Goal: Task Accomplishment & Management: Manage account settings

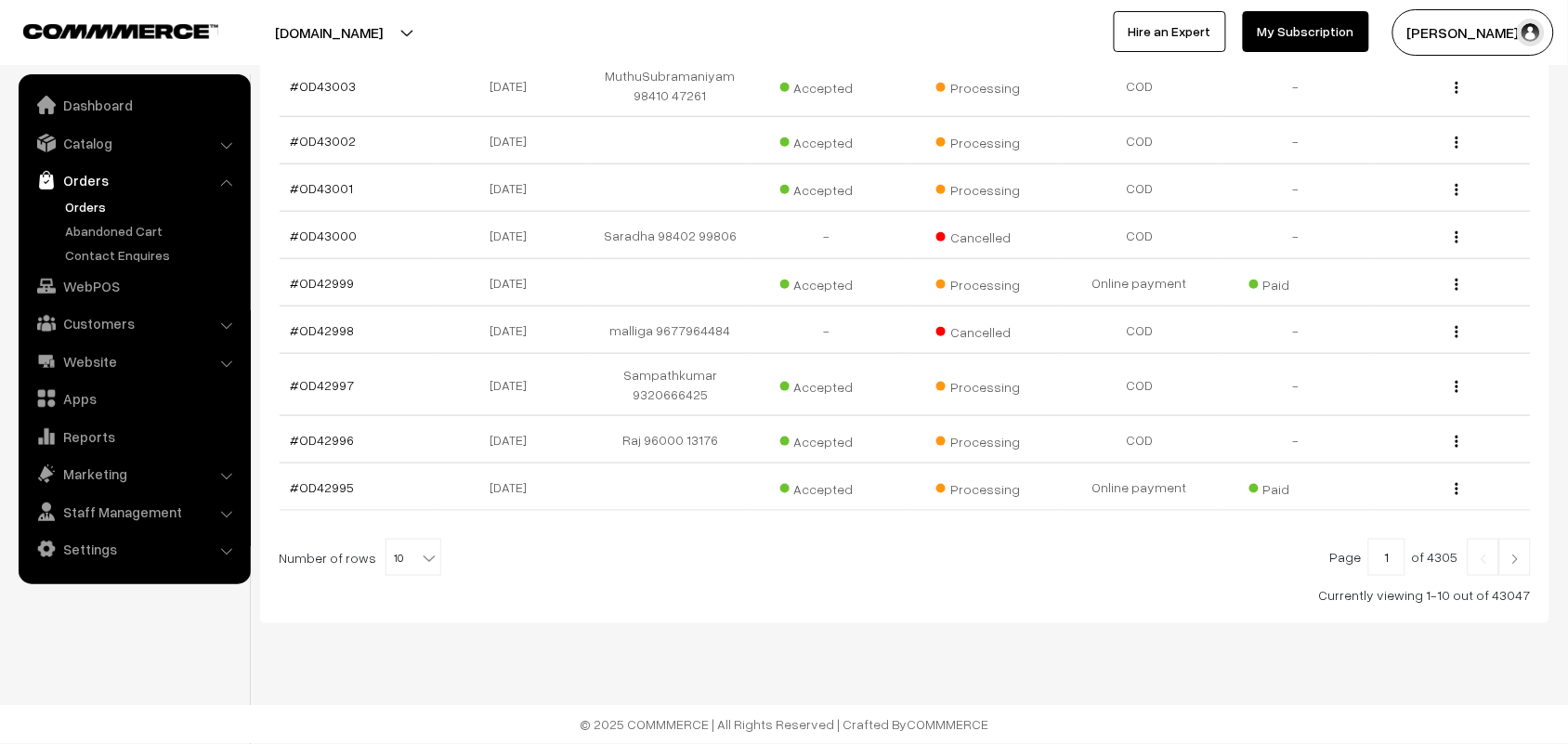
scroll to position [413, 0]
click at [420, 555] on b at bounding box center [429, 558] width 19 height 19
select select "100"
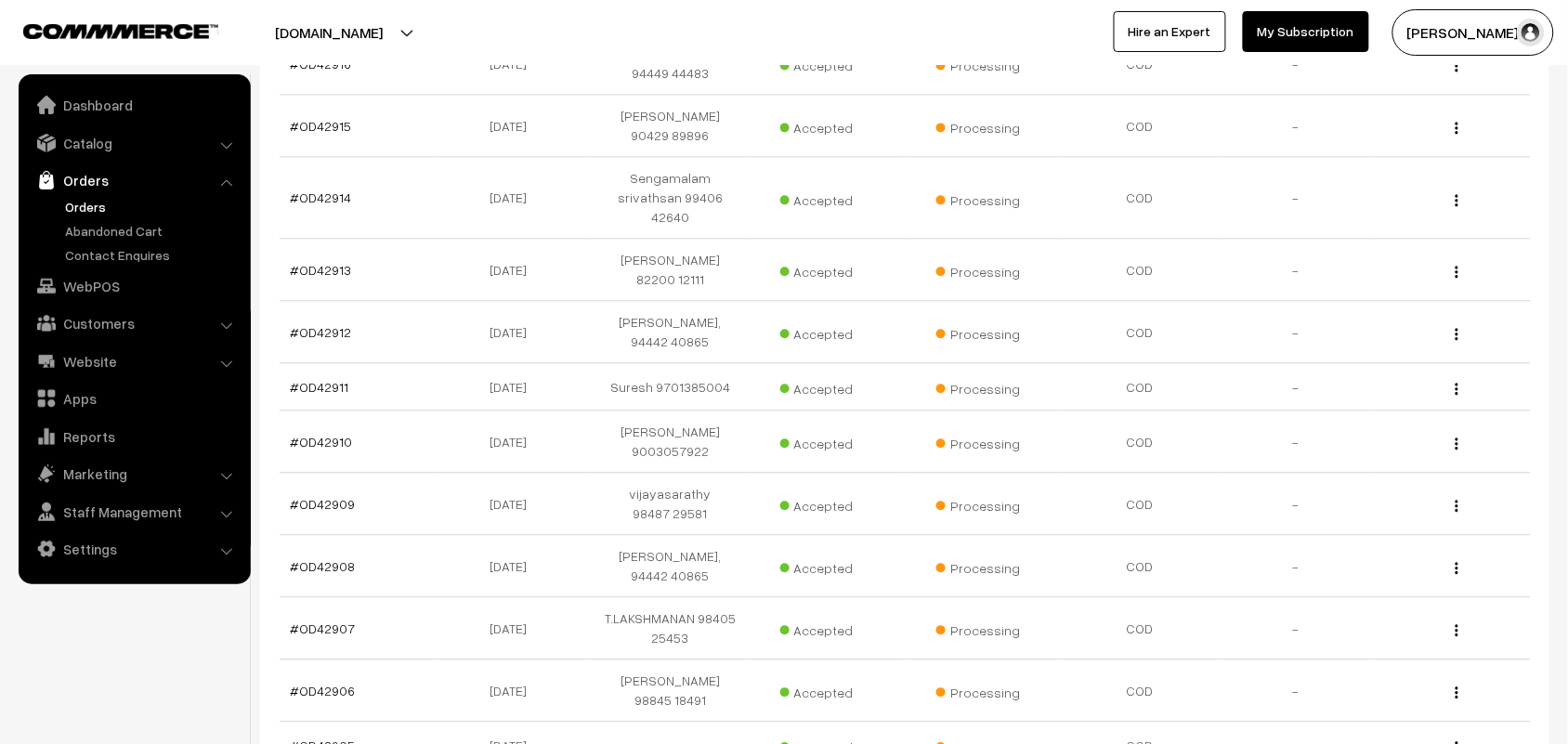
scroll to position [5330, 0]
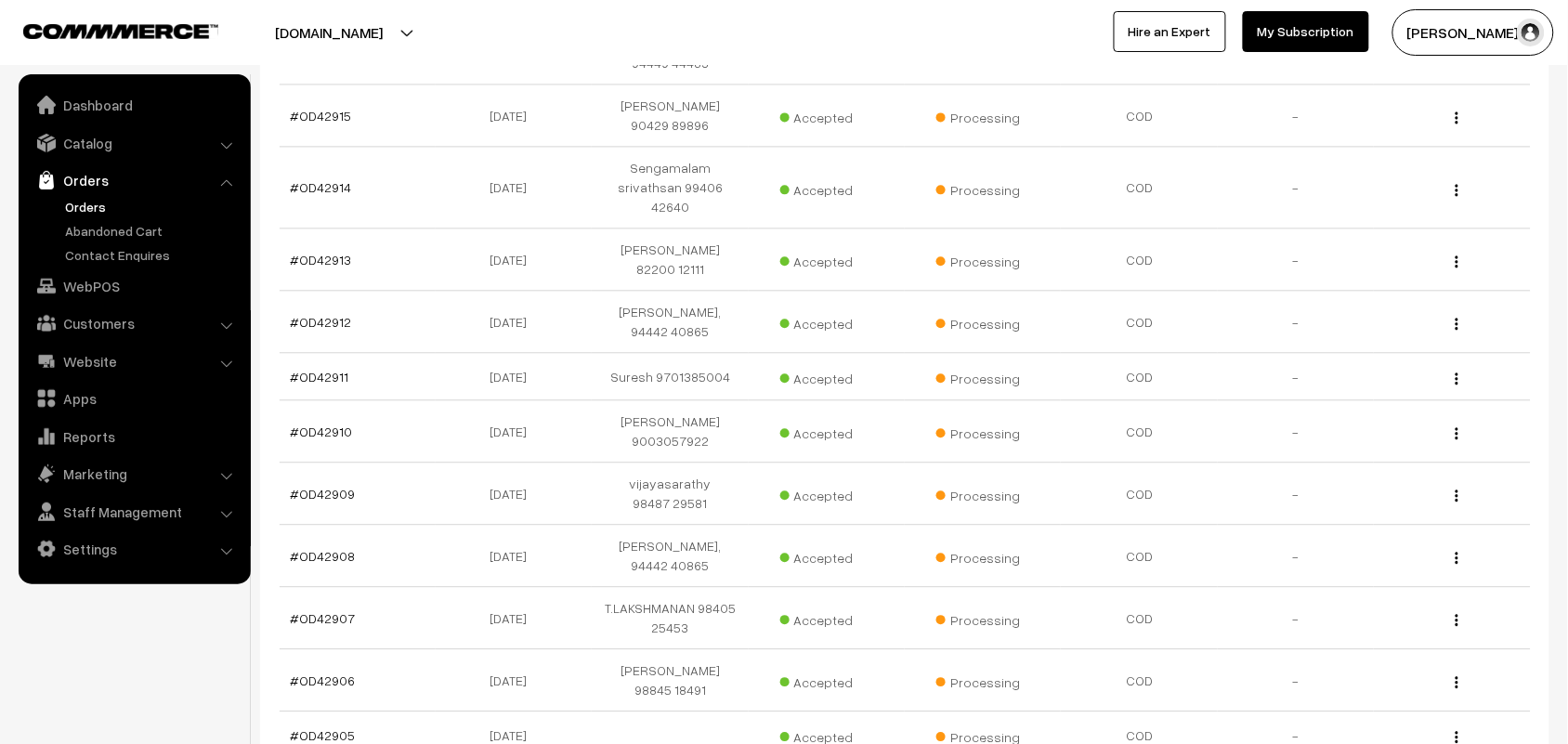
drag, startPoint x: 746, startPoint y: 587, endPoint x: 1585, endPoint y: 564, distance: 839.3
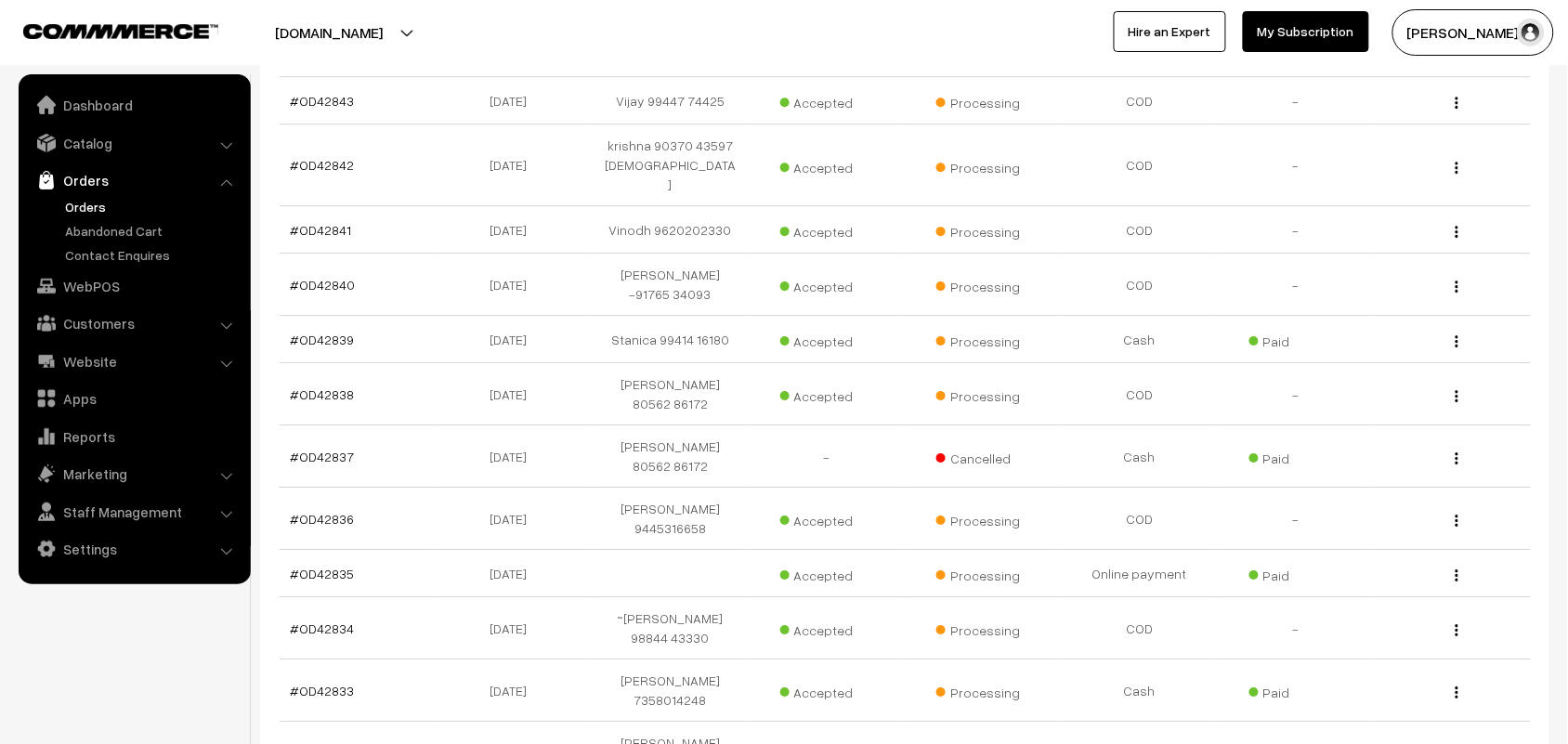
scroll to position [3715, 0]
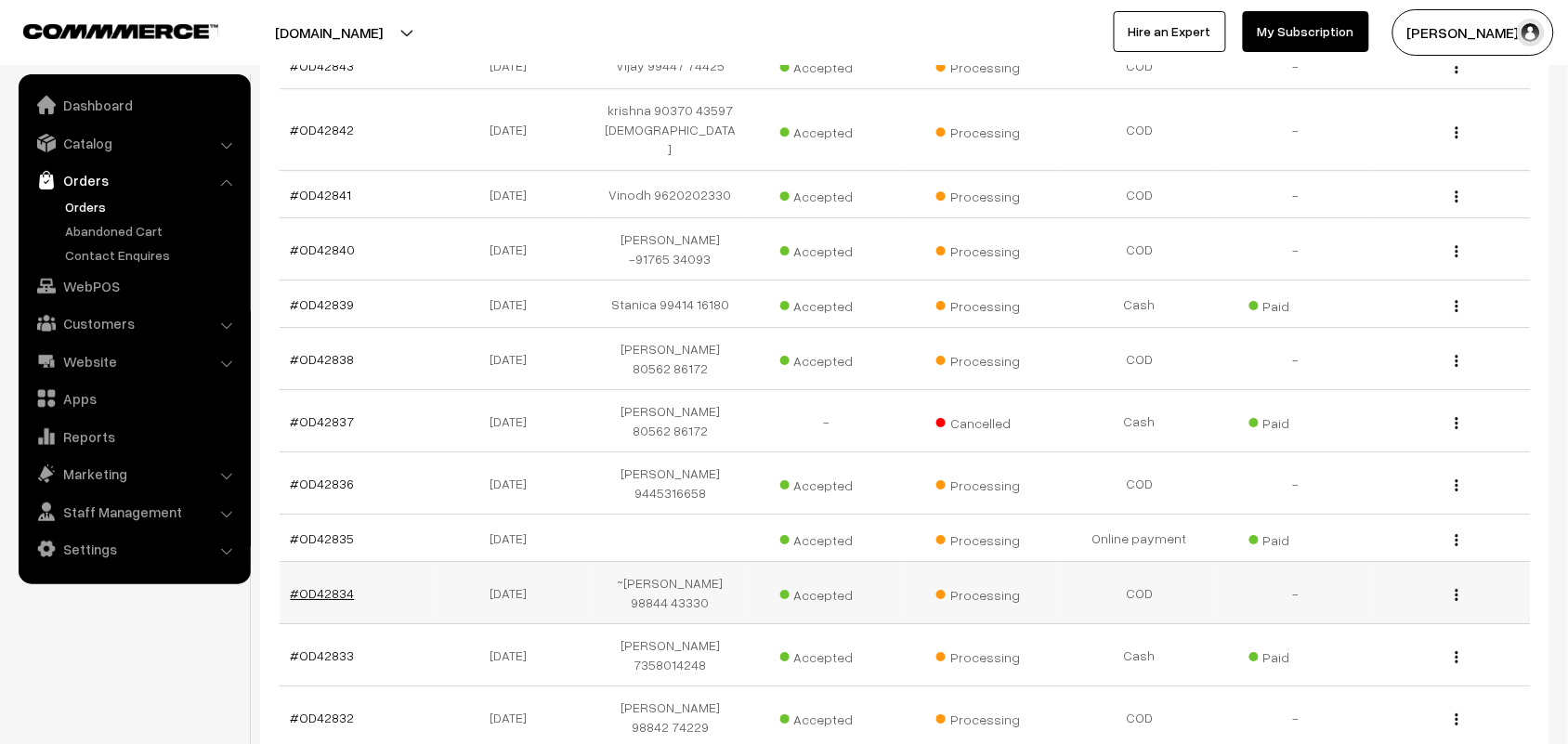
click at [342, 585] on link "#OD42834" at bounding box center [322, 593] width 64 height 16
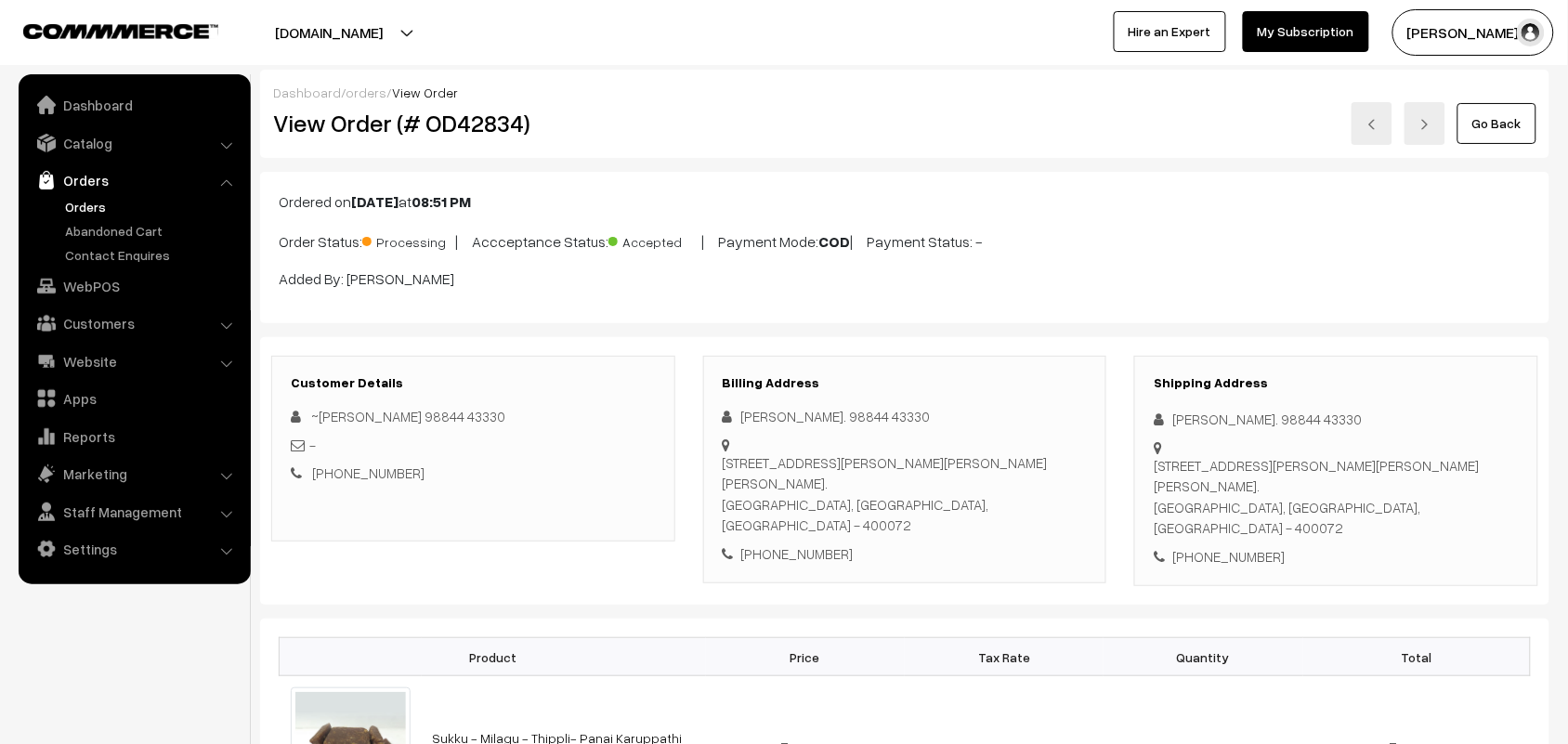
click at [740, 414] on icon at bounding box center [731, 416] width 19 height 14
click at [744, 414] on div "Dr. Chandra Sainathan. 98844 43330" at bounding box center [904, 417] width 365 height 22
drag, startPoint x: 832, startPoint y: 534, endPoint x: 757, endPoint y: 423, distance: 134.0
click at [763, 430] on div "Dr. Chandra Sainathan. 98844 43330 403 , YVONNE building, Nahar Amrit Shakti, ,…" at bounding box center [904, 484] width 365 height 158
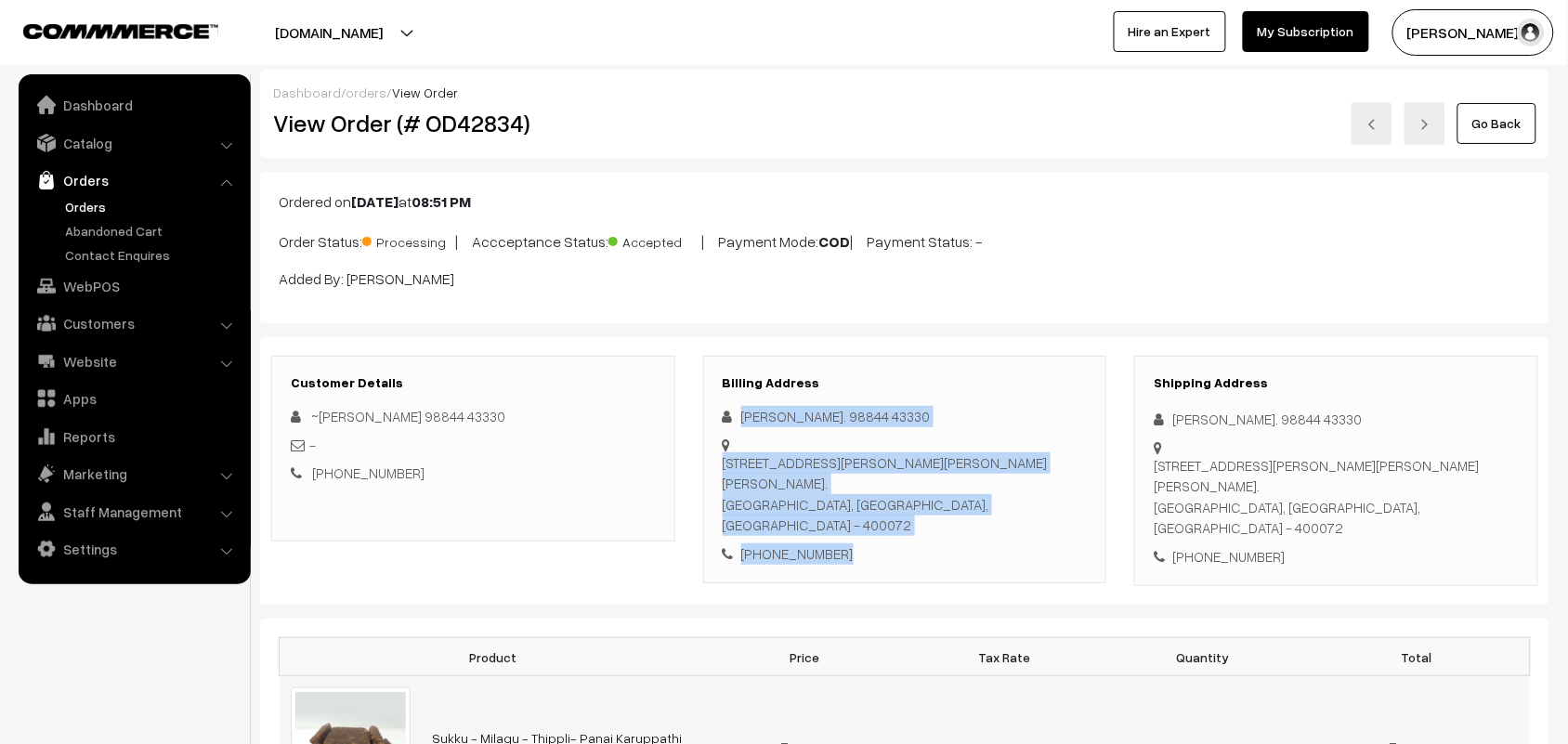
drag, startPoint x: 743, startPoint y: 414, endPoint x: 726, endPoint y: 686, distance: 272.5
click at [888, 516] on div "Dr. Chandra Sainathan. 98844 43330 403 , YVONNE building, Nahar Amrit Shakti, ,…" at bounding box center [904, 484] width 365 height 158
copy div "Dr. Chandra Sainathan. 98844 43330 403 , YVONNE building, Nahar Amrit Shakti, ,…"
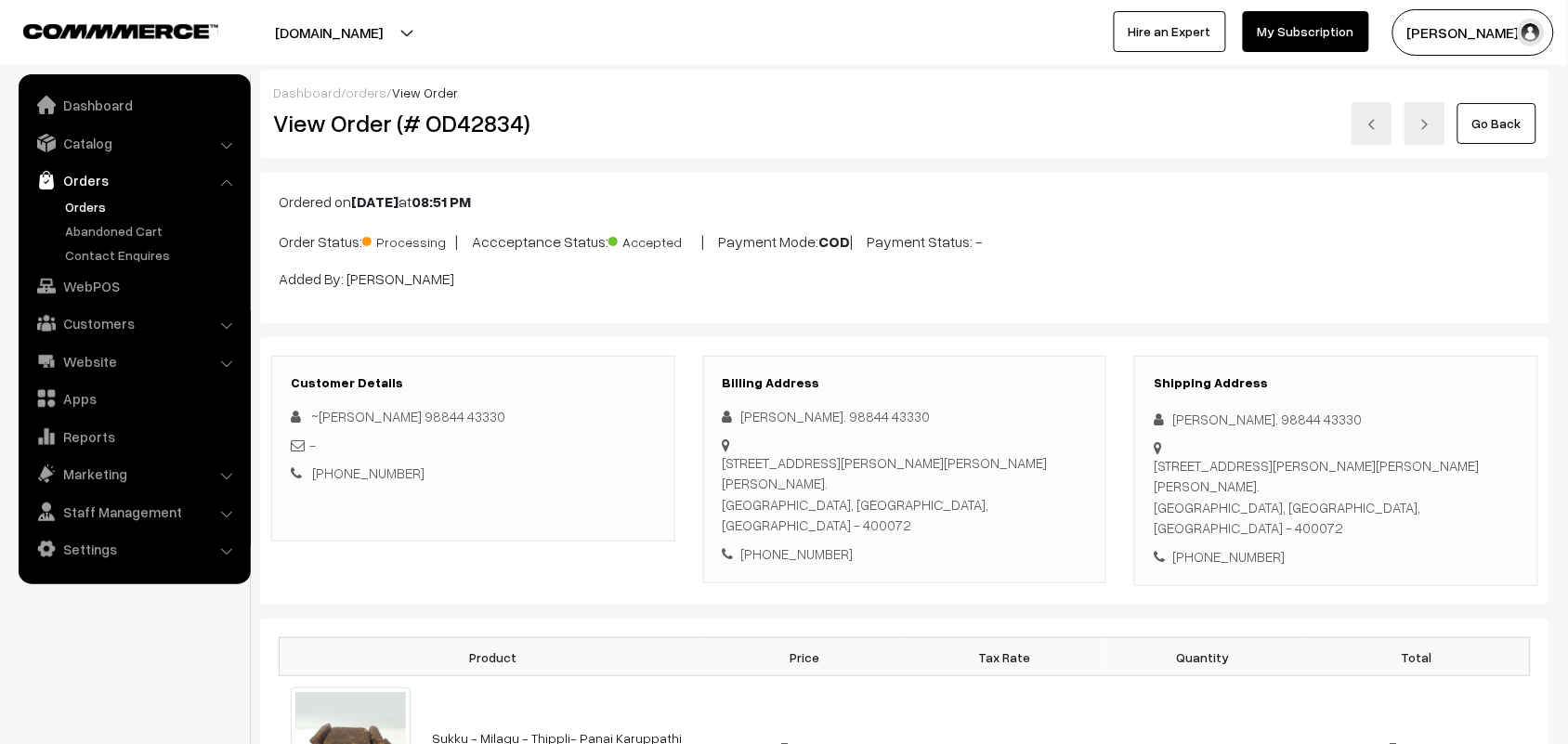
click at [734, 151] on div "Dashboard / orders / View Order View Order (# OD42834) Go Back" at bounding box center [904, 113] width 1289 height 88
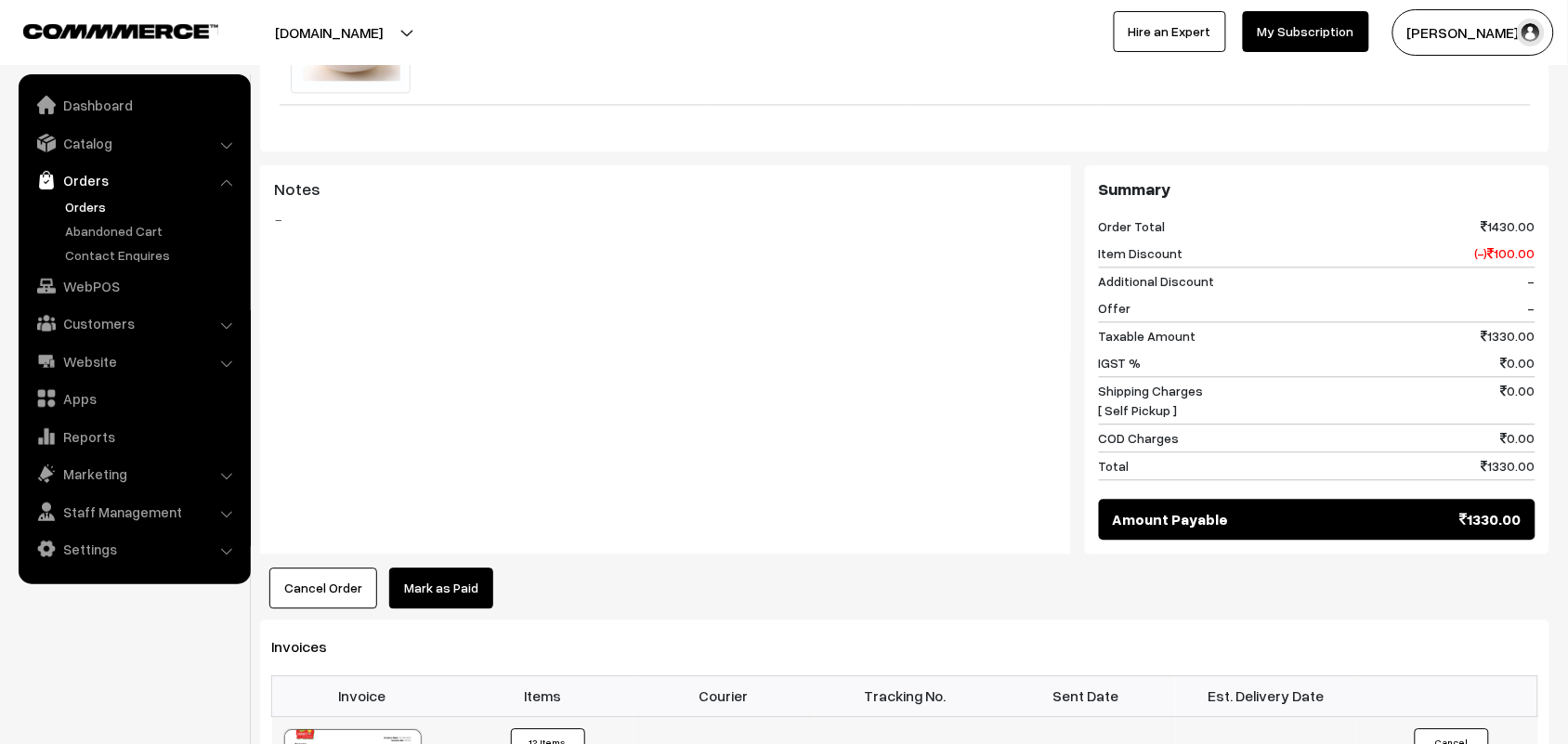
scroll to position [1393, 0]
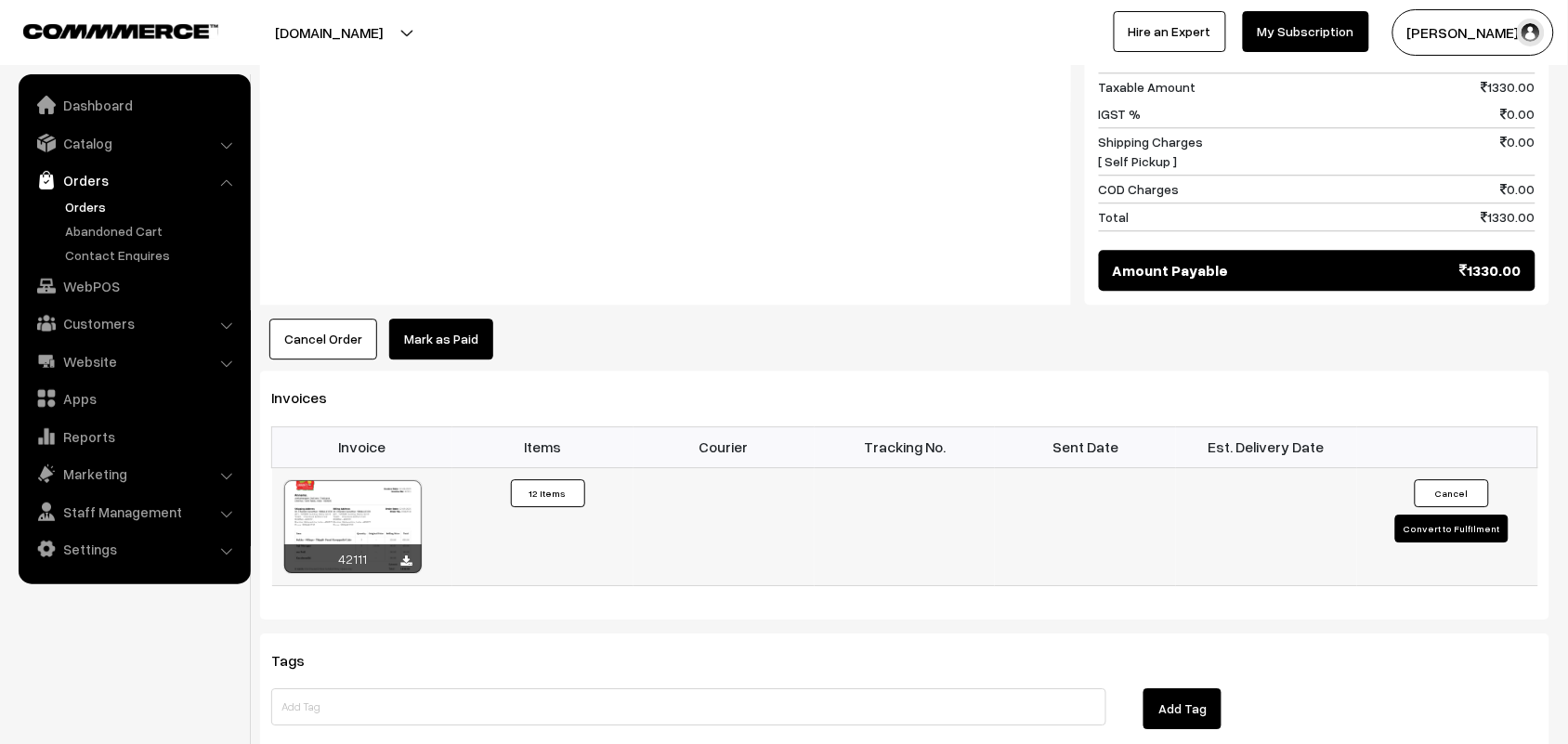
click at [344, 480] on div at bounding box center [353, 527] width 138 height 93
click at [93, 207] on link "Orders" at bounding box center [153, 207] width 184 height 20
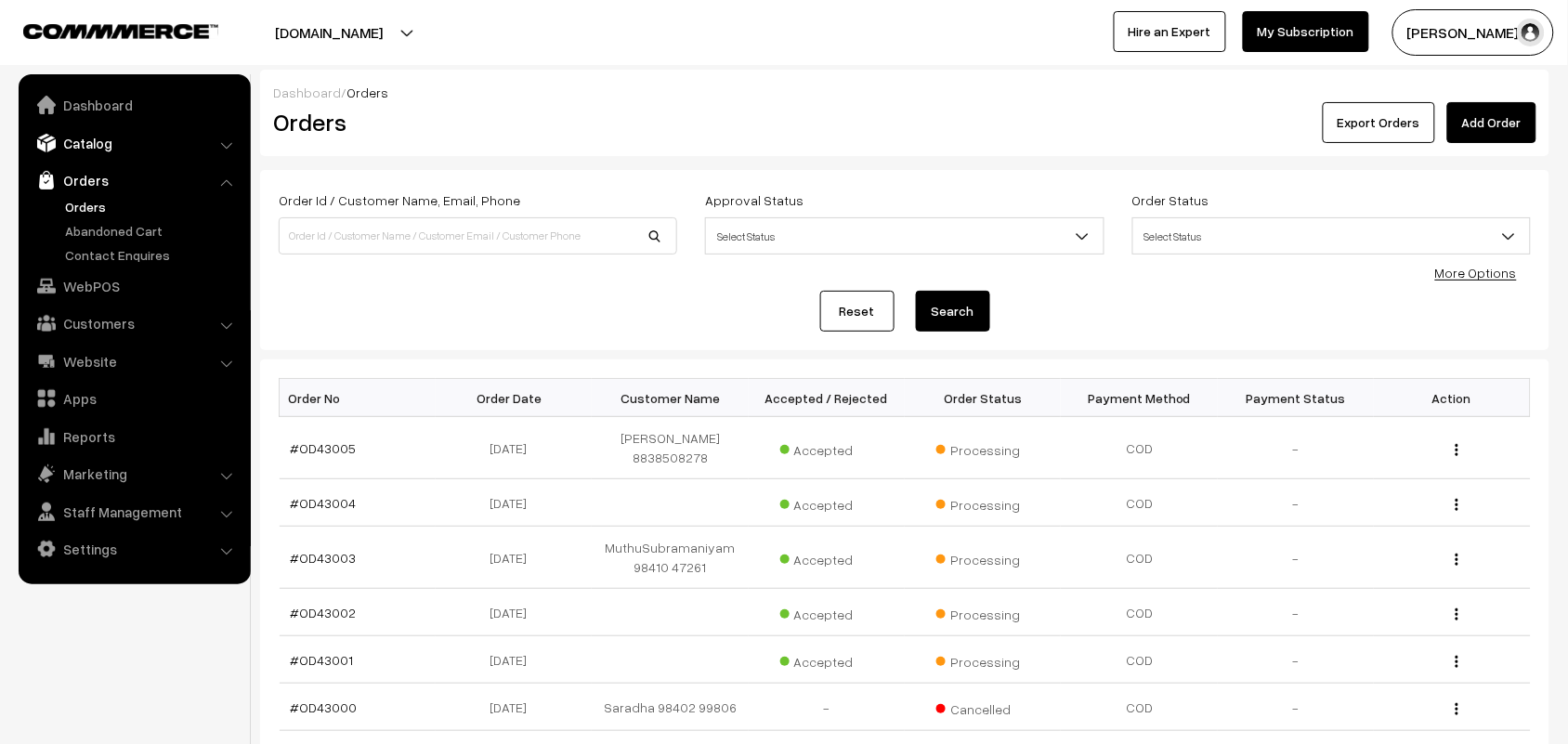
click at [91, 144] on link "Catalog" at bounding box center [133, 144] width 221 height 34
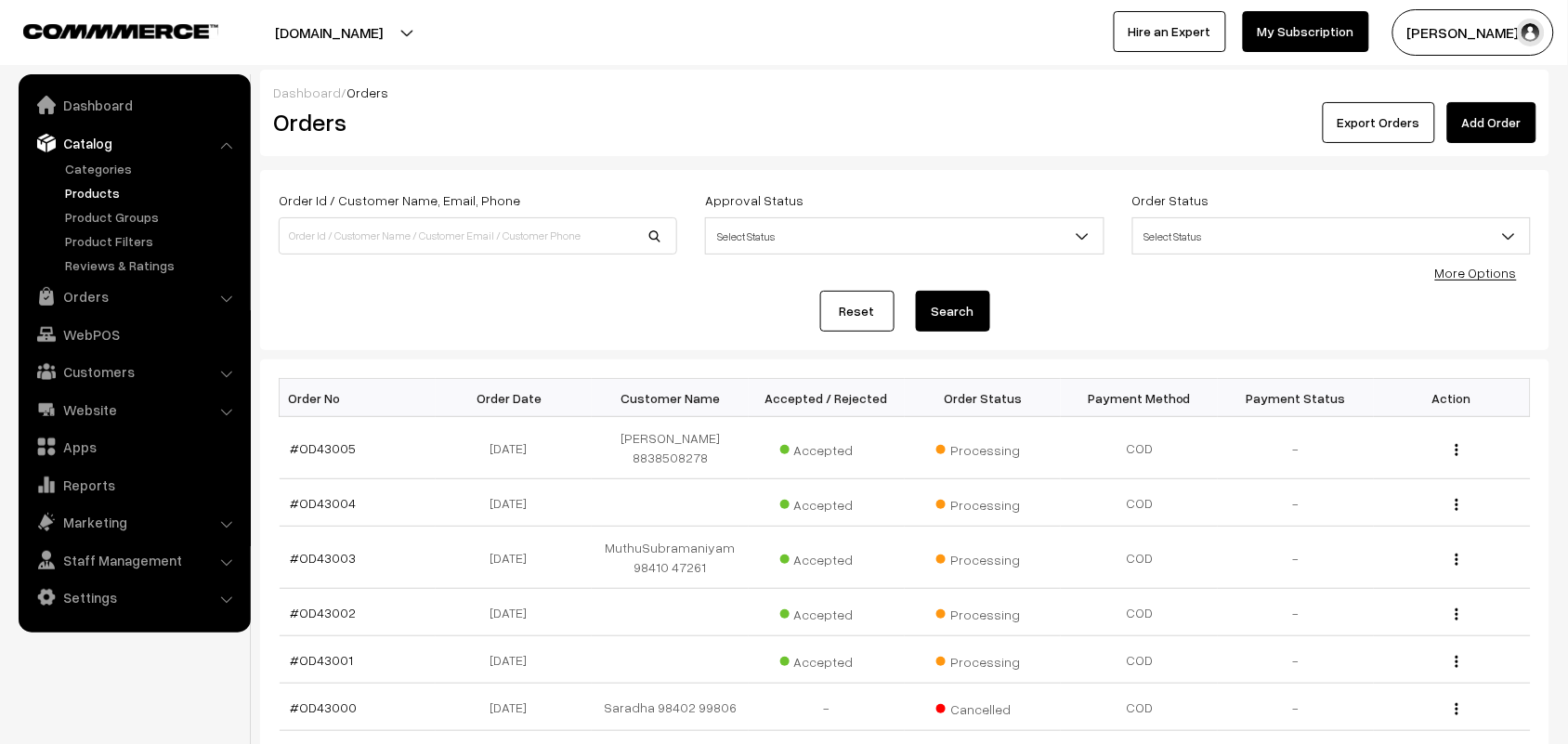
click at [100, 187] on link "Products" at bounding box center [153, 193] width 184 height 20
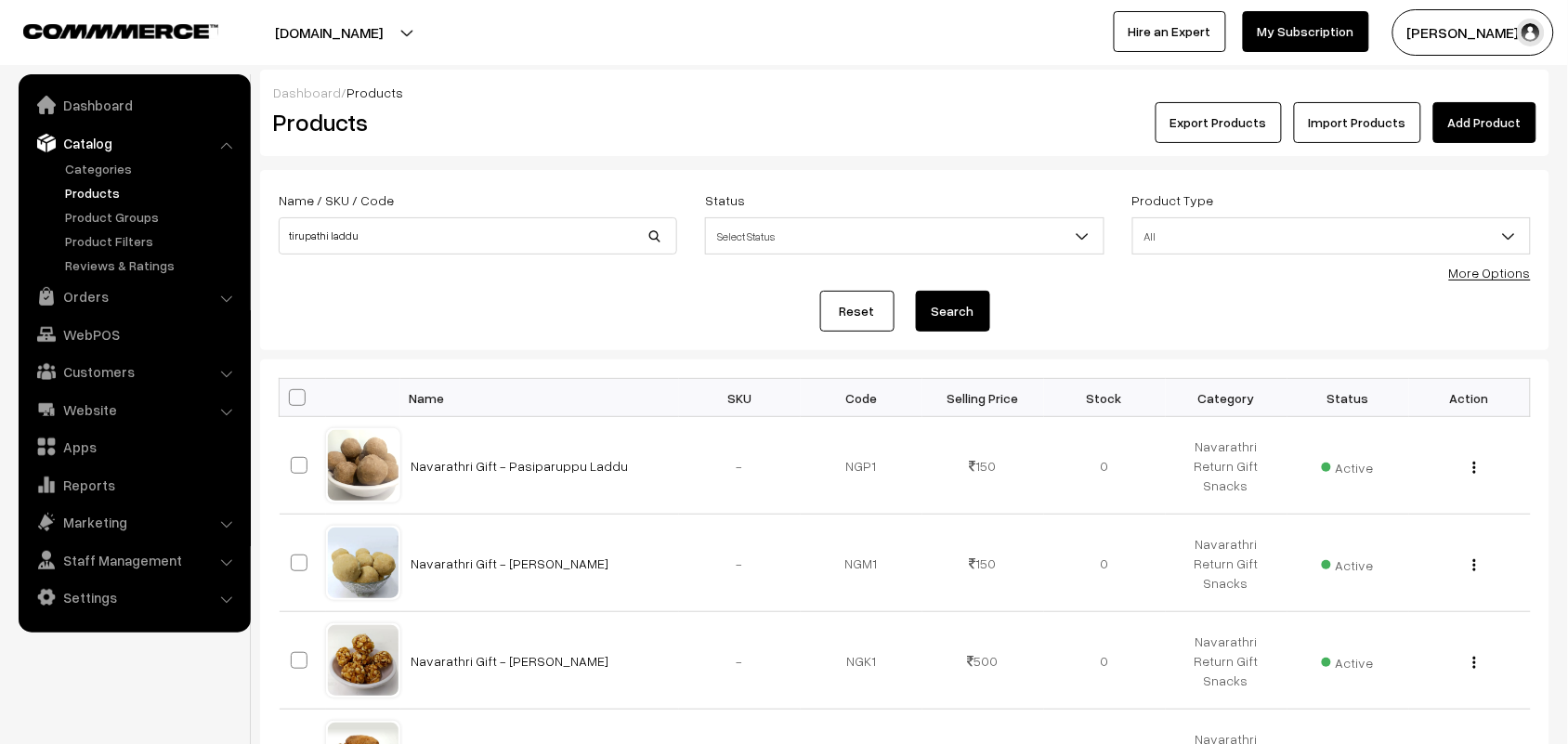
type input "tirupathi laddu"
click at [915, 290] on button "Search" at bounding box center [952, 310] width 74 height 41
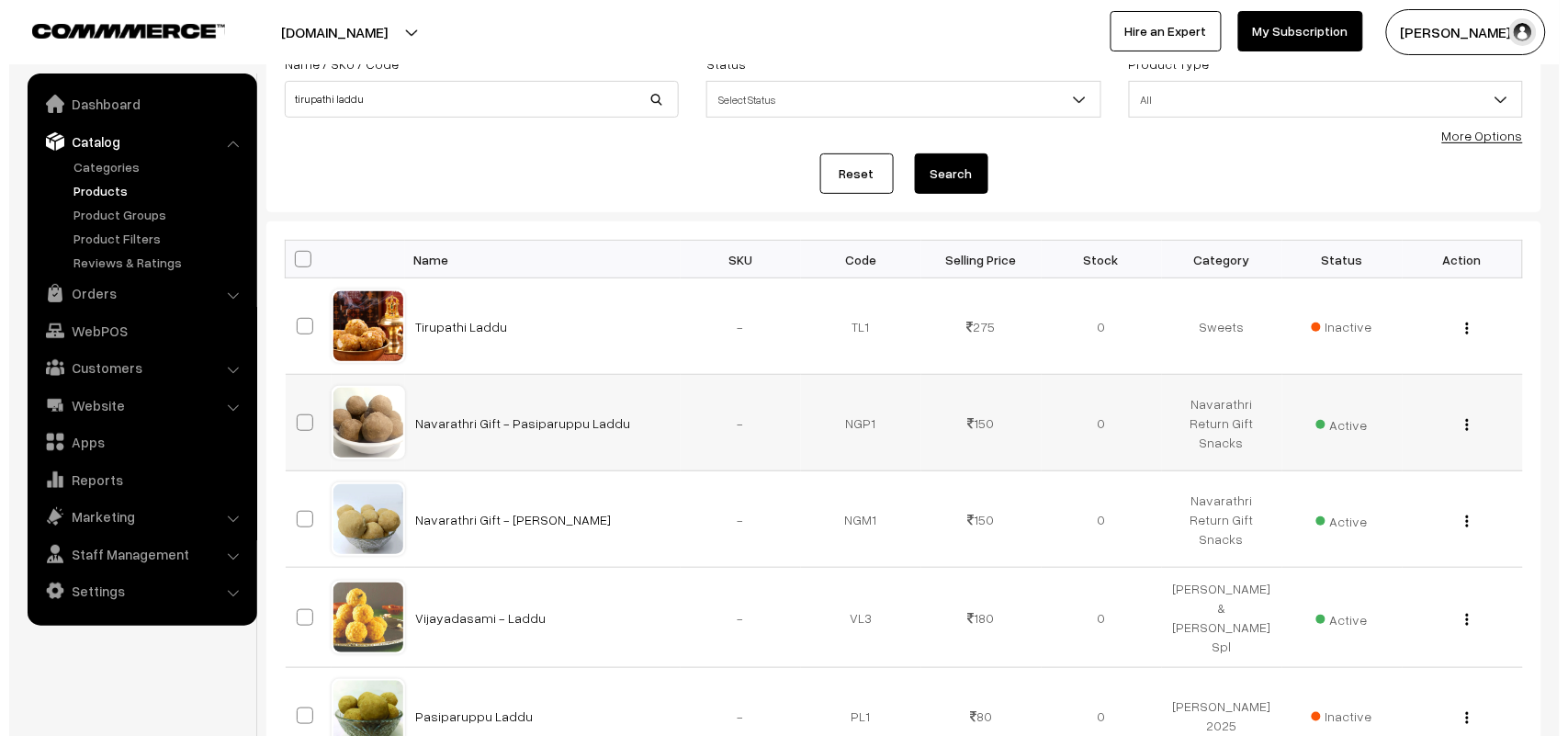
scroll to position [229, 0]
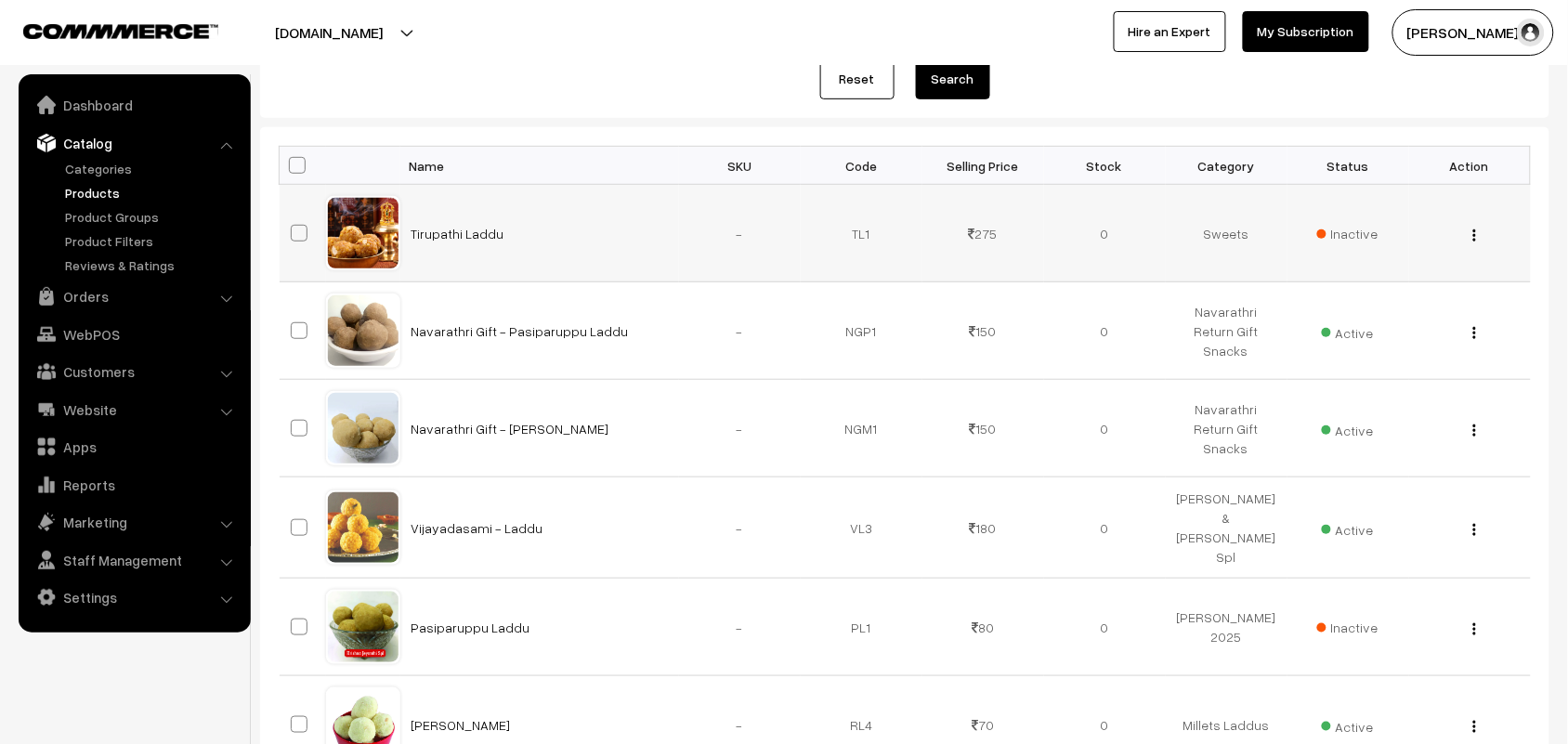
click at [1372, 233] on span "Inactive" at bounding box center [1348, 234] width 61 height 20
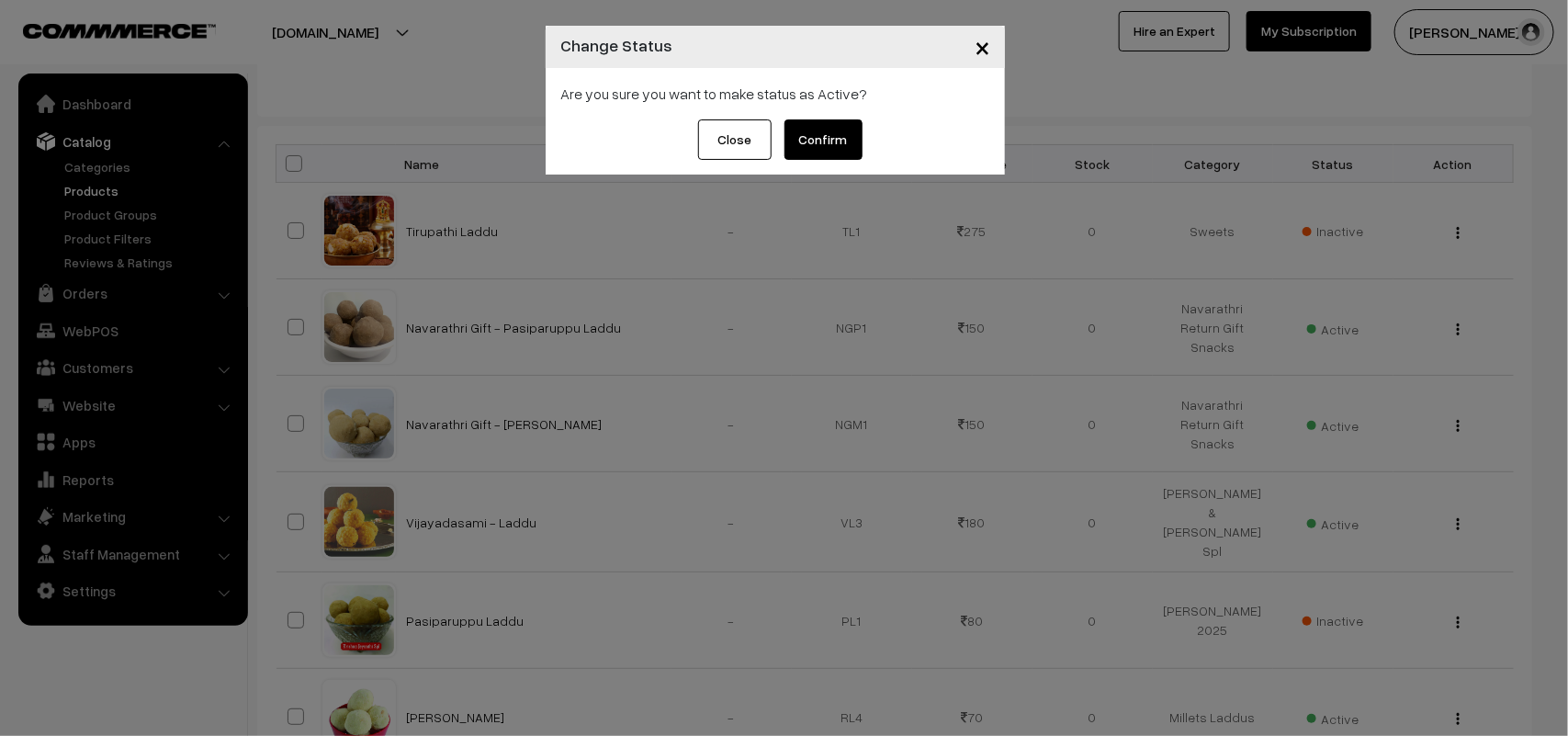
click at [838, 147] on button "Confirm" at bounding box center [824, 139] width 78 height 40
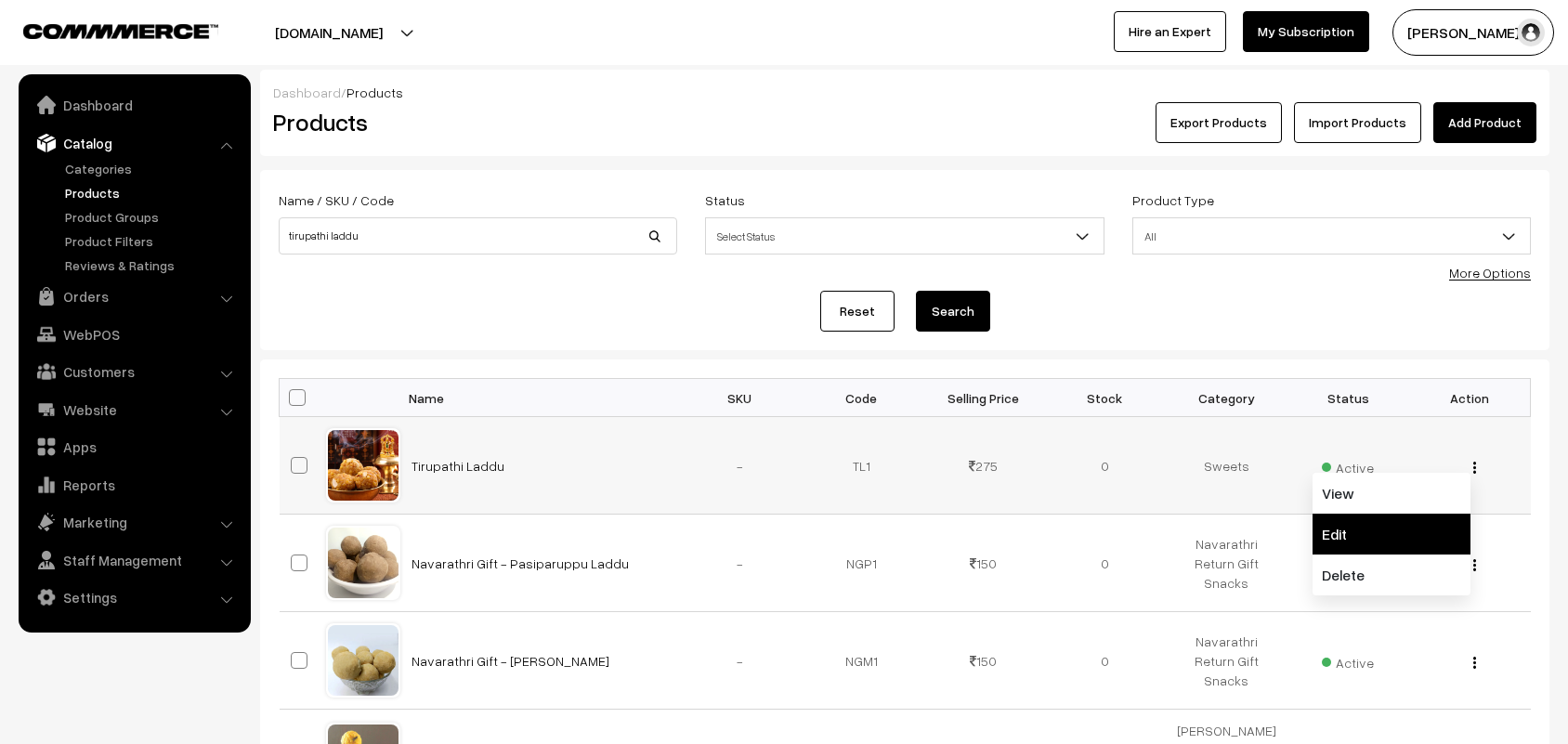
scroll to position [232, 0]
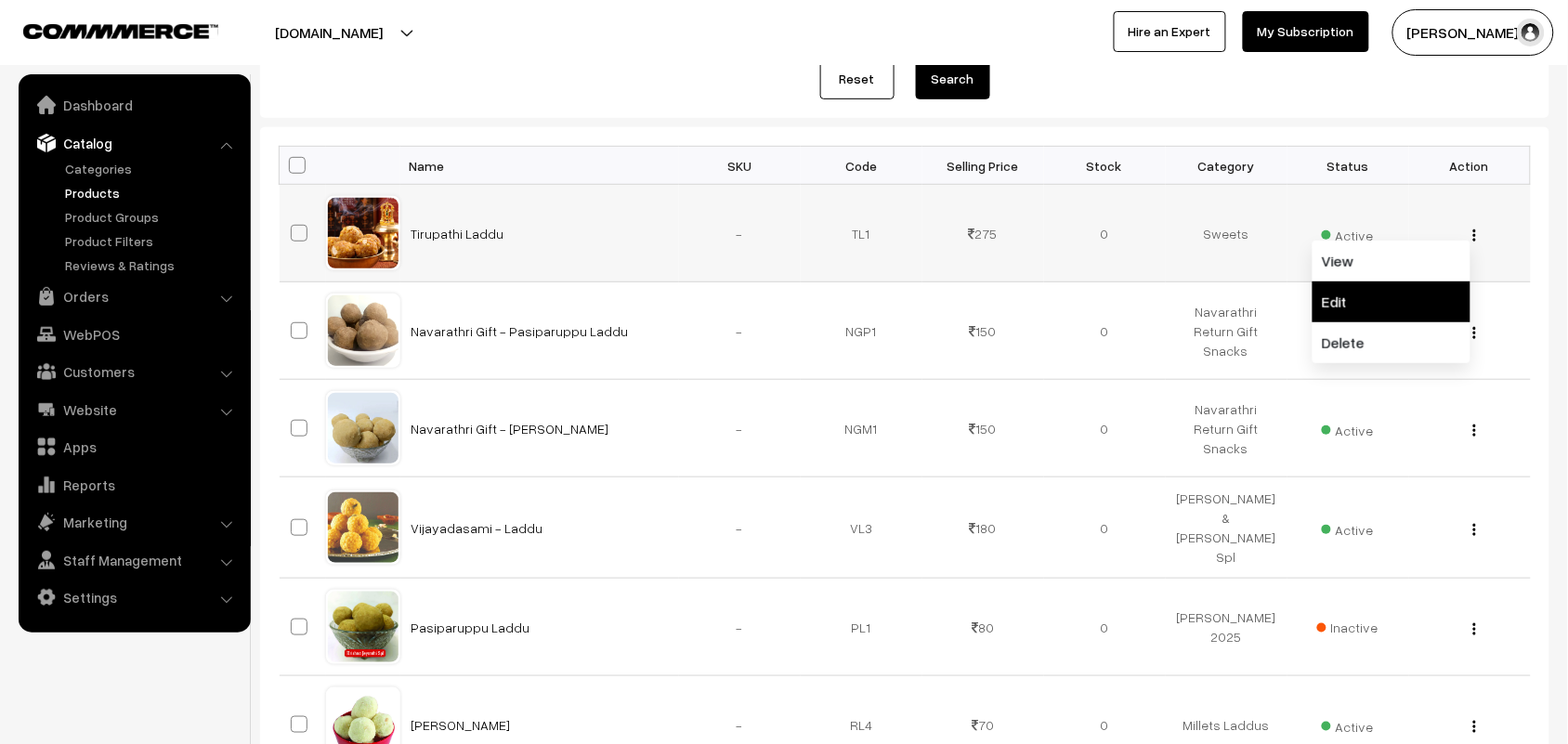
click at [1367, 309] on link "Edit" at bounding box center [1391, 301] width 157 height 41
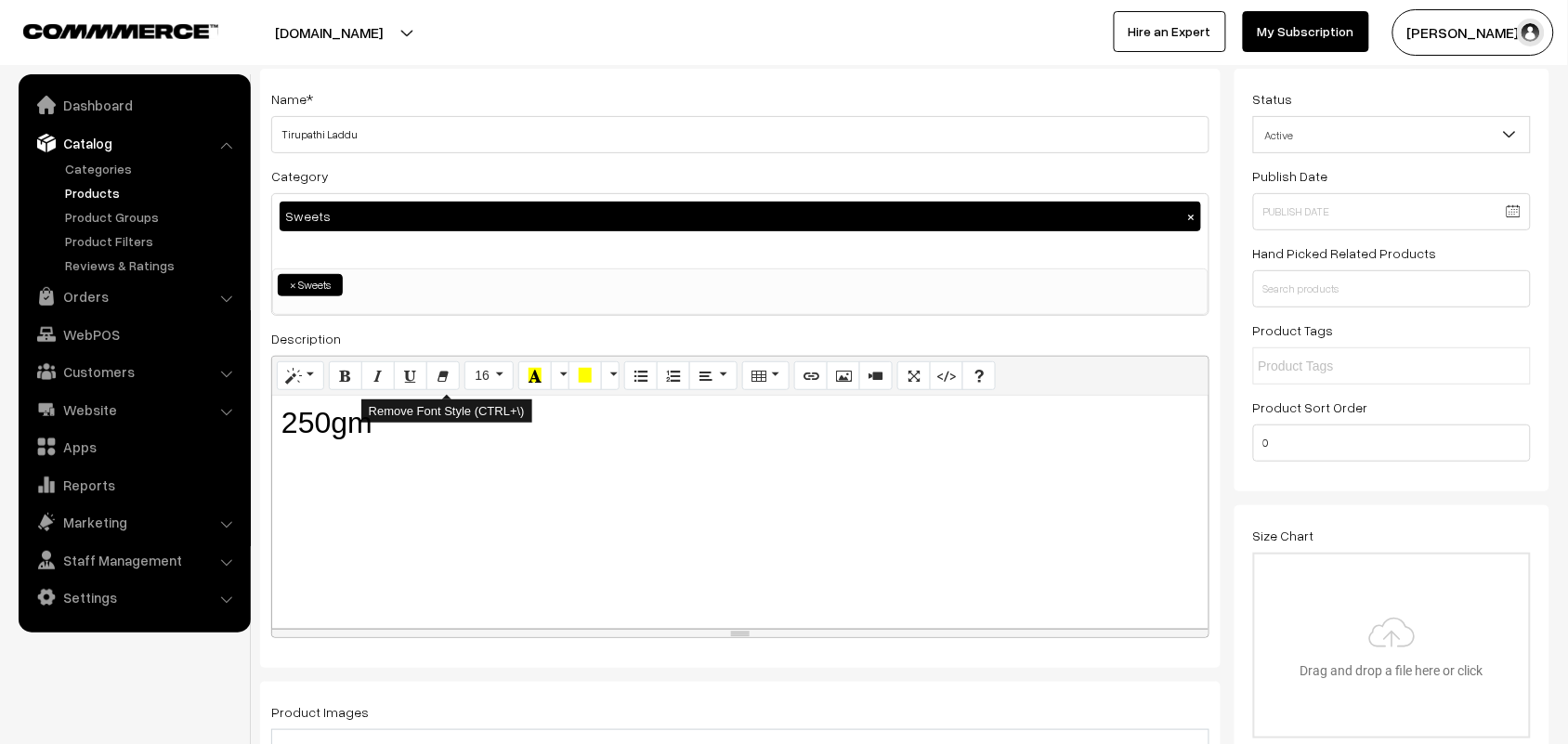
scroll to position [232, 0]
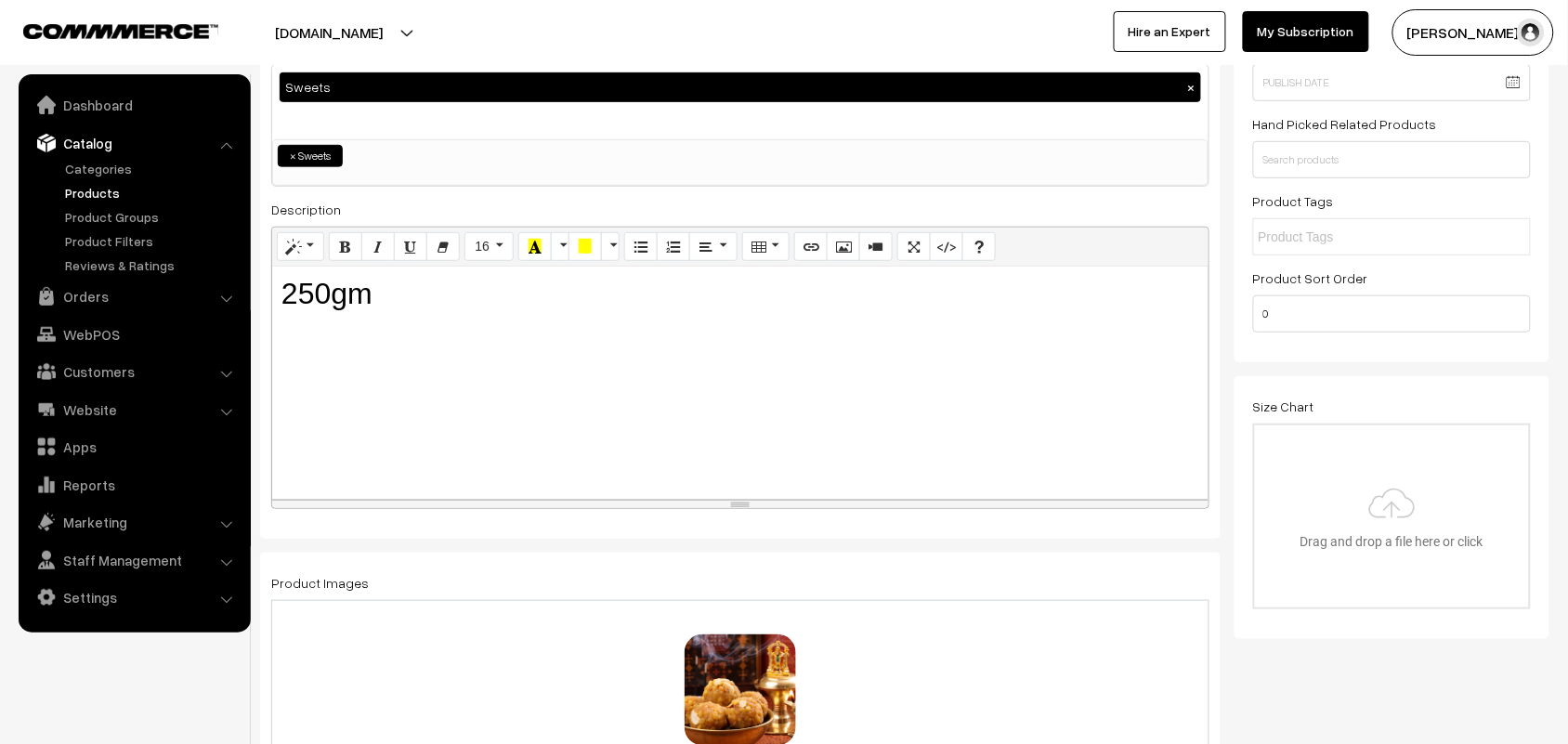
click at [368, 294] on h2 "250gm" at bounding box center [740, 293] width 917 height 36
click at [353, 248] on button "Bold (CTRL+B)" at bounding box center [346, 247] width 34 height 30
click at [295, 251] on icon "Style" at bounding box center [293, 246] width 13 height 15
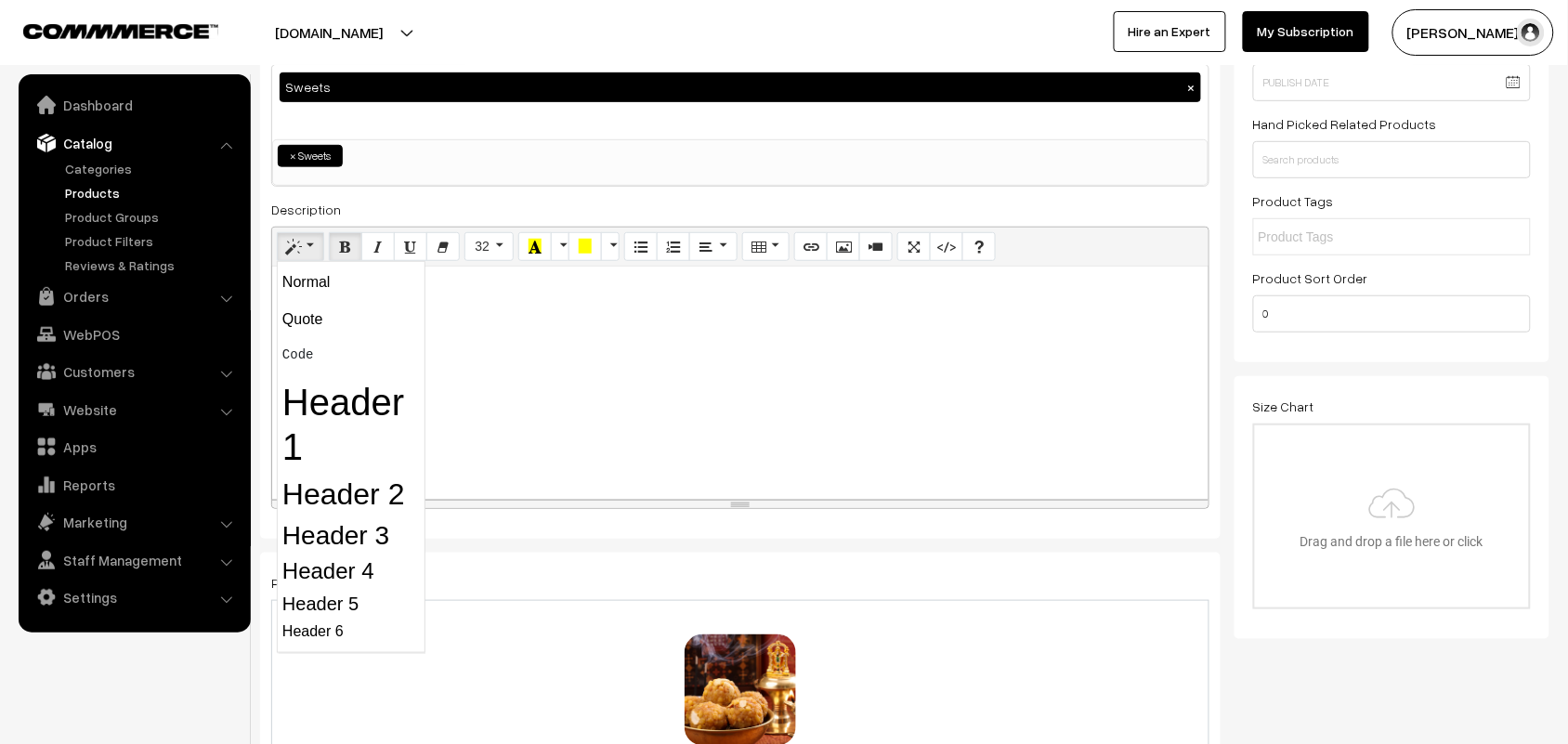
drag, startPoint x: 360, startPoint y: 499, endPoint x: 395, endPoint y: 499, distance: 35.0
click at [363, 499] on h2 "Header 2" at bounding box center [351, 494] width 138 height 36
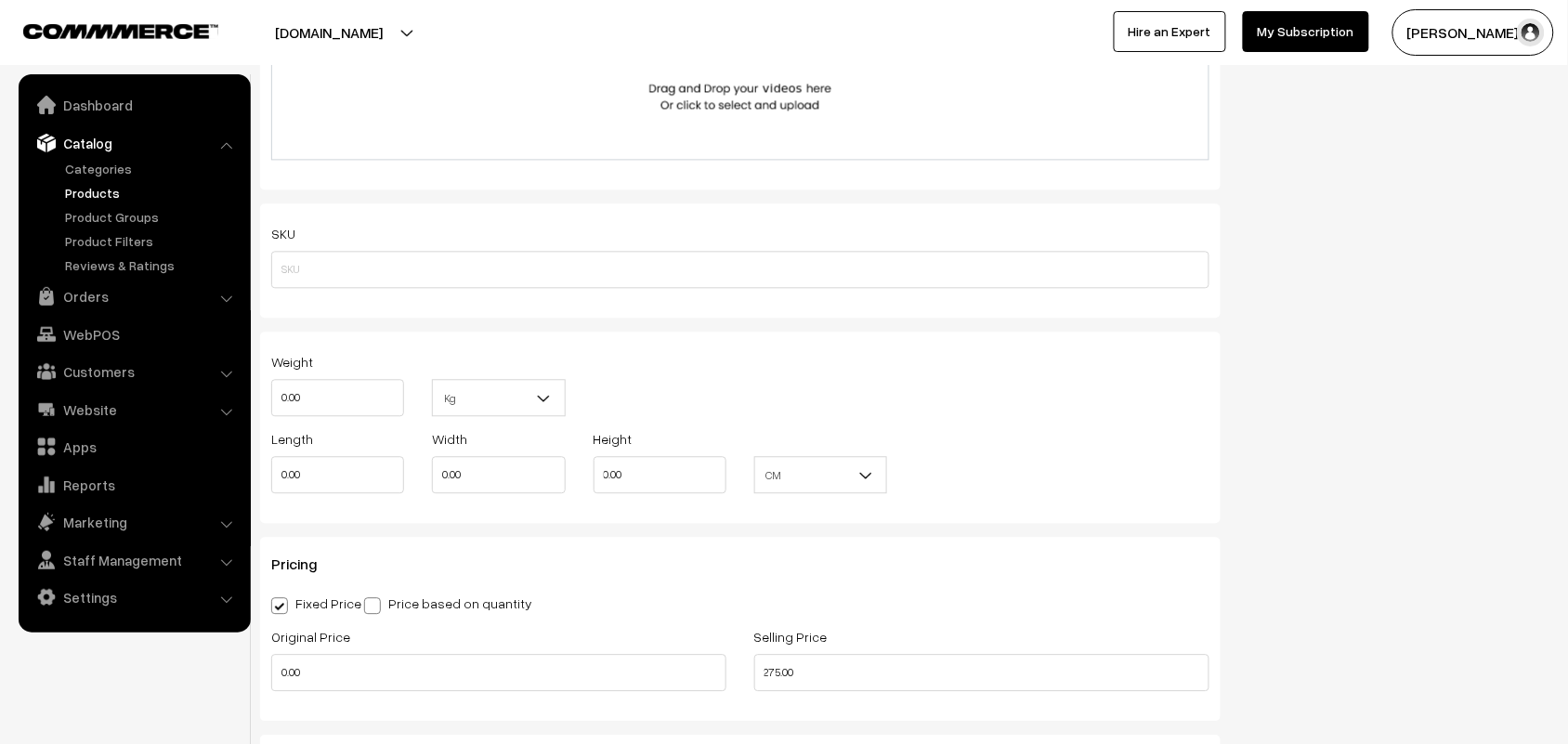
scroll to position [1277, 0]
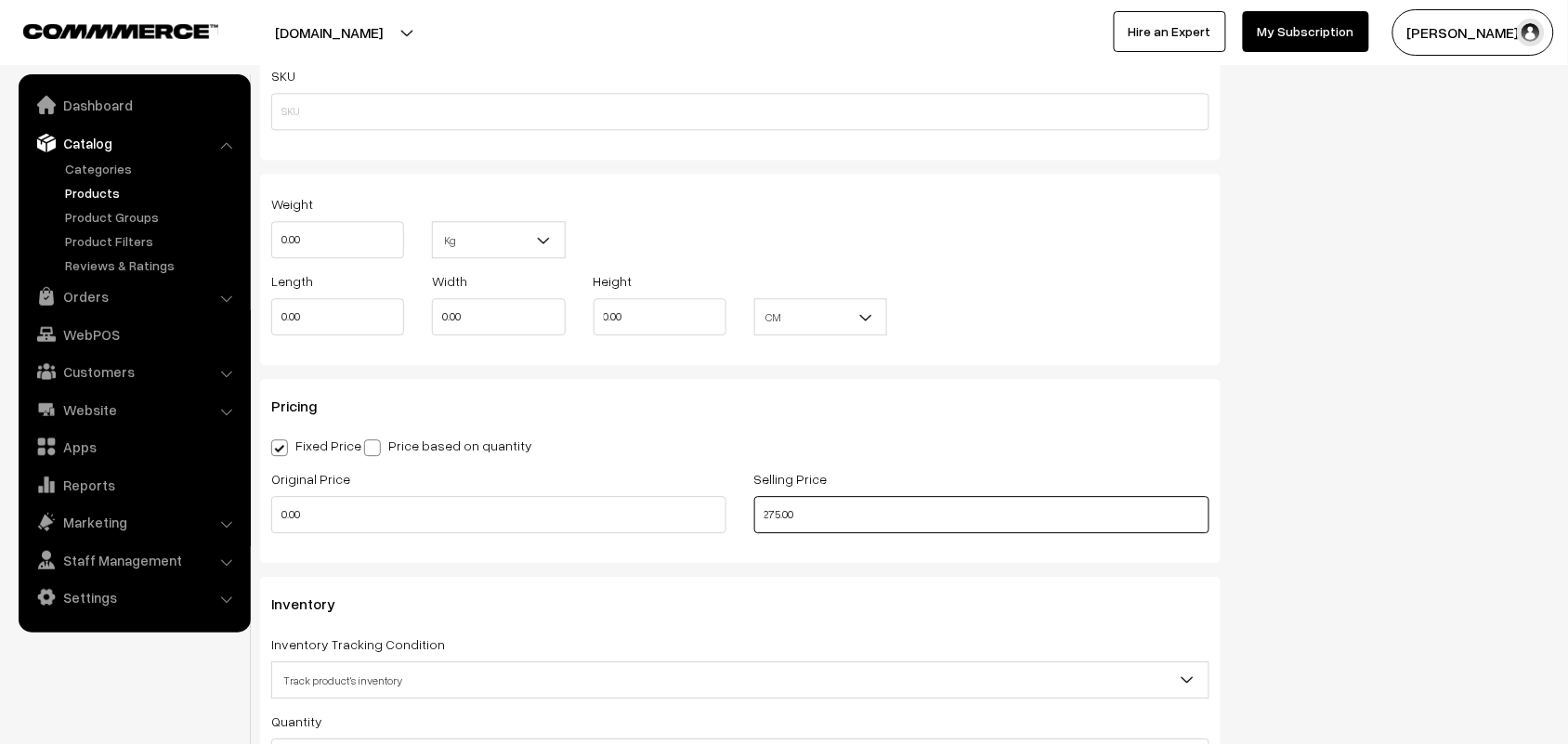
drag, startPoint x: 726, startPoint y: 531, endPoint x: 623, endPoint y: 517, distance: 103.9
click at [623, 517] on div "Original Price 0.00 Selling Price 275.00" at bounding box center [740, 506] width 966 height 77
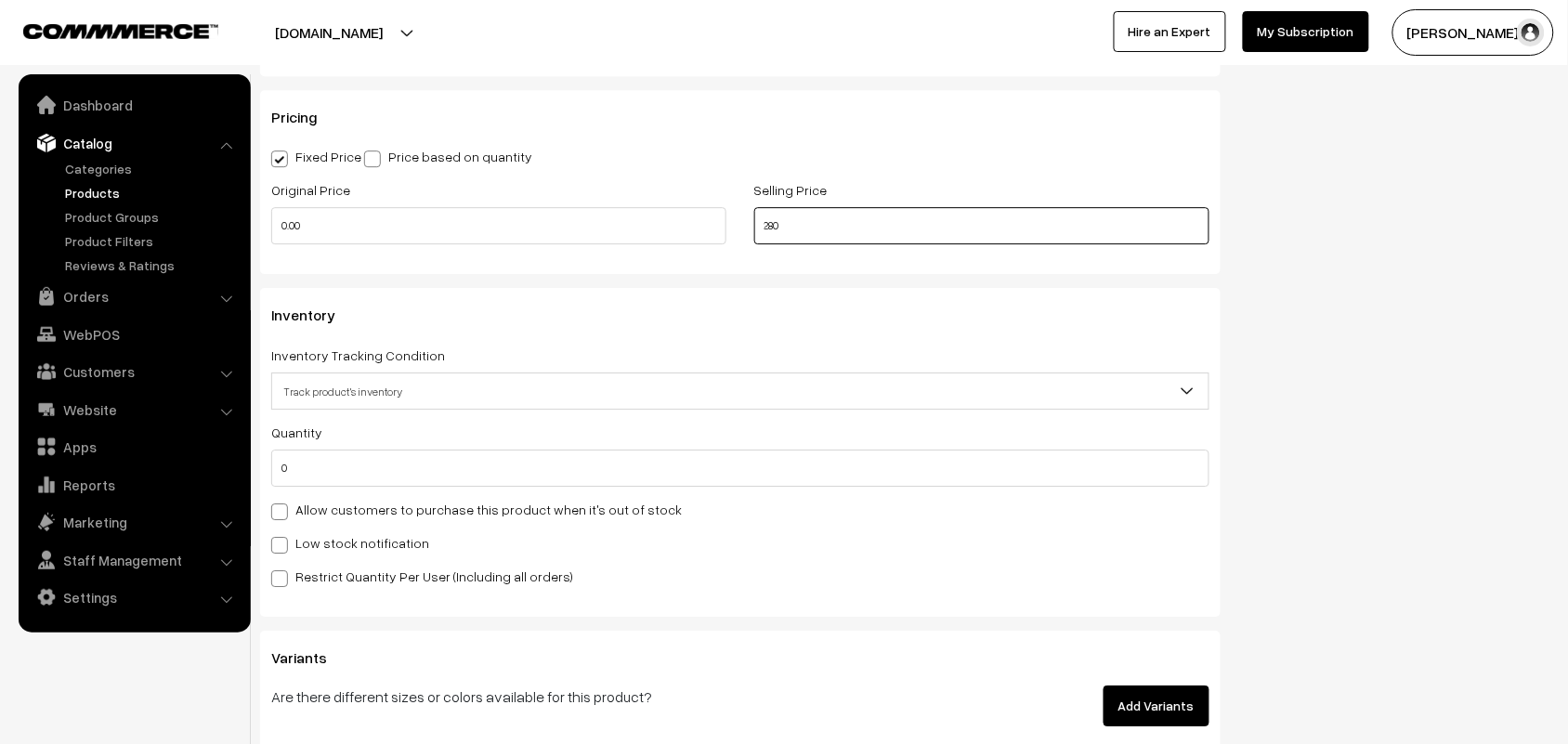
scroll to position [1626, 0]
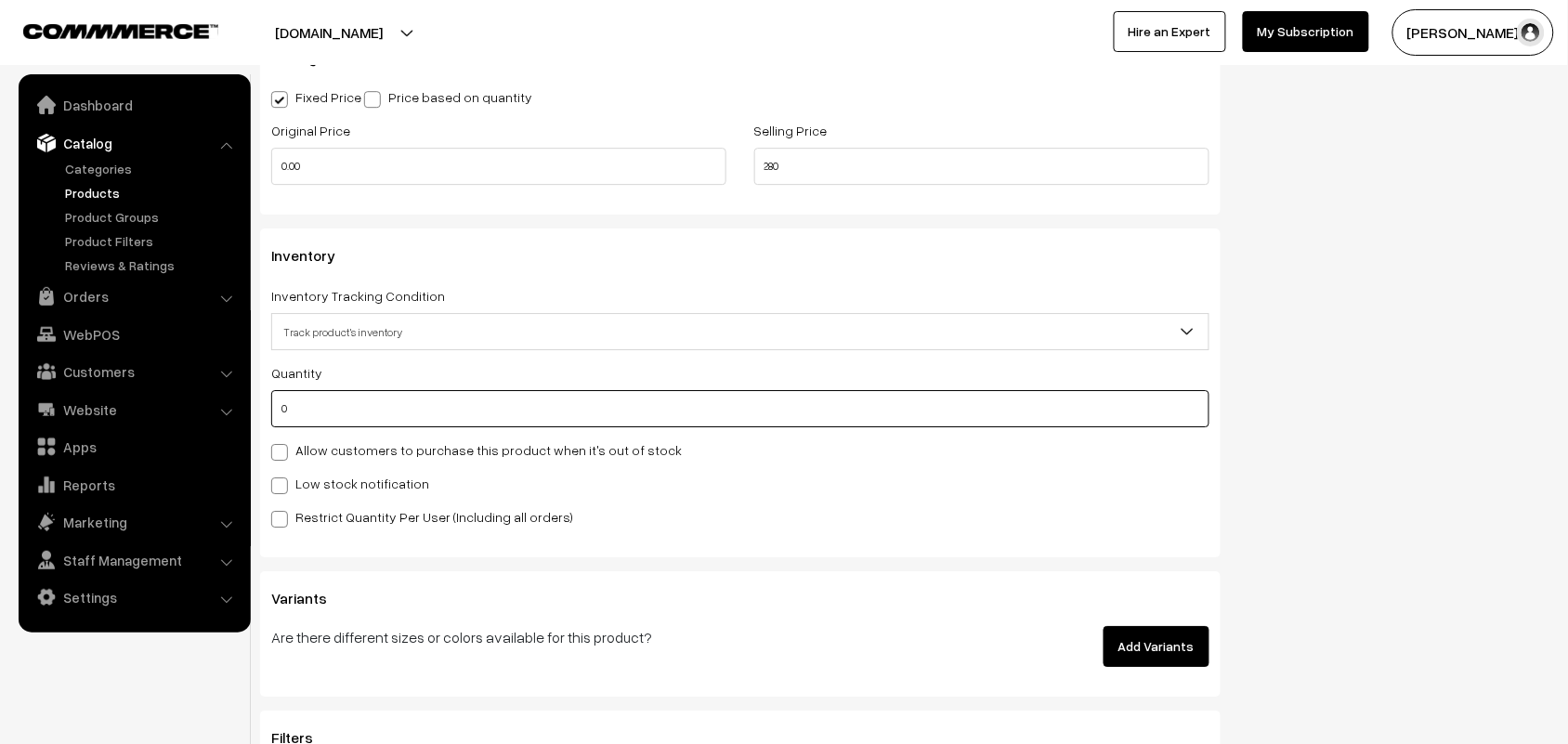
type input "280.00"
drag, startPoint x: 221, startPoint y: 415, endPoint x: 160, endPoint y: 413, distance: 61.0
click at [160, 413] on body "Thank you for showing interest. Our team will call you shortly. Close annamfood…" at bounding box center [784, 46] width 1568 height 3343
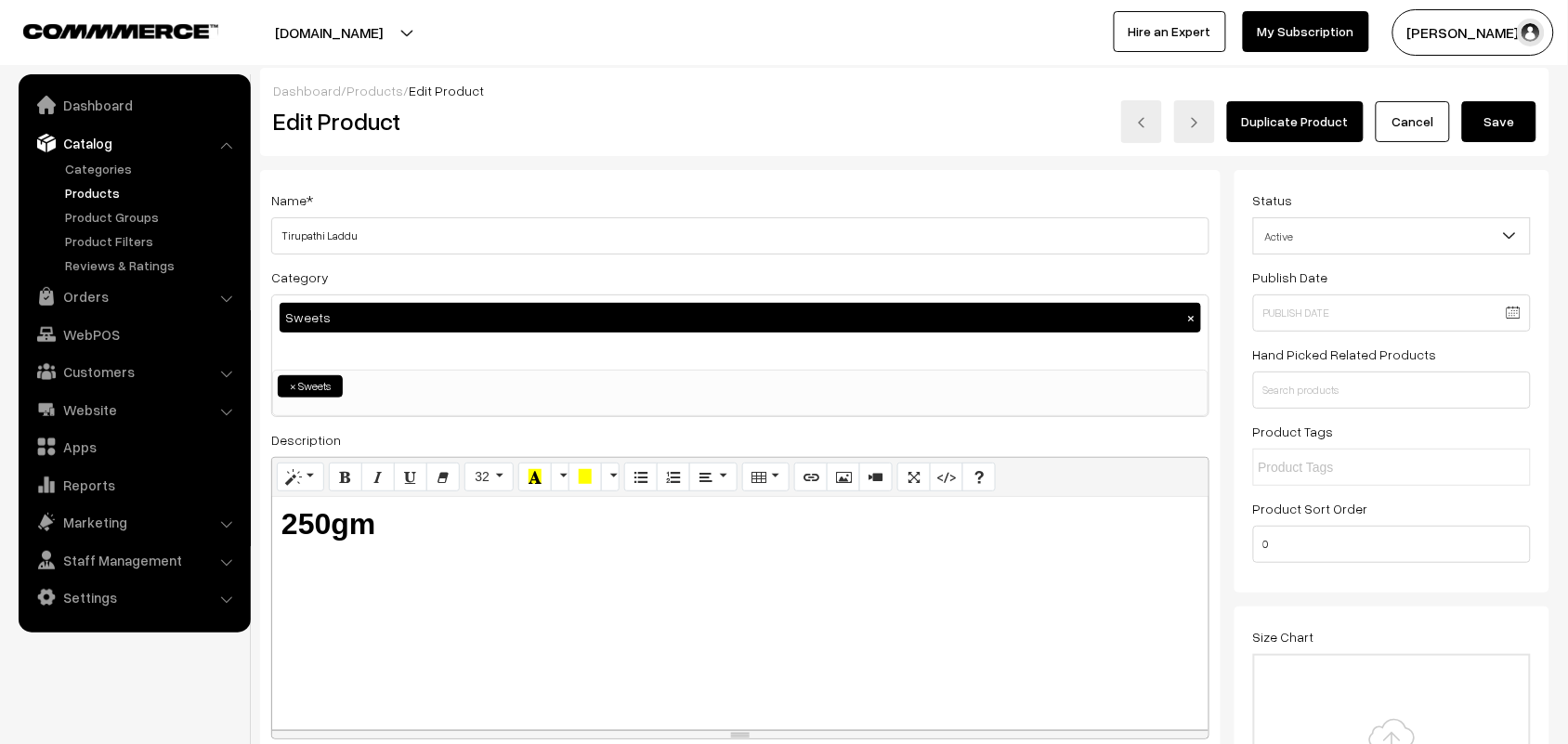
scroll to position [0, 0]
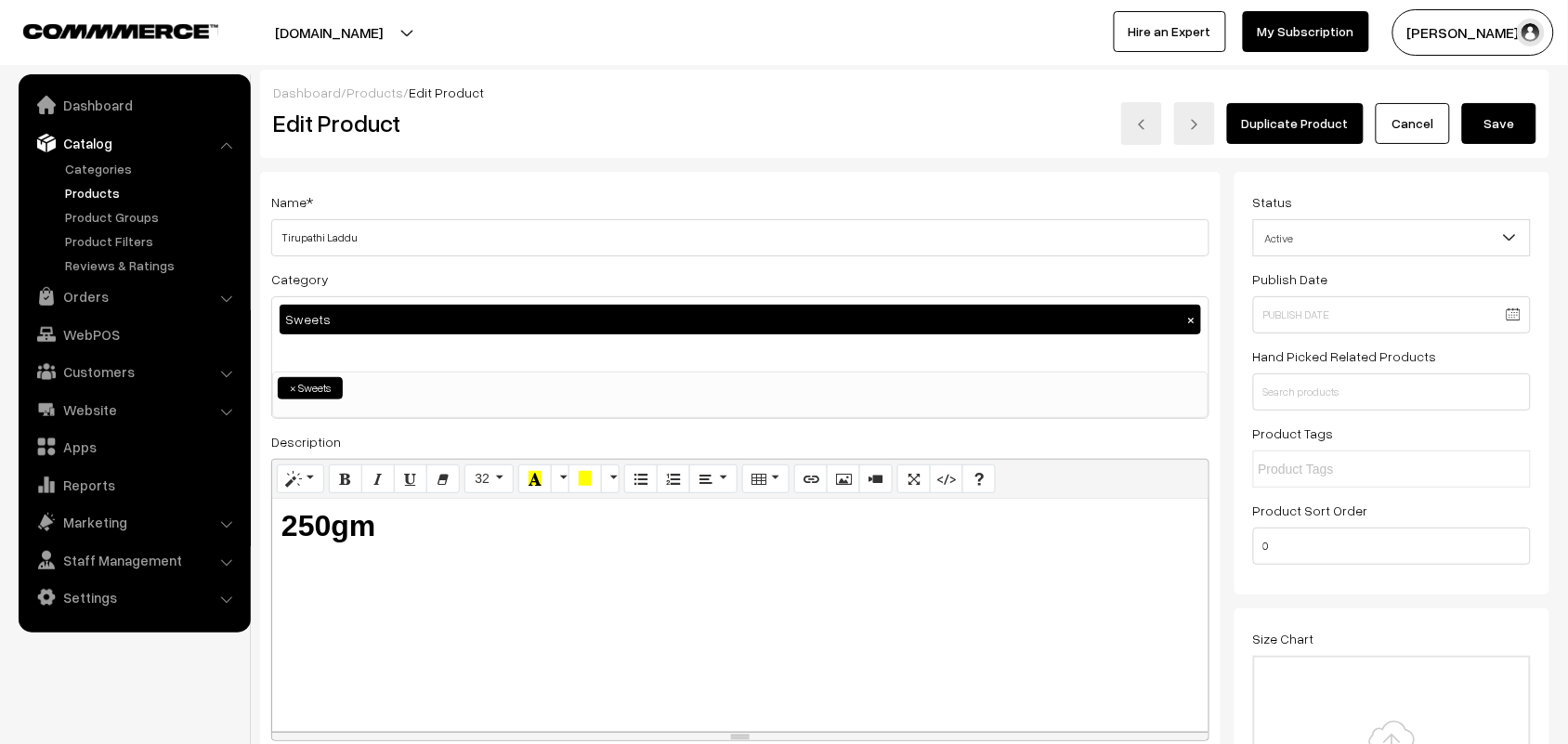
type input "20"
click at [1503, 116] on button "Save" at bounding box center [1499, 123] width 74 height 41
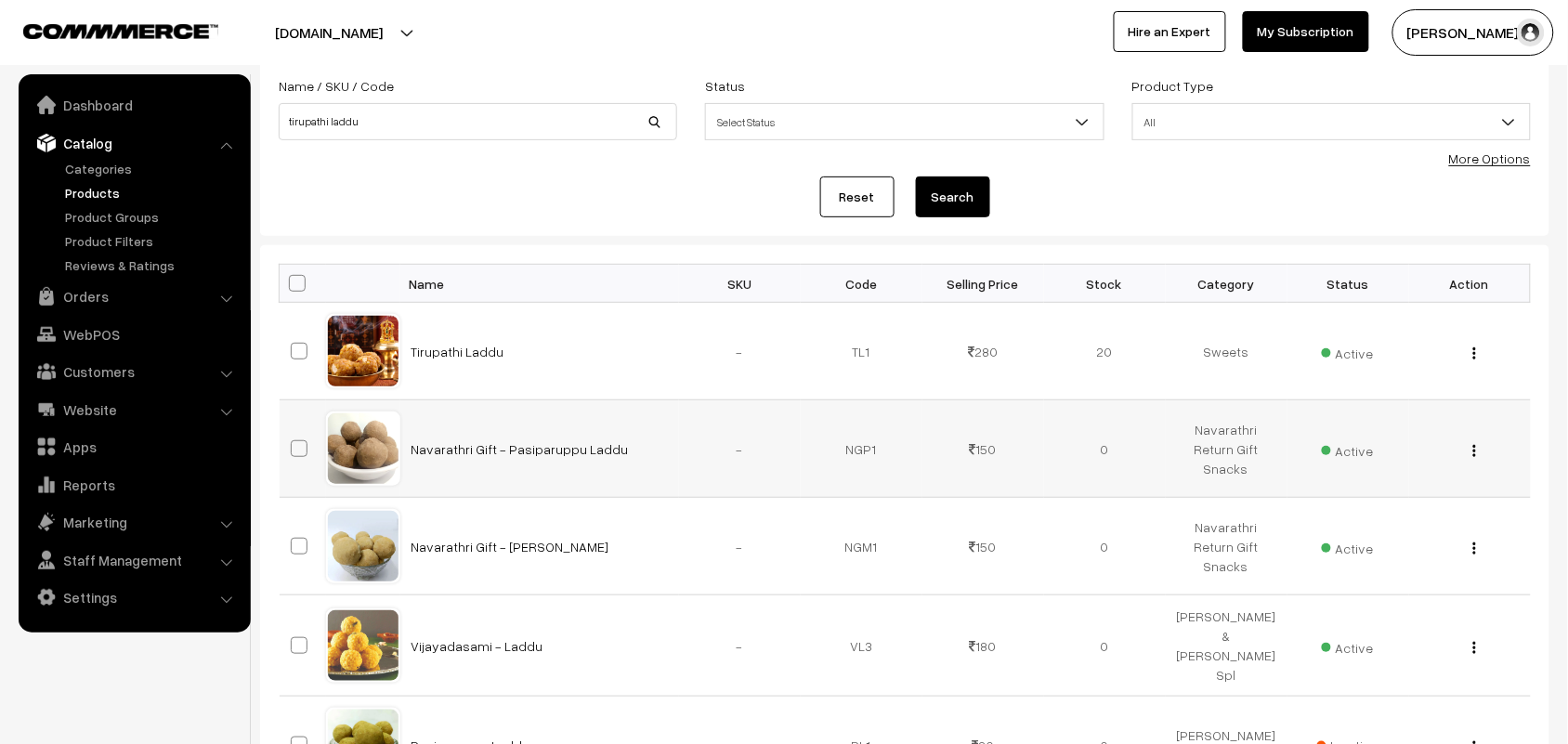
scroll to position [116, 0]
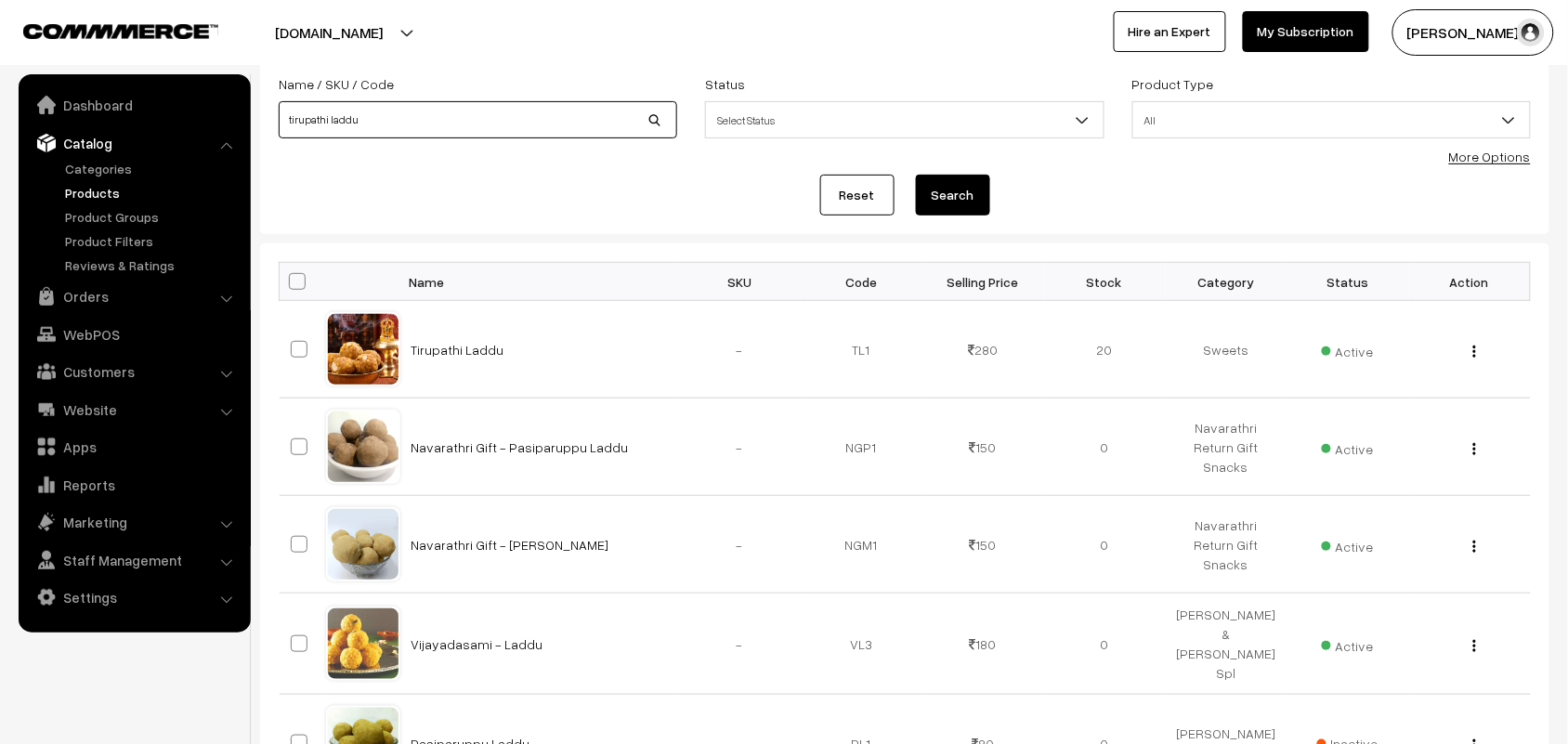
drag, startPoint x: 83, startPoint y: 86, endPoint x: 0, endPoint y: 44, distance: 93.0
click at [0, 44] on body "Thank you for showing interest. Our team will call you shortly. Close [DOMAIN_N…" at bounding box center [784, 698] width 1568 height 1630
type input "n"
type input "milagu va"
click at [915, 174] on button "Search" at bounding box center [952, 194] width 74 height 41
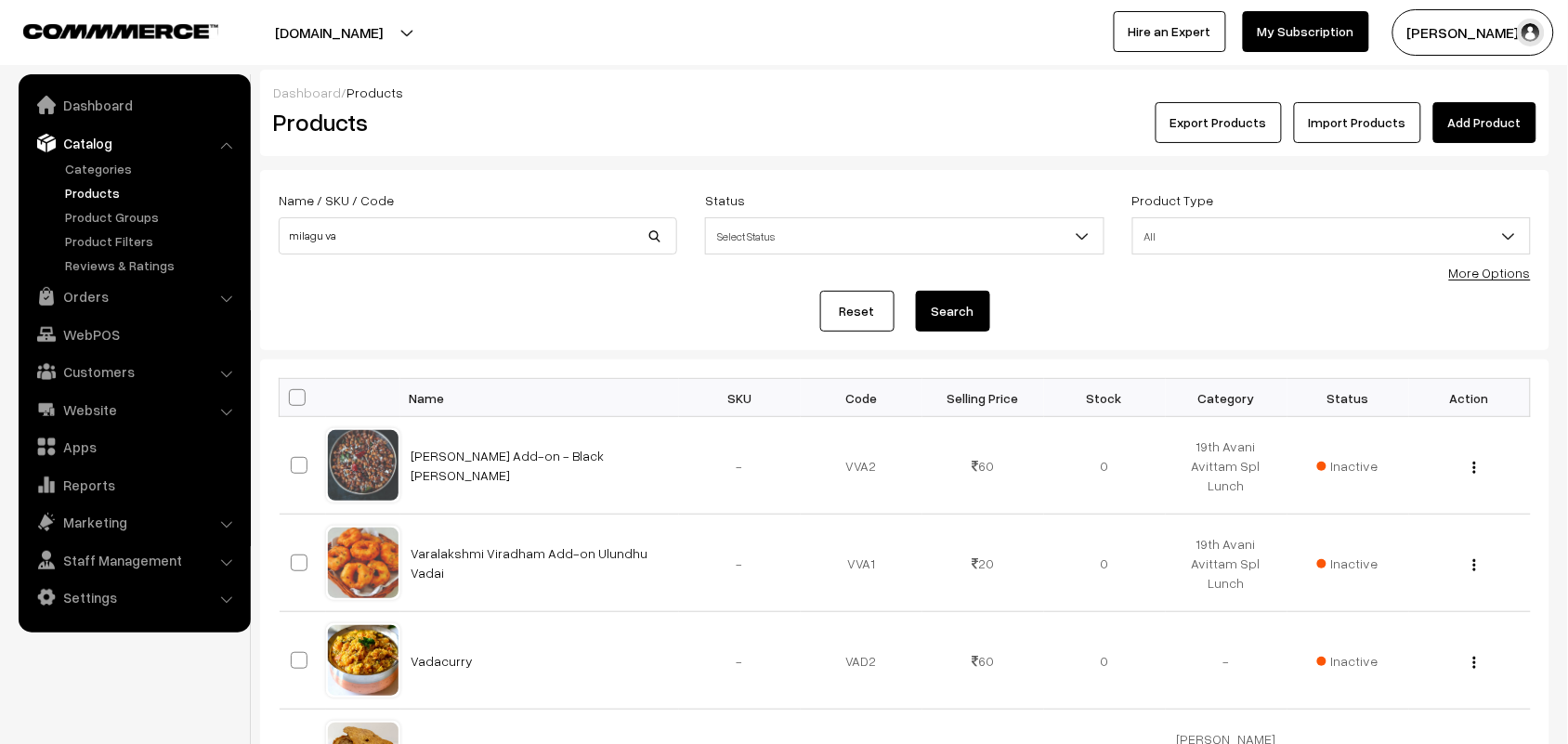
click at [112, 192] on link "Products" at bounding box center [153, 193] width 184 height 20
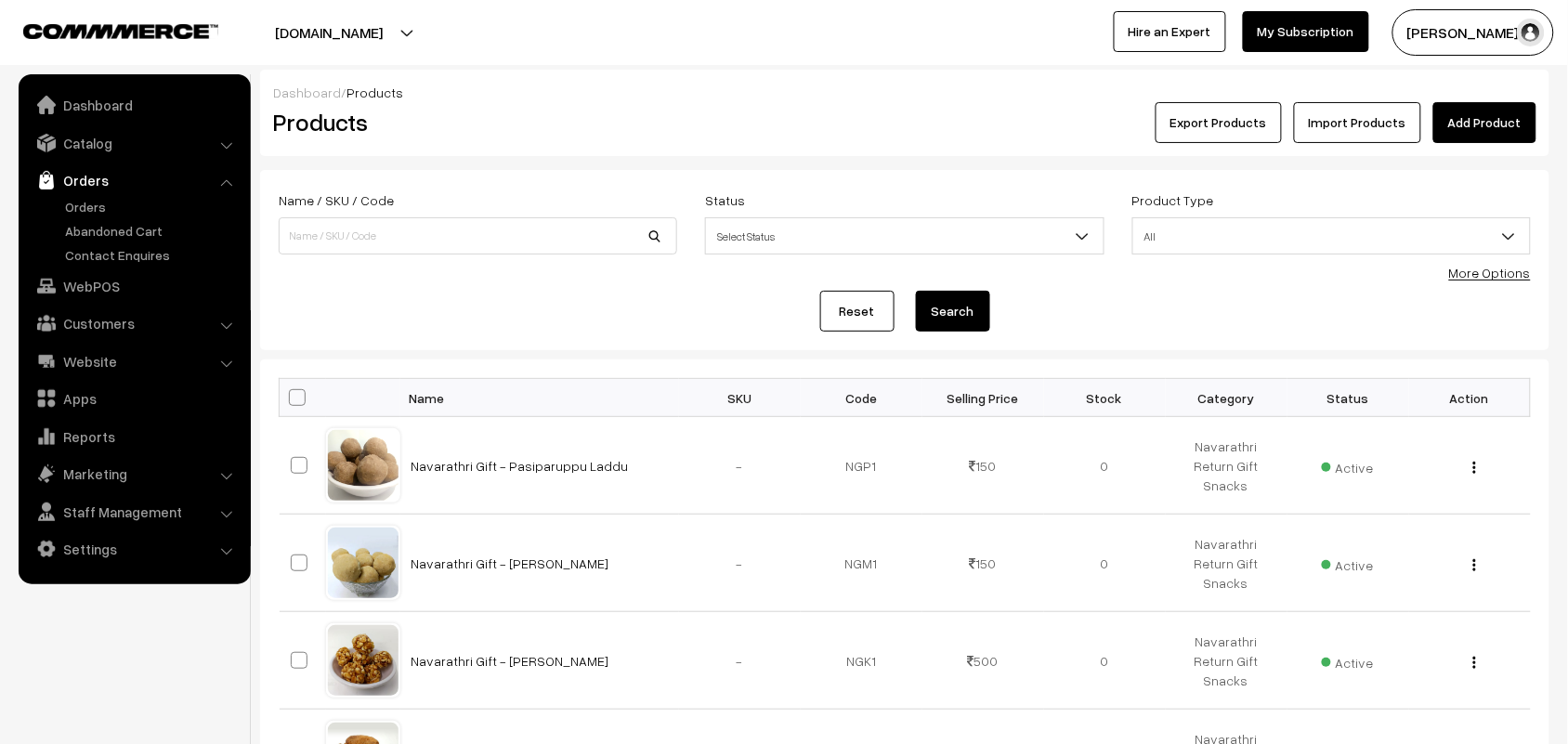
click at [81, 204] on link "Orders" at bounding box center [153, 207] width 184 height 20
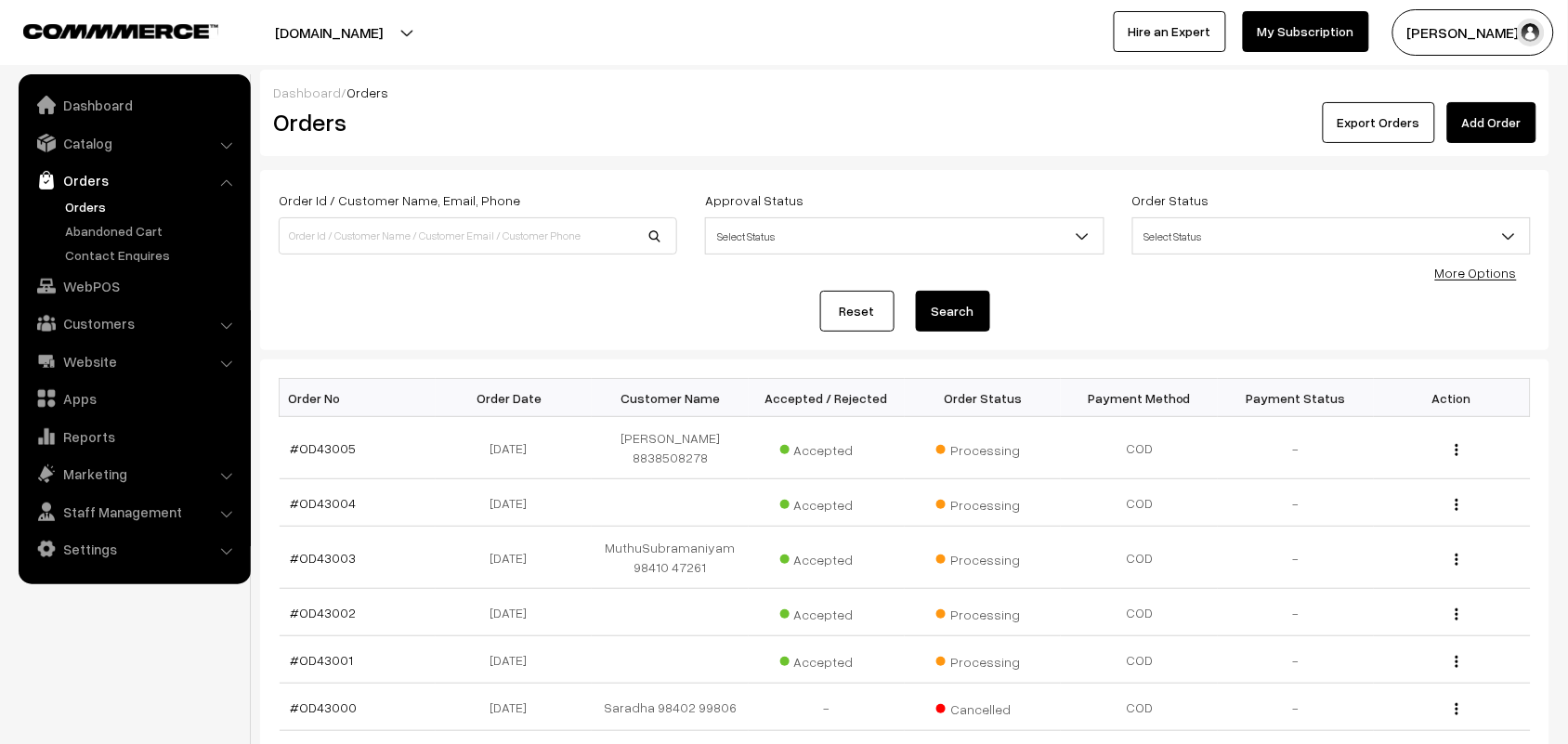
click at [91, 215] on link "Orders" at bounding box center [153, 207] width 184 height 20
click at [94, 200] on link "Orders" at bounding box center [153, 207] width 184 height 20
click at [93, 195] on link "Orders" at bounding box center [133, 180] width 221 height 34
click at [96, 285] on link "WebPOS" at bounding box center [133, 286] width 221 height 34
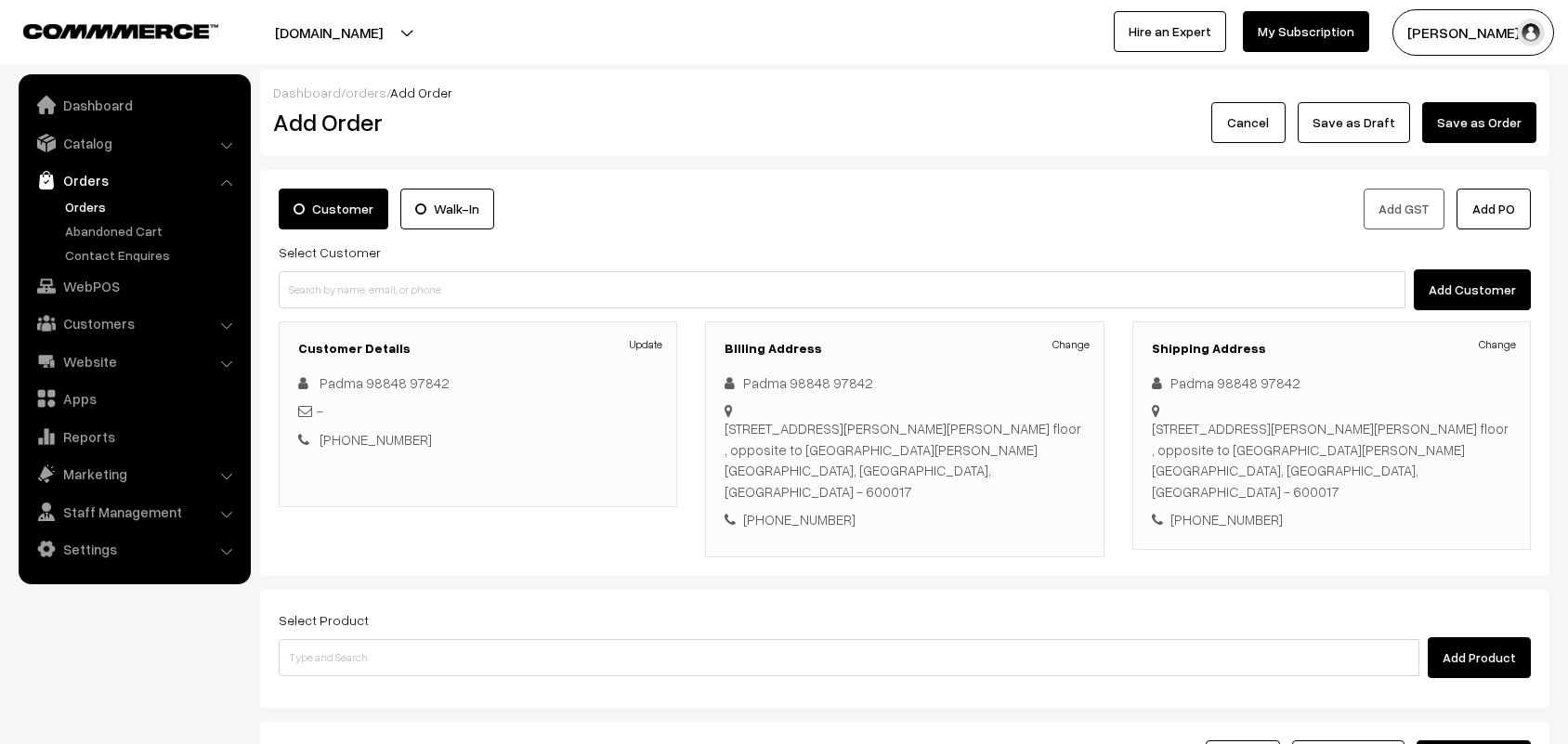
scroll to position [172, 0]
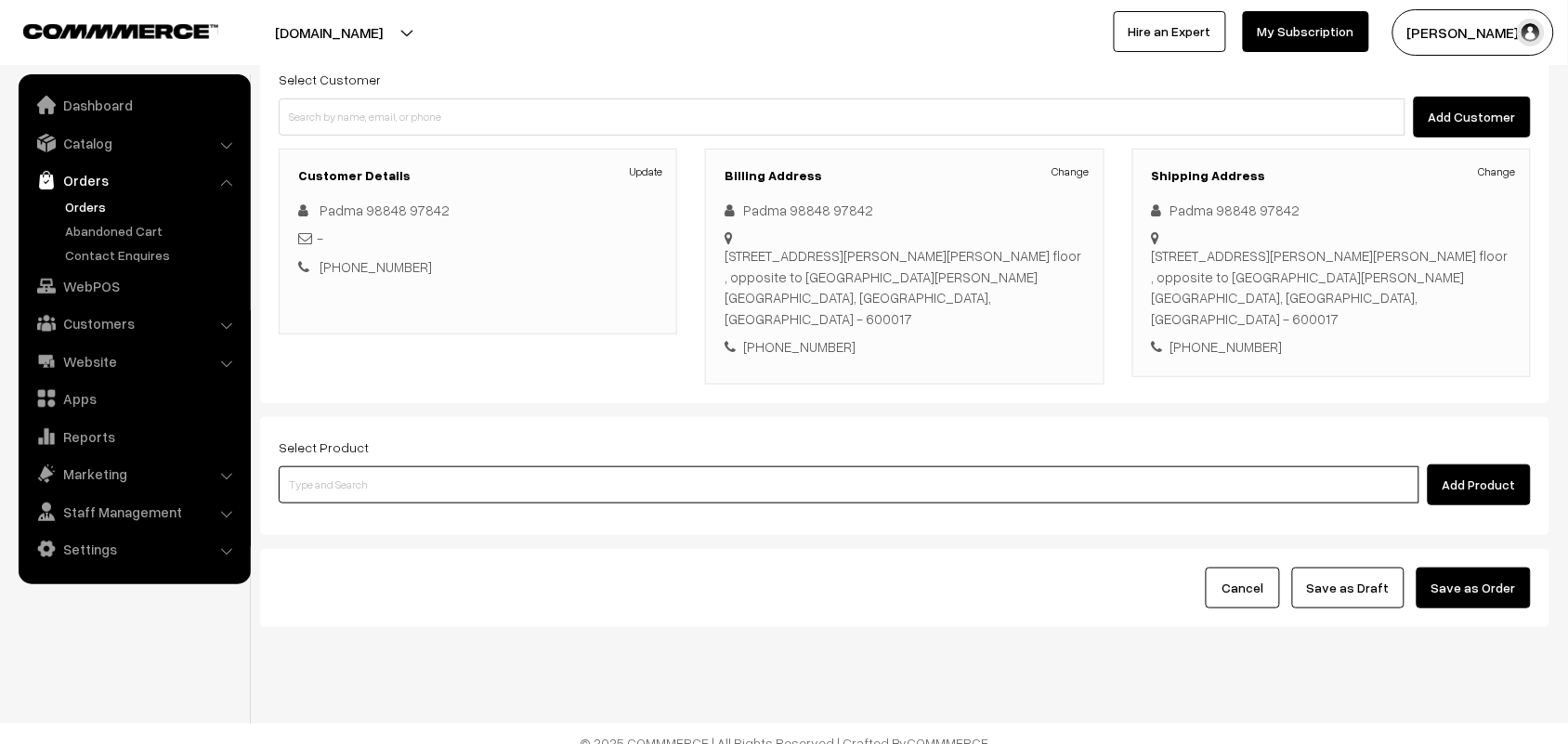
click at [379, 467] on input at bounding box center [848, 485] width 1140 height 38
type input "ponn"
click at [383, 487] on link "26th Ponnankannai Keerai Sadam" at bounding box center [850, 499] width 1142 height 28
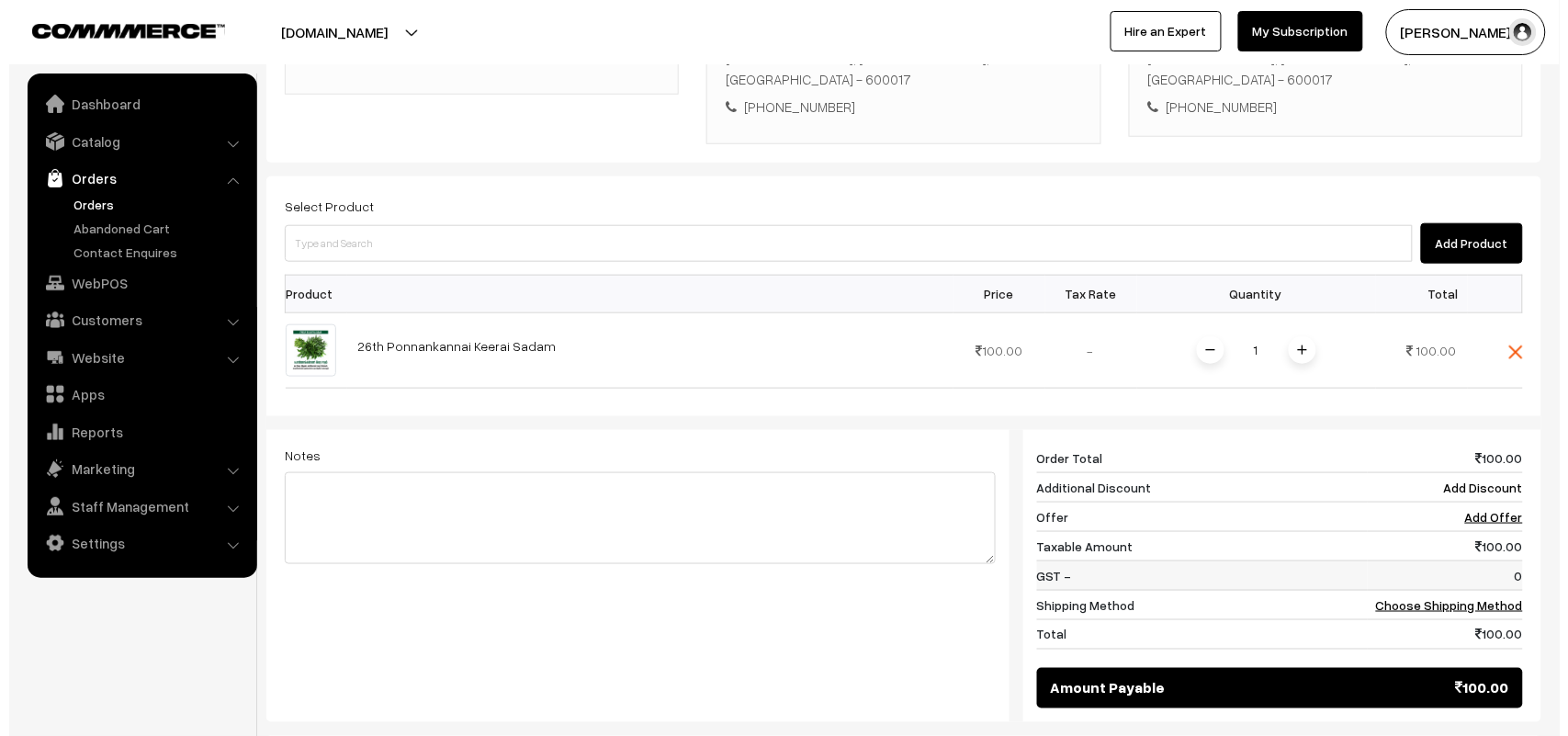
scroll to position [602, 0]
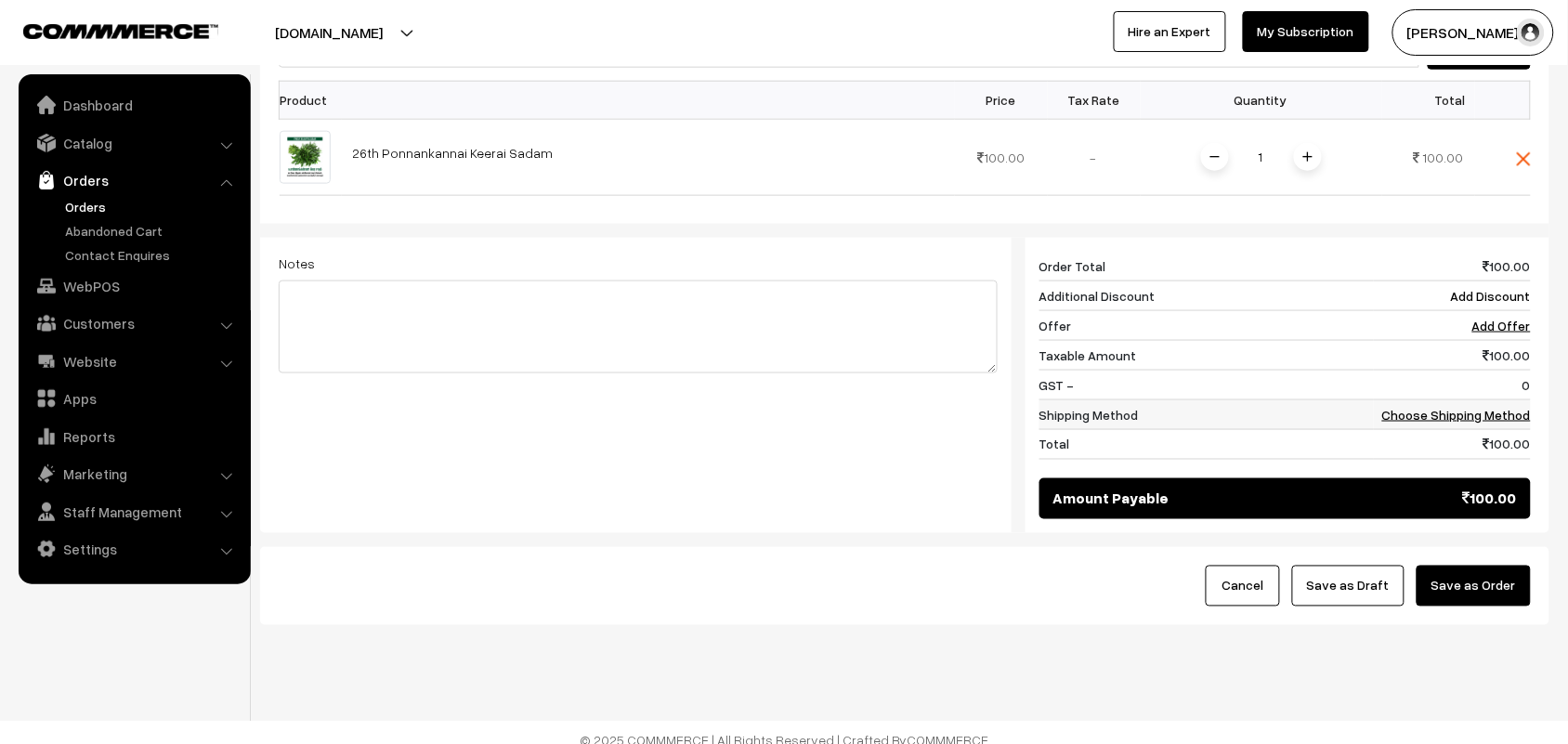
click at [1458, 407] on link "Choose Shipping Method" at bounding box center [1456, 415] width 149 height 16
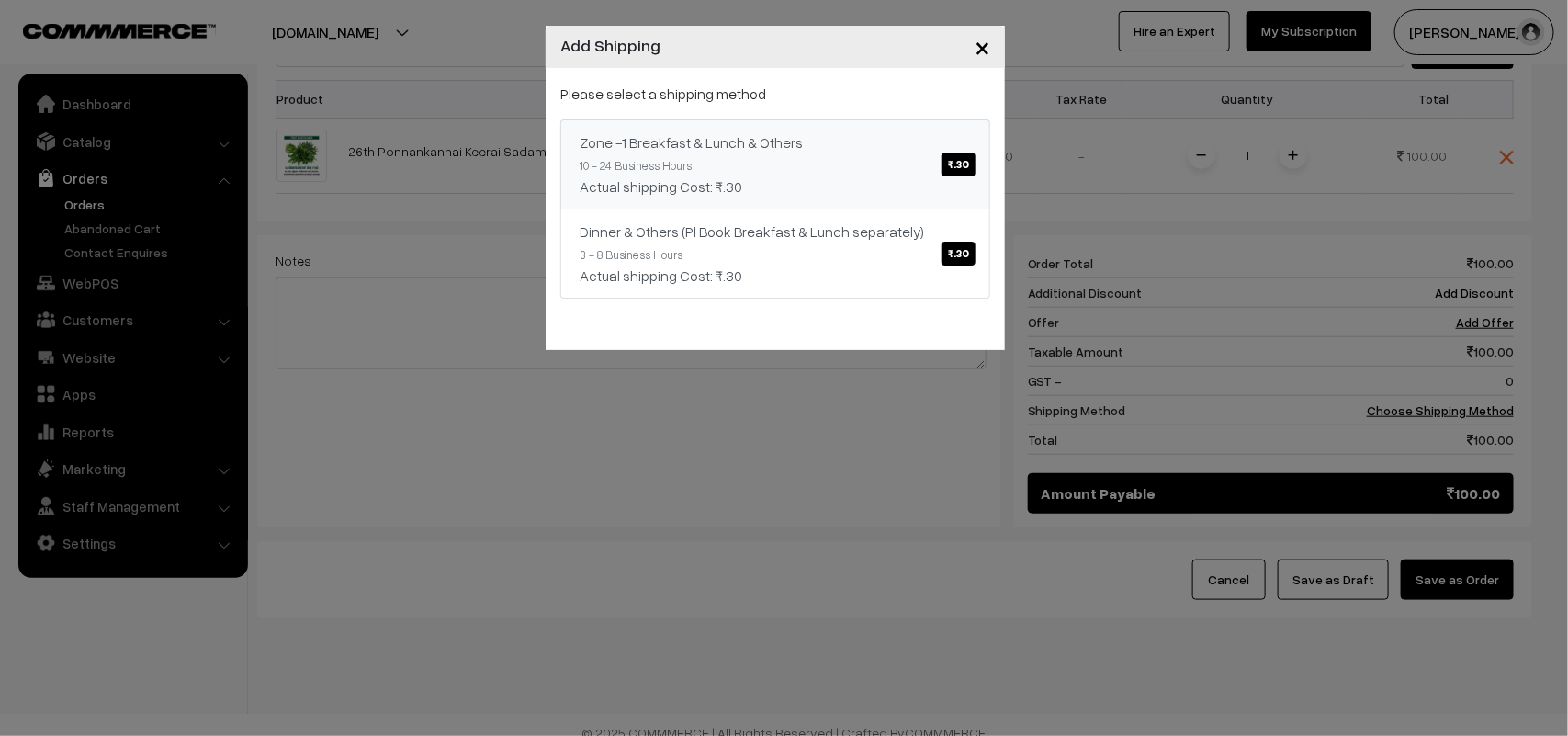
click at [928, 159] on link "Zone -1 Breakfast & Lunch & Others ₹.30 10 - 24 Business Hours Actual shipping …" at bounding box center [775, 165] width 430 height 90
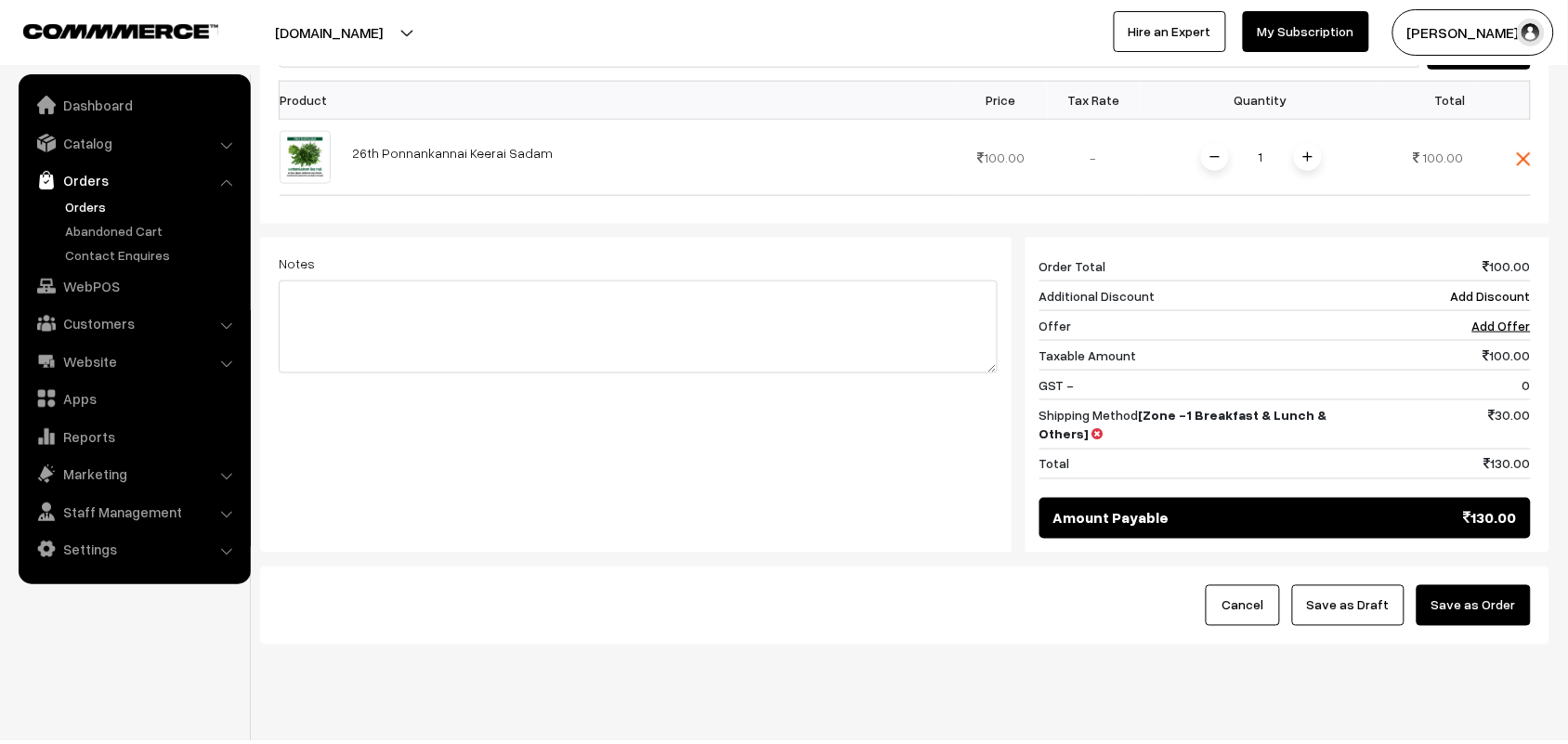
click at [1478, 567] on div "Cancel Save as Draft Save as Order" at bounding box center [904, 605] width 1289 height 78
click at [1479, 585] on button "Save as Order" at bounding box center [1473, 605] width 114 height 41
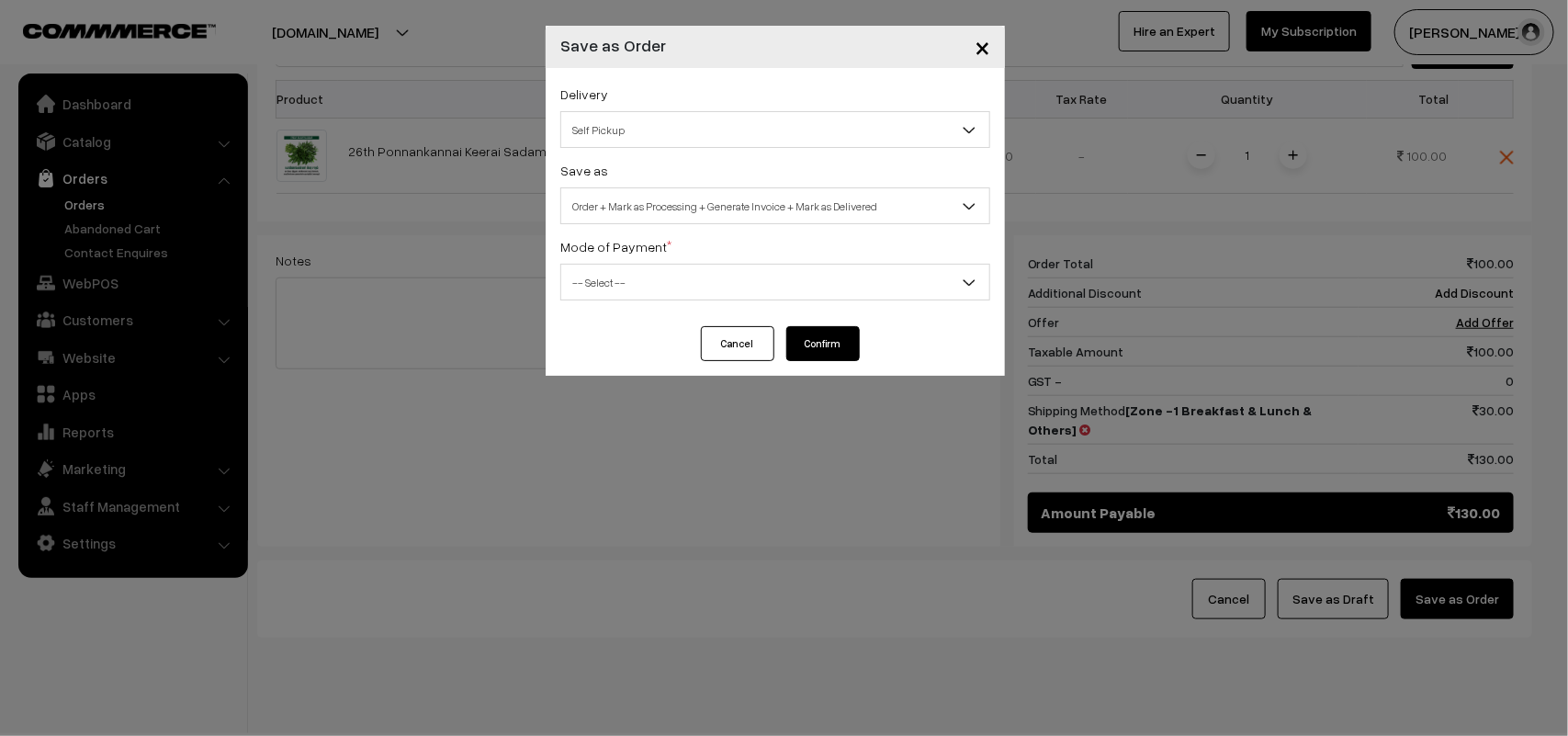
click at [680, 130] on span "Self Pickup" at bounding box center [775, 129] width 428 height 32
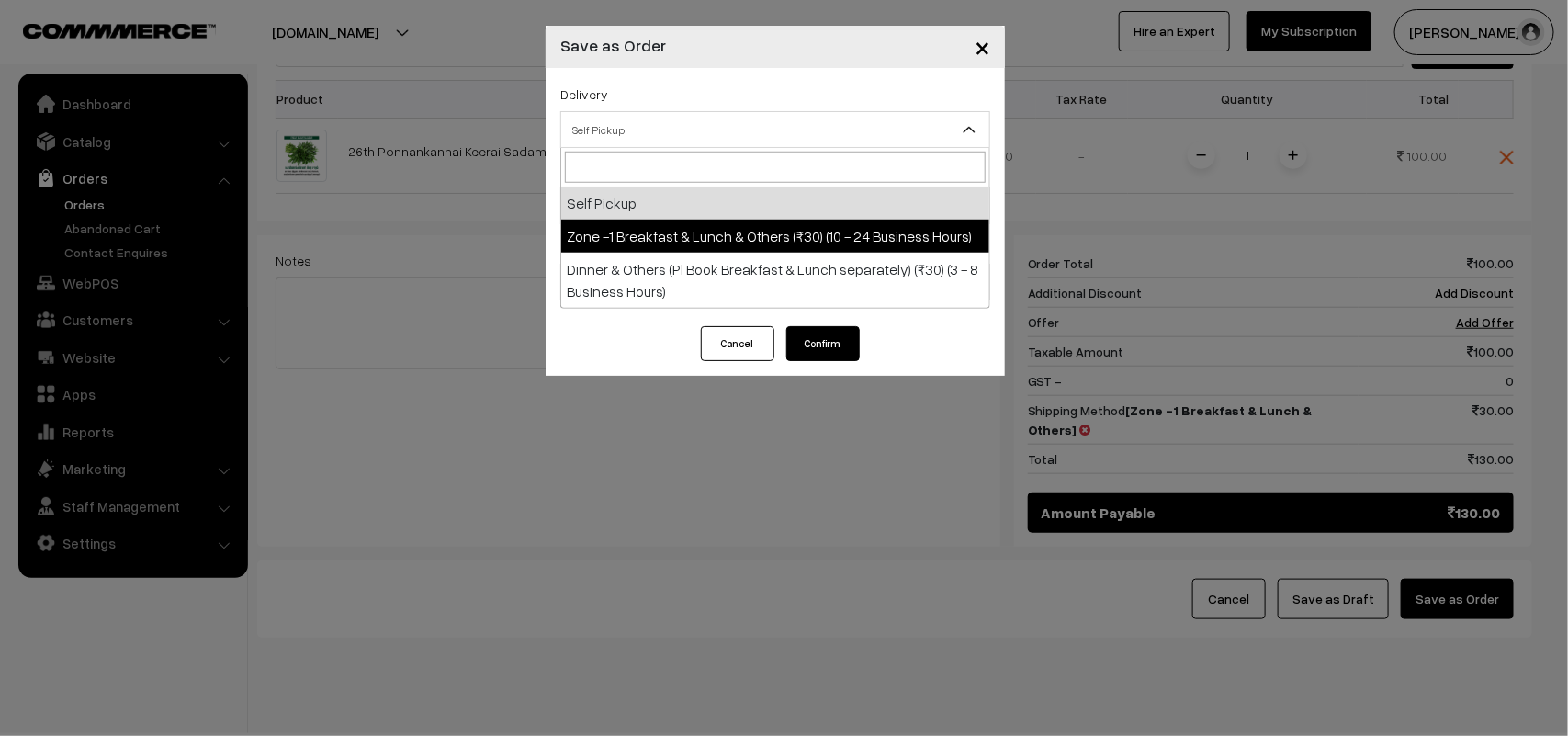
select select "ZON1"
select select "3"
click at [668, 225] on div "Delivery Self Pickup Zone -1 Breakfast & Lunch & Others (₹30) (10 - 24 Business…" at bounding box center [775, 196] width 459 height 258
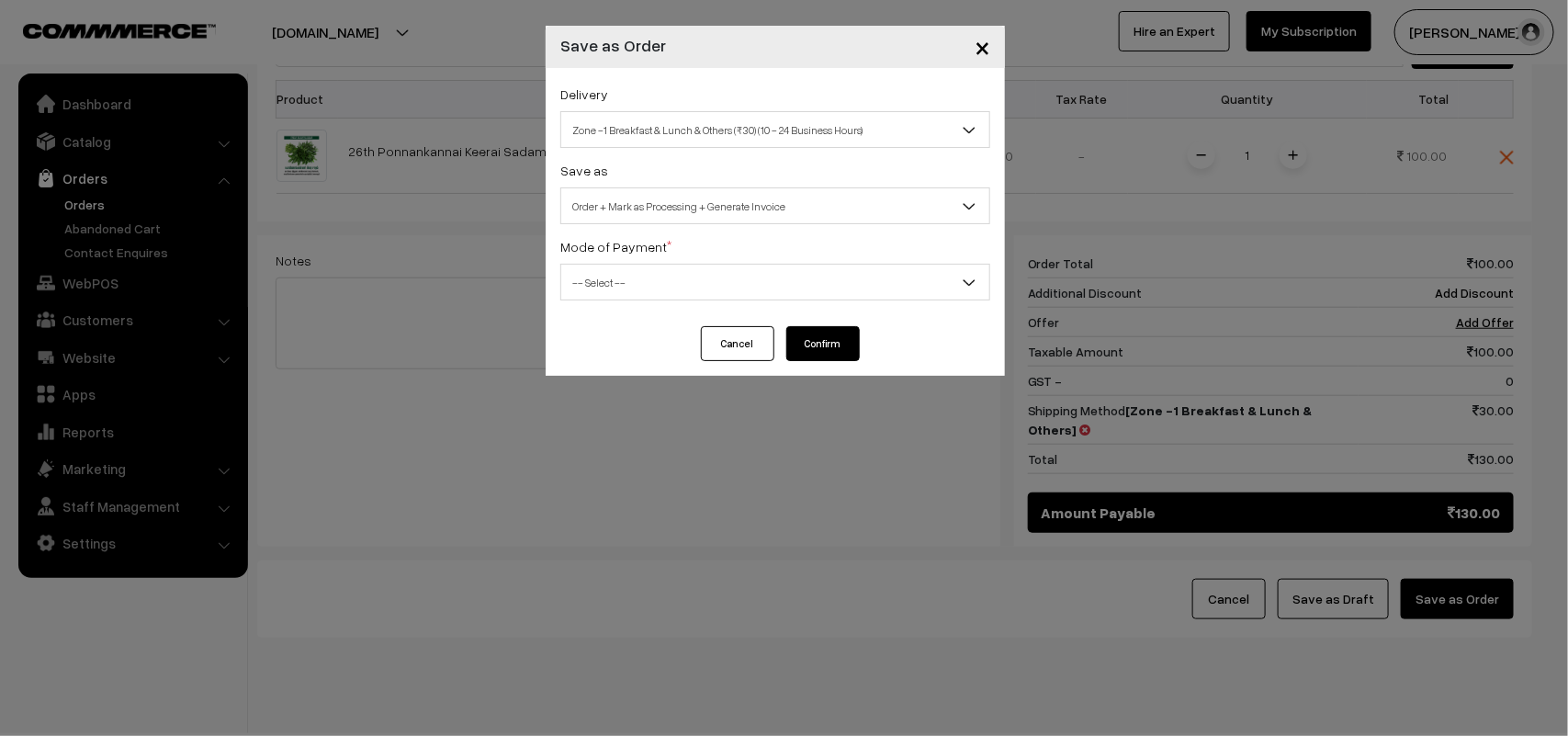
click at [705, 207] on span "Order + Mark as Processing + Generate Invoice" at bounding box center [775, 206] width 428 height 32
click at [626, 291] on span "-- Select --" at bounding box center [775, 282] width 428 height 32
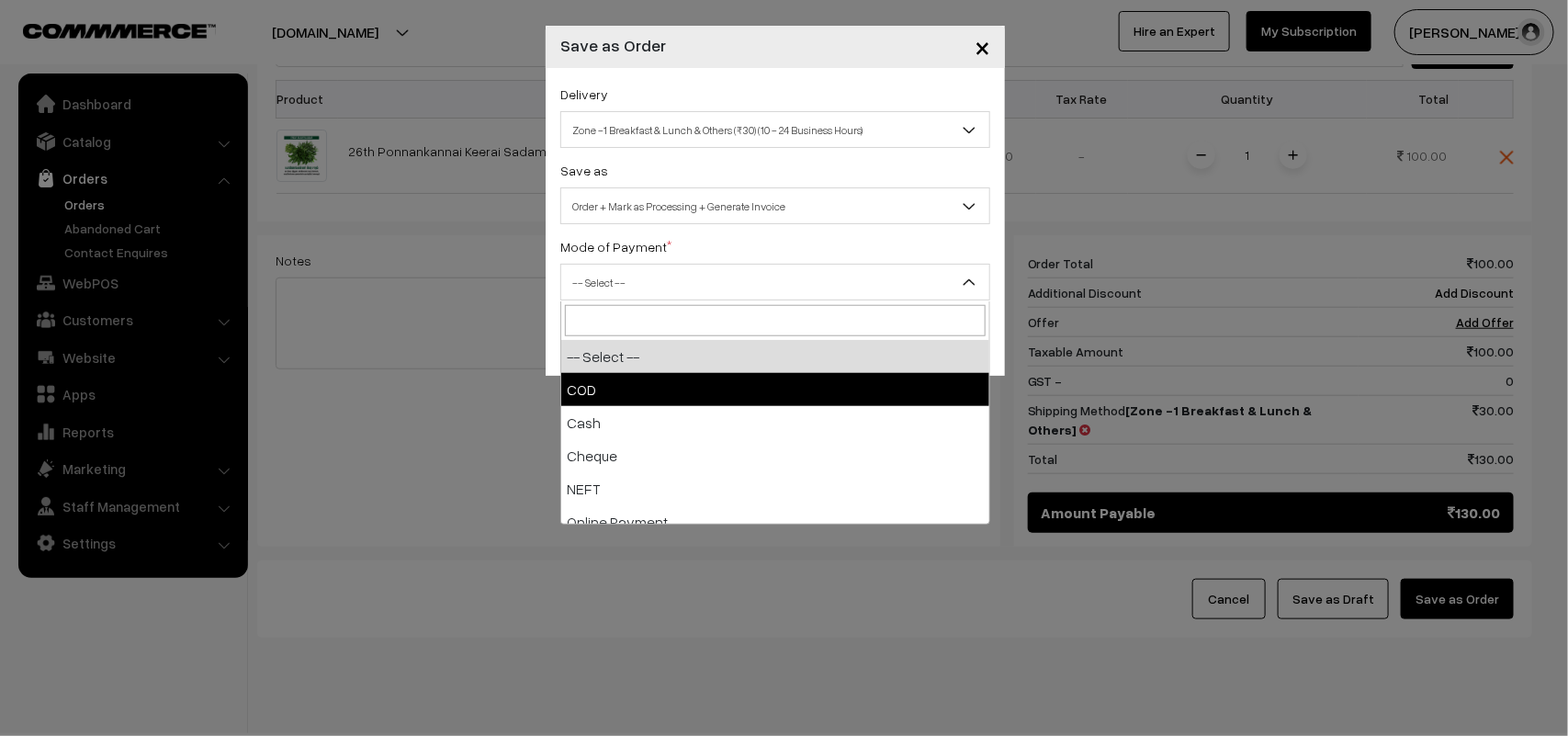
drag, startPoint x: 593, startPoint y: 386, endPoint x: 809, endPoint y: 361, distance: 217.4
select select "1"
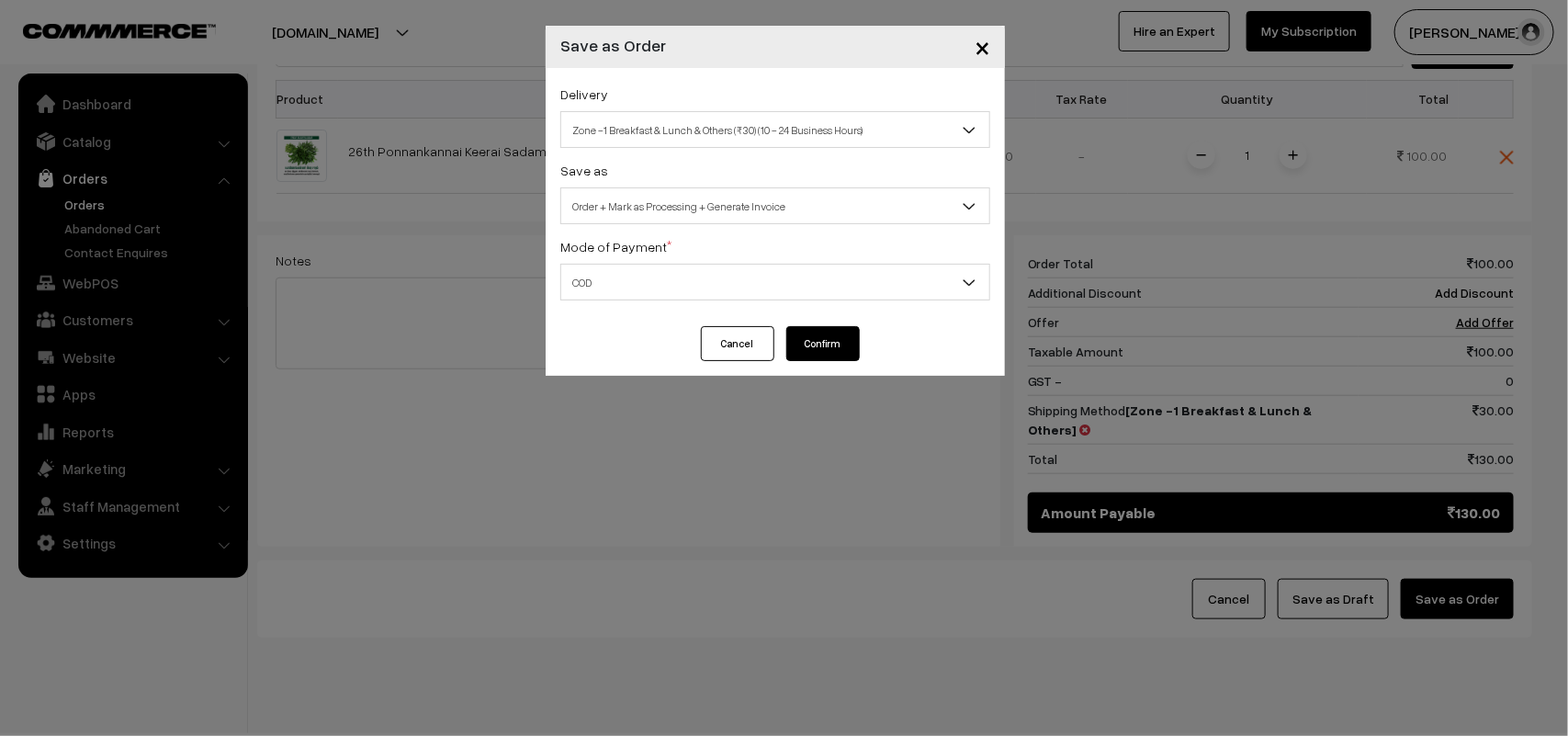
click at [836, 338] on button "Confirm" at bounding box center [823, 344] width 73 height 35
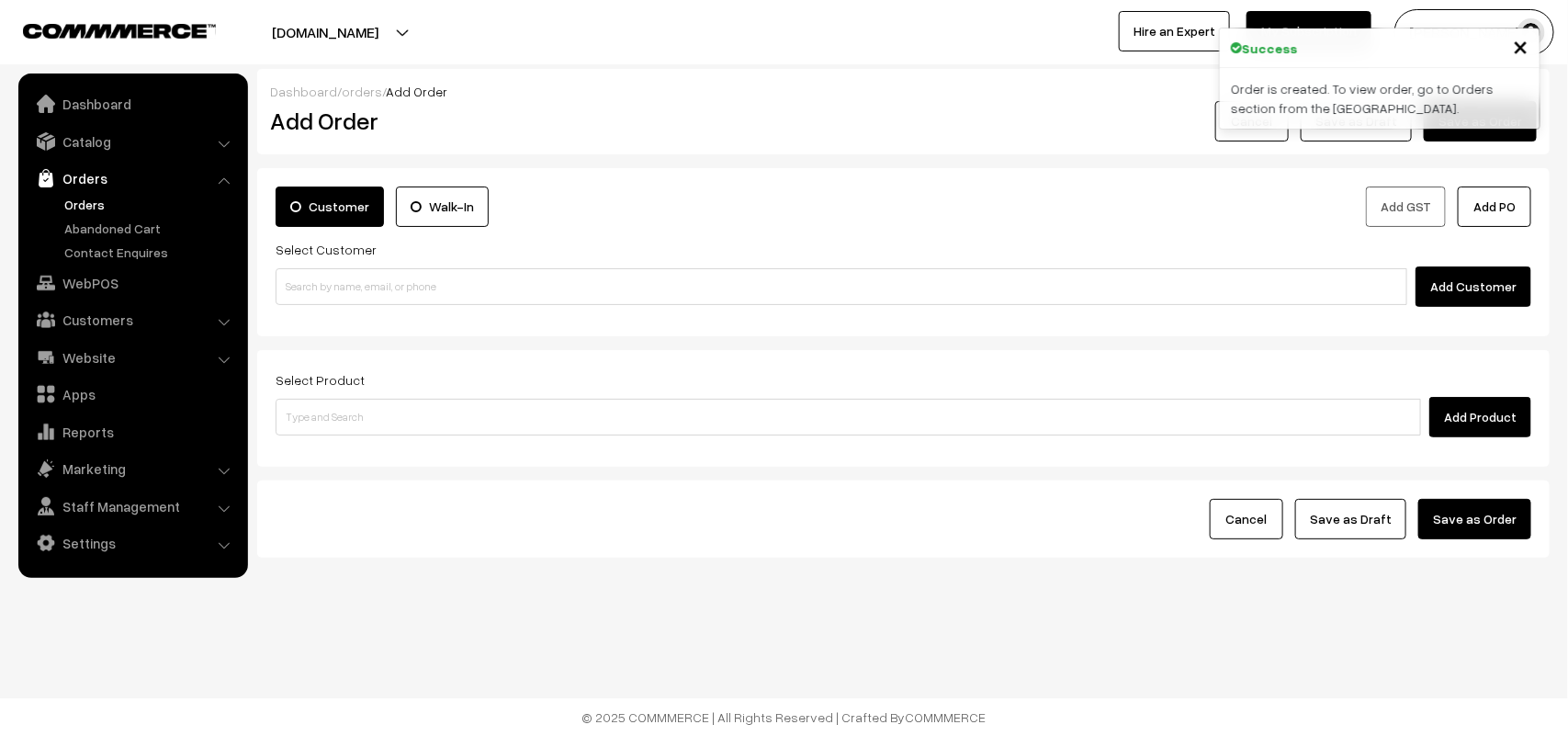
click at [88, 202] on link "Orders" at bounding box center [151, 205] width 182 height 20
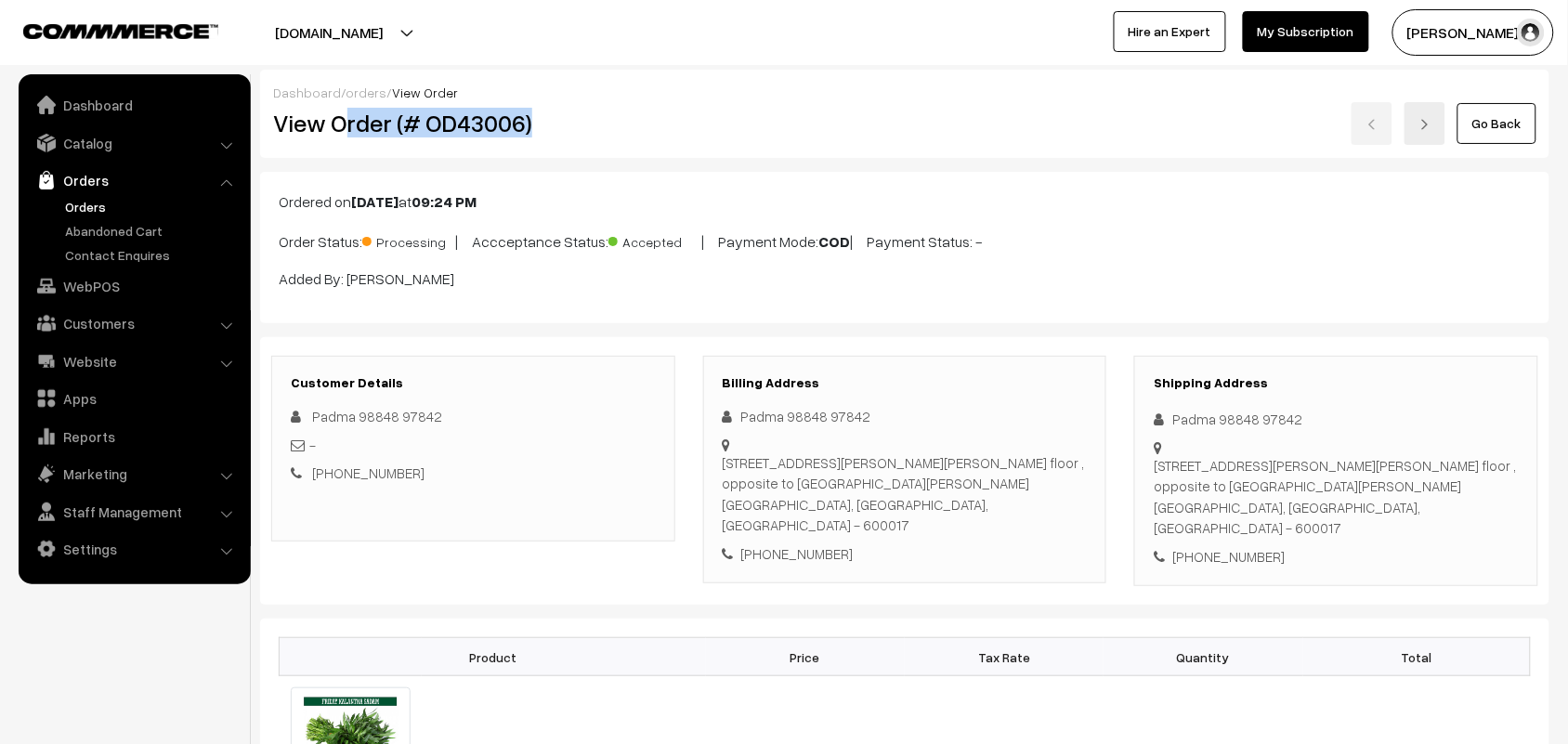
drag, startPoint x: 0, startPoint y: 0, endPoint x: 583, endPoint y: 142, distance: 600.0
click at [583, 142] on div "View Order (# OD43006)" at bounding box center [474, 123] width 430 height 43
click at [365, 124] on h2 "View Order (# OD43006)" at bounding box center [474, 123] width 402 height 29
drag, startPoint x: 336, startPoint y: 121, endPoint x: 653, endPoint y: 114, distance: 317.1
click at [653, 114] on h2 "View Order (# OD43006)" at bounding box center [474, 123] width 402 height 29
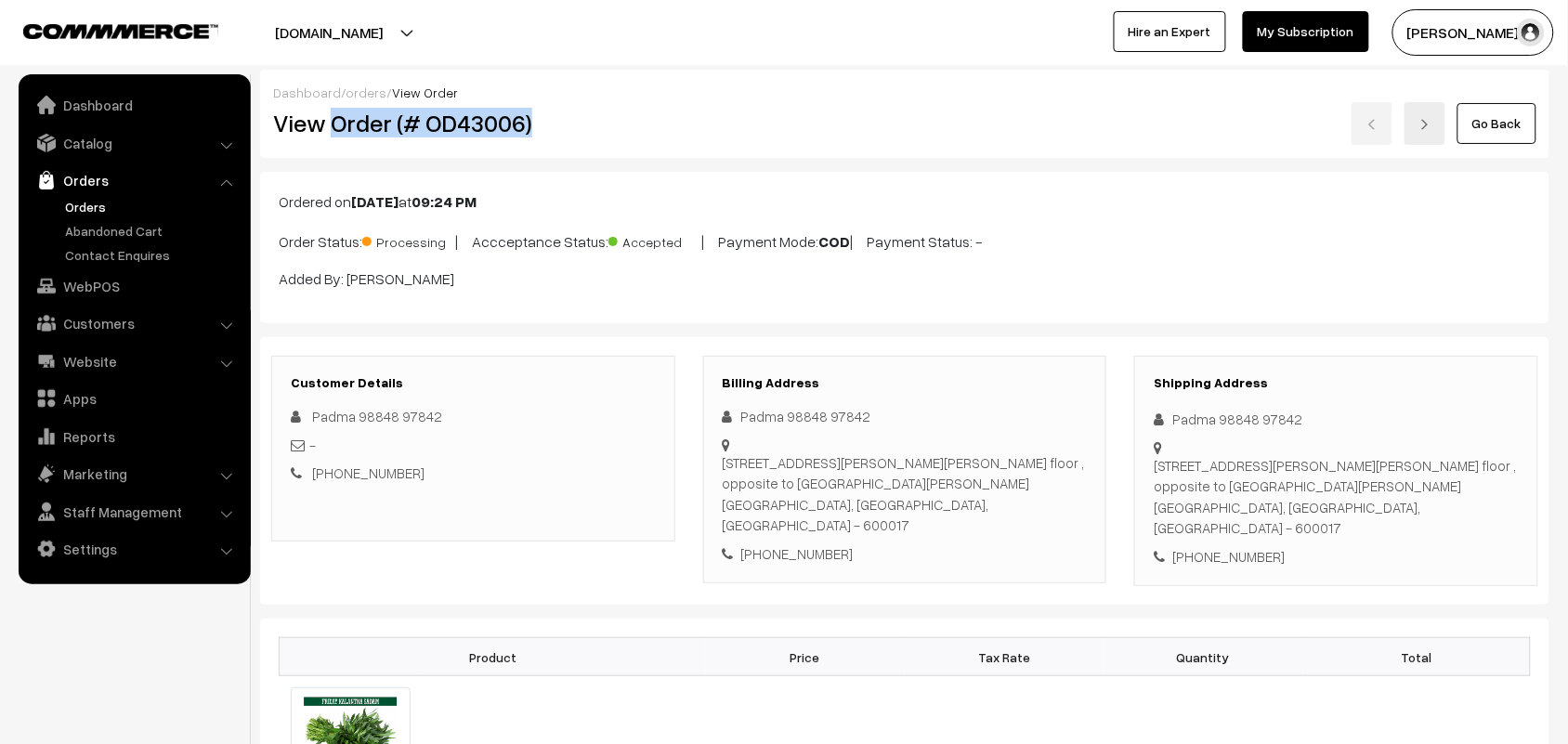
copy h2 "Order (# OD43006)"
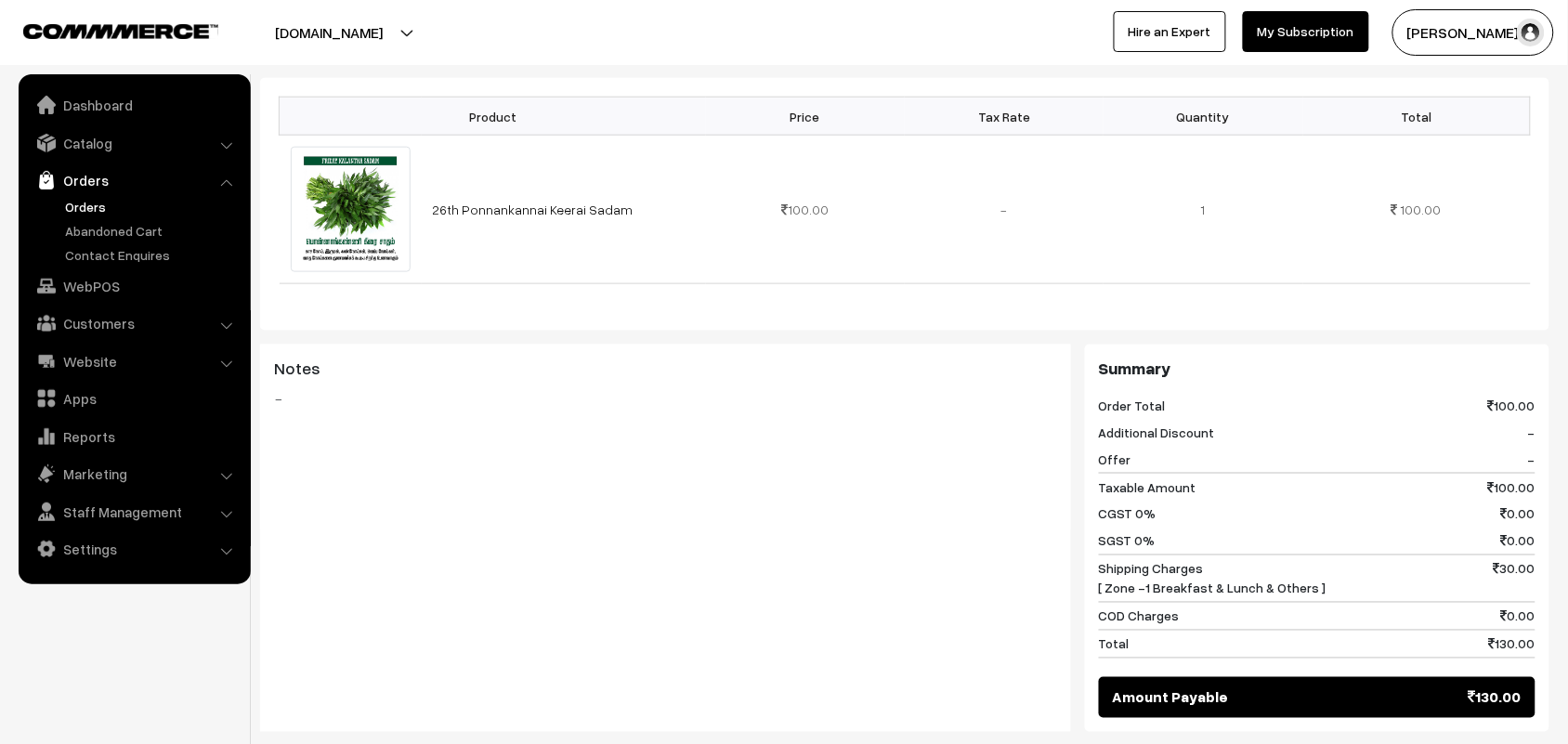
scroll to position [696, 0]
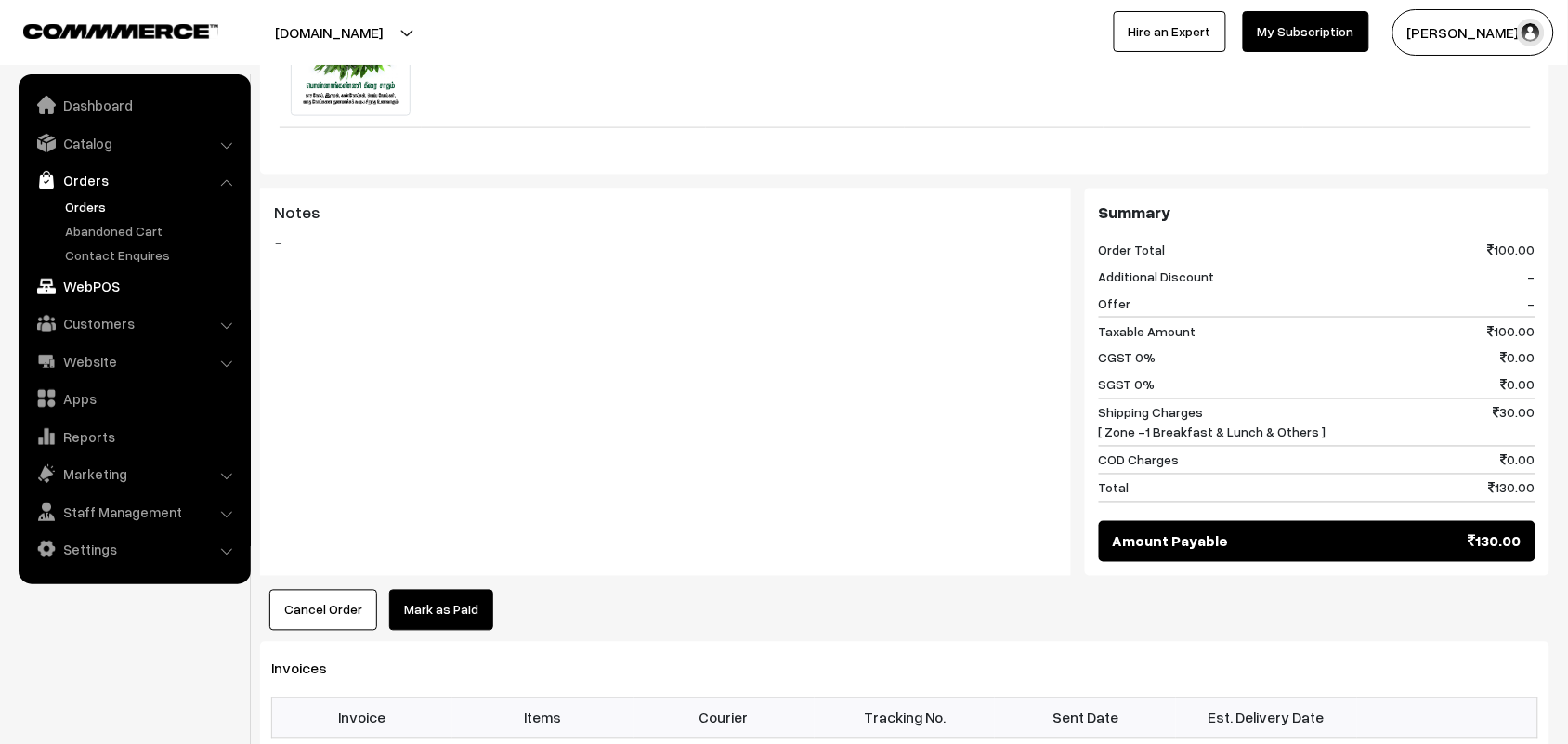
click at [86, 290] on link "WebPOS" at bounding box center [133, 286] width 221 height 34
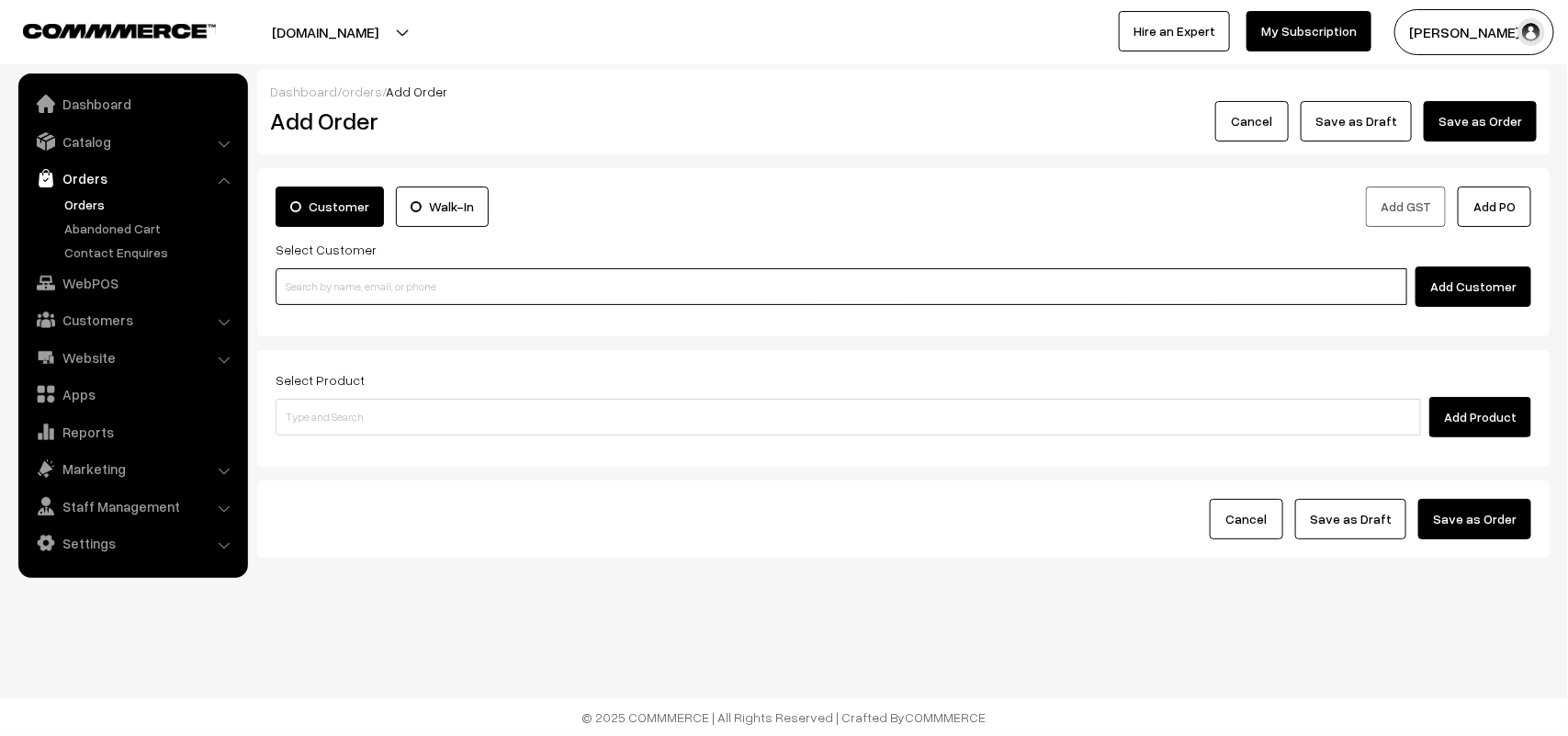
click at [434, 277] on input at bounding box center [840, 287] width 1131 height 37
paste input "98849 44081"
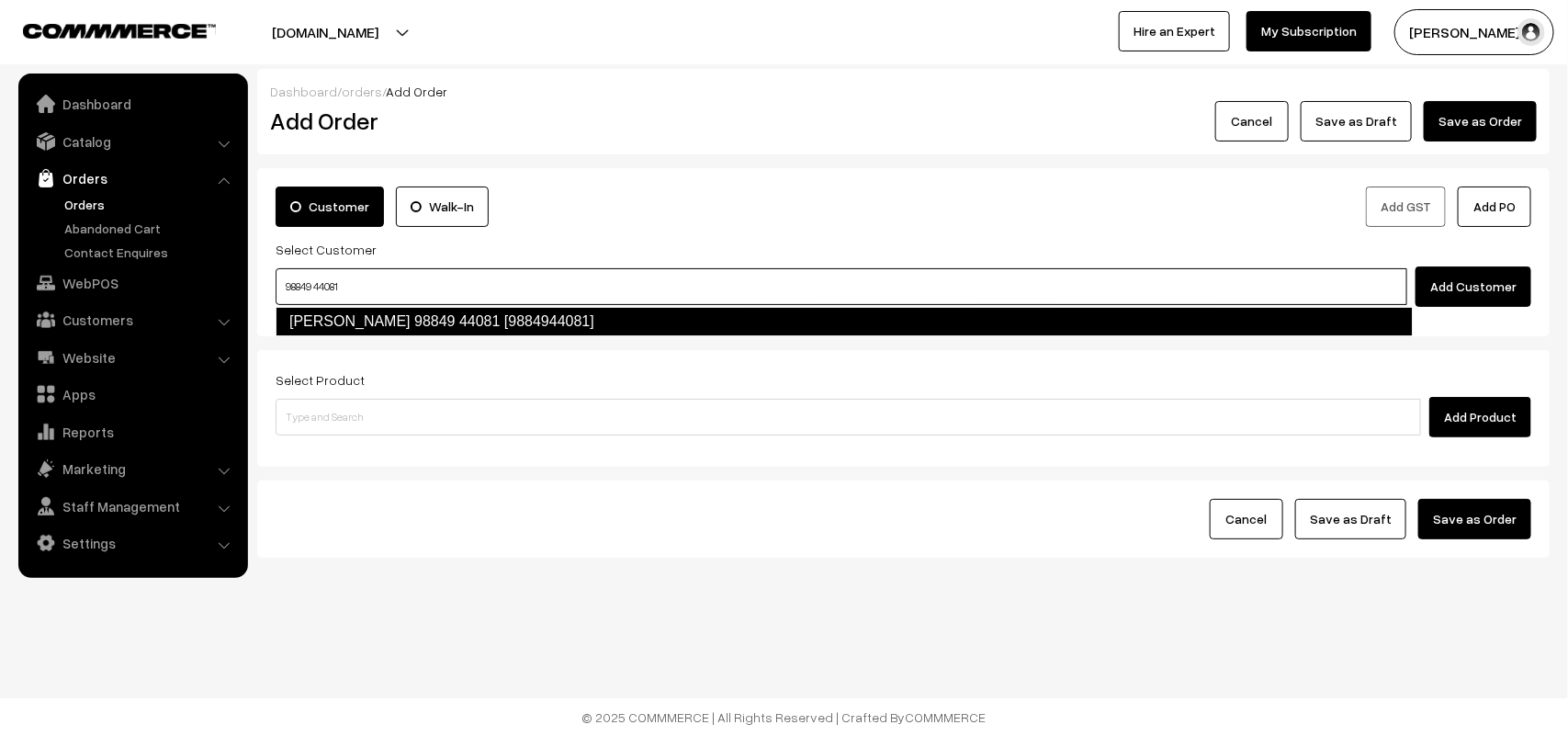
click at [338, 316] on link "Viji 98849 44081 [9884944081]" at bounding box center [843, 321] width 1137 height 29
type input "98849 44081"
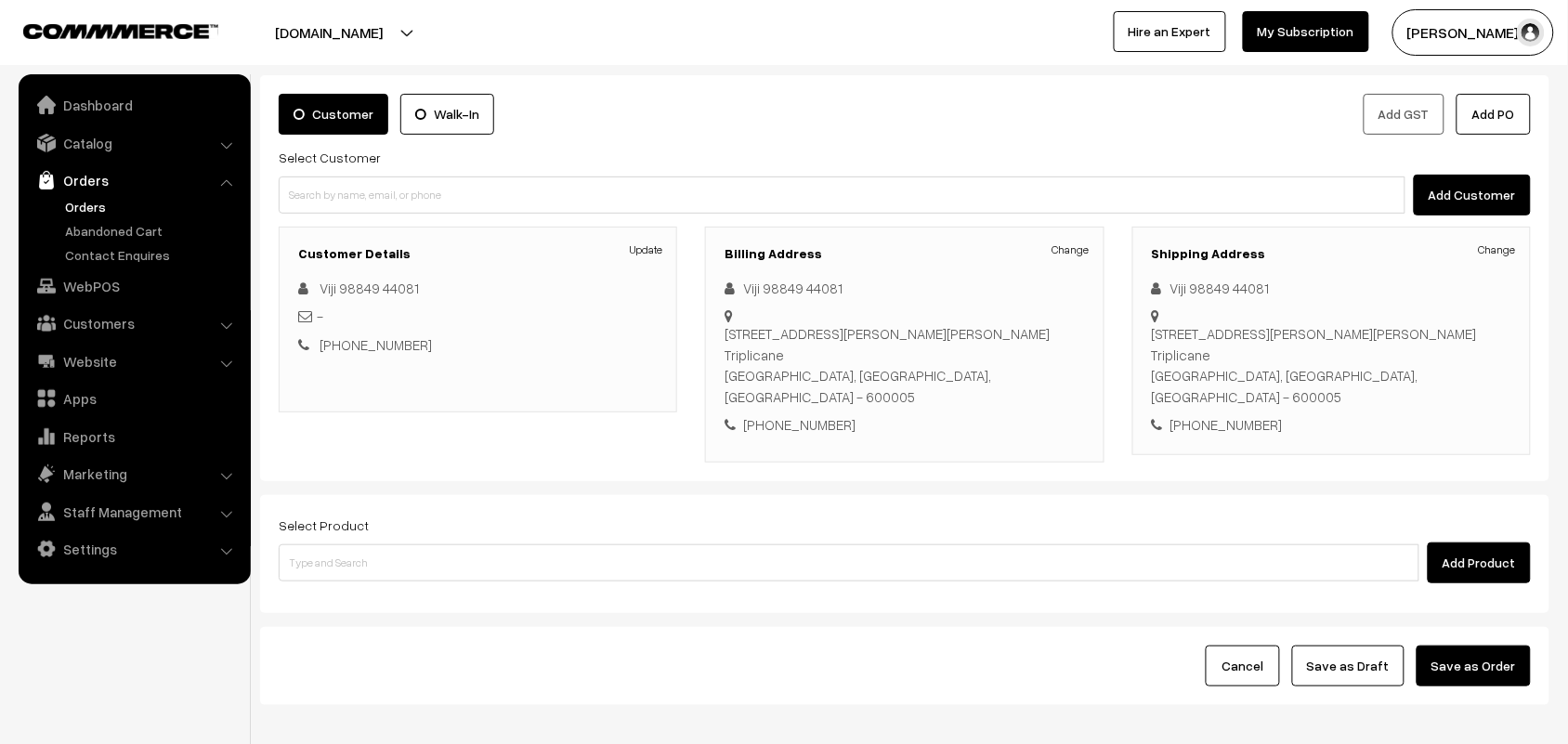
scroll to position [172, 0]
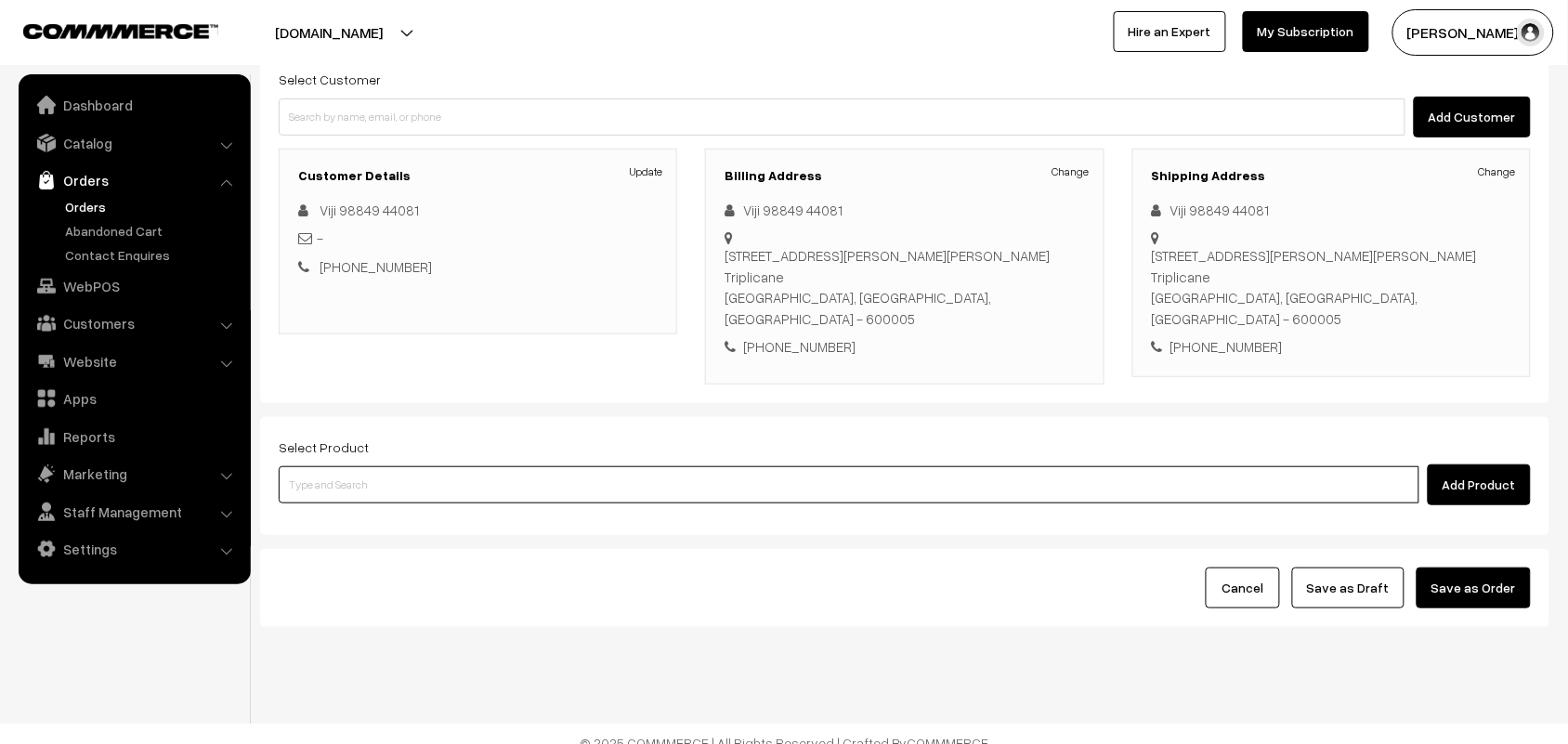
click at [468, 469] on input at bounding box center [848, 485] width 1140 height 38
type input "onn"
click at [399, 487] on link "26th Ponnankannai Keerai Sadam" at bounding box center [850, 499] width 1142 height 28
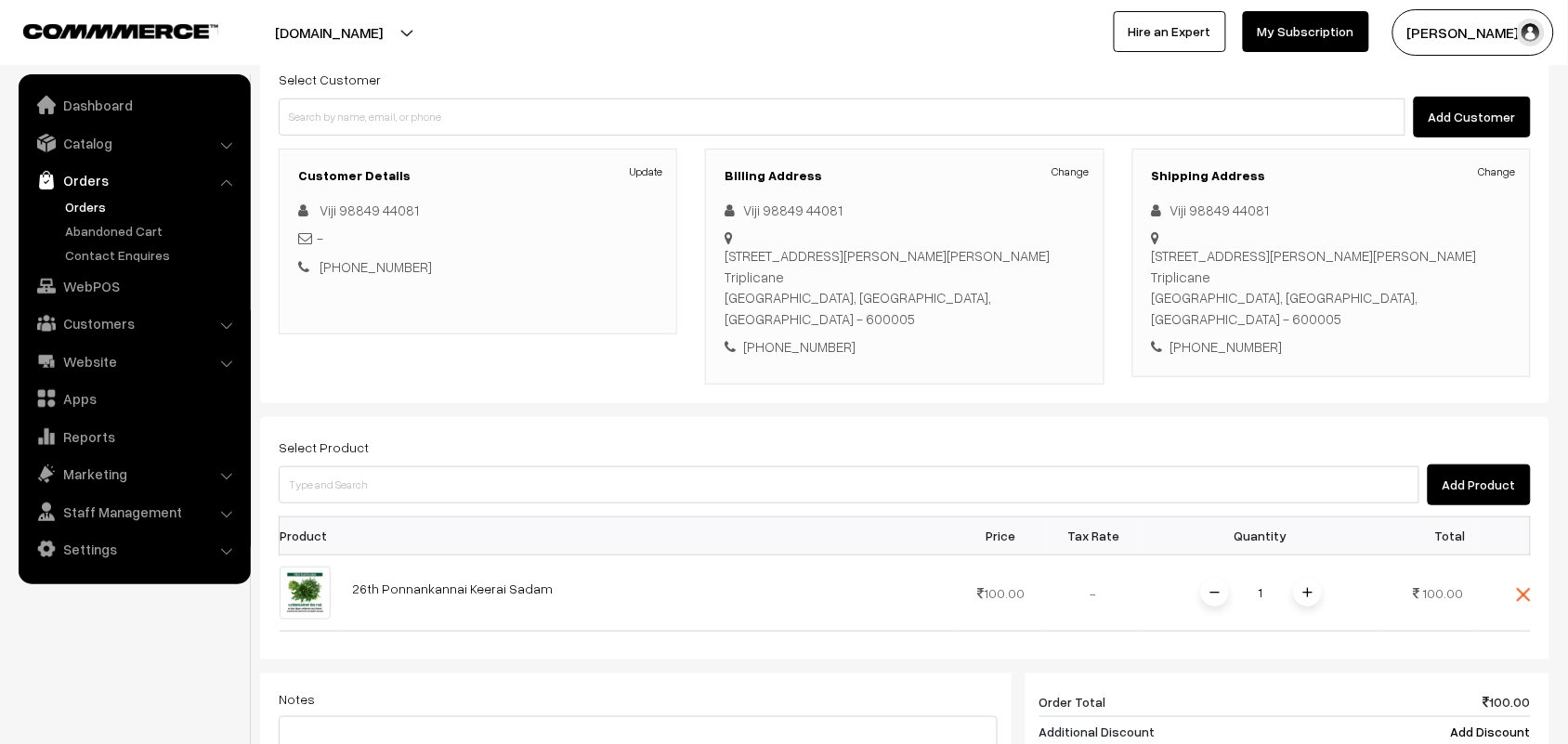
scroll to position [289, 0]
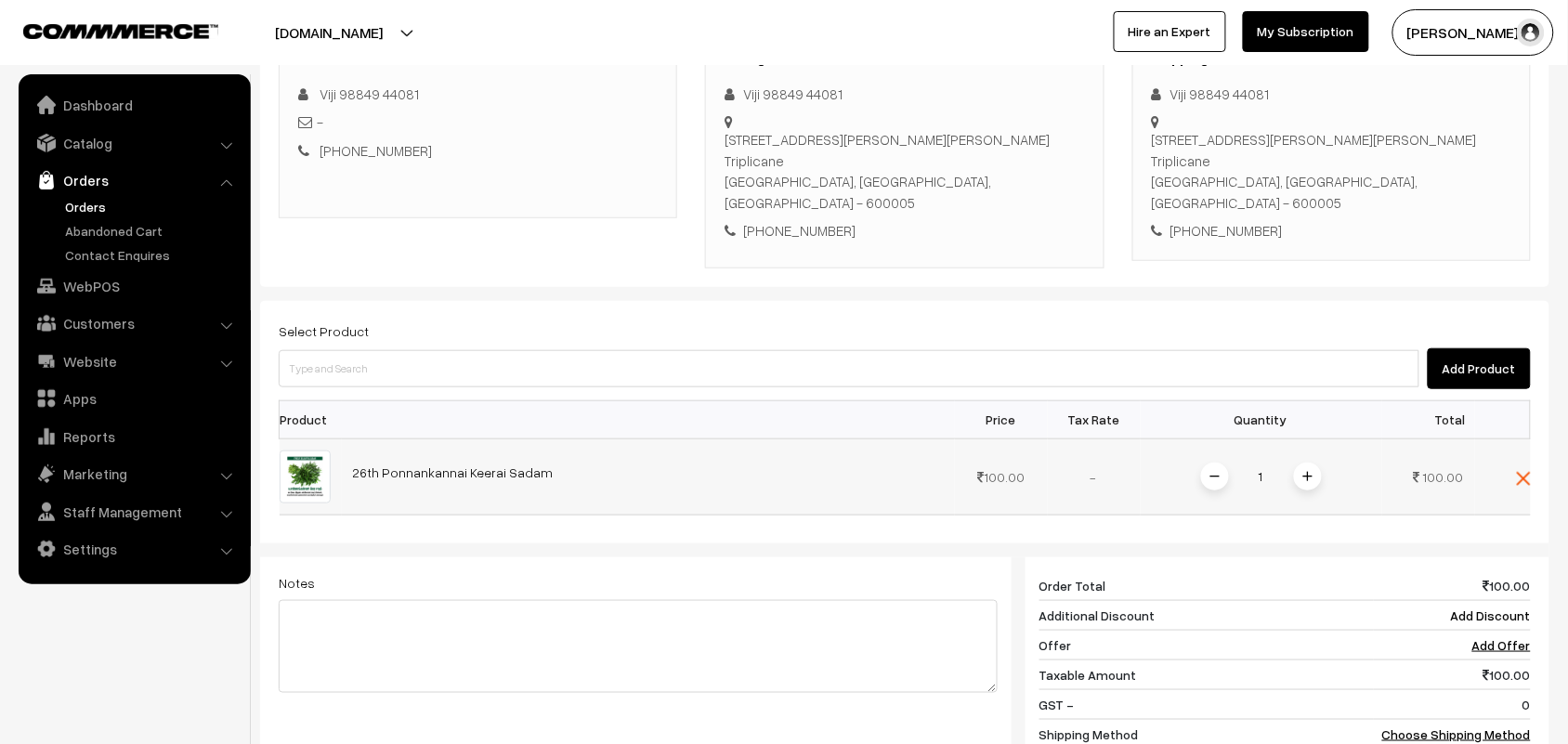
click at [1310, 472] on img at bounding box center [1307, 476] width 9 height 9
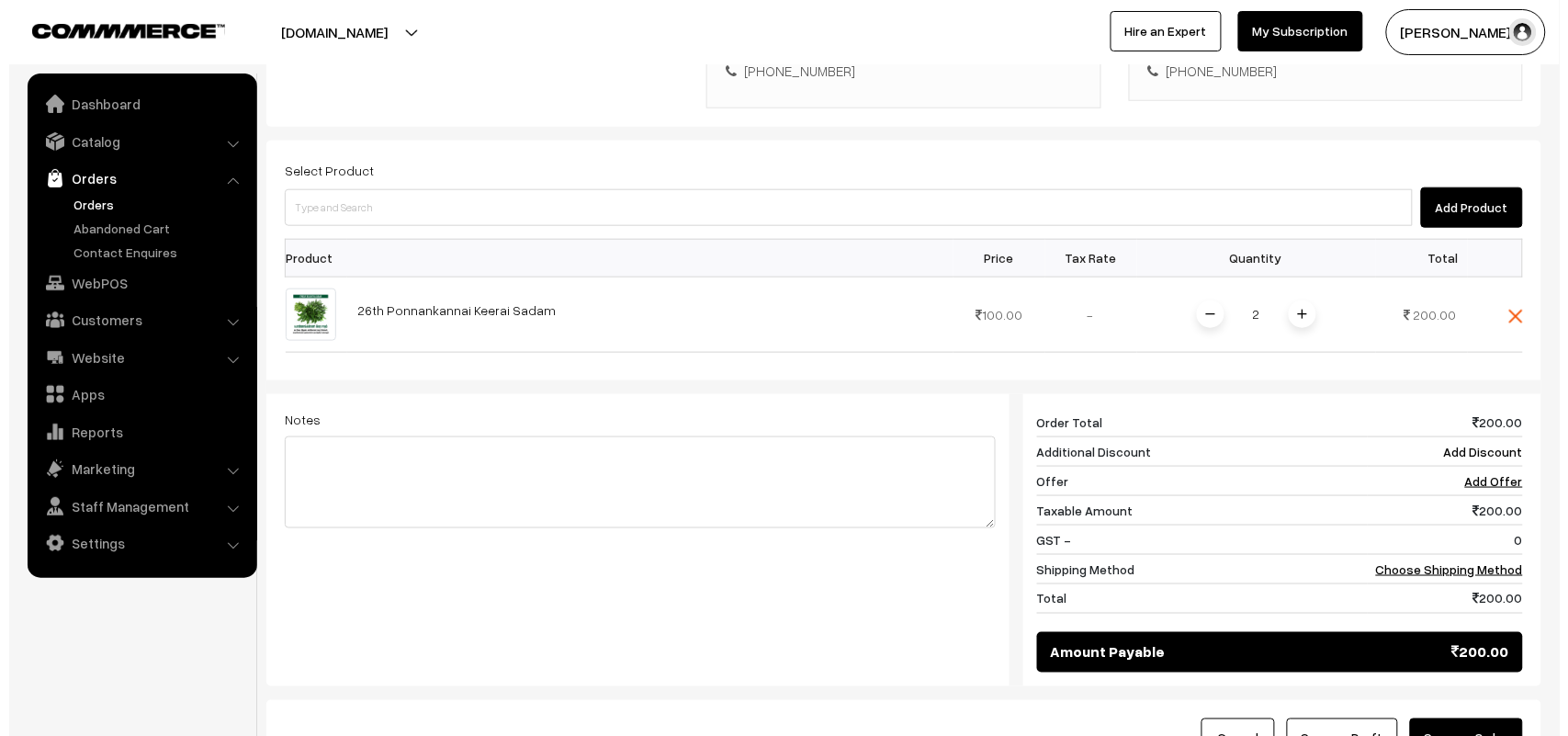
scroll to position [602, 0]
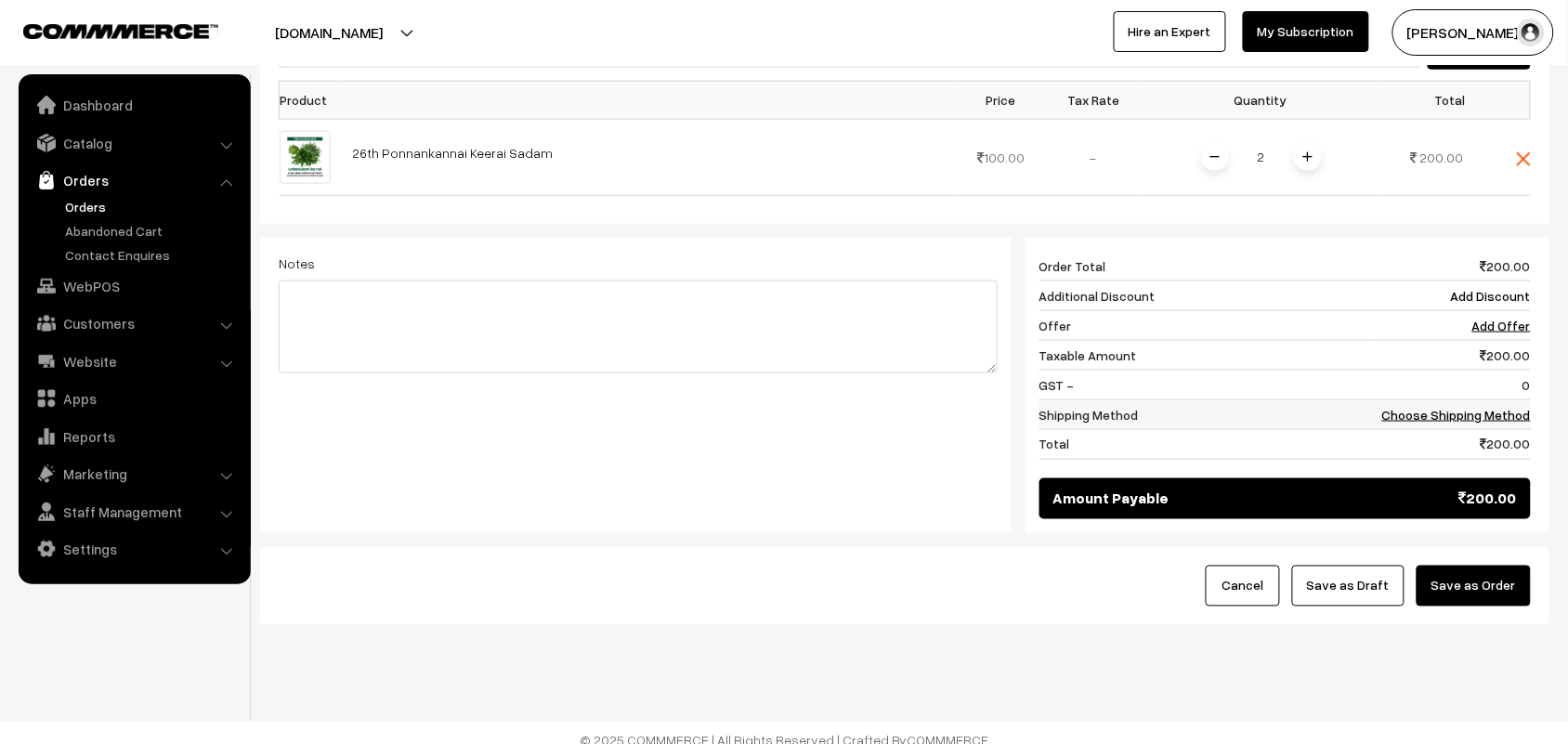
click at [1477, 407] on link "Choose Shipping Method" at bounding box center [1456, 415] width 149 height 16
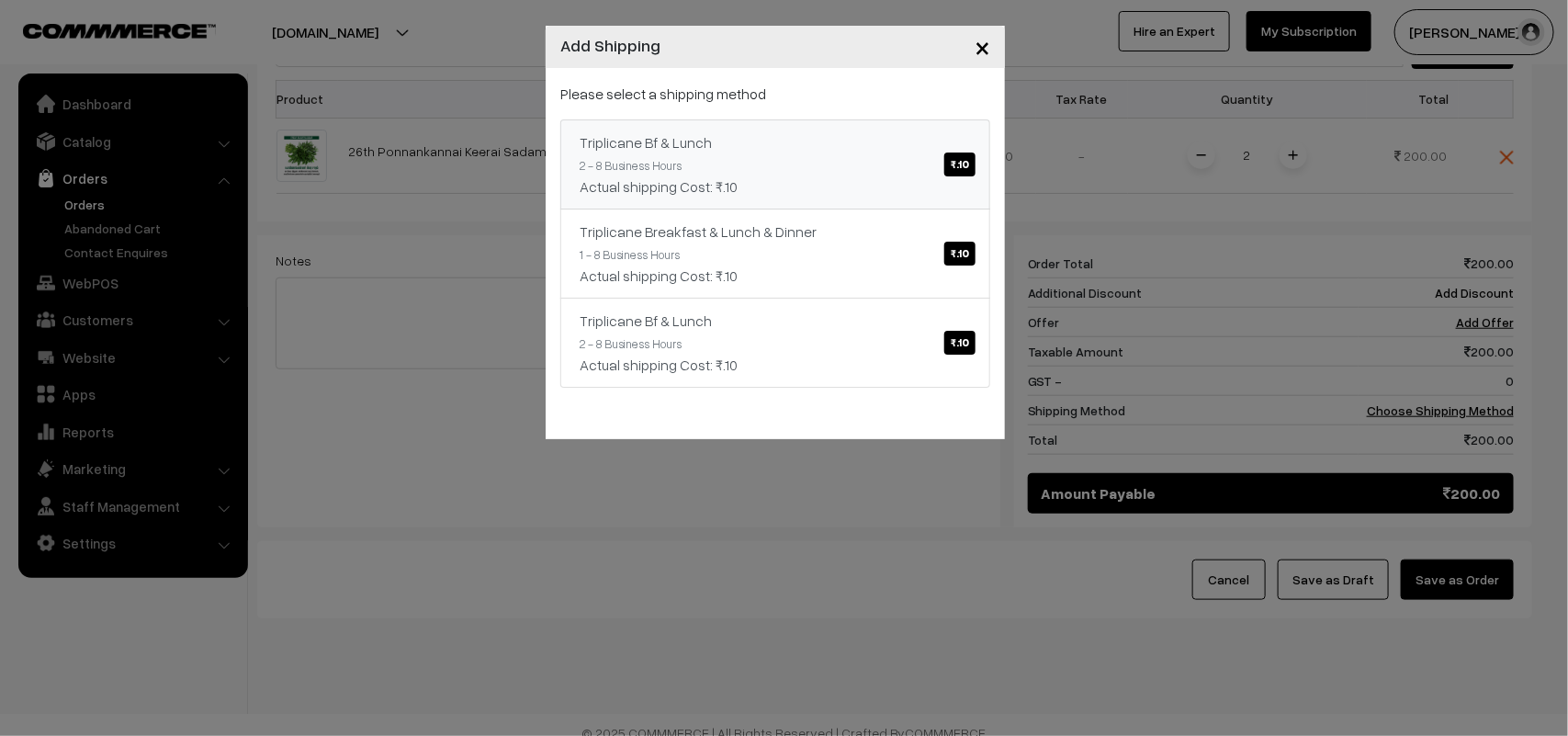
click at [743, 131] on div "Triplicane Bf & Lunch ₹.10" at bounding box center [775, 142] width 391 height 23
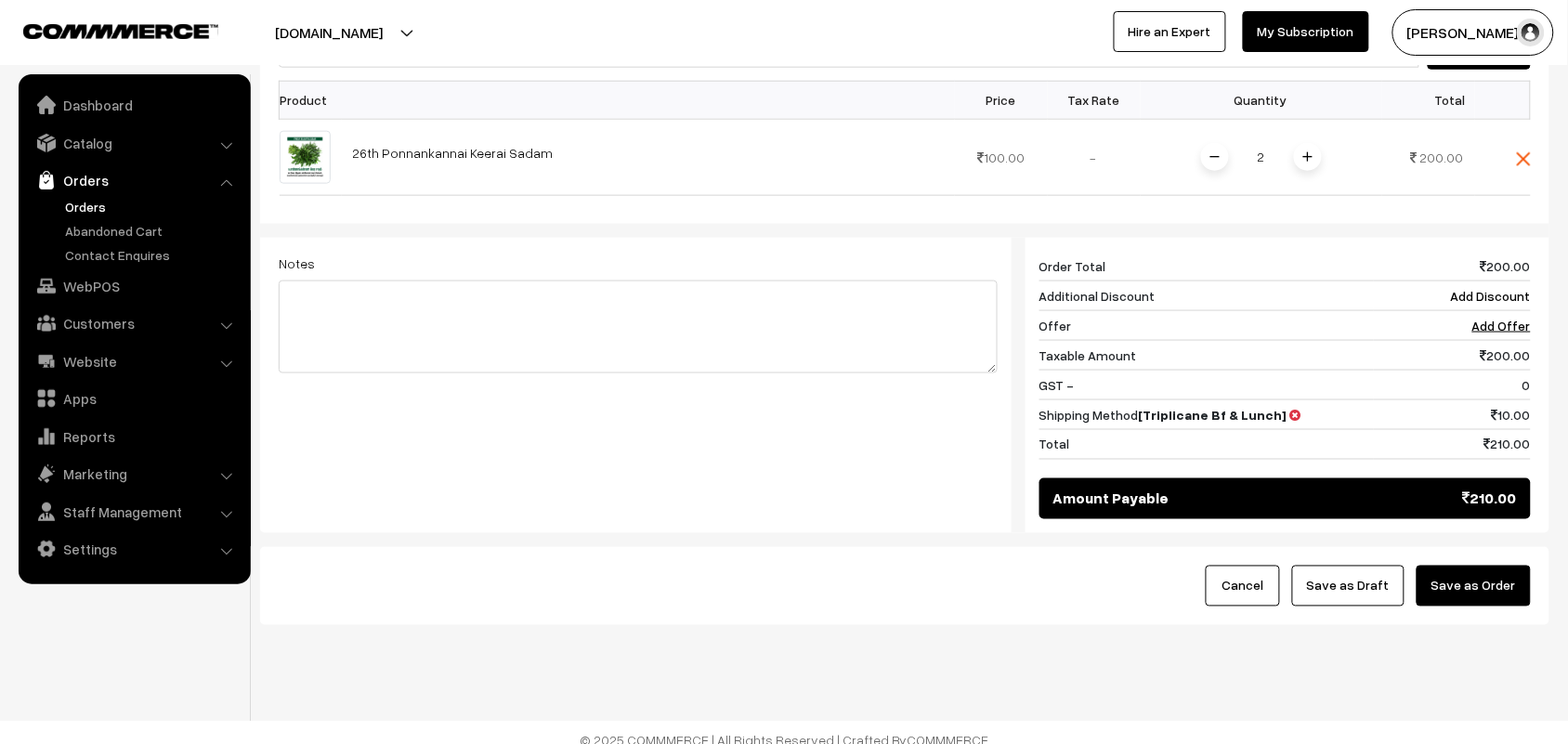
click at [1445, 570] on button "Save as Order" at bounding box center [1473, 585] width 114 height 41
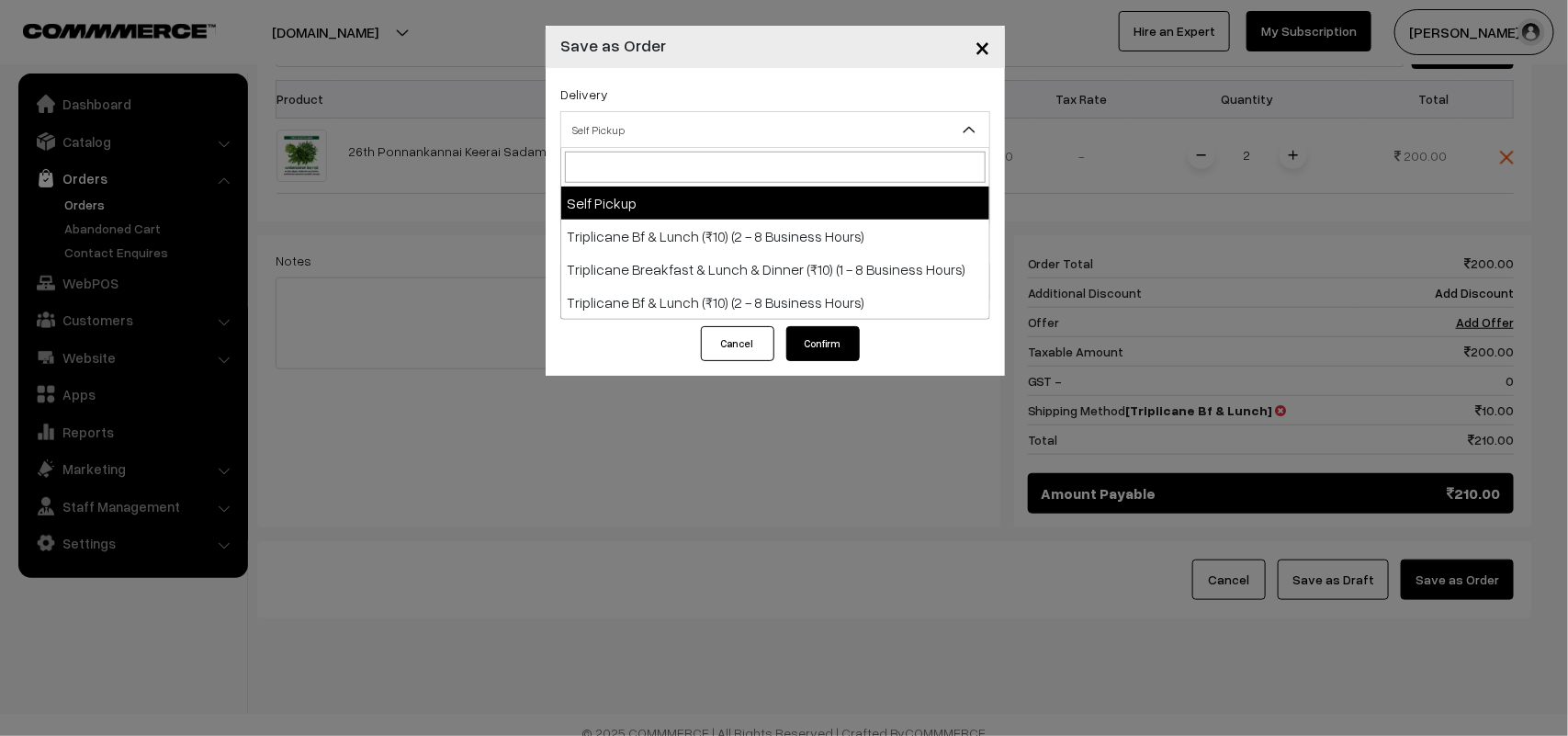
click at [639, 136] on span "Self Pickup" at bounding box center [775, 129] width 428 height 32
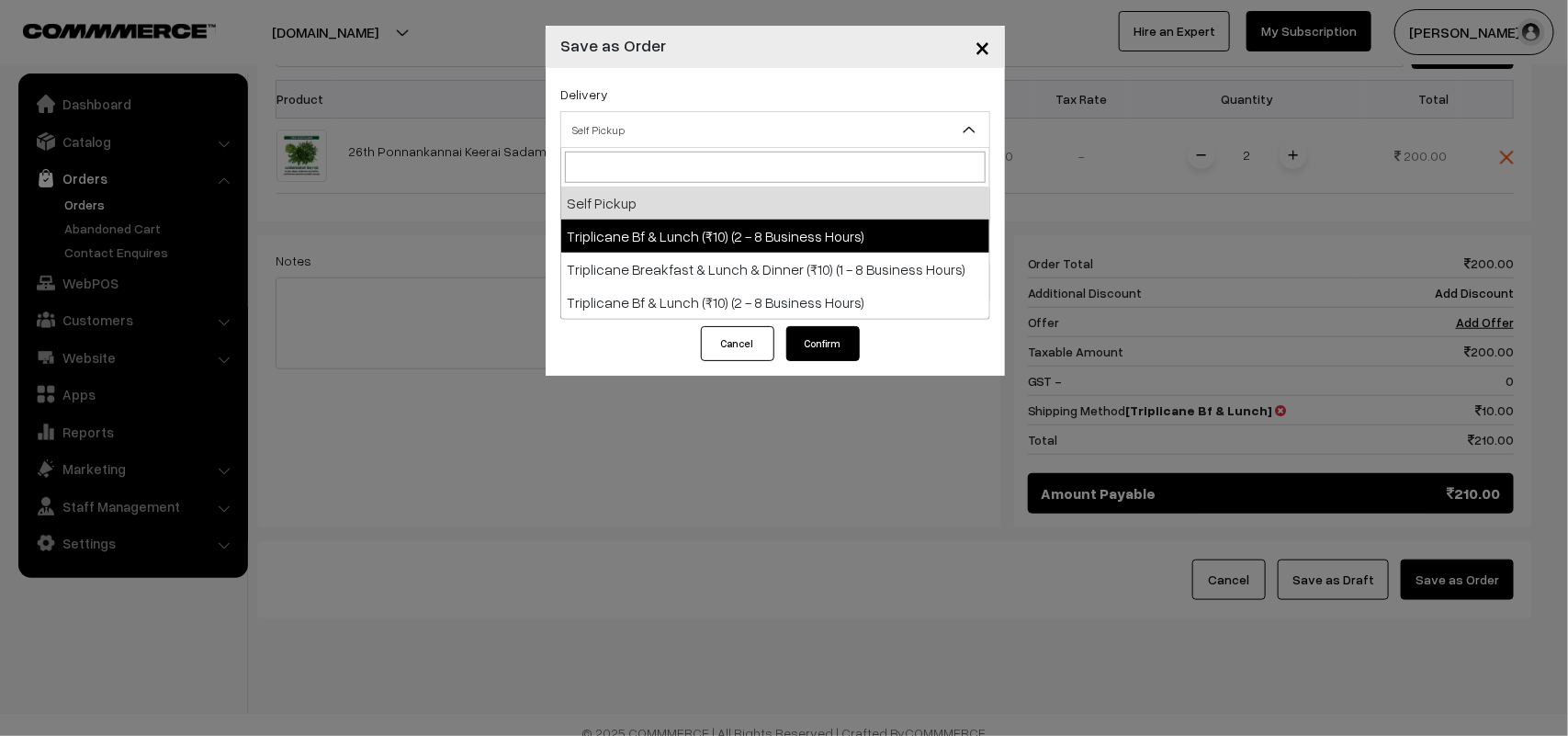
select select "TO1"
select select "3"
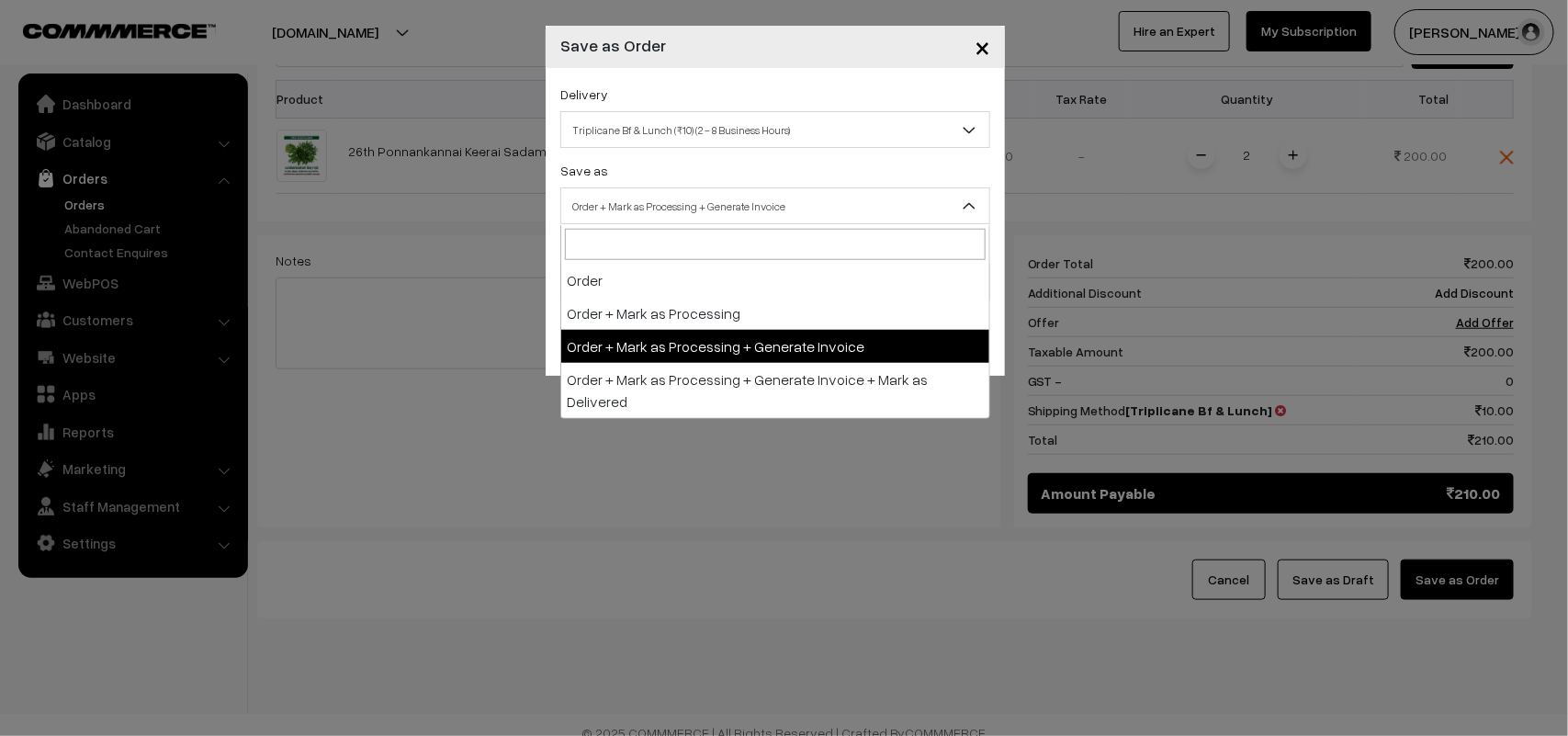
click at [685, 196] on span "Order + Mark as Processing + Generate Invoice" at bounding box center [775, 206] width 428 height 32
drag, startPoint x: 710, startPoint y: 340, endPoint x: 700, endPoint y: 337, distance: 10.4
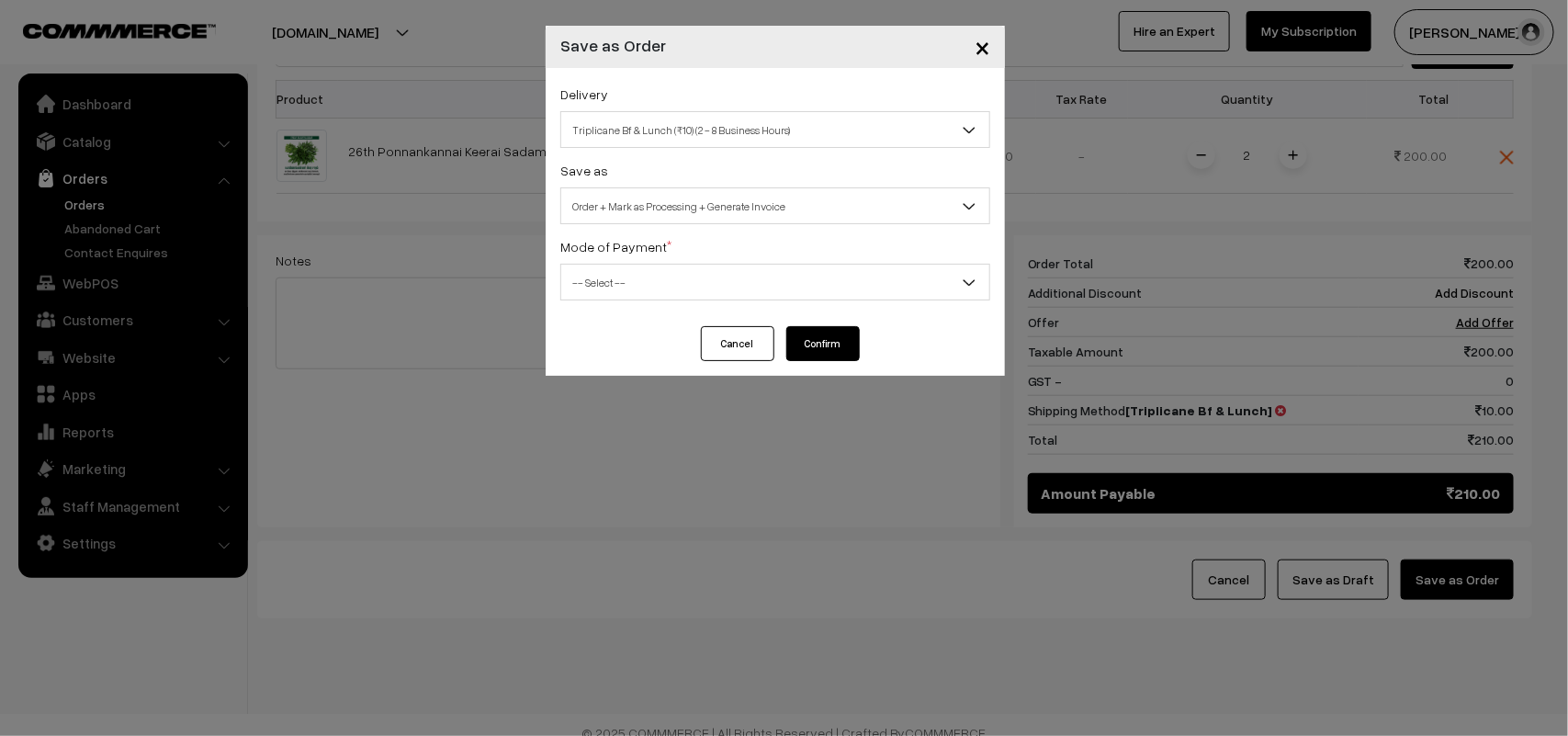
drag, startPoint x: 595, startPoint y: 272, endPoint x: 594, endPoint y: 294, distance: 22.0
click at [594, 272] on span "-- Select --" at bounding box center [775, 282] width 428 height 32
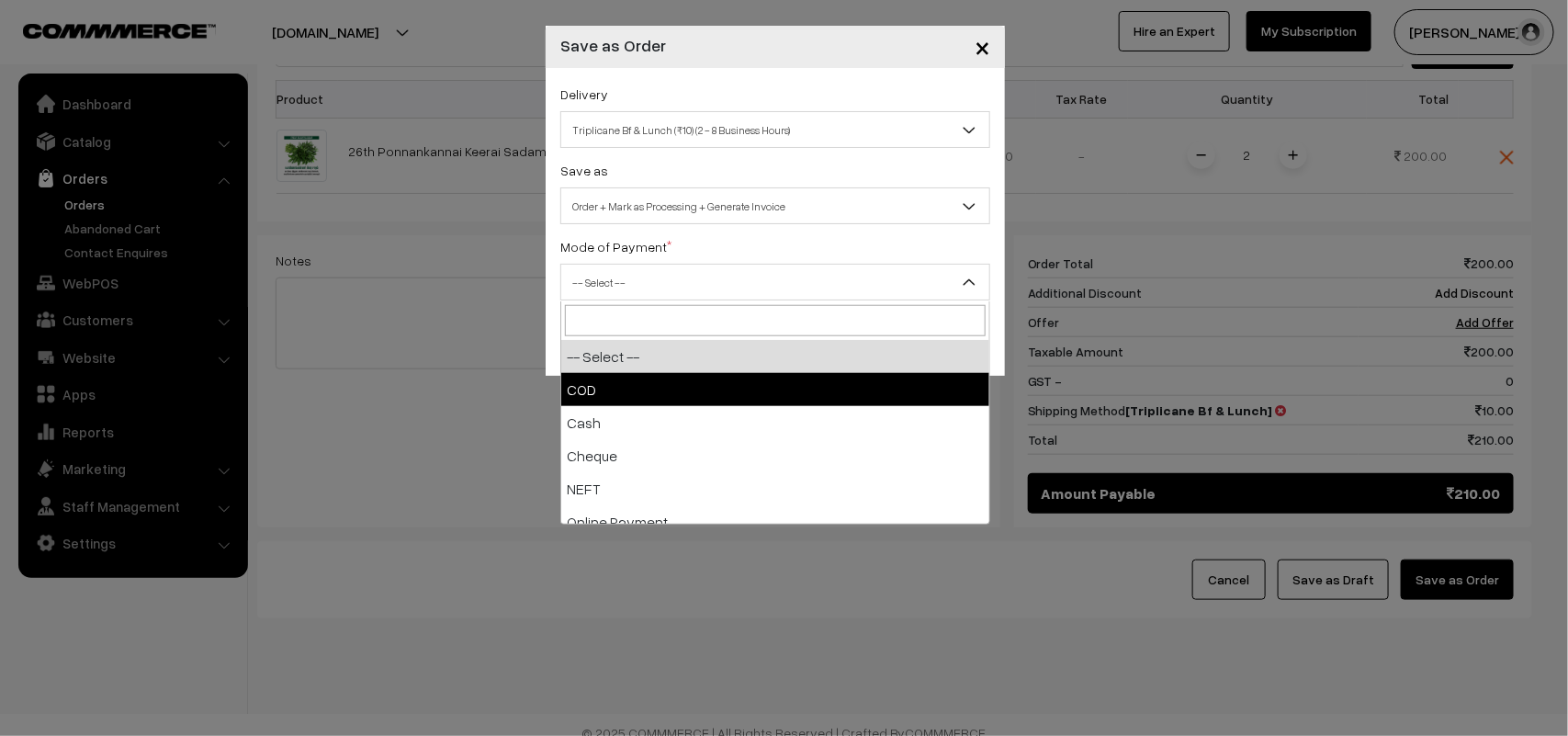
drag, startPoint x: 601, startPoint y: 393, endPoint x: 818, endPoint y: 373, distance: 217.9
select select "1"
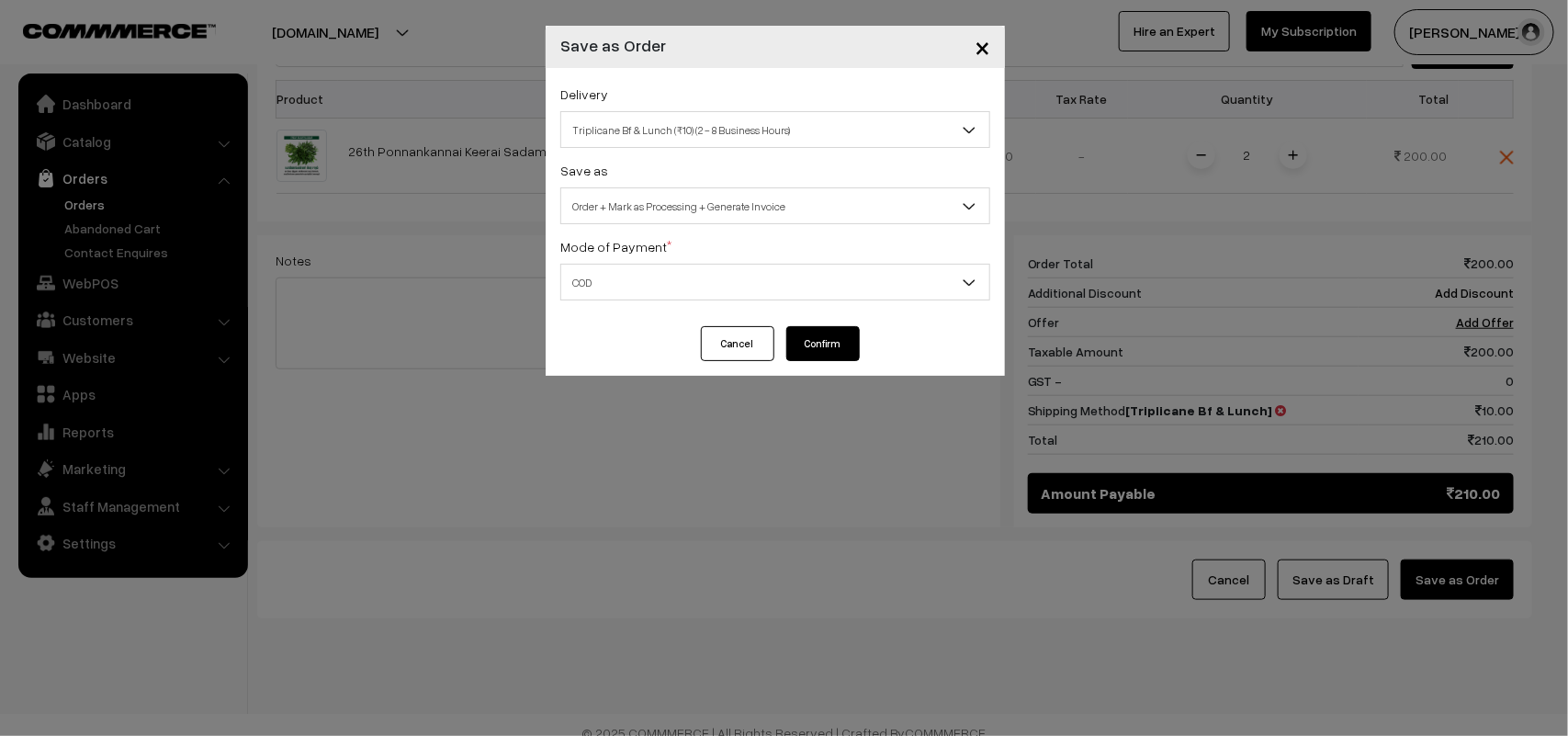
click at [843, 345] on button "Confirm" at bounding box center [823, 344] width 73 height 35
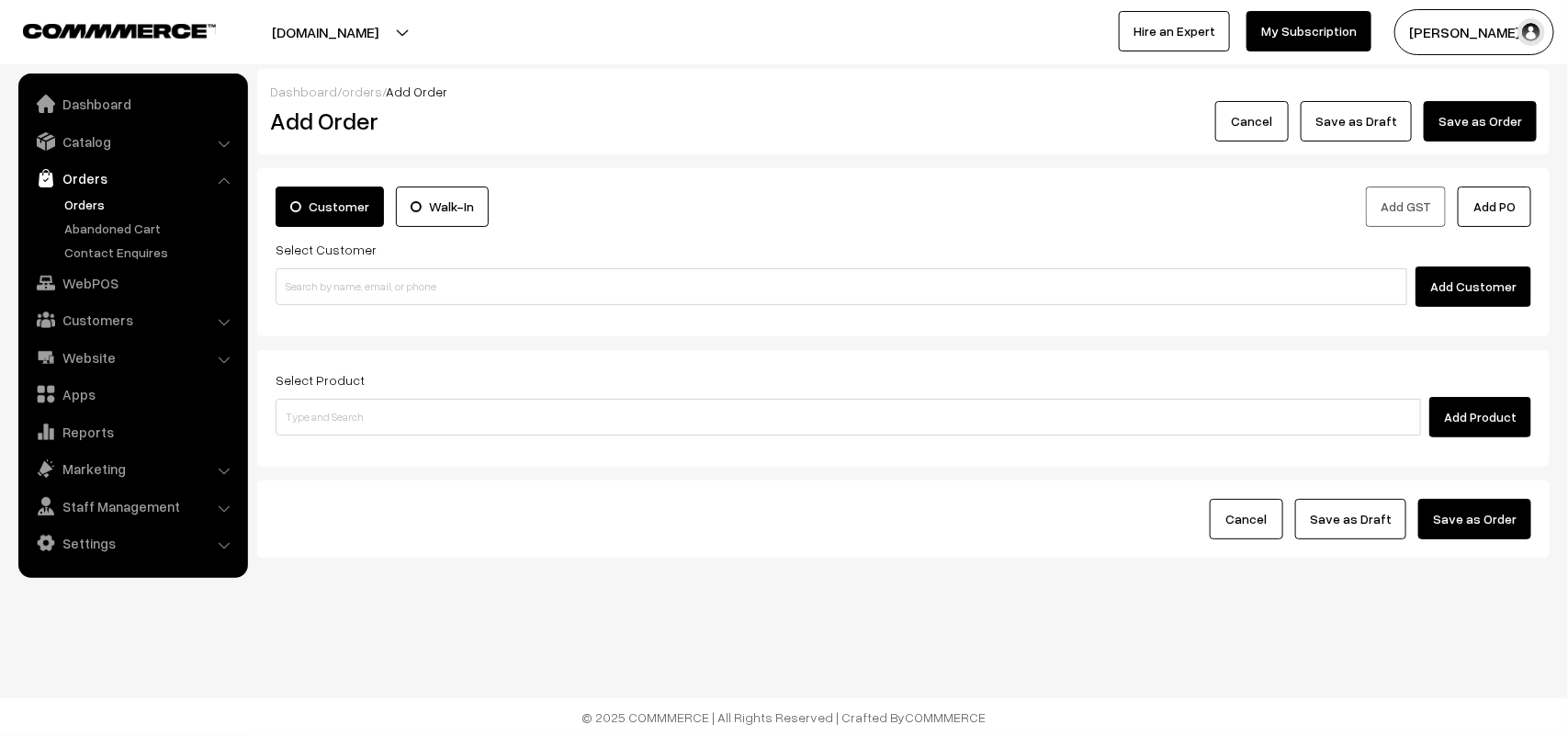
click at [84, 200] on link "Orders" at bounding box center [151, 205] width 182 height 20
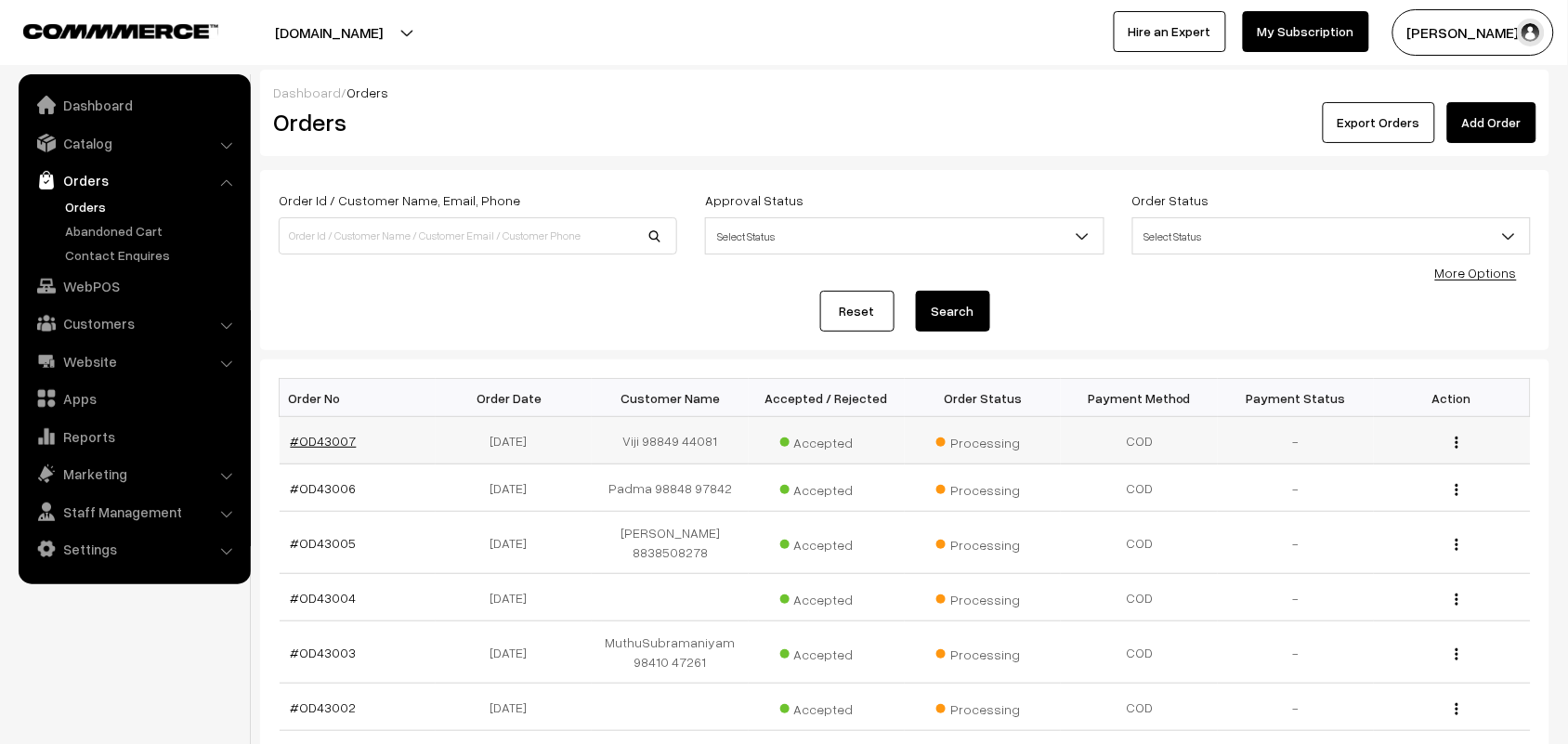
click at [326, 435] on link "#OD43007" at bounding box center [323, 441] width 66 height 16
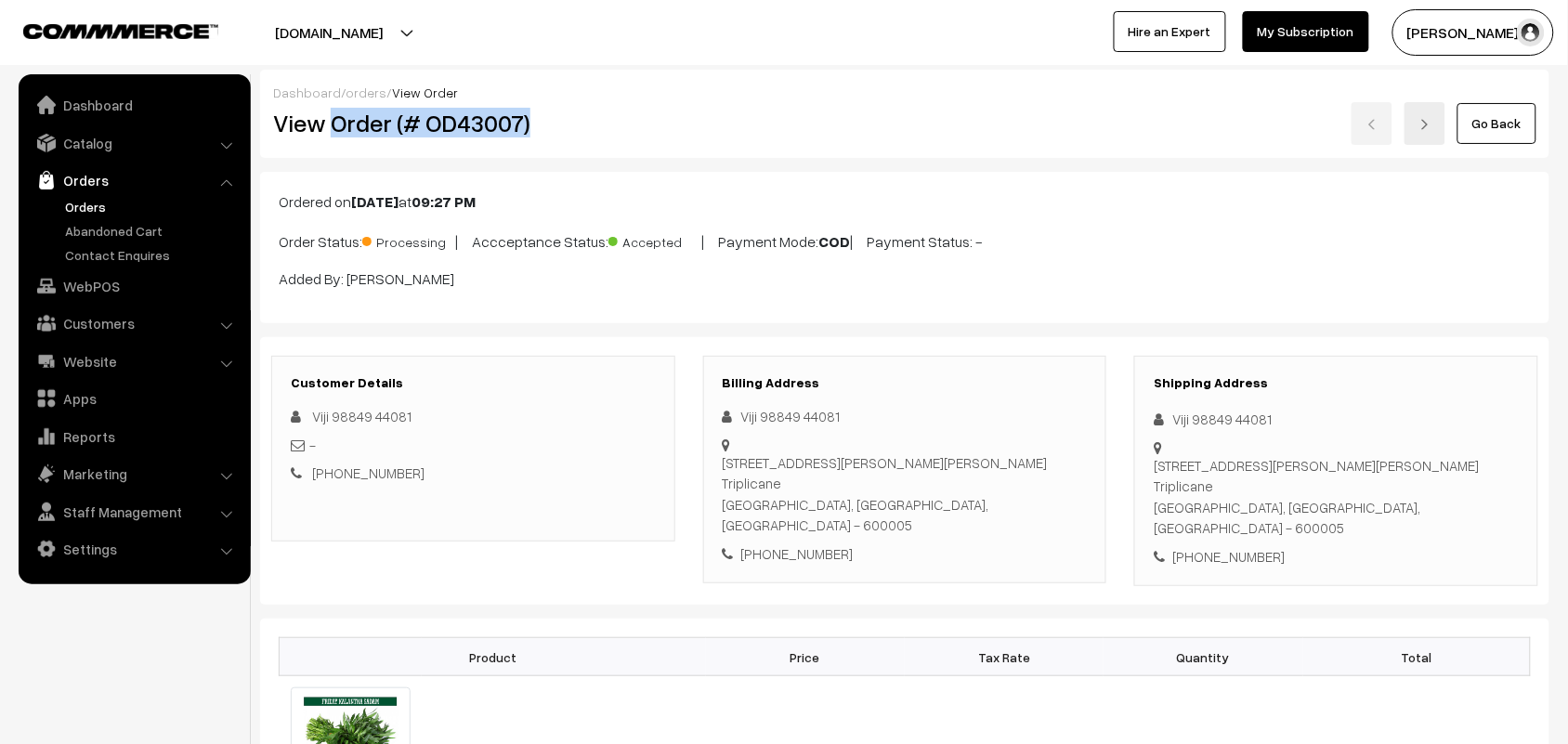
drag, startPoint x: 333, startPoint y: 117, endPoint x: 562, endPoint y: 119, distance: 229.0
click at [562, 119] on h2 "View Order (# OD43007)" at bounding box center [474, 123] width 402 height 29
copy h2 "Order (# OD43007)"
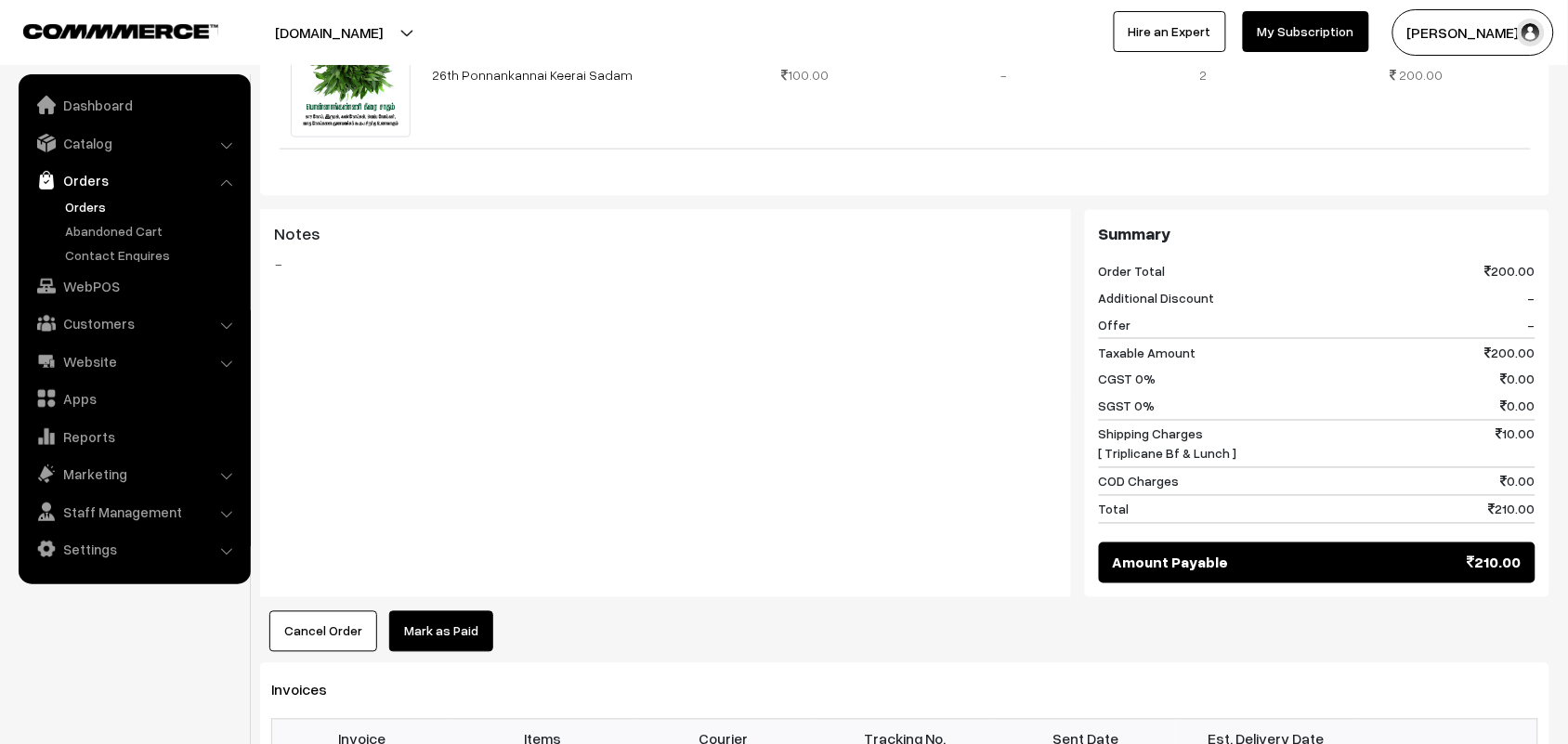
scroll to position [812, 0]
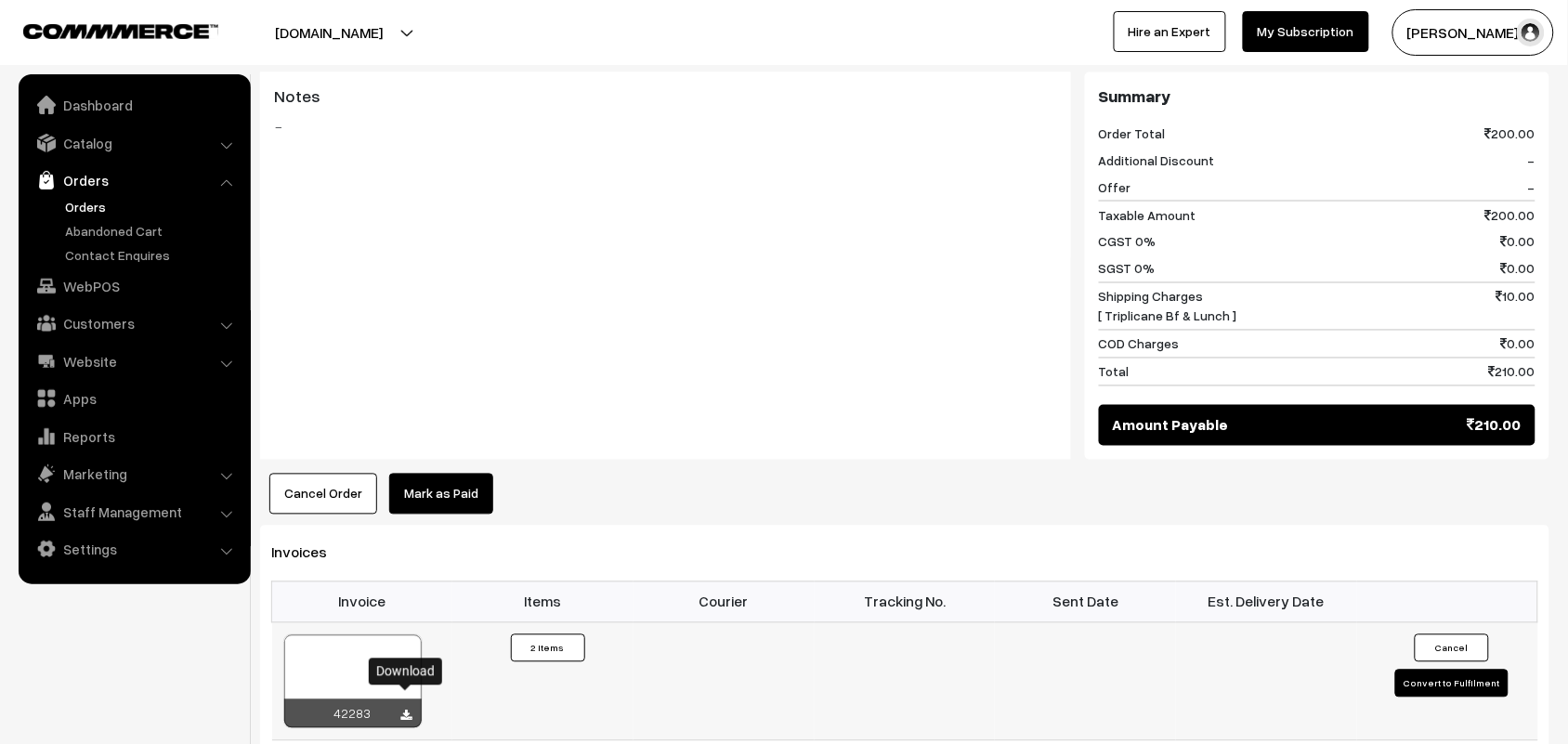
click at [409, 710] on icon at bounding box center [406, 716] width 11 height 12
click at [67, 290] on link "WebPOS" at bounding box center [133, 286] width 221 height 34
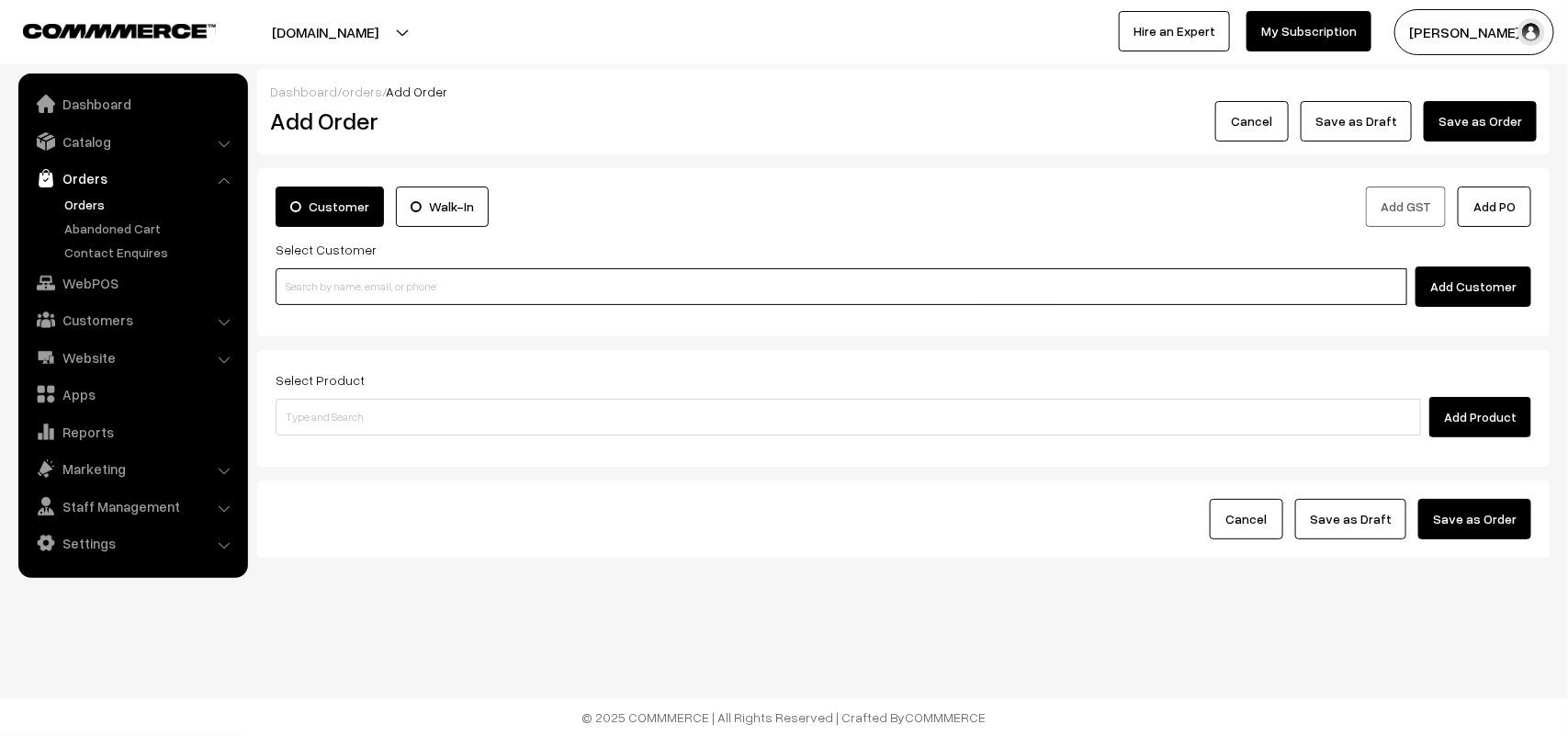
click at [383, 282] on input at bounding box center [840, 287] width 1131 height 37
paste input "80562 86172"
click at [313, 277] on input "80562 86172" at bounding box center [840, 287] width 1131 height 37
click at [331, 315] on link "[PERSON_NAME] 80562 86172 [8056286172]" at bounding box center [843, 321] width 1135 height 27
type input "80562 86172"
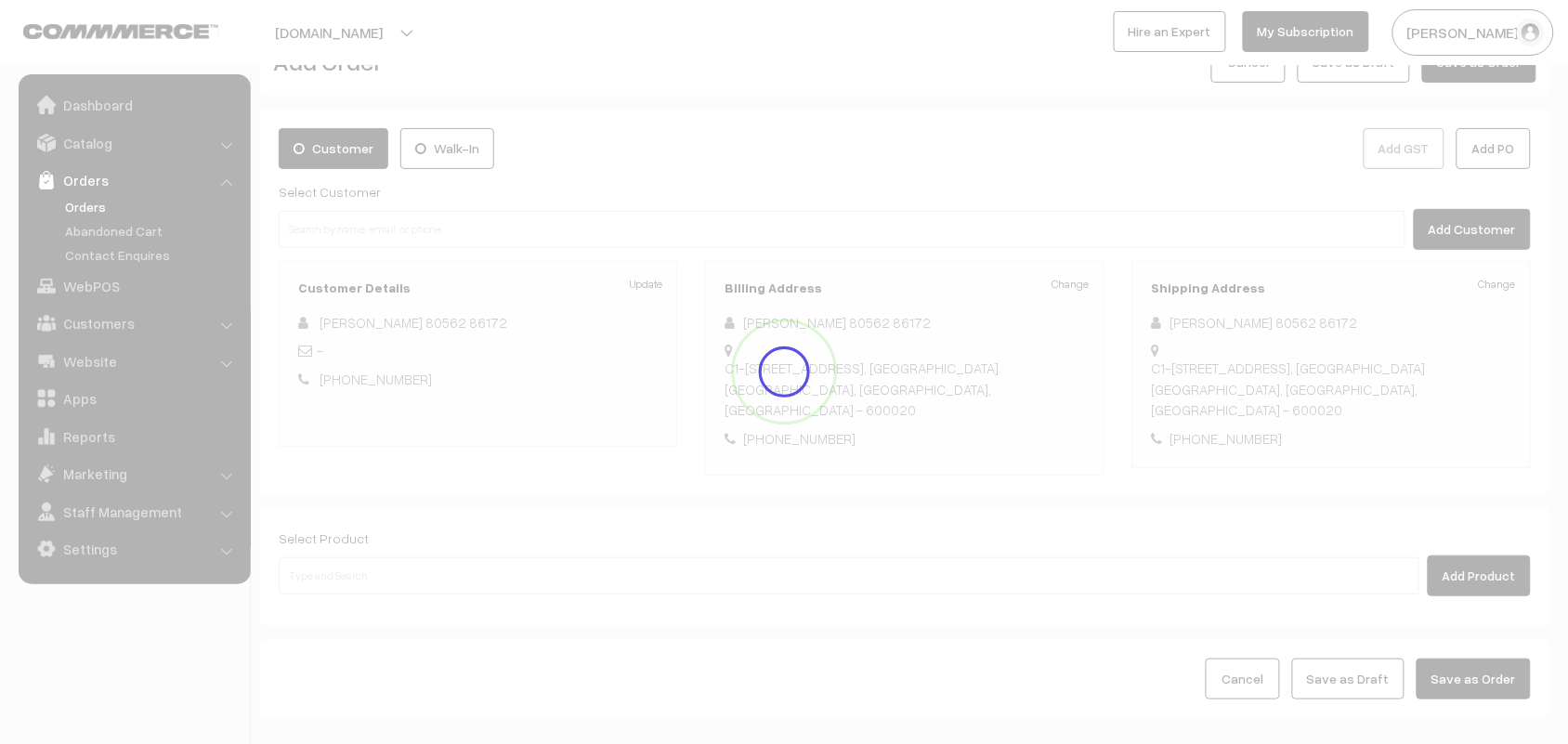
scroll to position [142, 0]
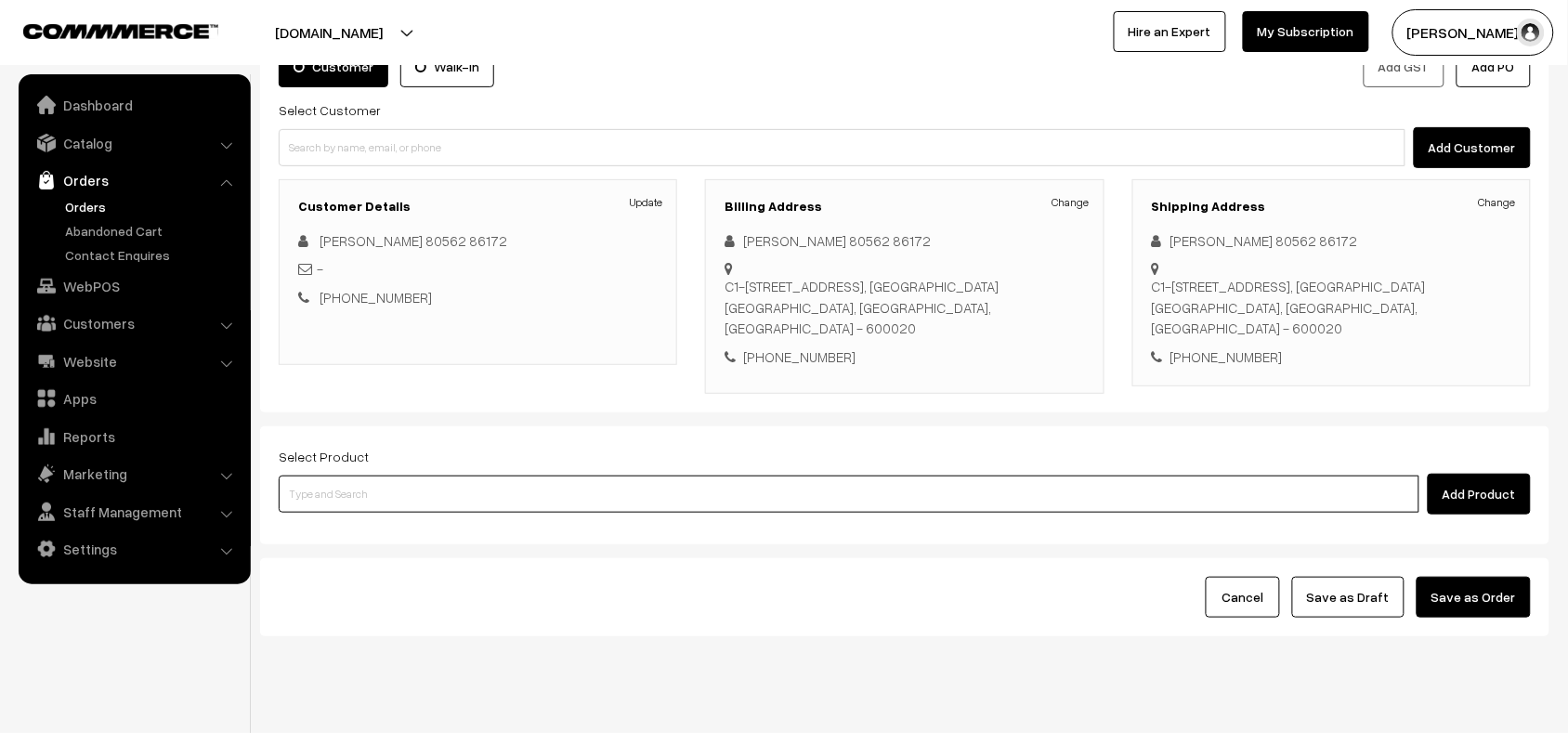
click at [376, 476] on input at bounding box center [848, 494] width 1140 height 38
type input "26th wi"
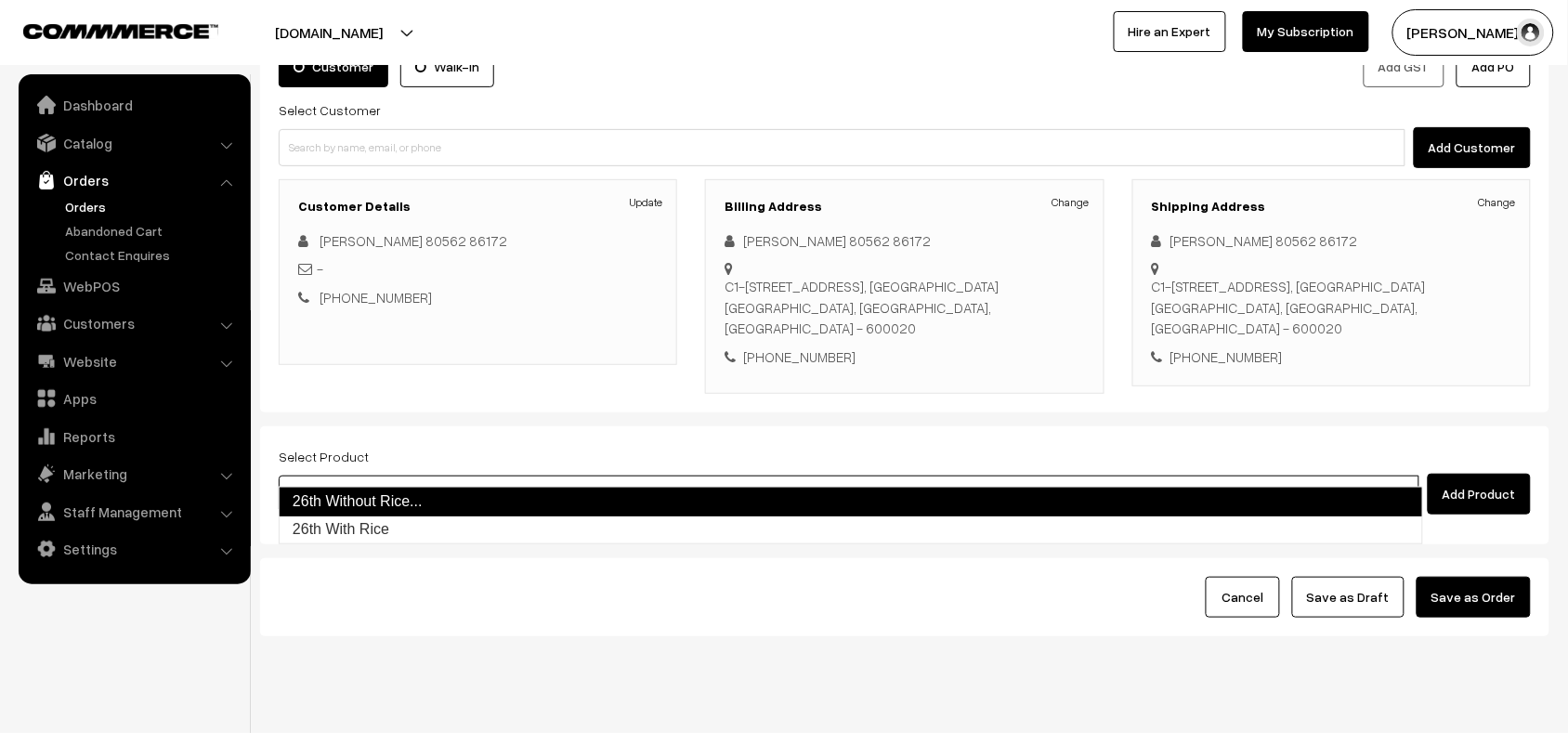
click at [365, 492] on link "26th Without Rice..." at bounding box center [850, 501] width 1144 height 30
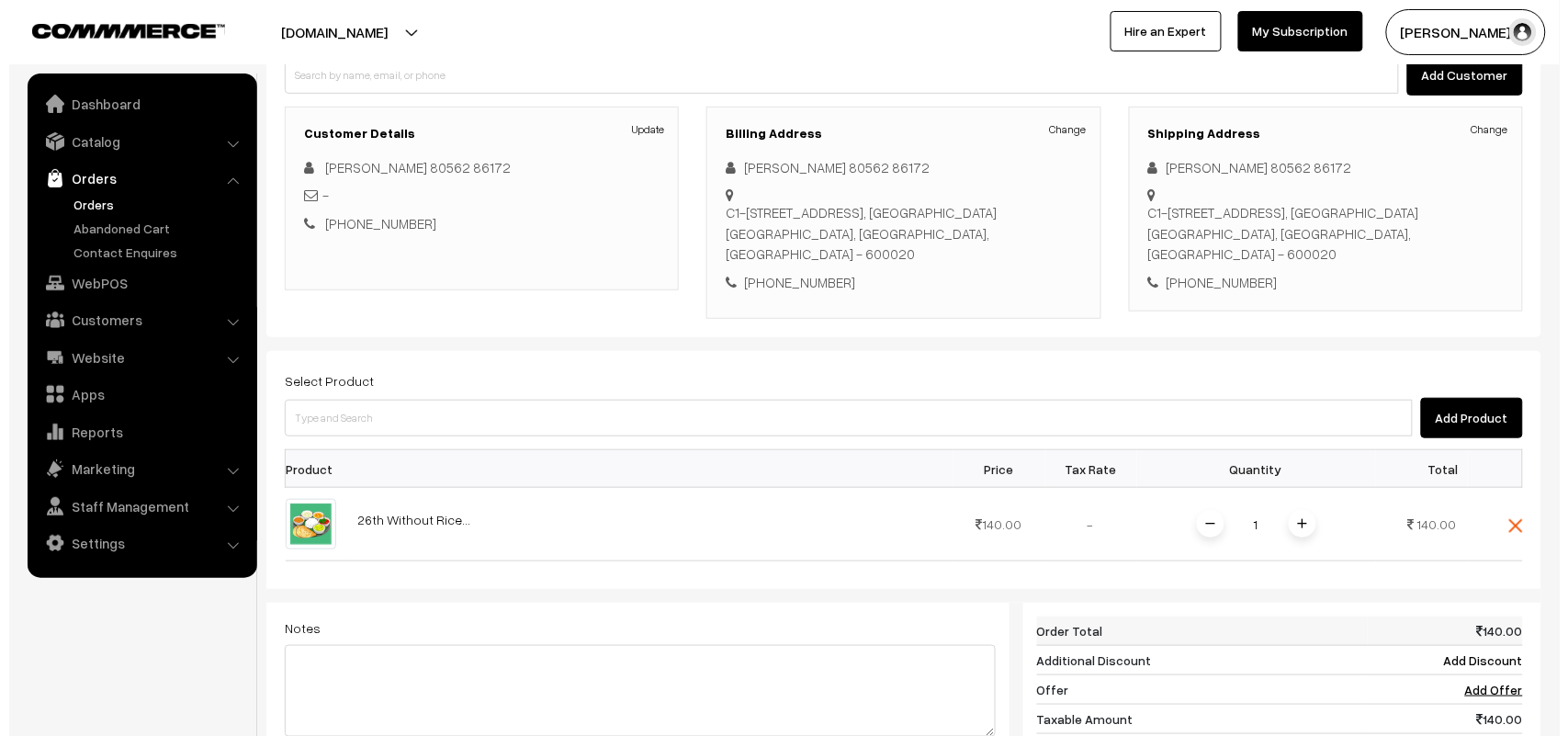
scroll to position [485, 0]
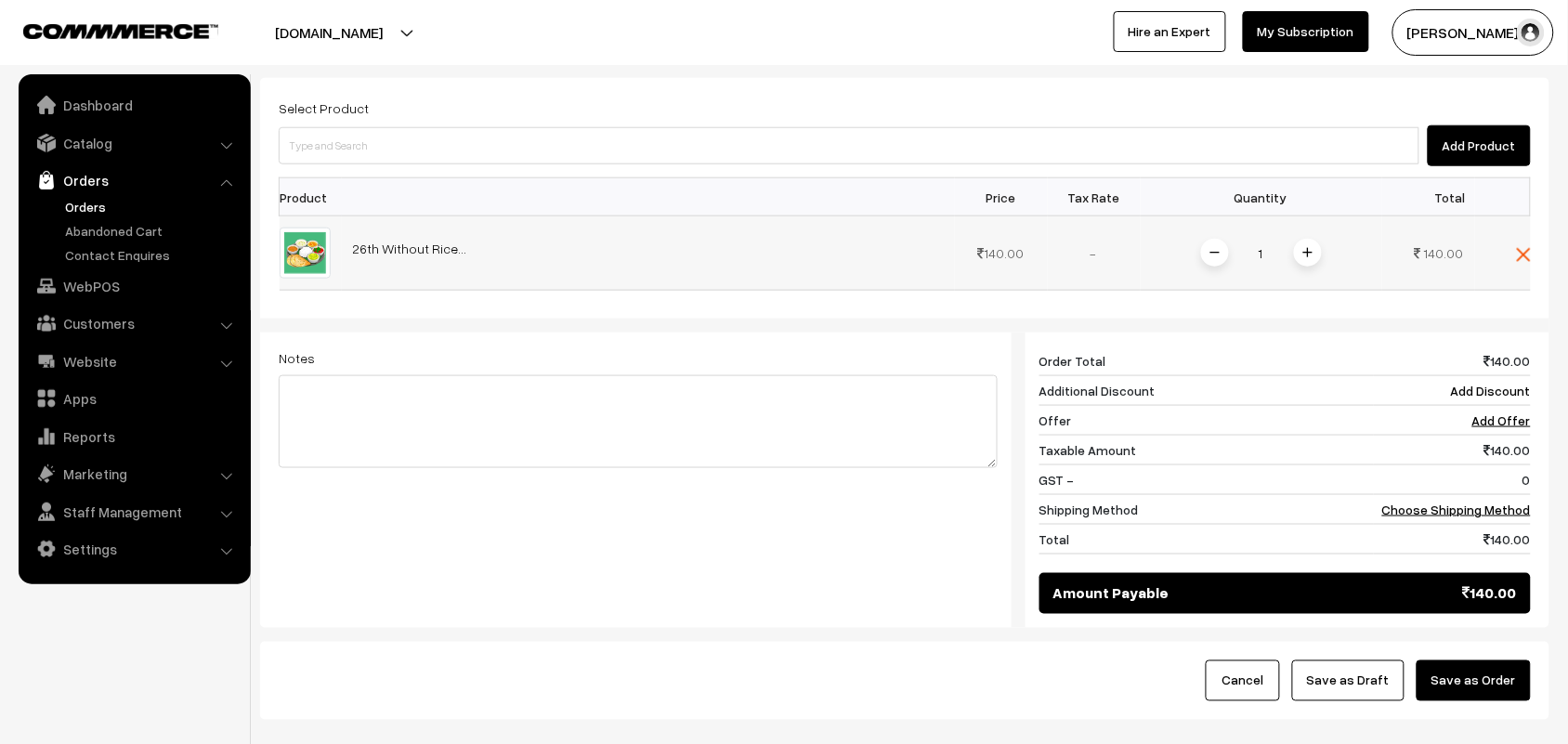
click at [1294, 239] on span at bounding box center [1307, 253] width 28 height 28
click at [1450, 501] on link "Choose Shipping Method" at bounding box center [1456, 509] width 149 height 16
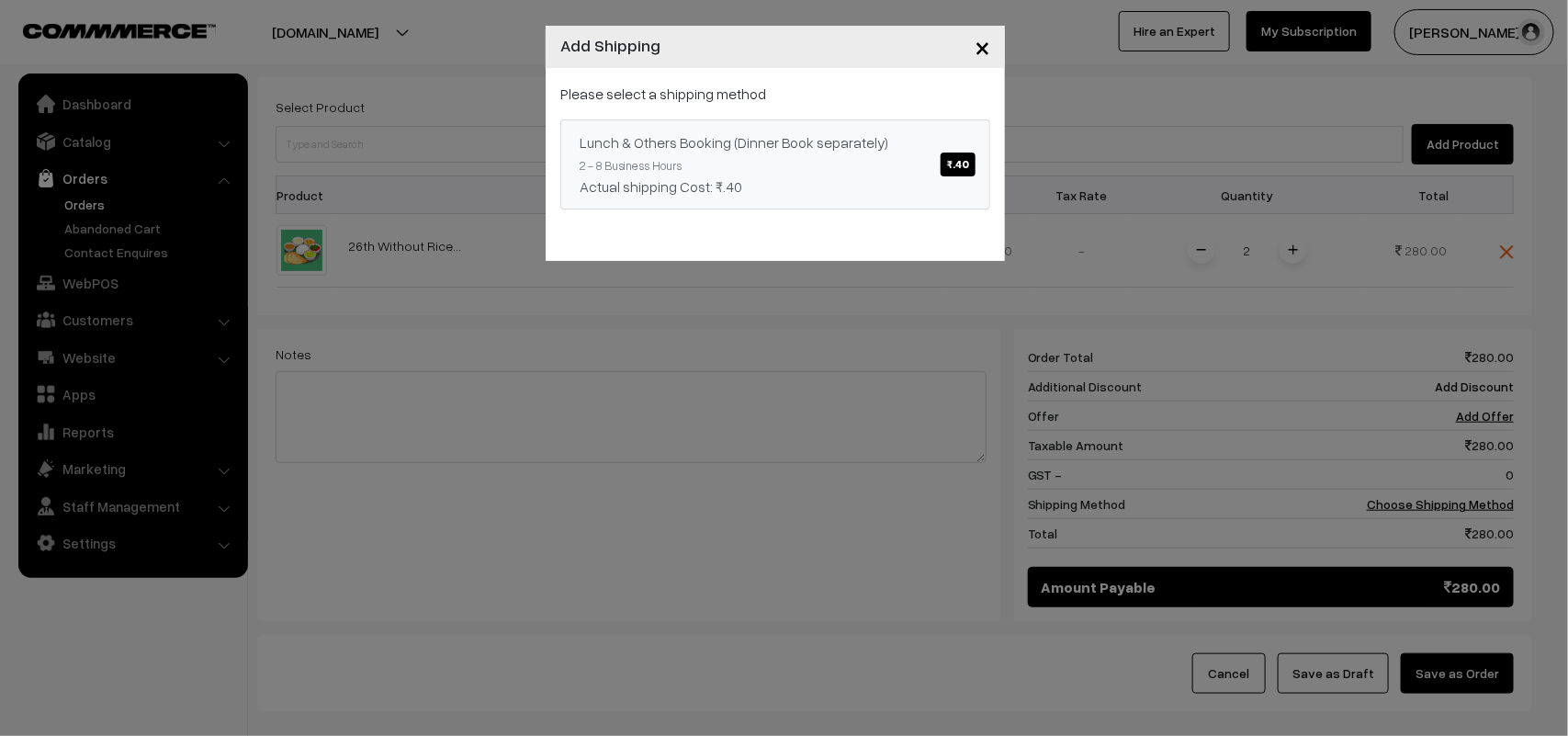
click at [879, 159] on link "Lunch & Others Booking (Dinner Book separately) ₹.40 2 - 8 Business Hours Actua…" at bounding box center [775, 165] width 430 height 90
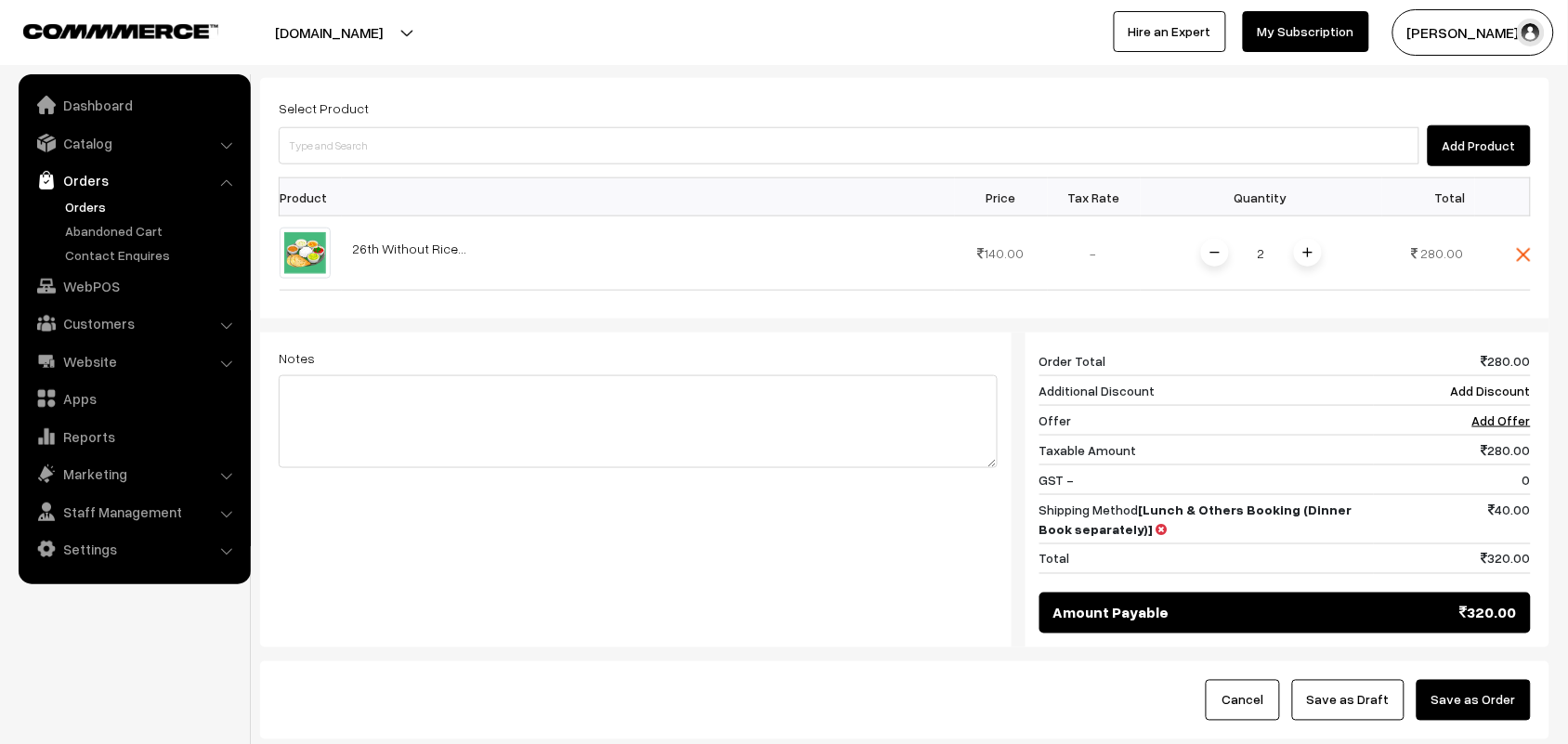
click at [1468, 662] on div "Cancel Save as Draft Save as Order" at bounding box center [904, 700] width 1289 height 78
click at [1460, 680] on button "Save as Order" at bounding box center [1473, 699] width 114 height 41
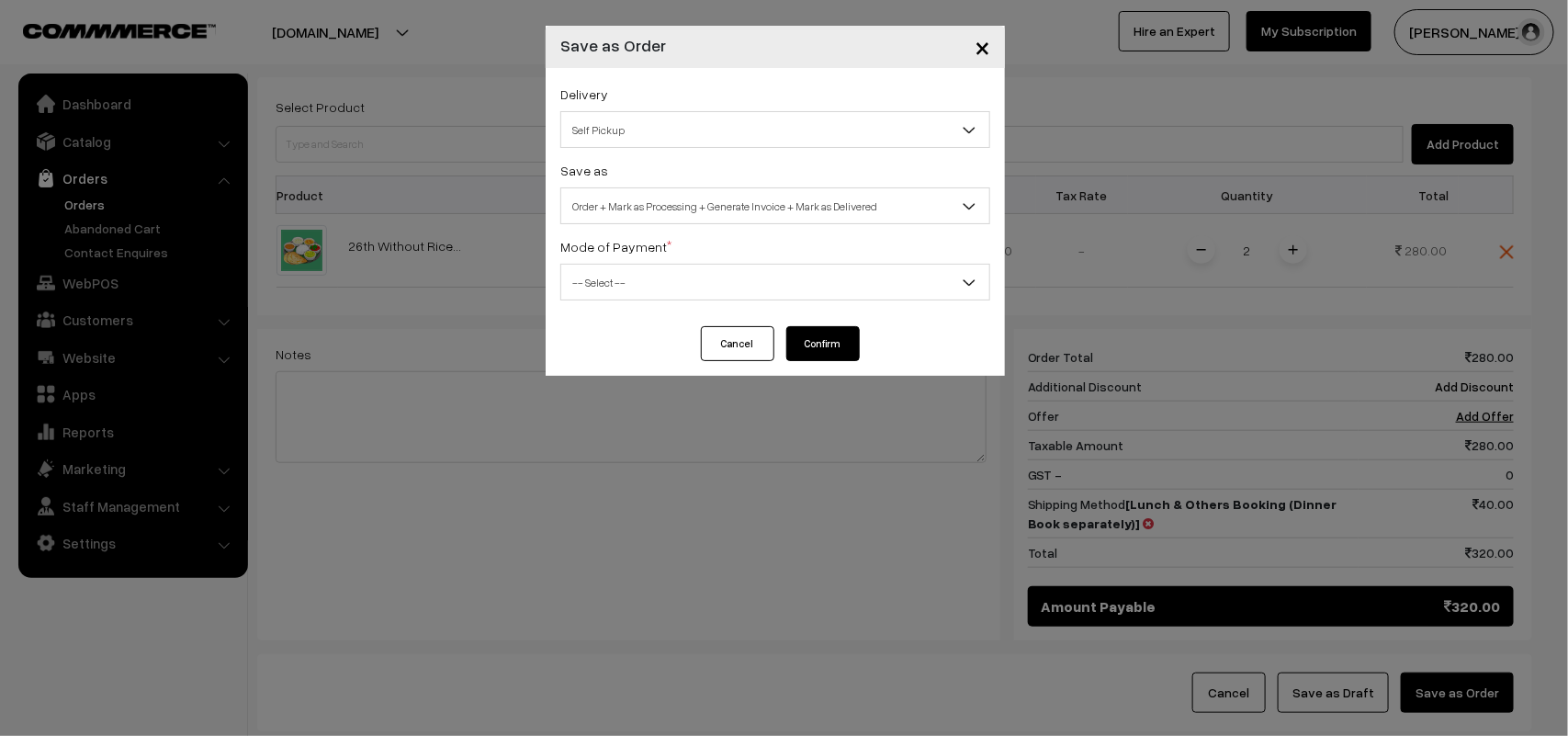
click at [636, 138] on span "Self Pickup" at bounding box center [775, 129] width 428 height 32
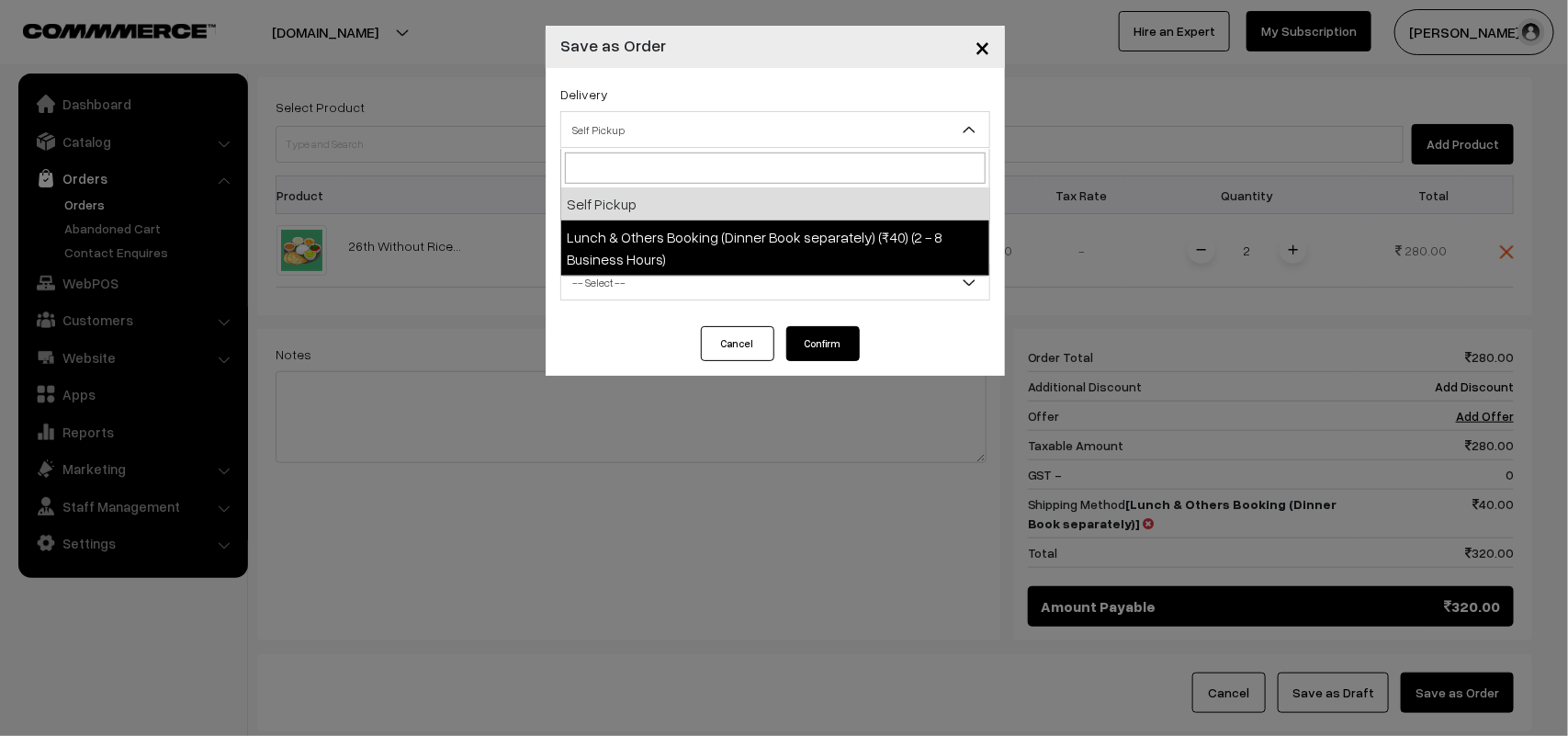
select select "LOB1"
select select "3"
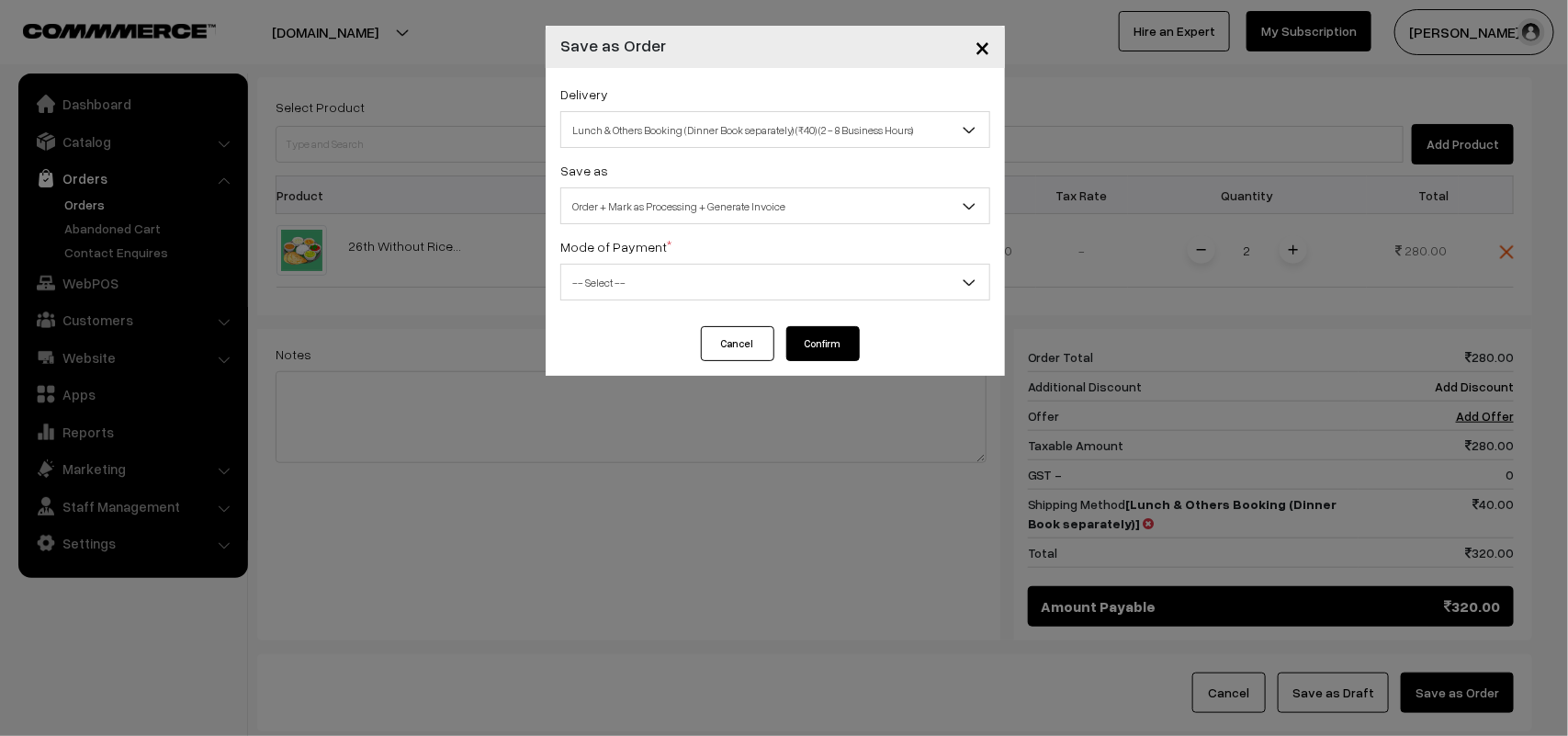
click at [689, 209] on span "Order + Mark as Processing + Generate Invoice" at bounding box center [775, 206] width 428 height 32
click at [611, 270] on span "-- Select --" at bounding box center [775, 282] width 428 height 32
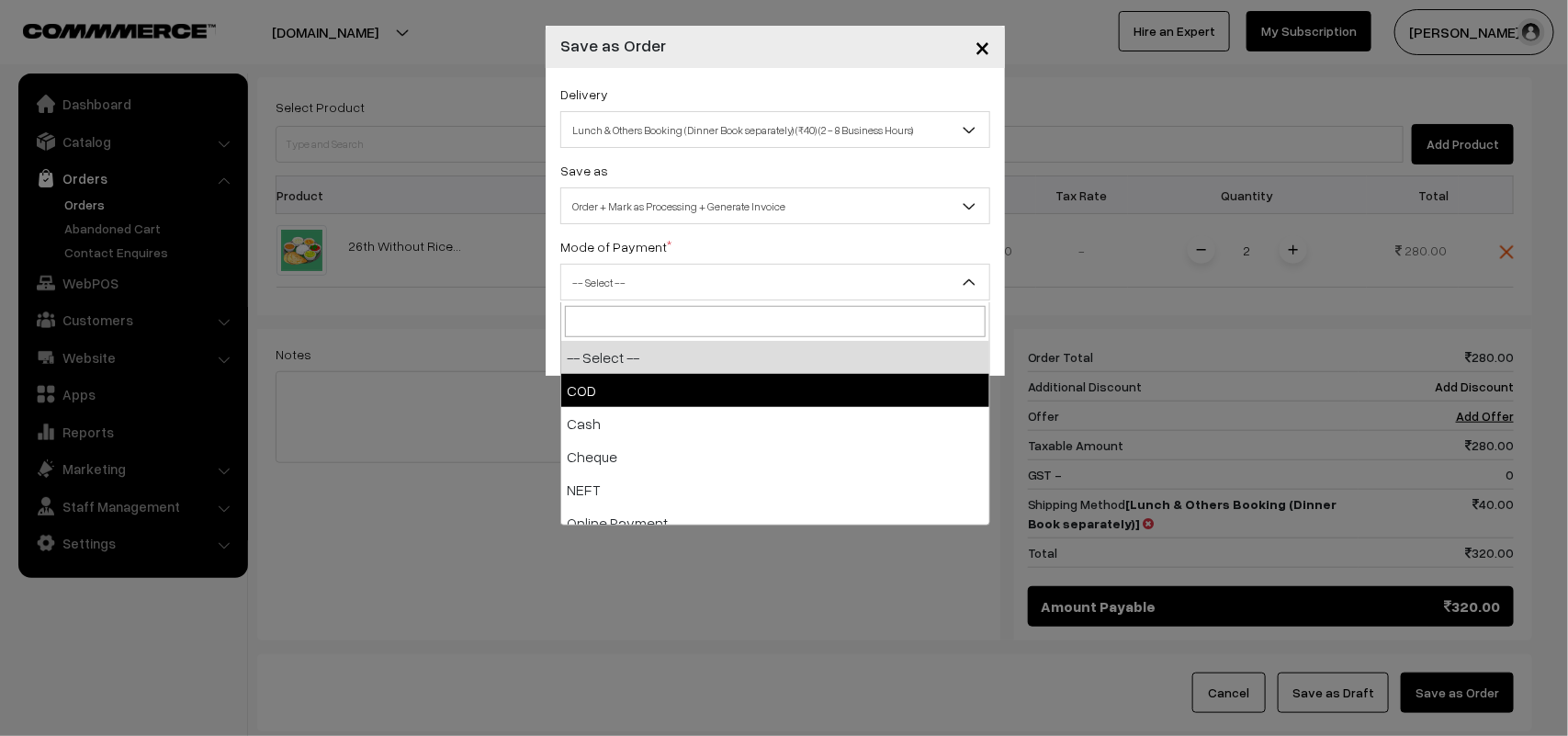
select select "1"
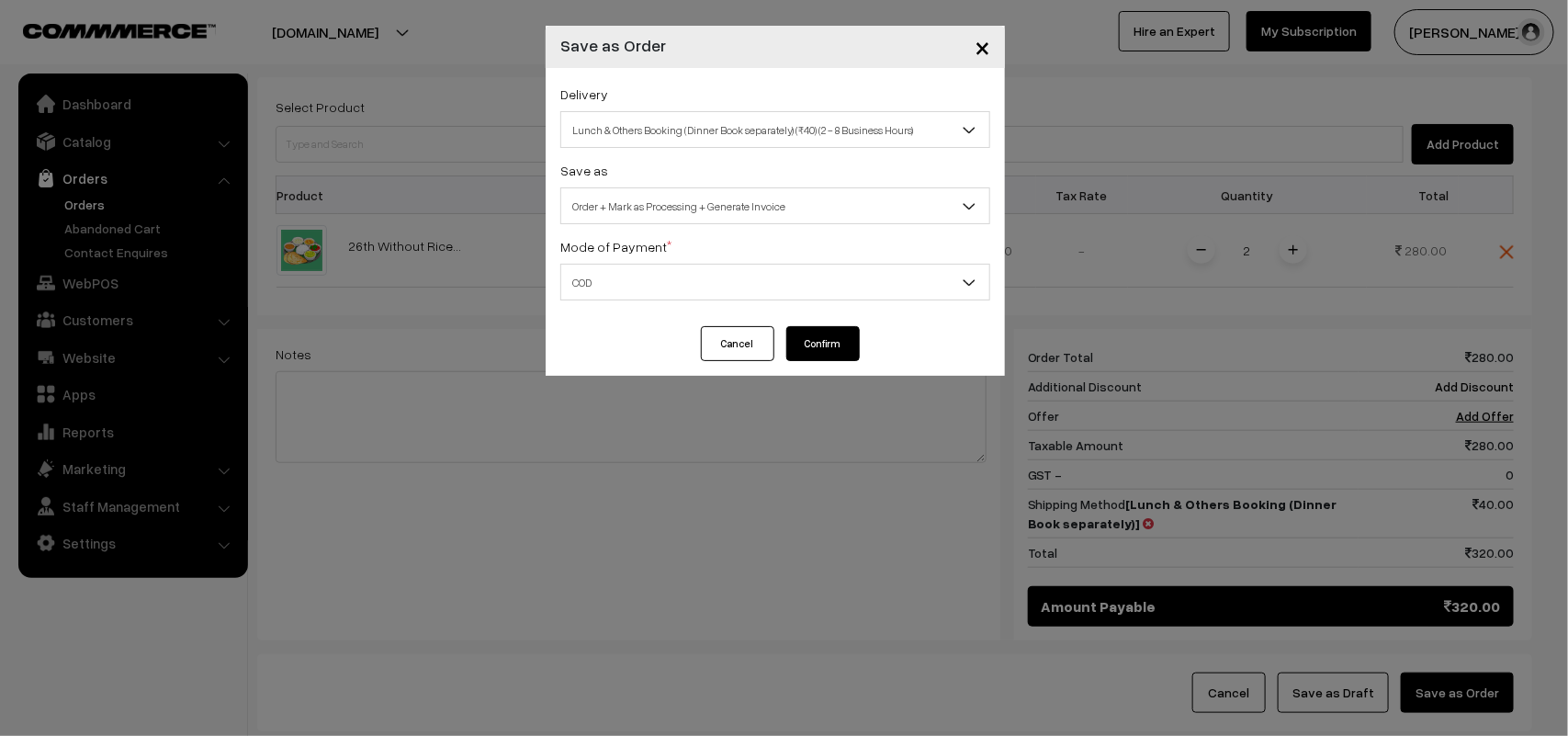
click at [816, 347] on button "Confirm" at bounding box center [823, 344] width 73 height 35
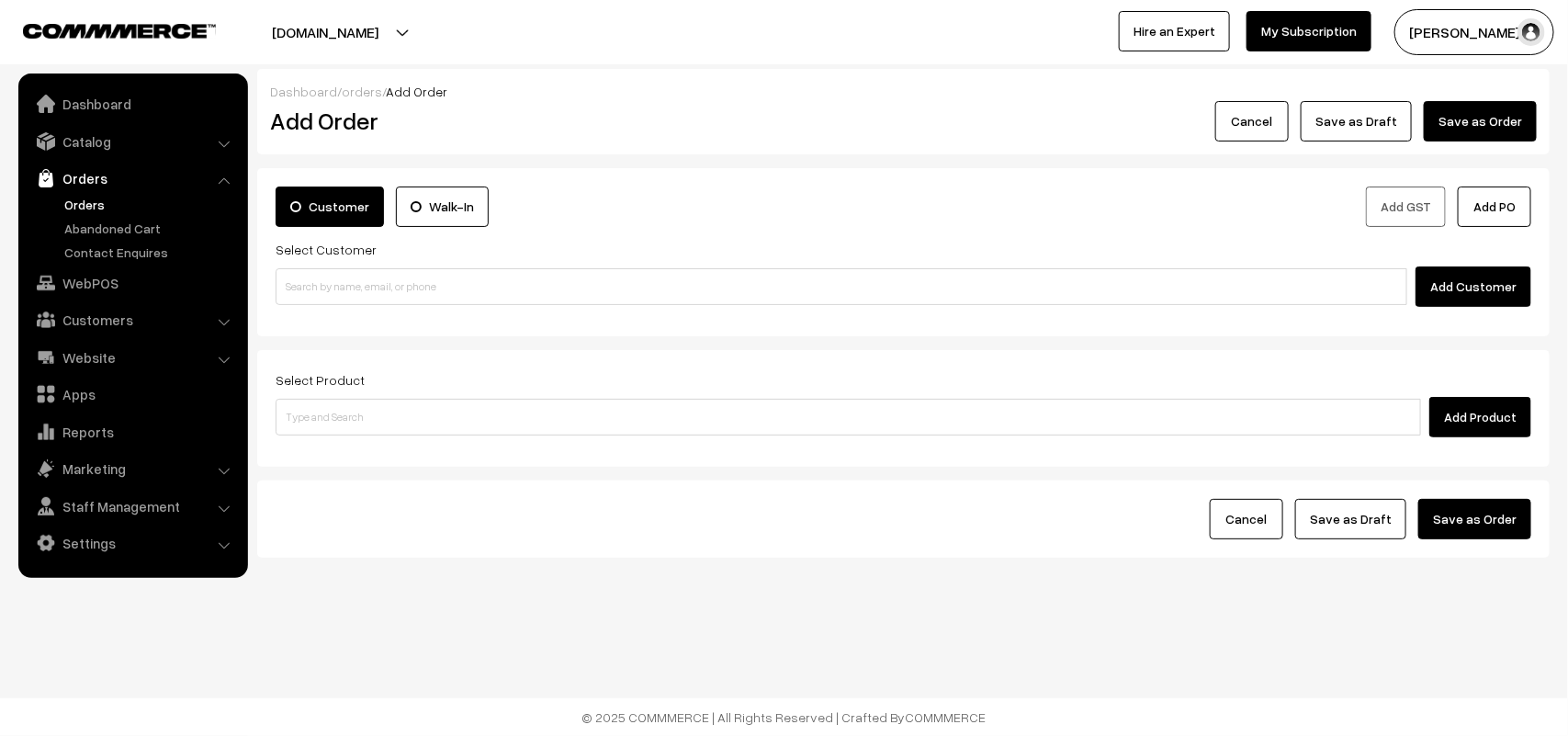
click at [96, 199] on link "Orders" at bounding box center [151, 205] width 182 height 20
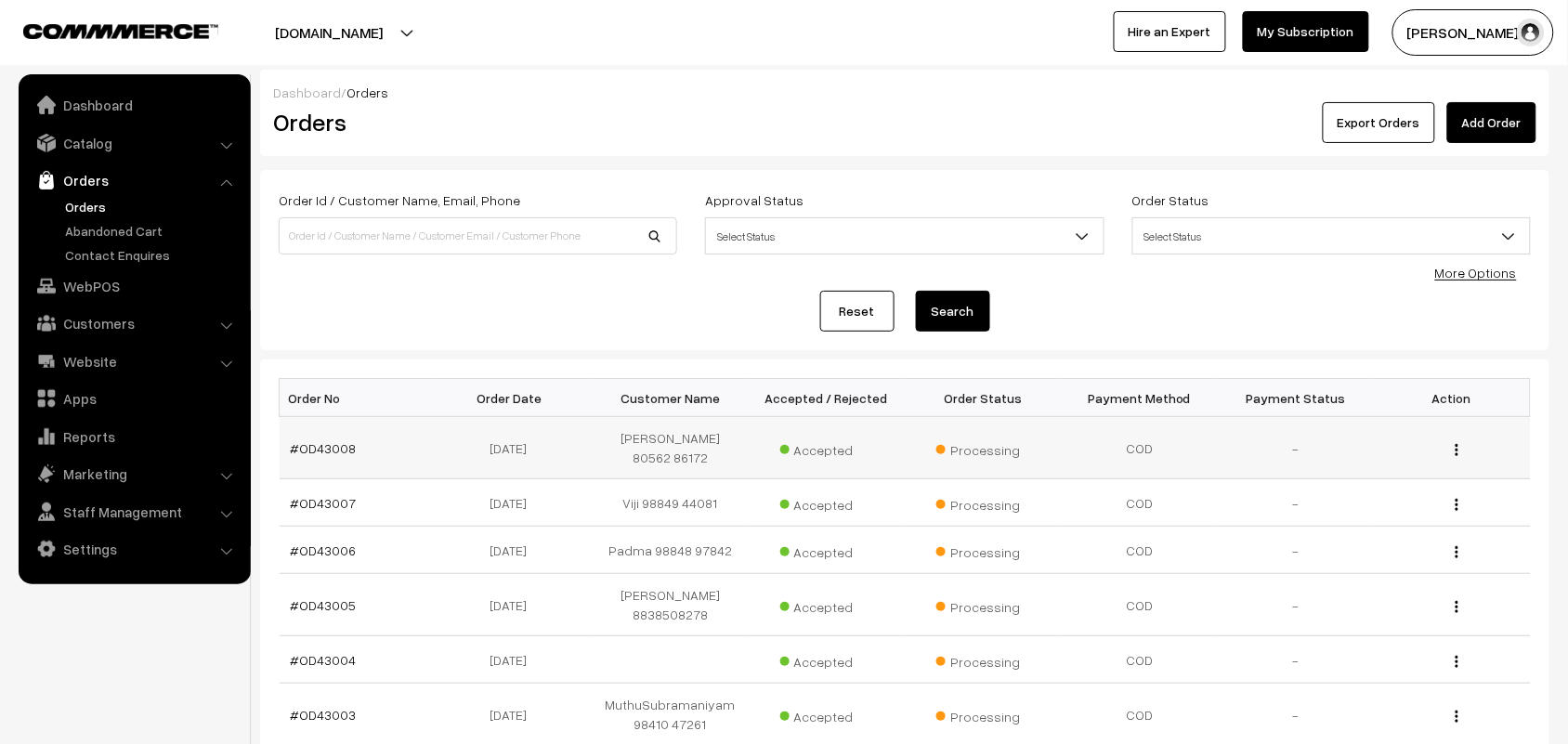
click at [309, 448] on td "#OD43008" at bounding box center [358, 448] width 157 height 62
click at [309, 456] on link "#OD43008" at bounding box center [323, 448] width 66 height 16
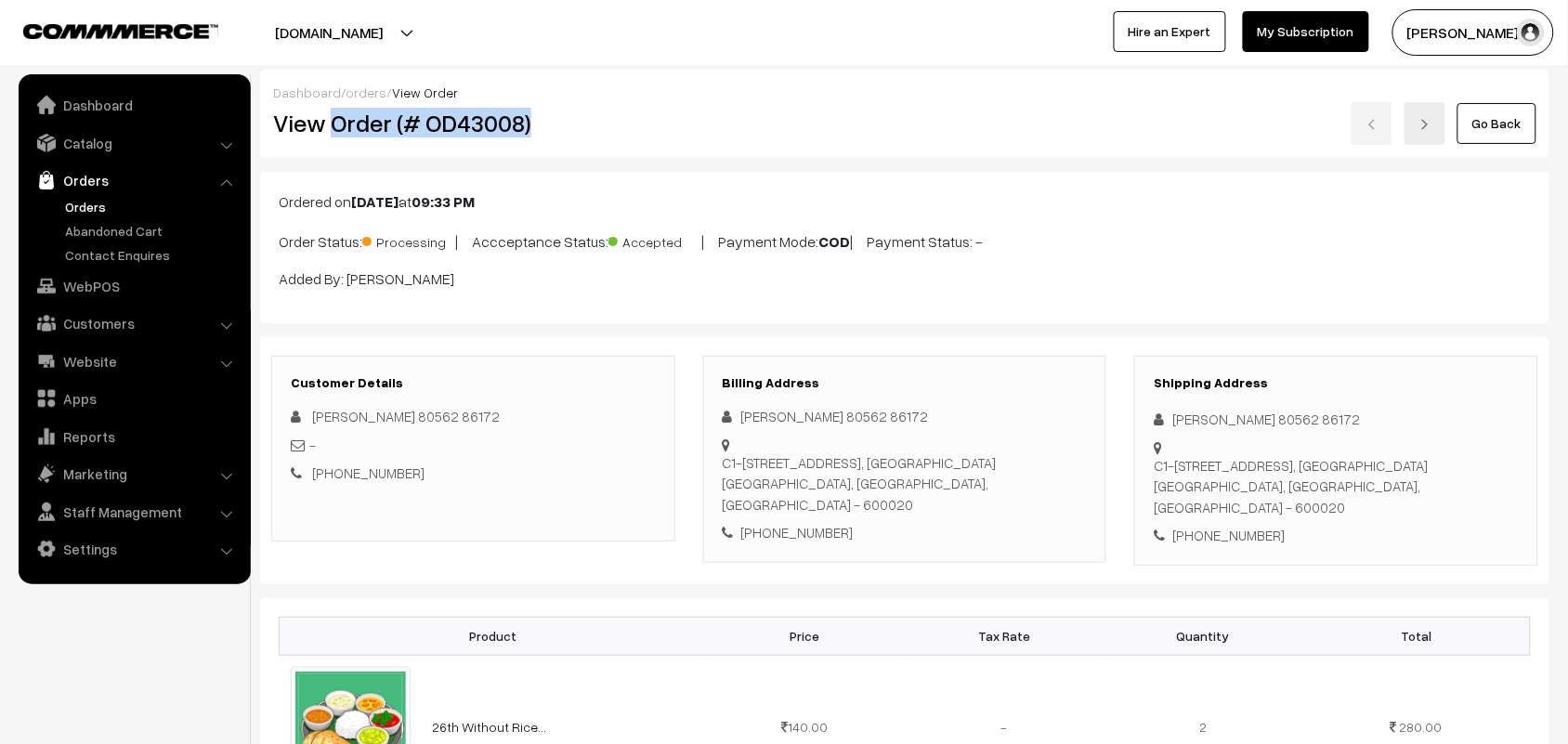
drag, startPoint x: 330, startPoint y: 112, endPoint x: 595, endPoint y: 110, distance: 265.0
click at [595, 110] on h2 "View Order (# OD43008)" at bounding box center [474, 123] width 402 height 29
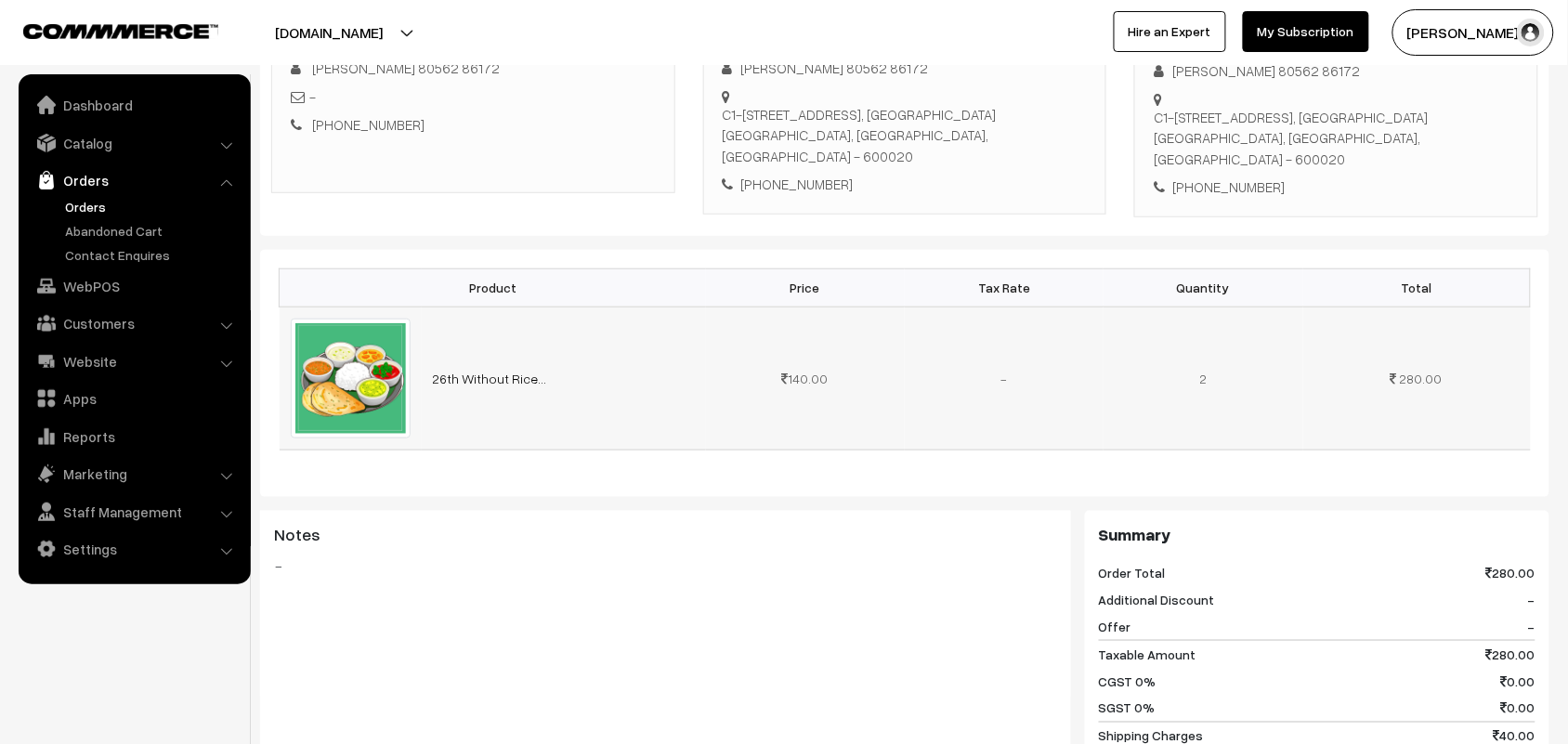
copy h2 "Order (# OD43008)"
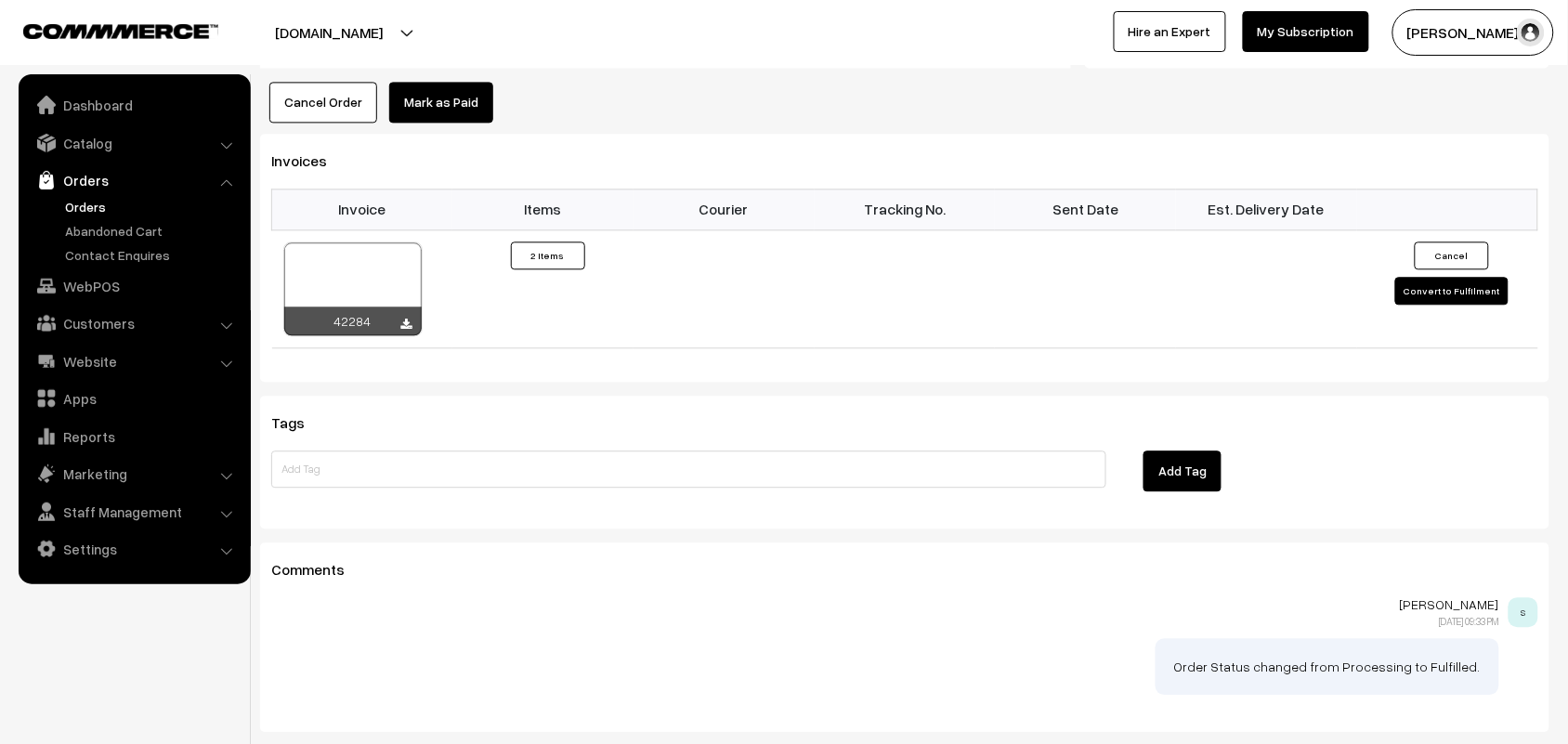
scroll to position [1268, 0]
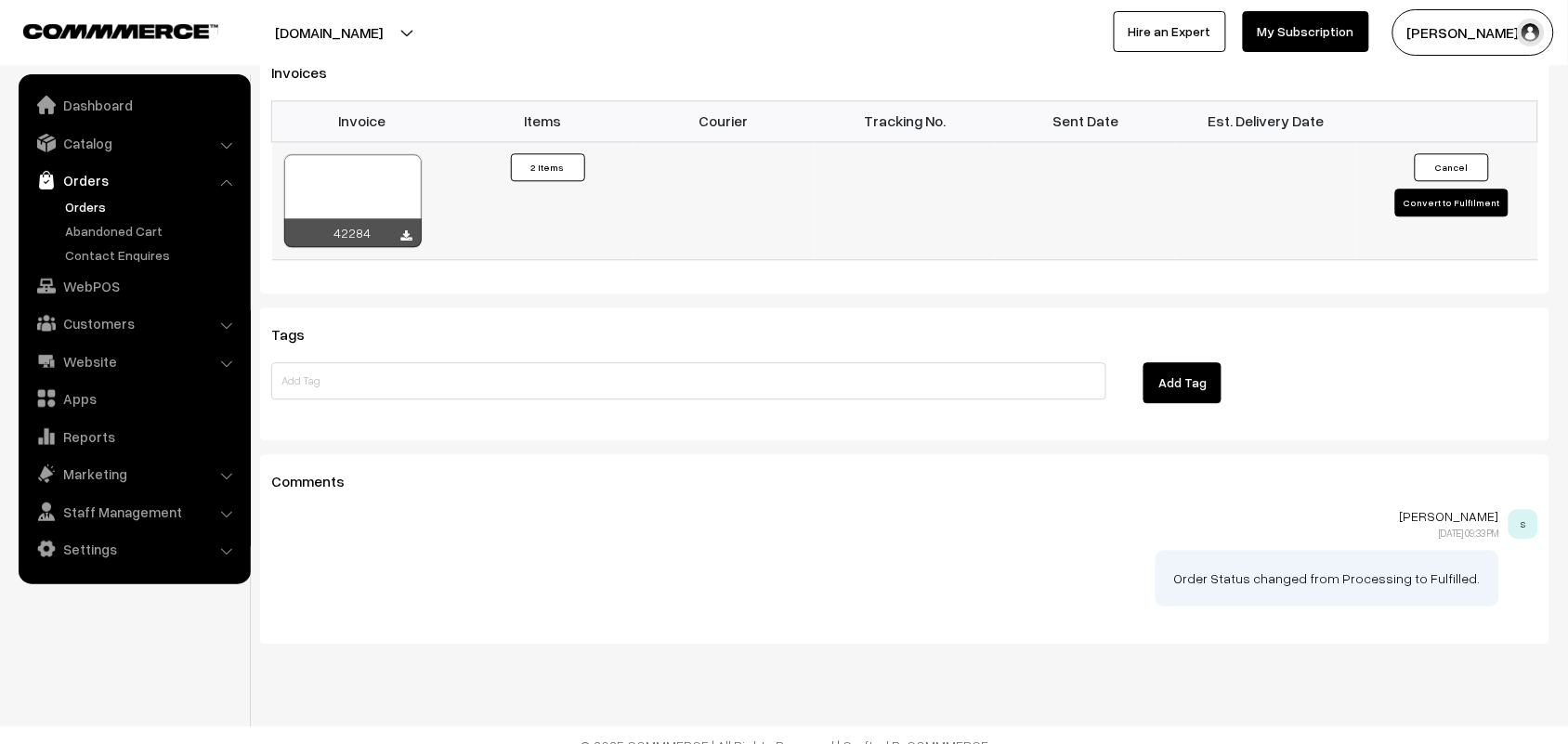
click at [413, 218] on div "42284" at bounding box center [353, 232] width 138 height 29
click at [402, 231] on icon at bounding box center [406, 237] width 11 height 12
click at [131, 319] on link "Customers" at bounding box center [133, 323] width 221 height 34
click at [102, 275] on link "Customers" at bounding box center [153, 282] width 184 height 20
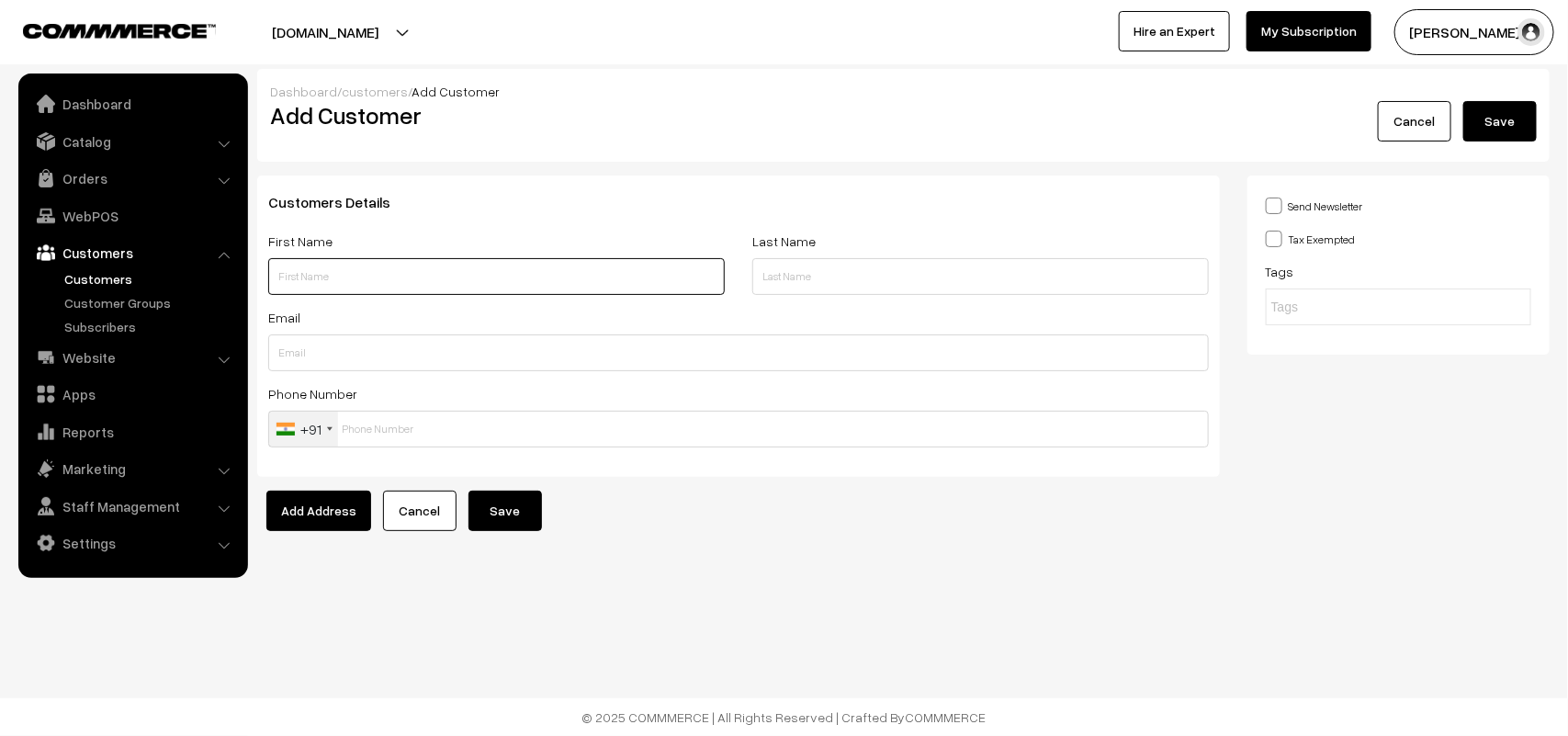
click at [354, 287] on input "text" at bounding box center [497, 276] width 456 height 37
paste input "97890 65657"
type input "Dr. A.K. 97890 65657"
click at [383, 433] on input "text" at bounding box center [738, 429] width 940 height 37
paste input "97890 6565"
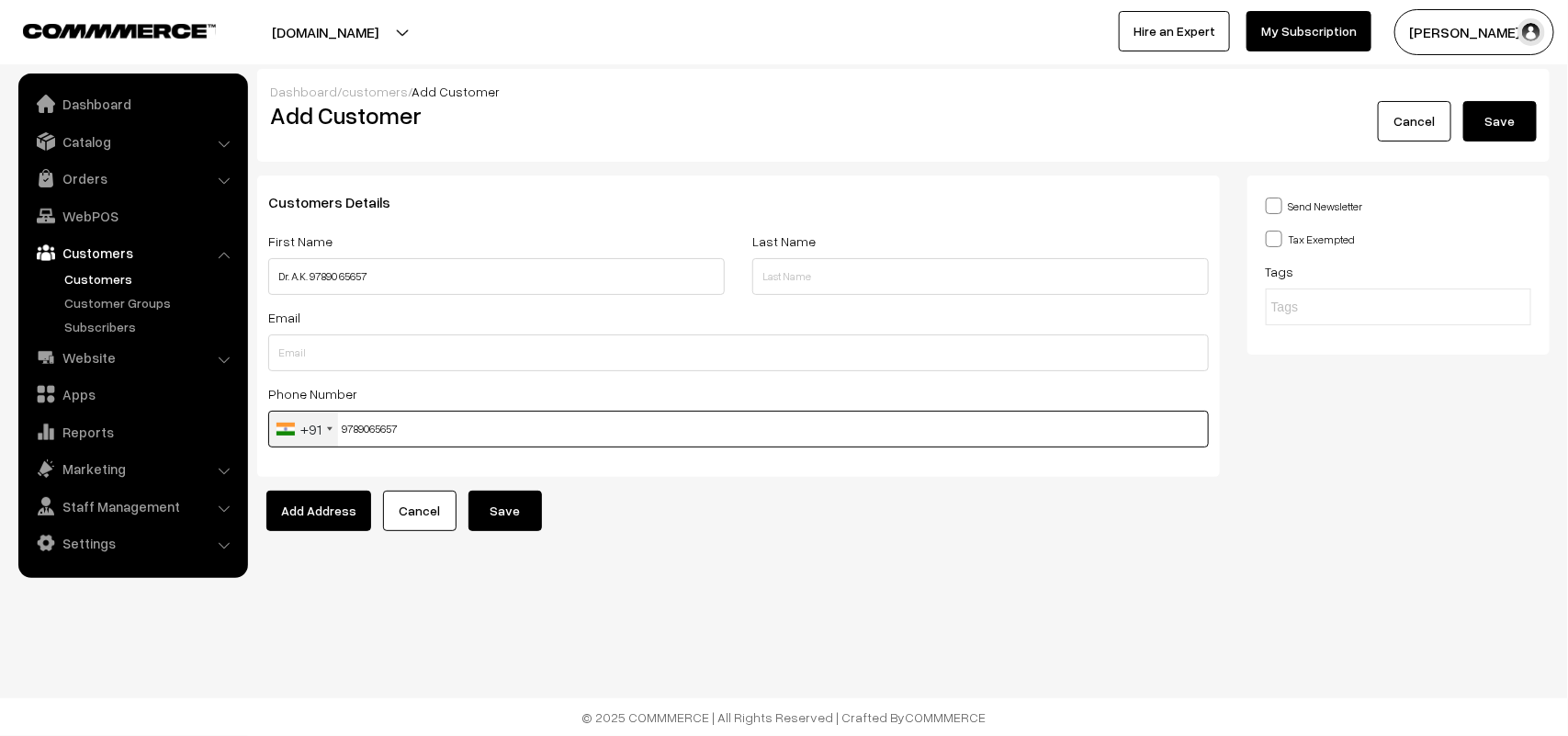
type input "9789065657"
click at [524, 528] on button "Save" at bounding box center [504, 511] width 73 height 40
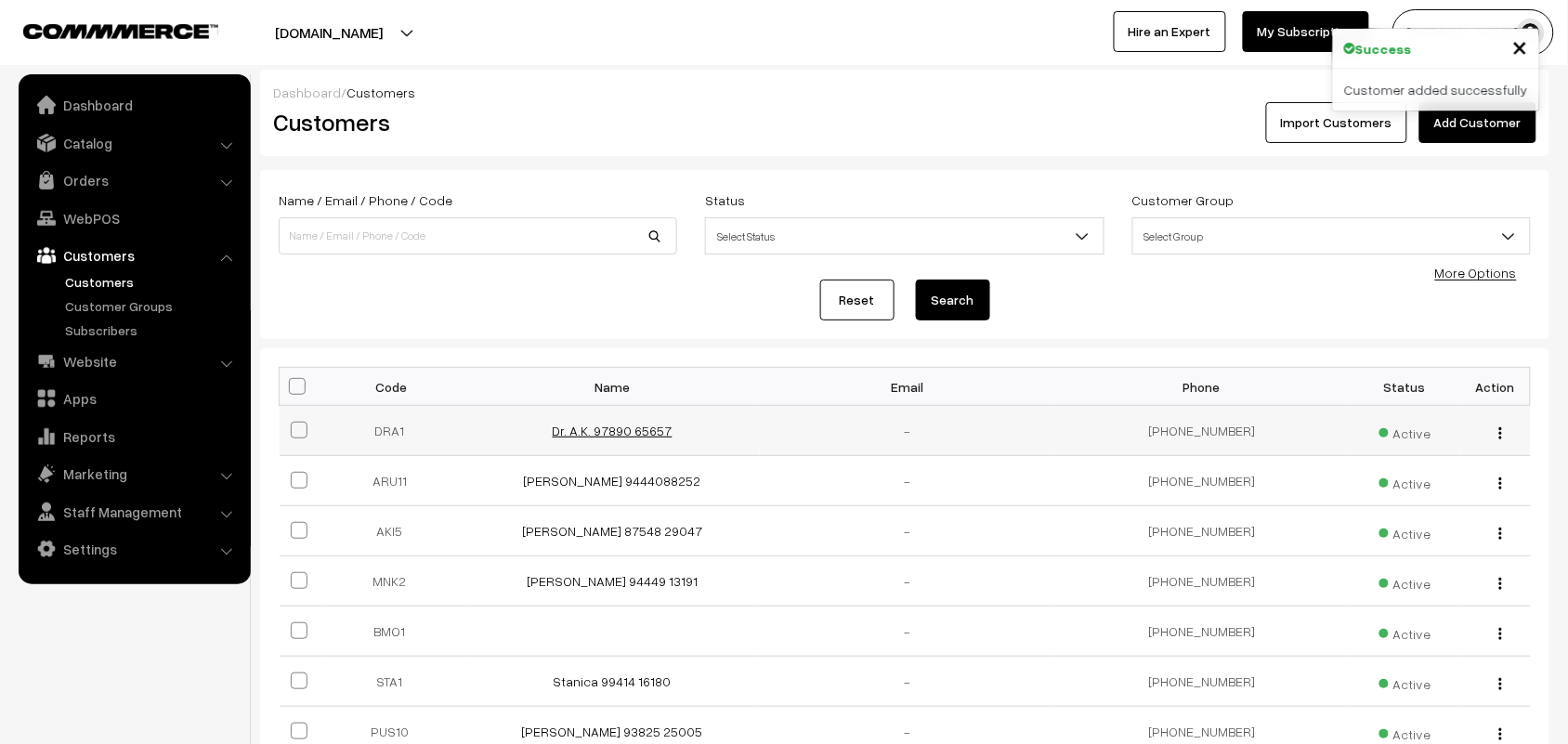
click at [590, 424] on link "Dr. A.K. 97890 65657" at bounding box center [612, 431] width 120 height 16
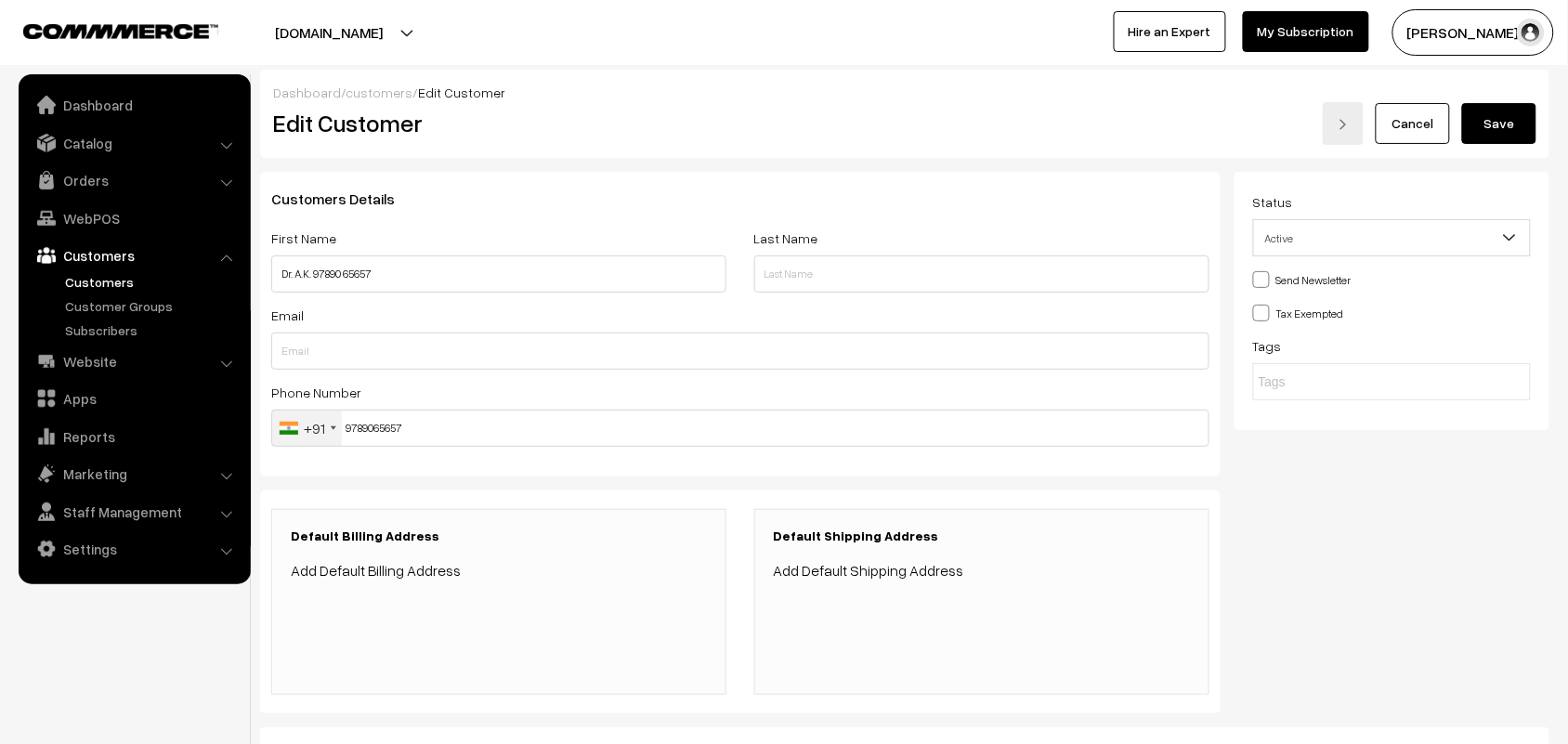
click at [401, 572] on link "Add Default Billing Address" at bounding box center [375, 570] width 170 height 19
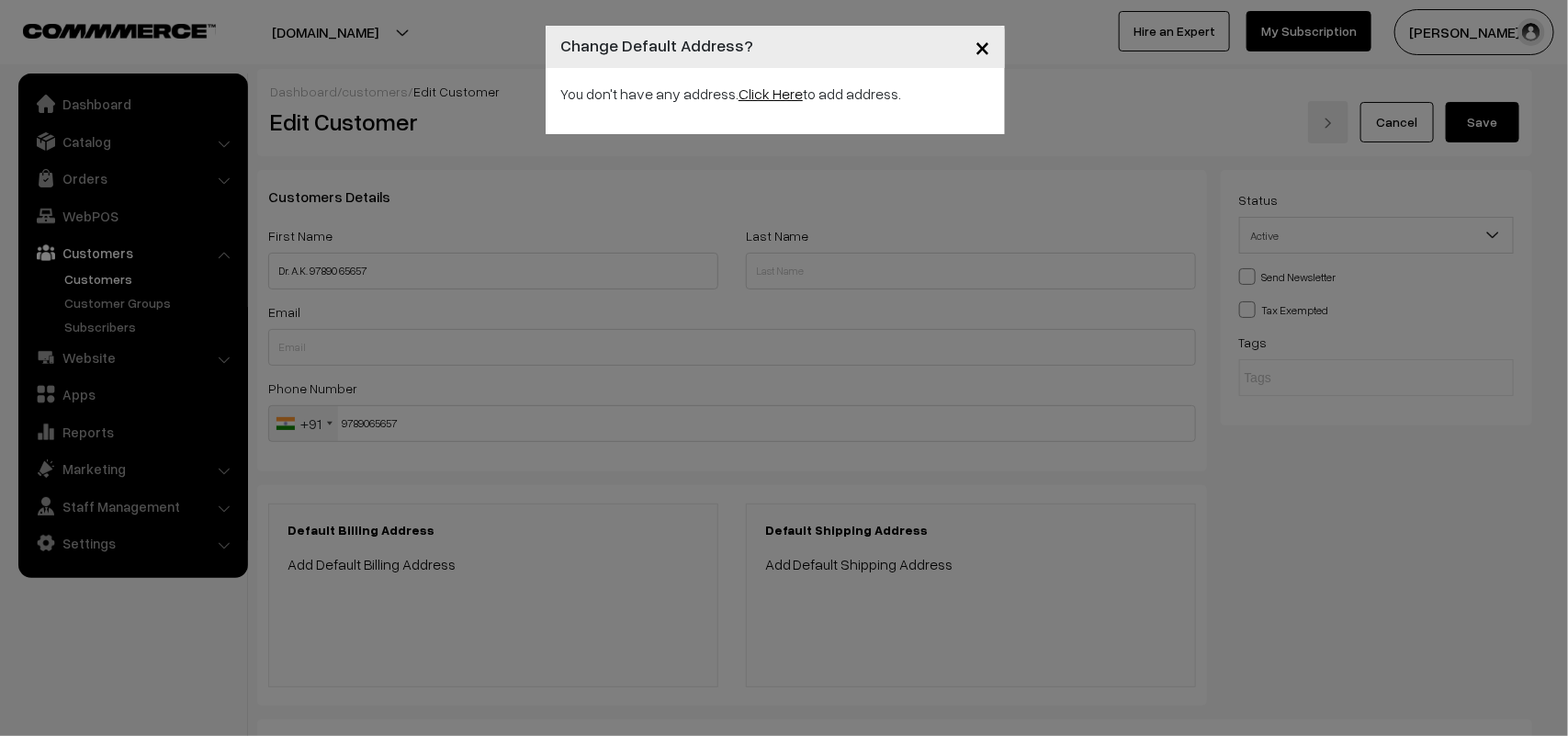
click at [764, 101] on link "Click Here" at bounding box center [771, 93] width 65 height 19
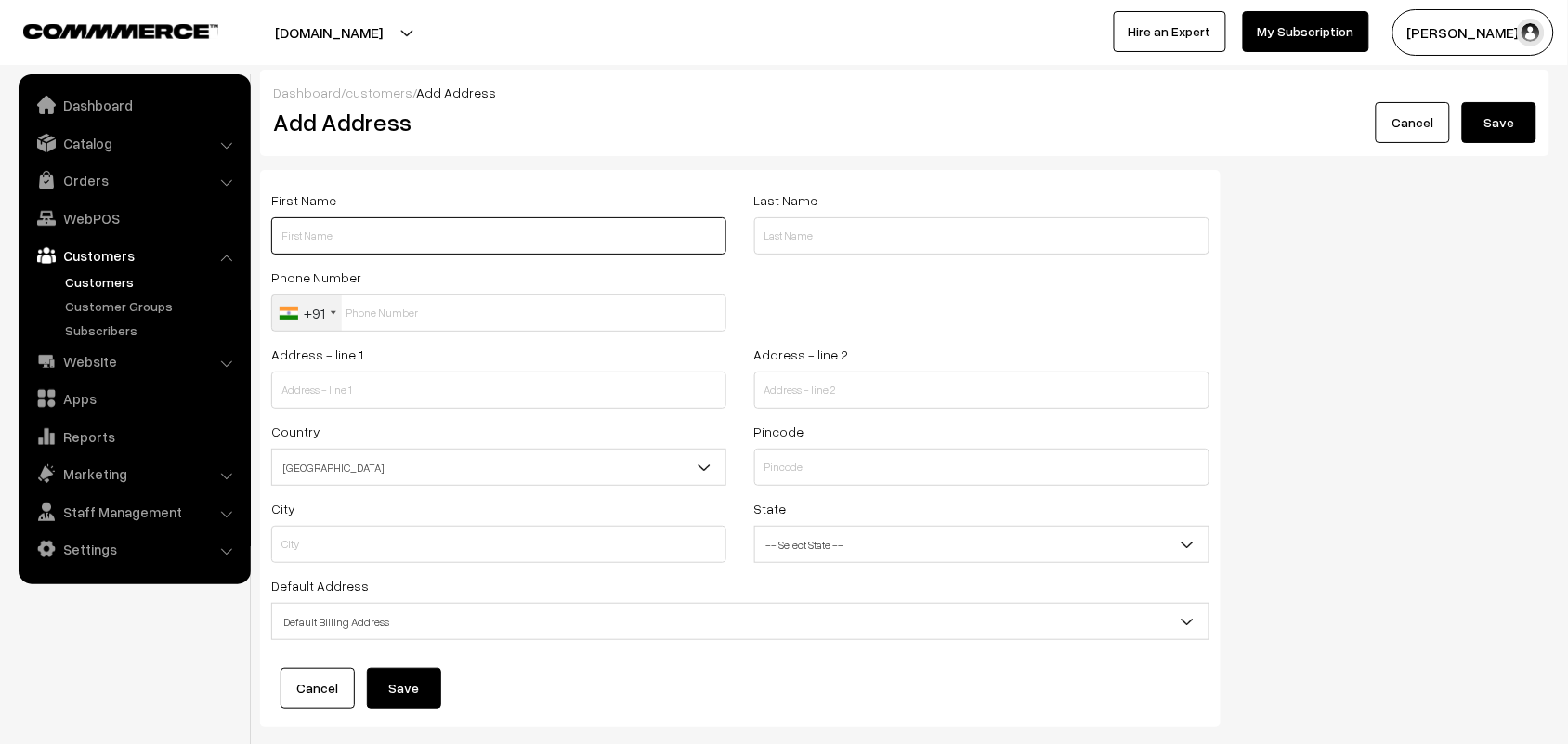
click at [360, 237] on input "text" at bounding box center [498, 236] width 455 height 38
paste input "97890 65657"
type input "Dr. A.K. 97890 65657"
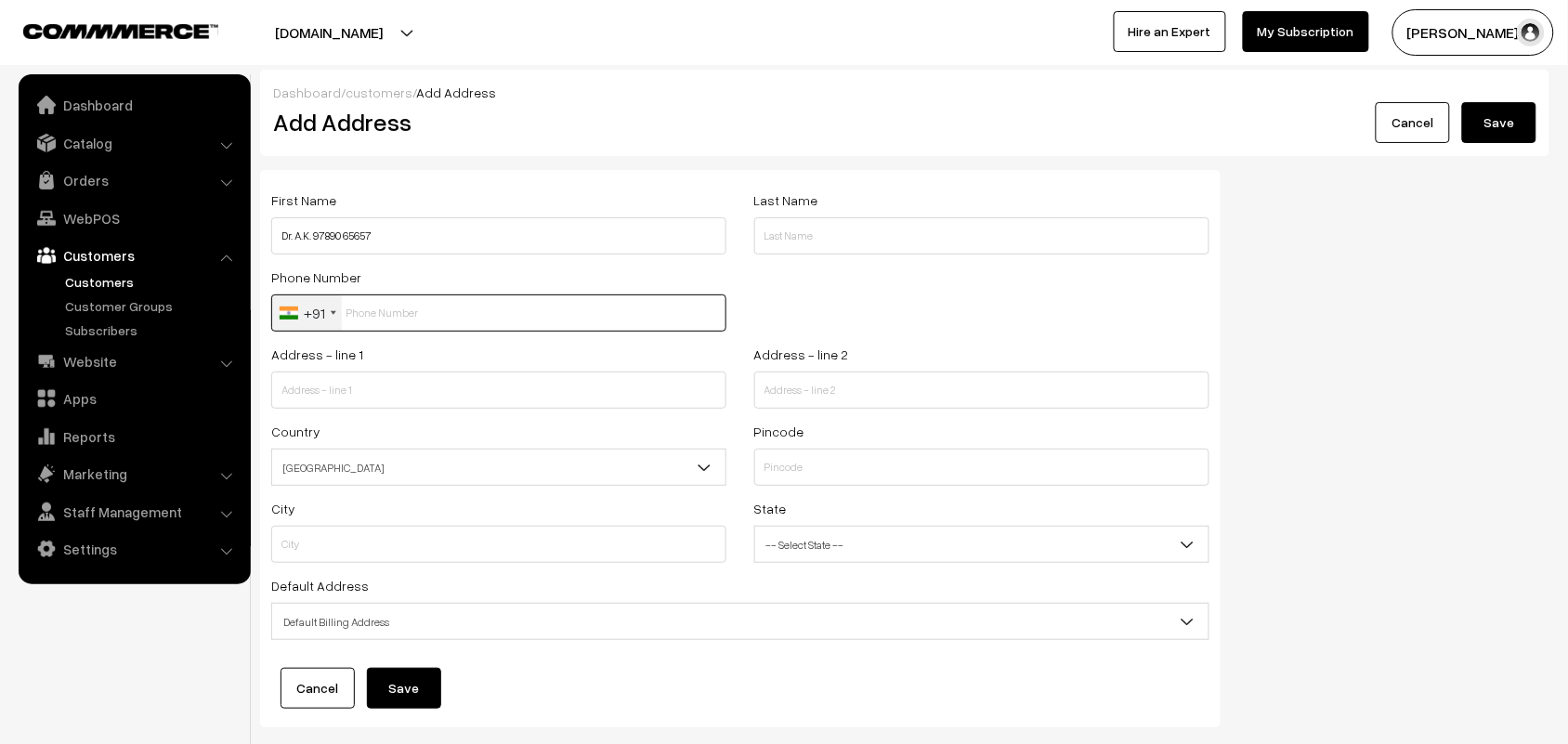
drag, startPoint x: 387, startPoint y: 300, endPoint x: 628, endPoint y: 373, distance: 251.8
click at [396, 306] on input "text" at bounding box center [498, 313] width 455 height 38
paste input "97890 6565"
type input "9789065657"
click at [397, 400] on input "text" at bounding box center [498, 390] width 455 height 38
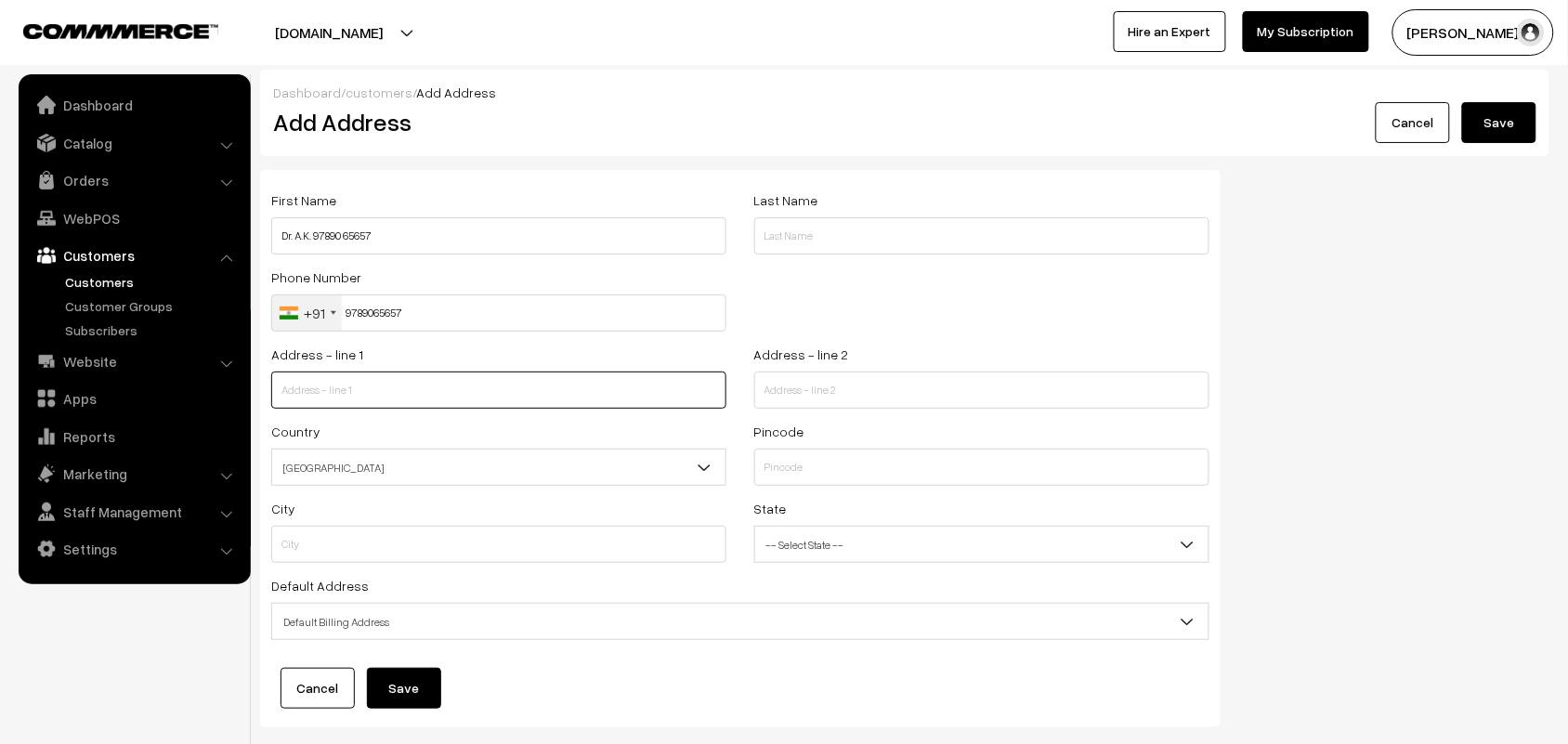
paste input "The Residency Hotel"
click at [497, 407] on input "The Residency Hotel ," at bounding box center [498, 390] width 455 height 38
paste input "49, Gopathi Narayanaswami Chetty Rd,"
type input "The Residency Hotel , 49, Gopathi Narayanaswami Chetty Rd,"
click at [901, 410] on div "Address - line 2" at bounding box center [982, 381] width 483 height 77
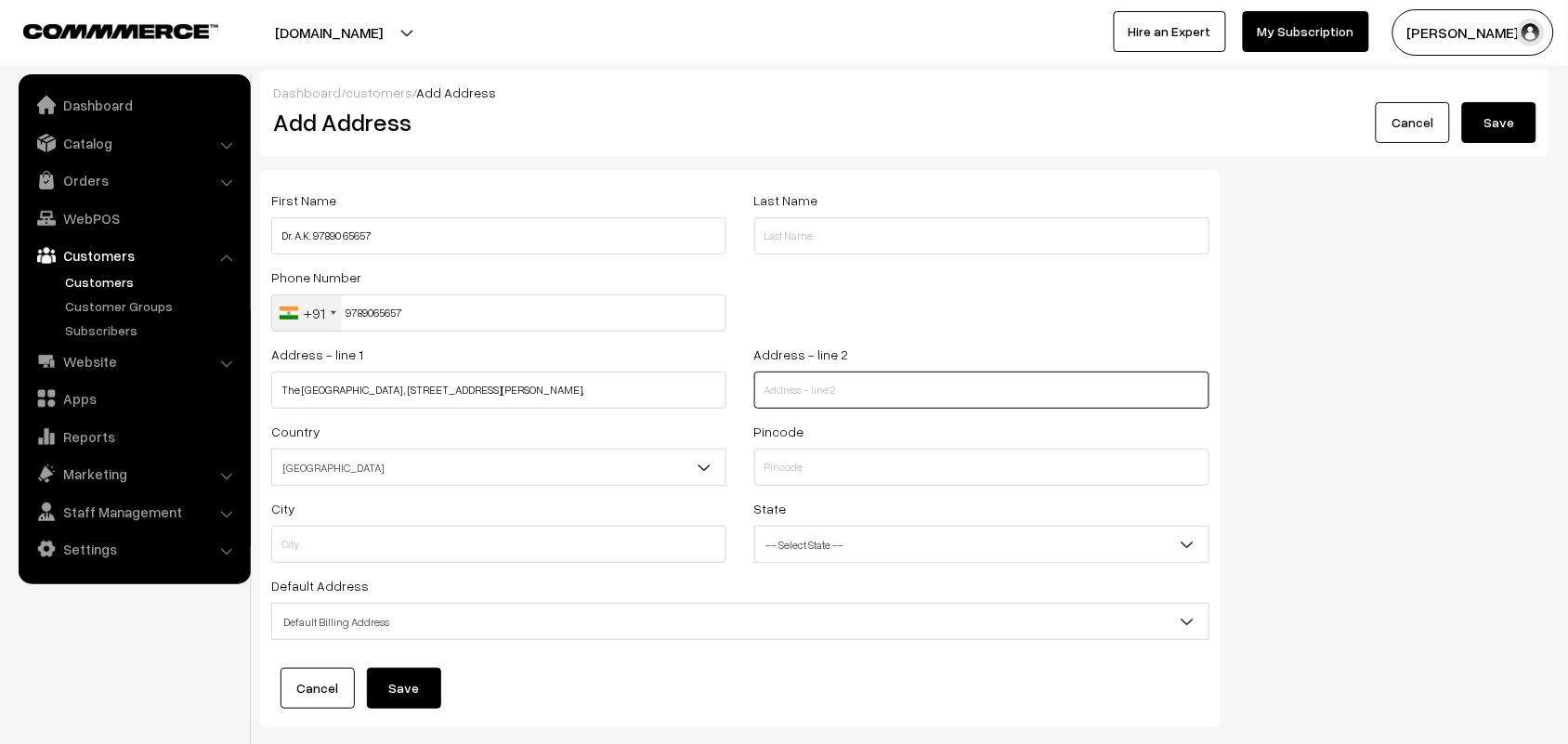
click at [899, 388] on input "text" at bounding box center [981, 390] width 455 height 38
paste input "Lakshimi Colony, T. Nagar,"
type input "Lakshimi Colony, T. Nagar,"
click at [820, 478] on input "text" at bounding box center [981, 468] width 455 height 38
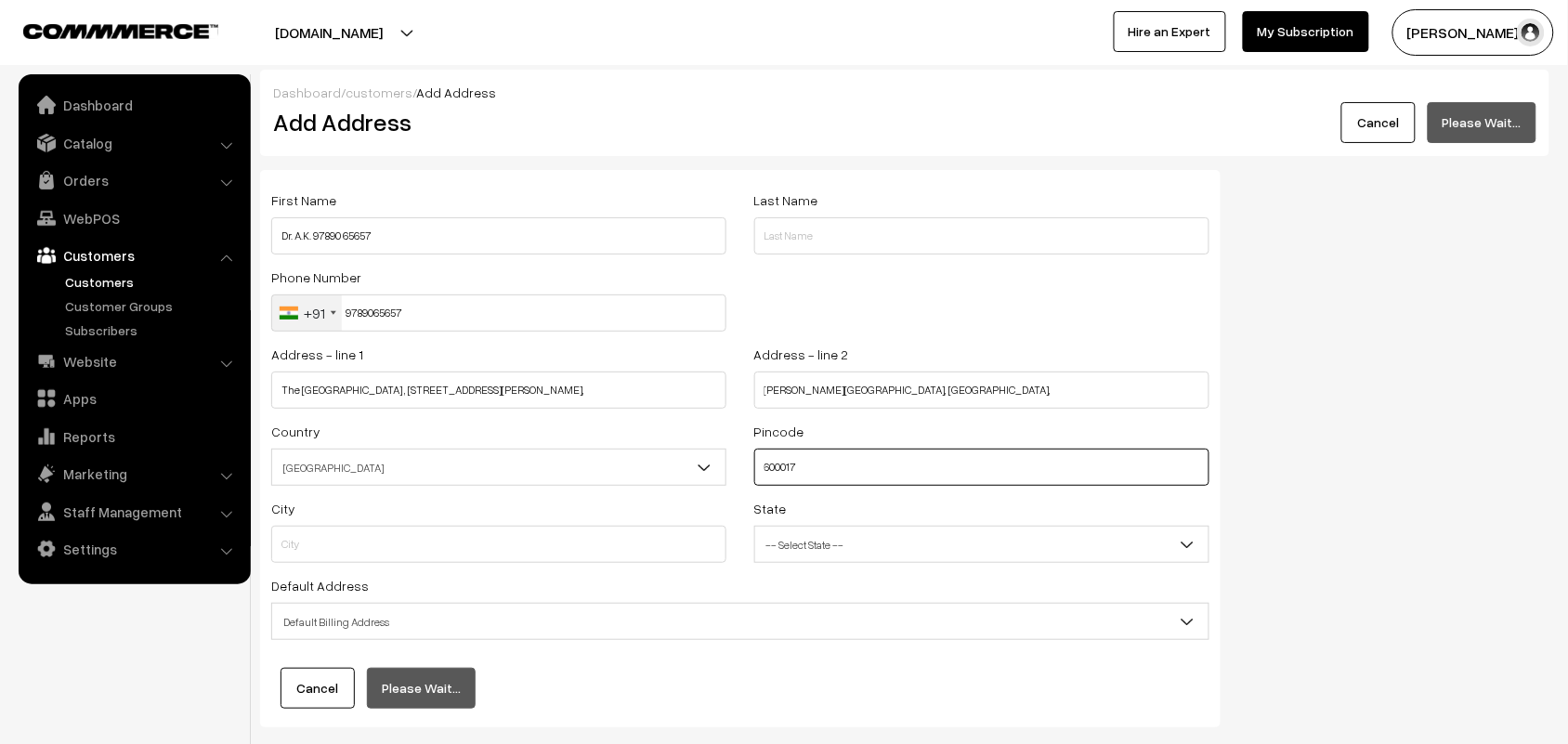
type input "600017"
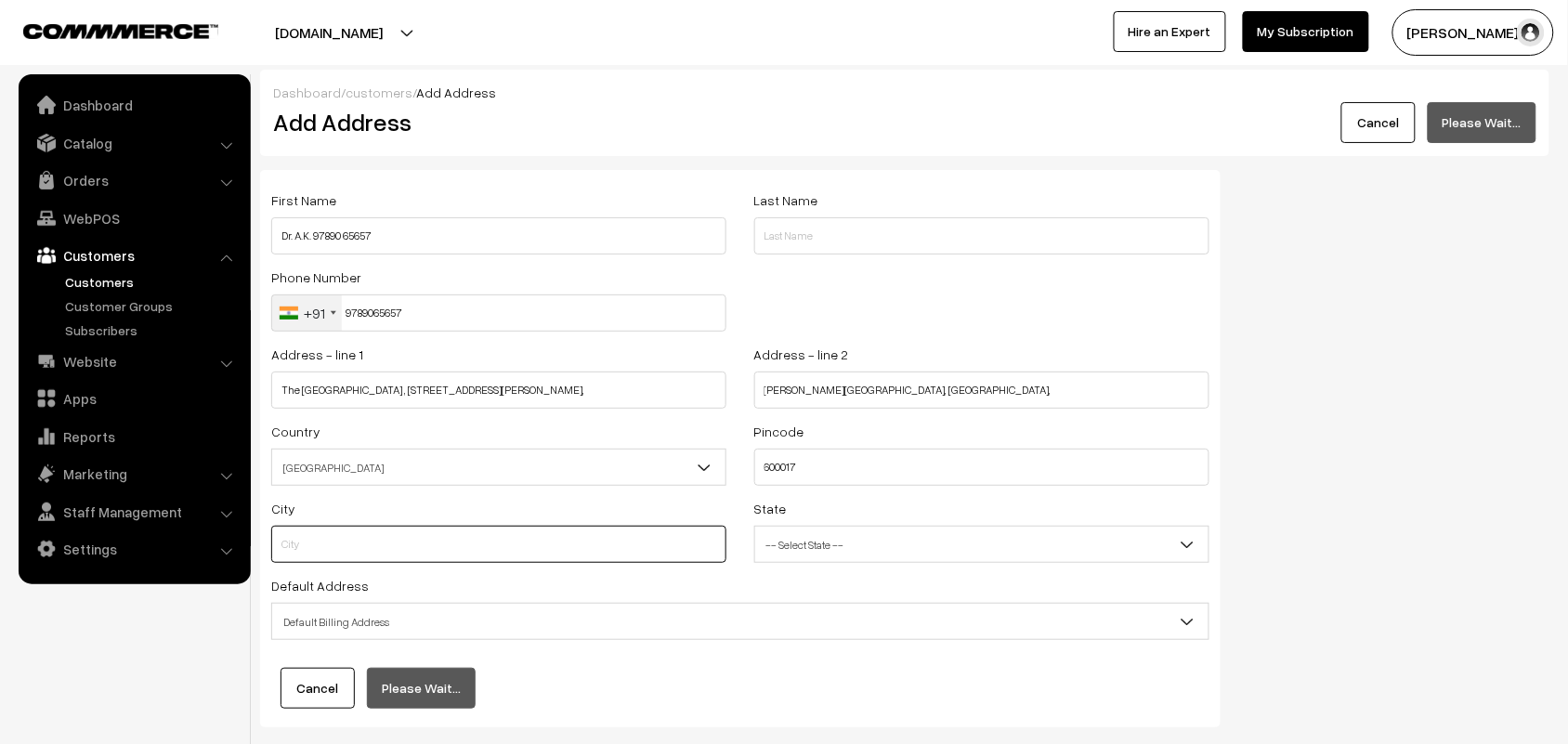
type input "Chennai"
select select "Tamil Nadu"
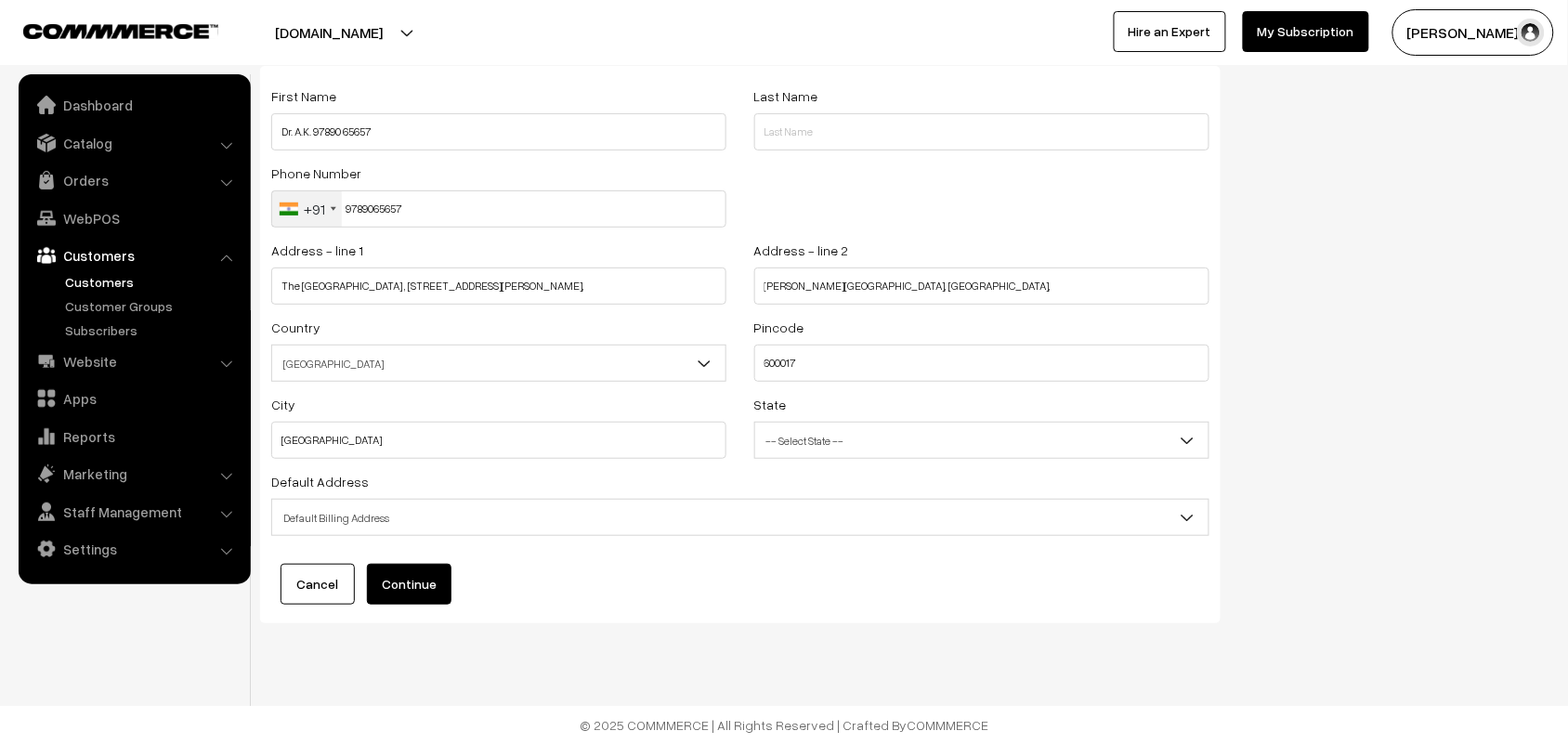
click at [368, 508] on span "Default Billing Address" at bounding box center [740, 517] width 936 height 33
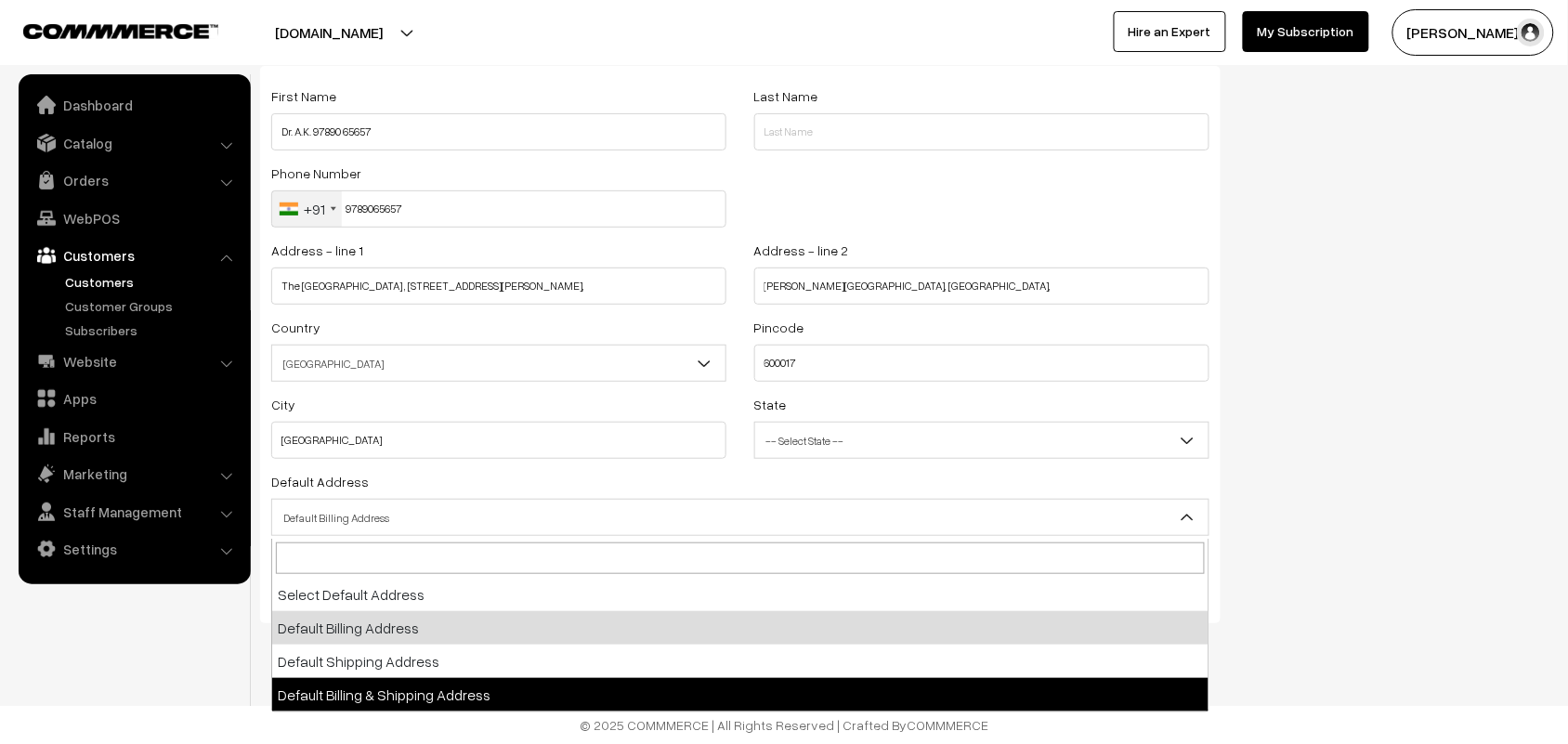
drag, startPoint x: 395, startPoint y: 692, endPoint x: 388, endPoint y: 656, distance: 36.7
select select "3"
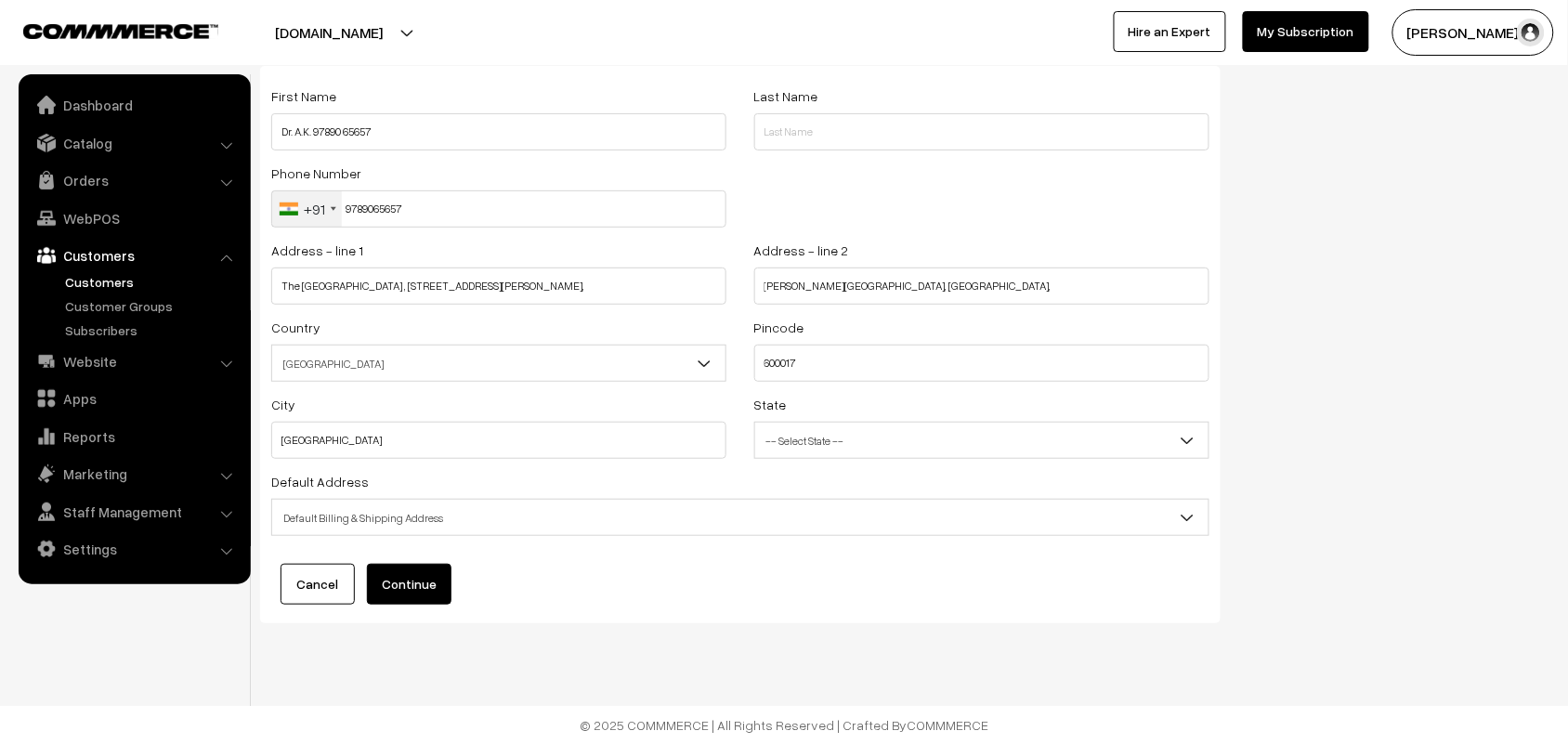
click at [396, 592] on button "Continue" at bounding box center [408, 584] width 84 height 41
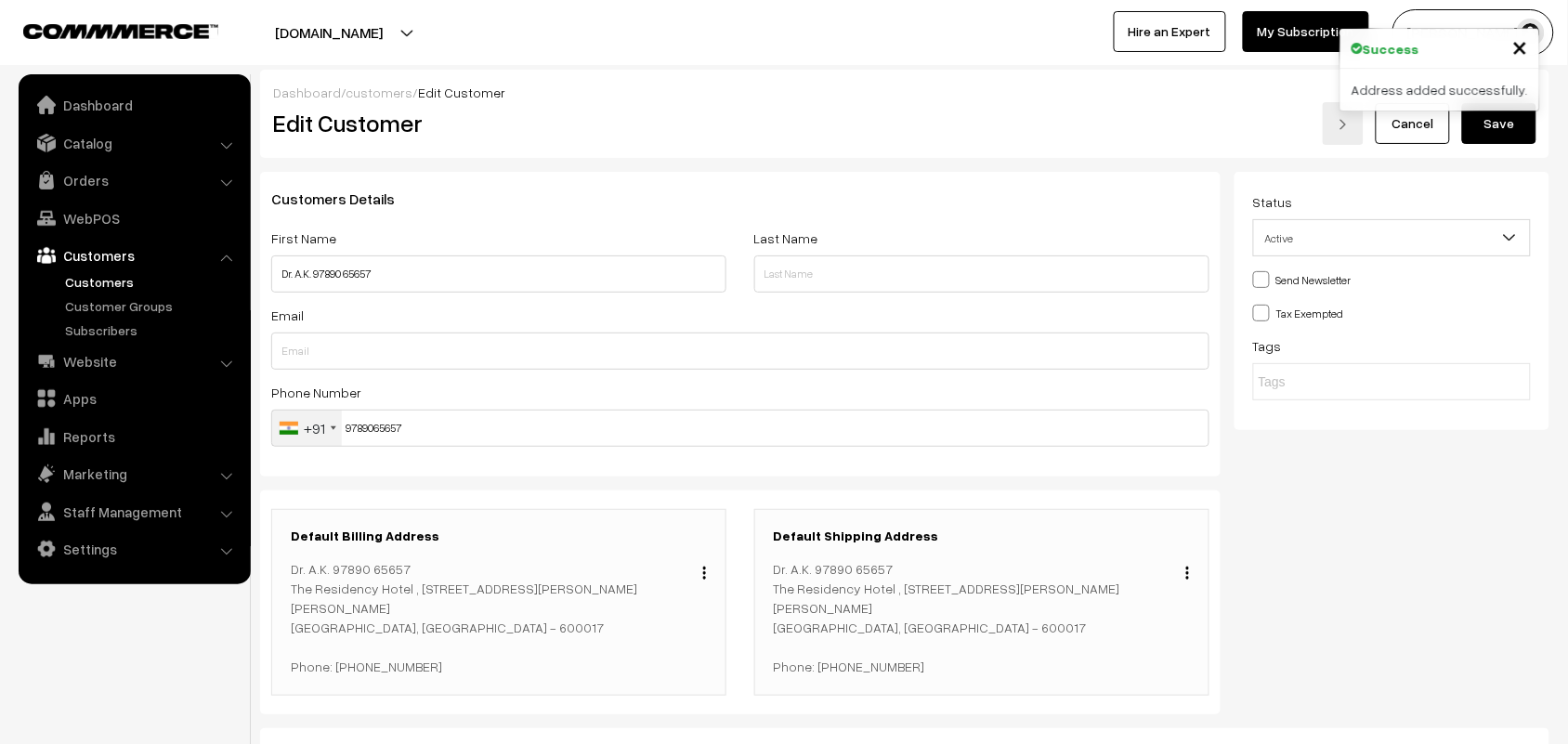
click at [1498, 138] on button "Save" at bounding box center [1499, 123] width 74 height 41
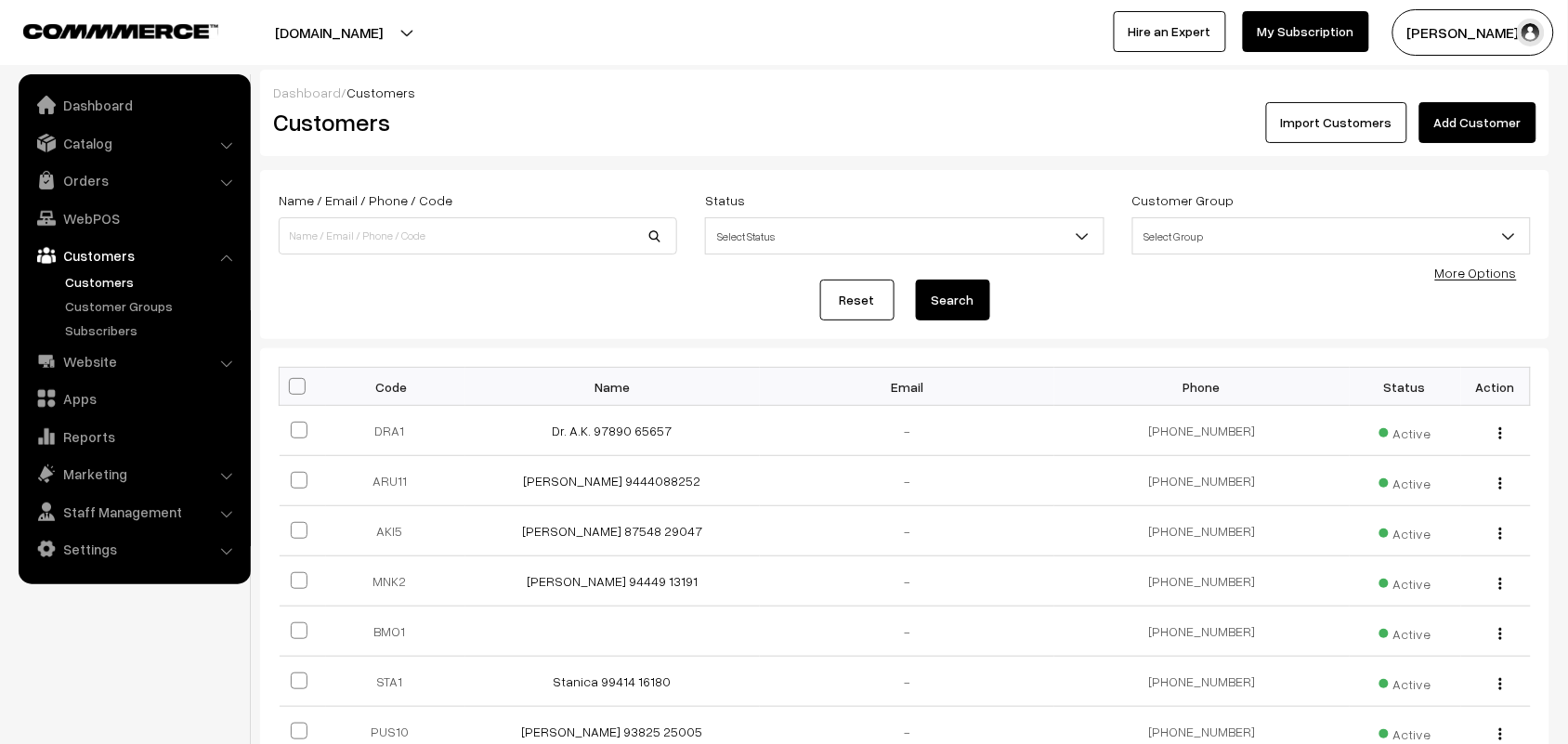
click at [96, 280] on link "Customers" at bounding box center [153, 282] width 184 height 20
click at [89, 176] on link "Orders" at bounding box center [133, 180] width 221 height 34
click at [95, 280] on link "WebPOS" at bounding box center [133, 286] width 221 height 34
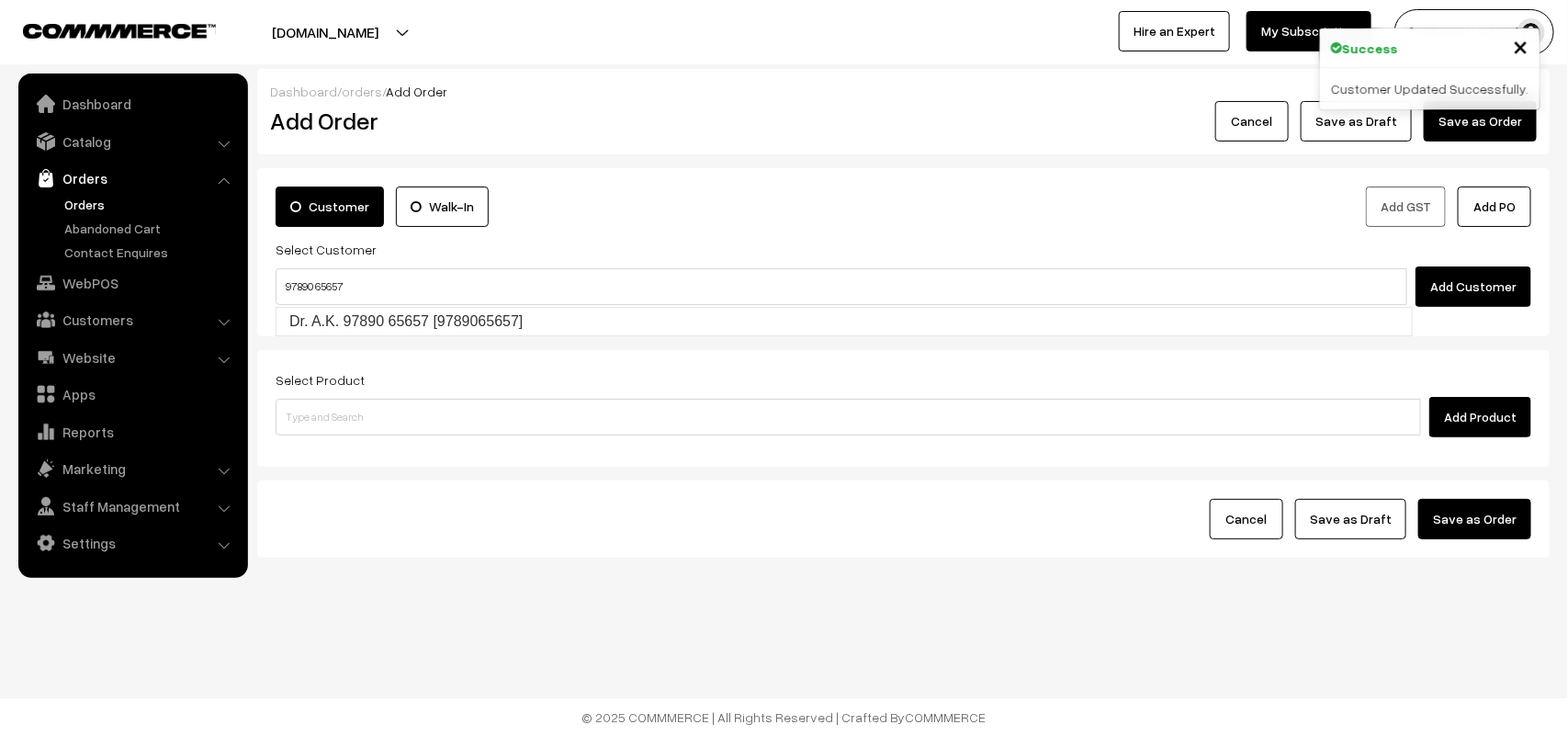
click at [315, 272] on input "97890 65657" at bounding box center [840, 287] width 1131 height 37
click at [337, 314] on link "Dr. A.K. 97890 65657 [9789065657]" at bounding box center [843, 321] width 1135 height 27
type input "97890 65657"
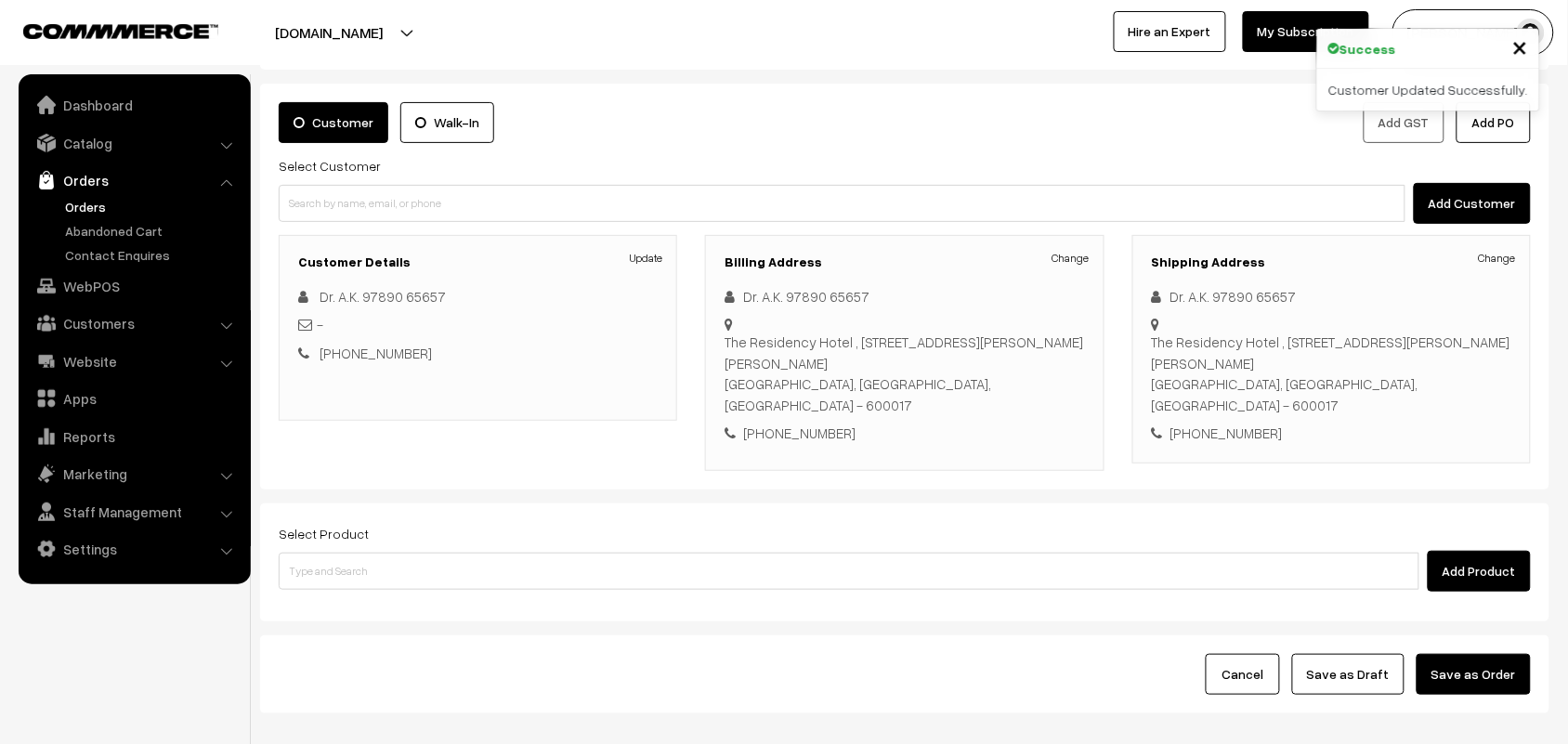
scroll to position [172, 0]
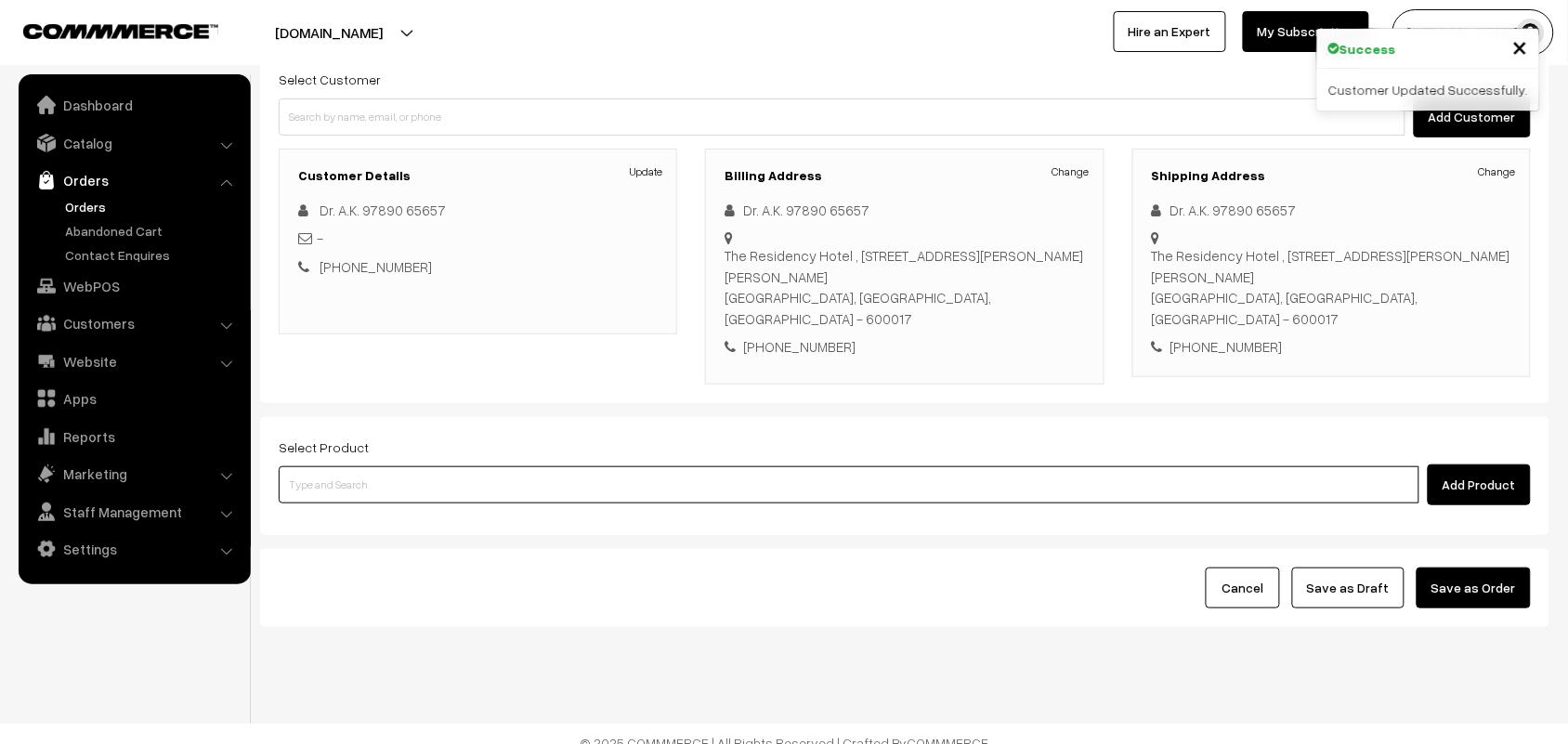
click at [303, 467] on input at bounding box center [848, 485] width 1140 height 38
type input "couple"
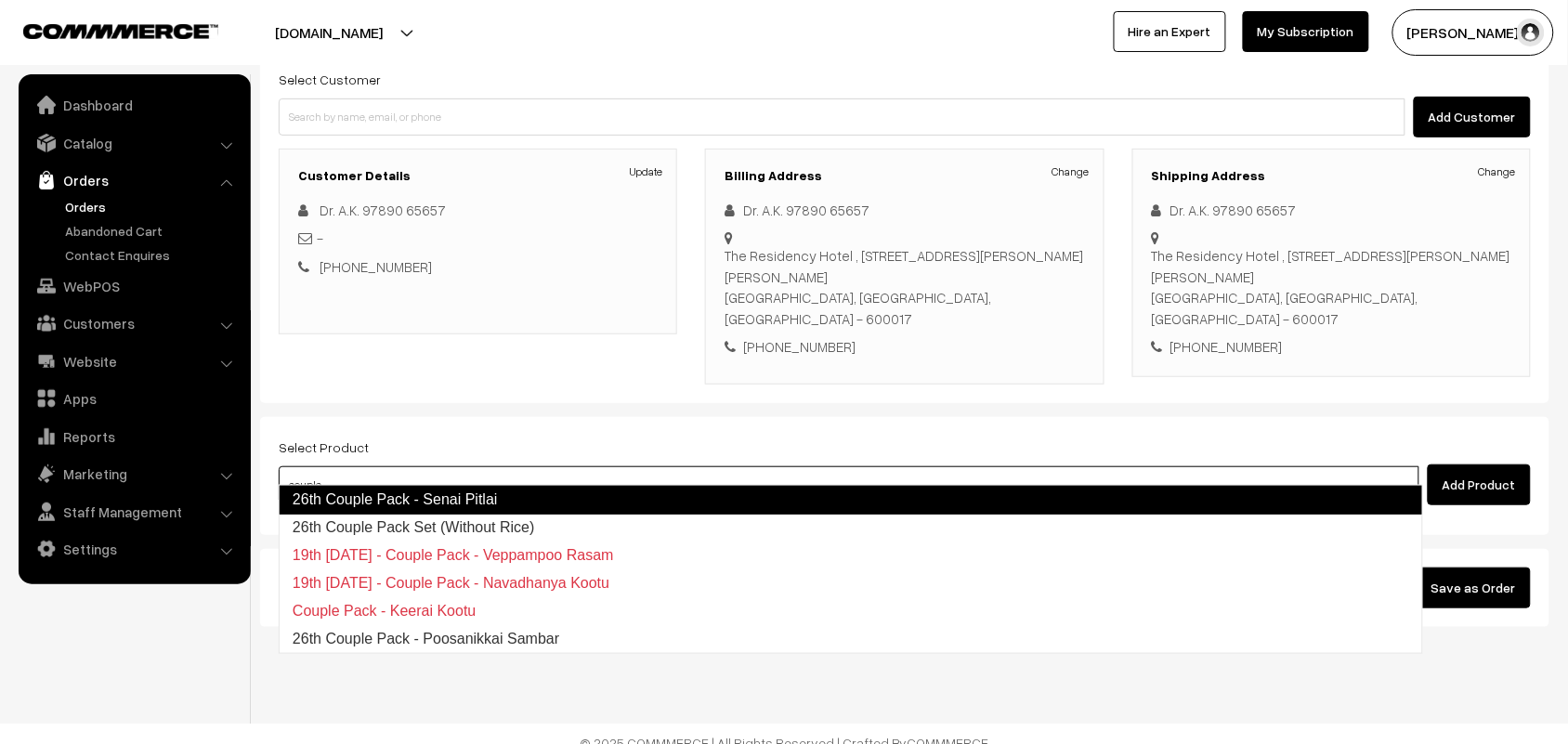
click at [444, 515] on link "26th Couple Pack Set (Without Rice)" at bounding box center [850, 528] width 1142 height 28
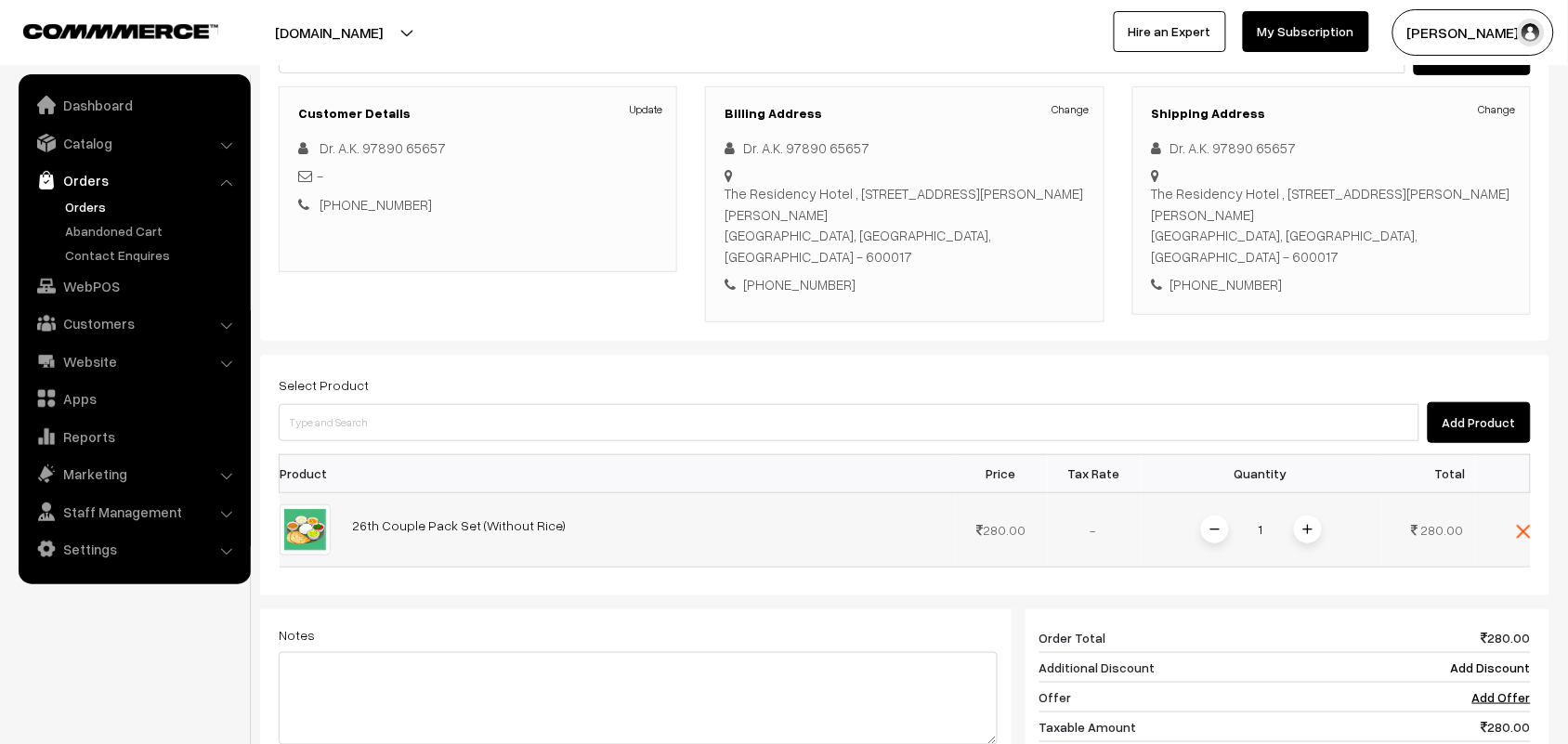
scroll to position [289, 0]
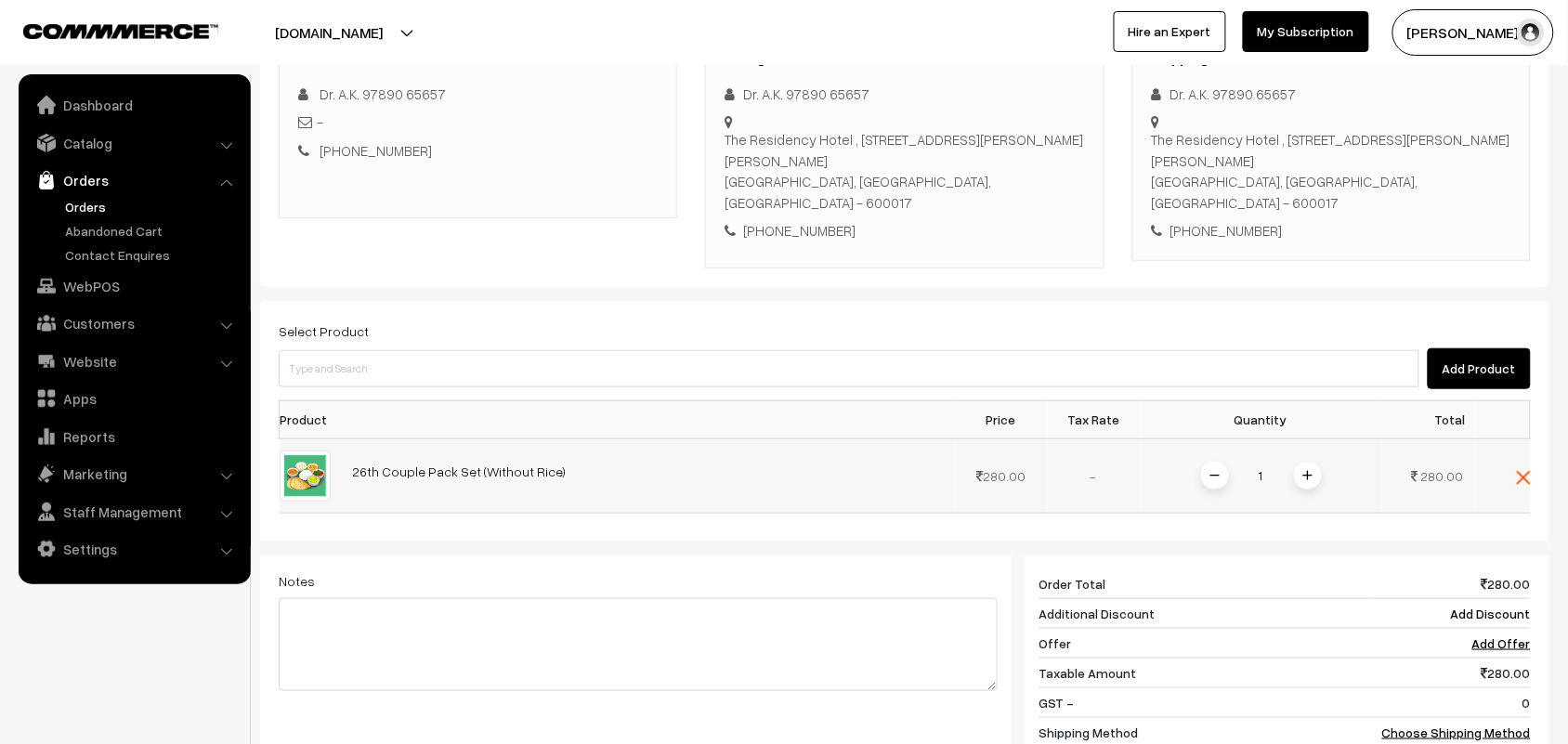
click at [1316, 462] on span at bounding box center [1307, 476] width 28 height 28
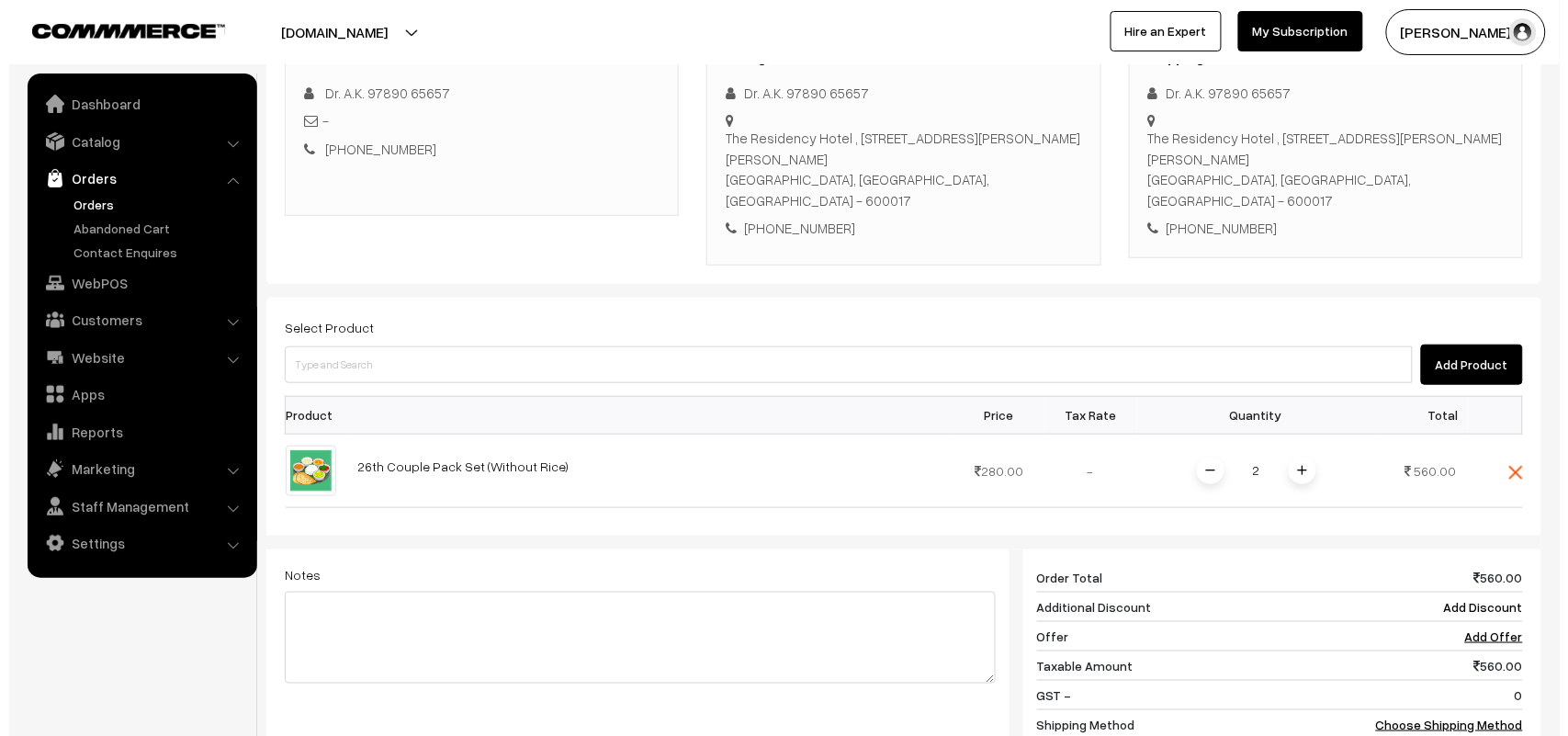
scroll to position [600, 0]
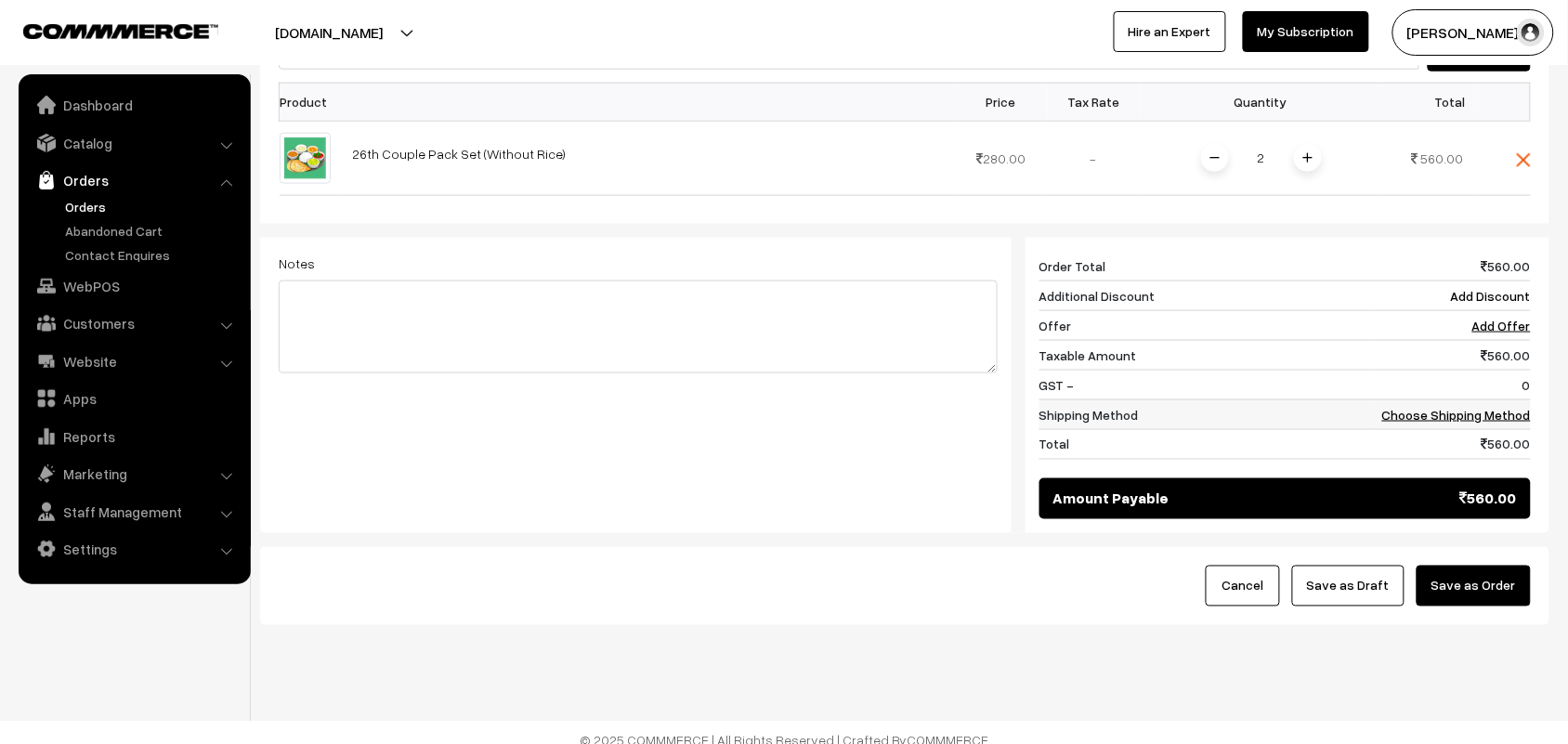
click at [1488, 407] on link "Choose Shipping Method" at bounding box center [1456, 415] width 149 height 16
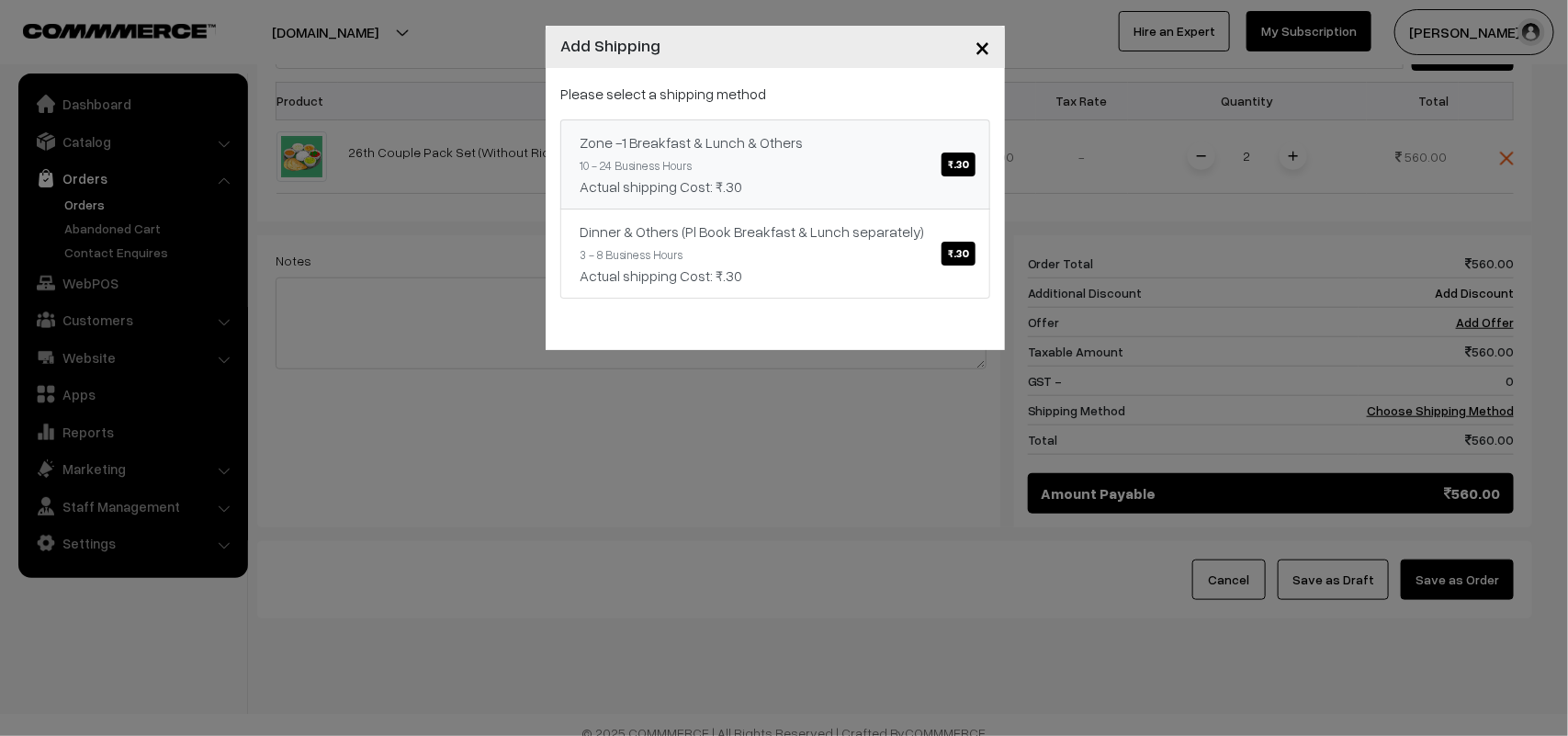
click at [951, 166] on span "₹.30" at bounding box center [958, 165] width 34 height 24
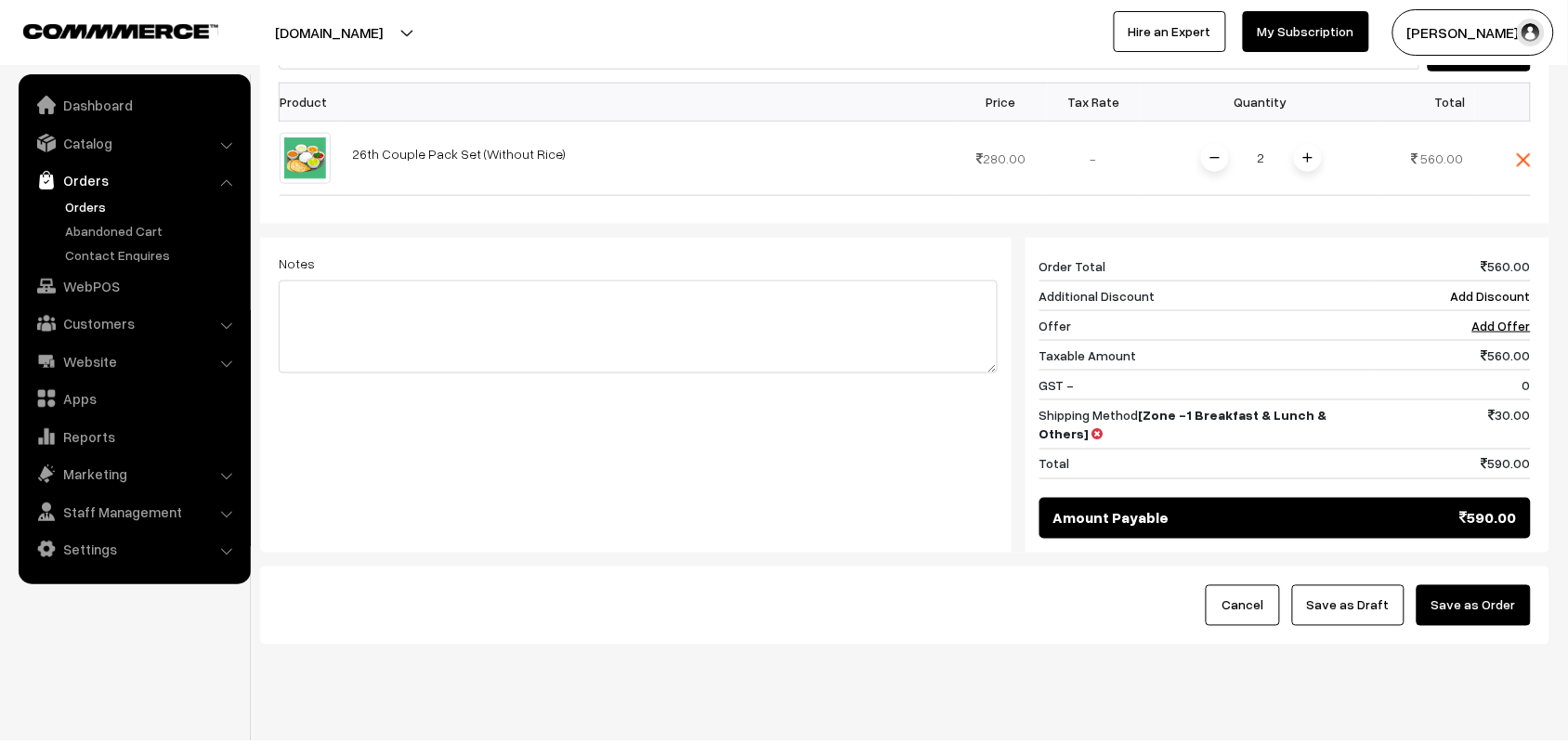
click at [1497, 585] on button "Save as Order" at bounding box center [1473, 605] width 114 height 41
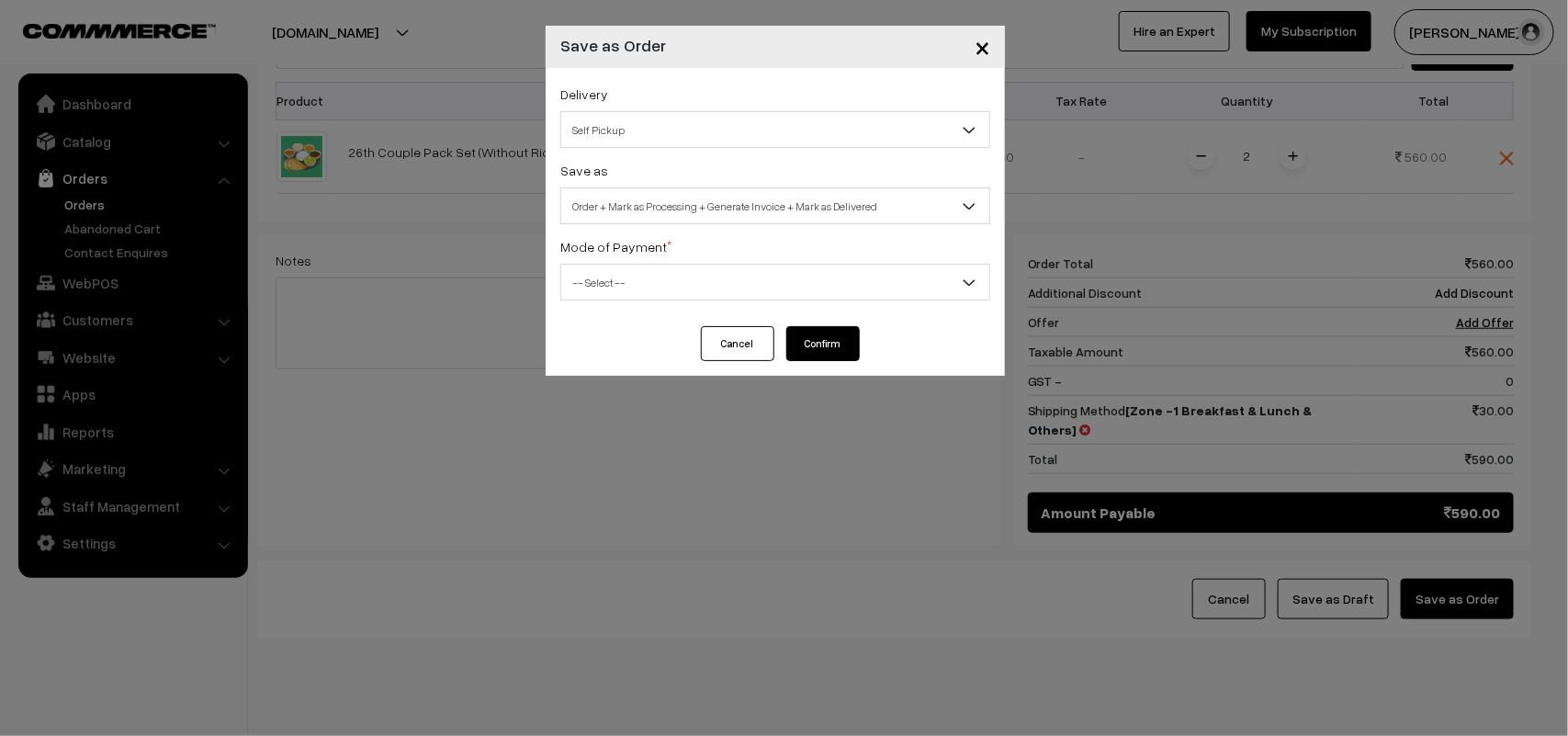
click at [625, 131] on span "Self Pickup" at bounding box center [775, 129] width 428 height 32
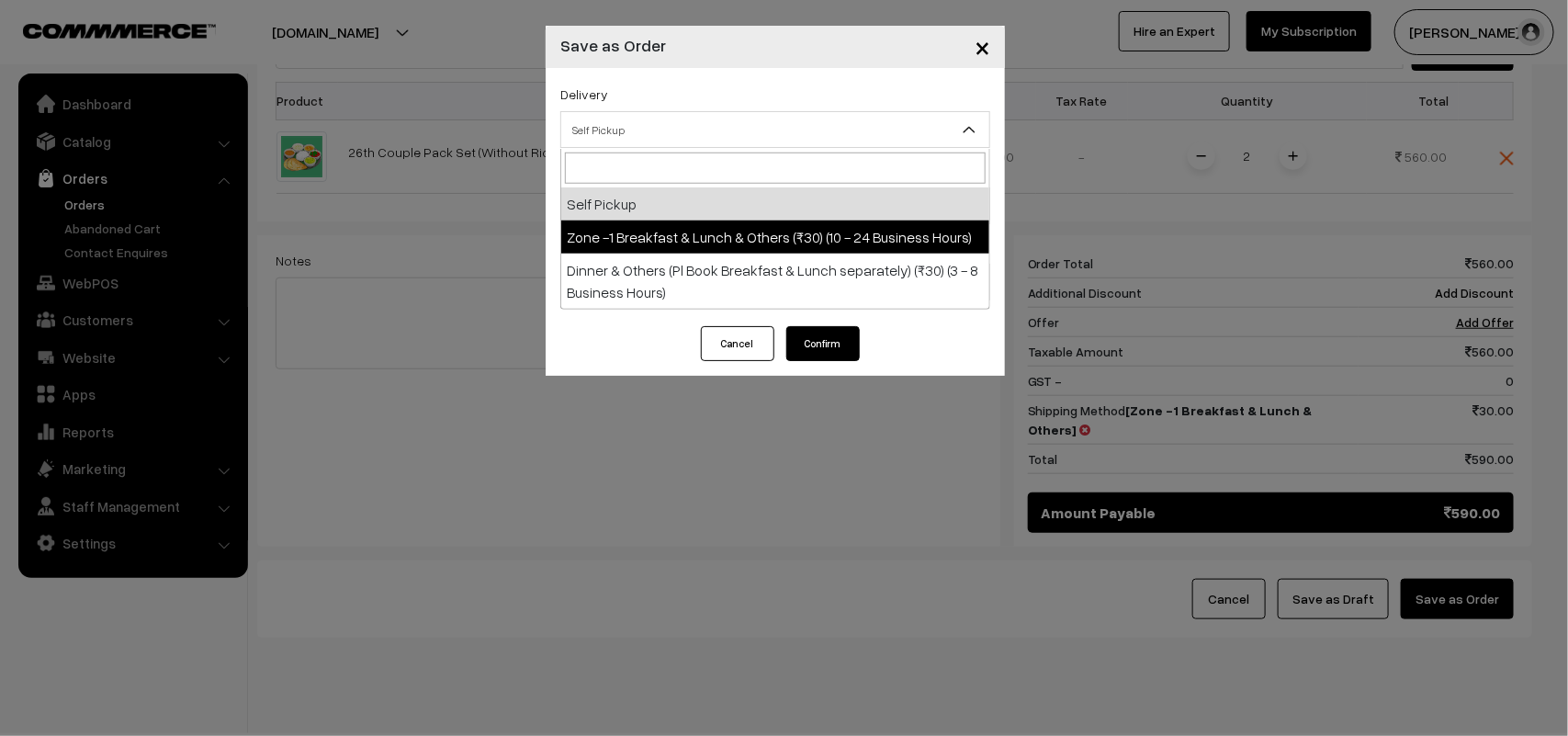
drag, startPoint x: 658, startPoint y: 275, endPoint x: 670, endPoint y: 245, distance: 32.3
select select "ZON1"
select select "3"
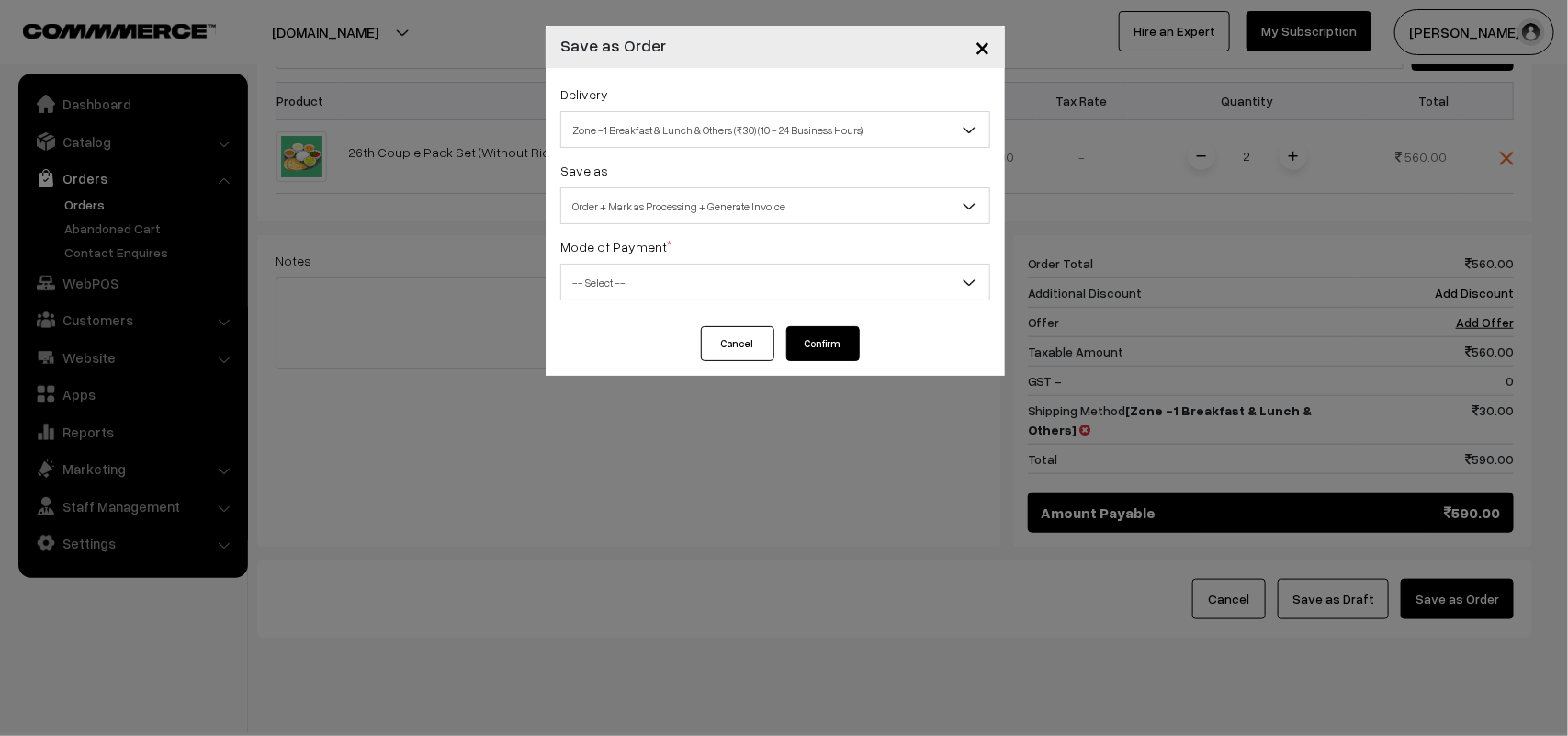
click at [681, 221] on span "Order + Mark as Processing + Generate Invoice" at bounding box center [775, 206] width 428 height 32
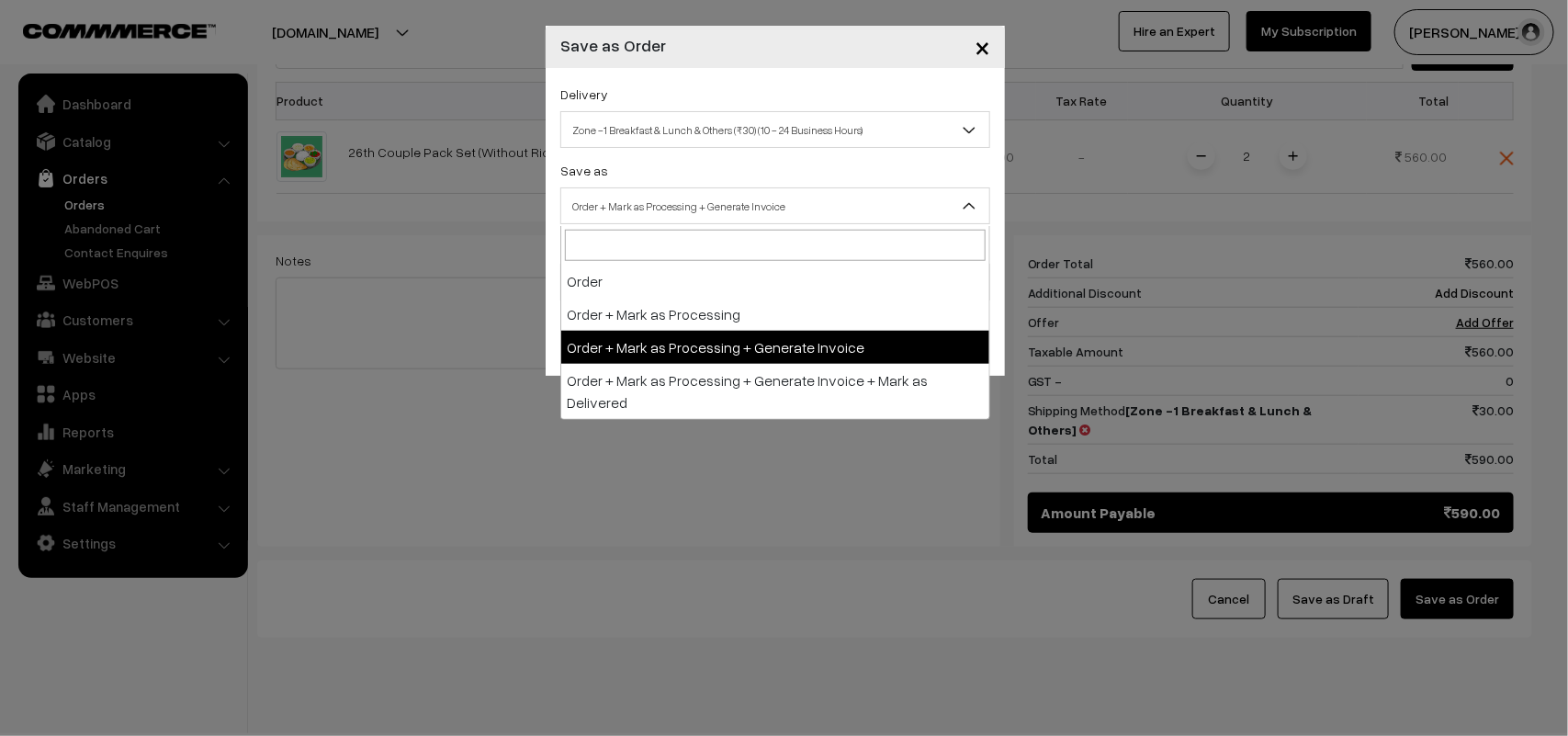
drag, startPoint x: 719, startPoint y: 322, endPoint x: 718, endPoint y: 336, distance: 14.0
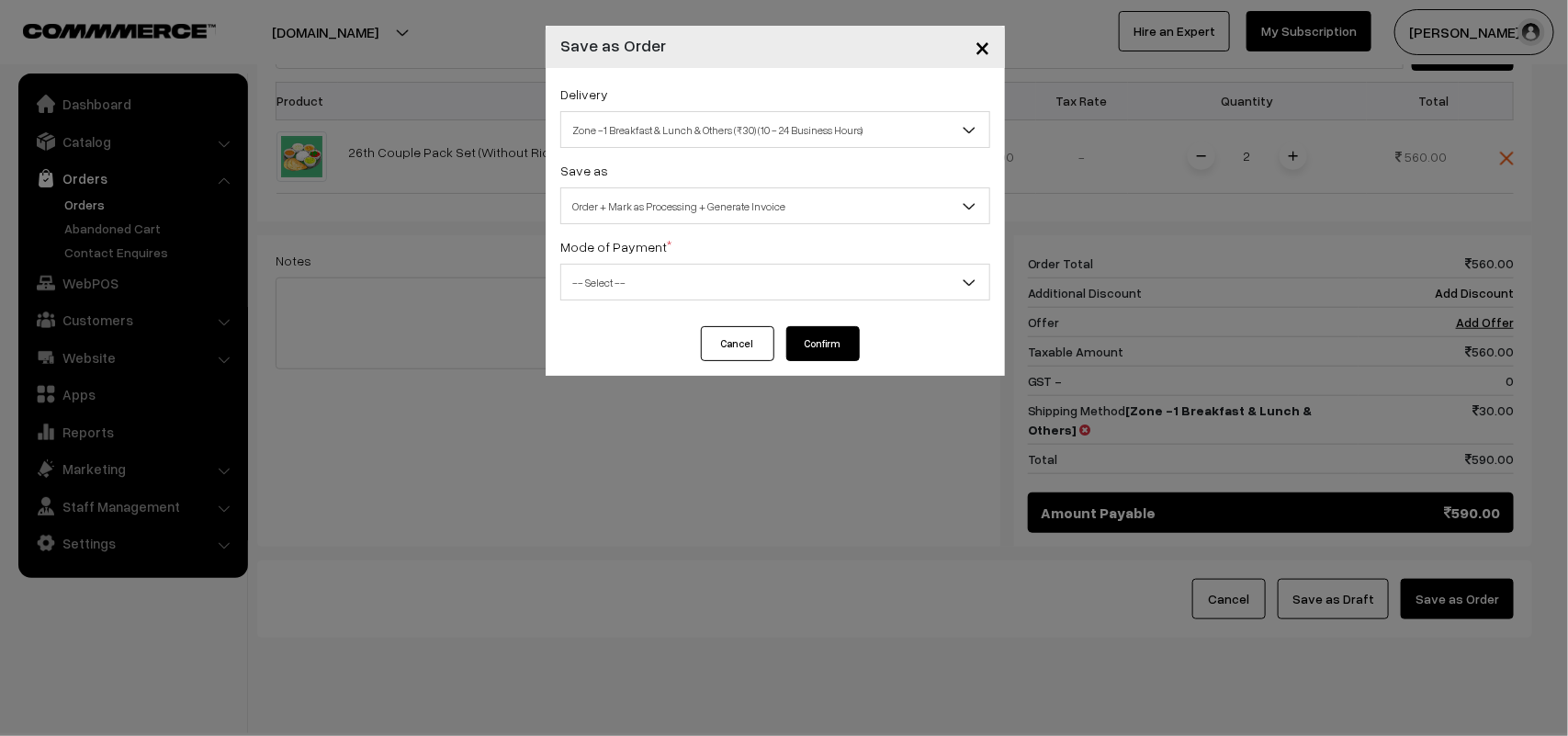
click at [663, 285] on span "-- Select --" at bounding box center [775, 282] width 428 height 32
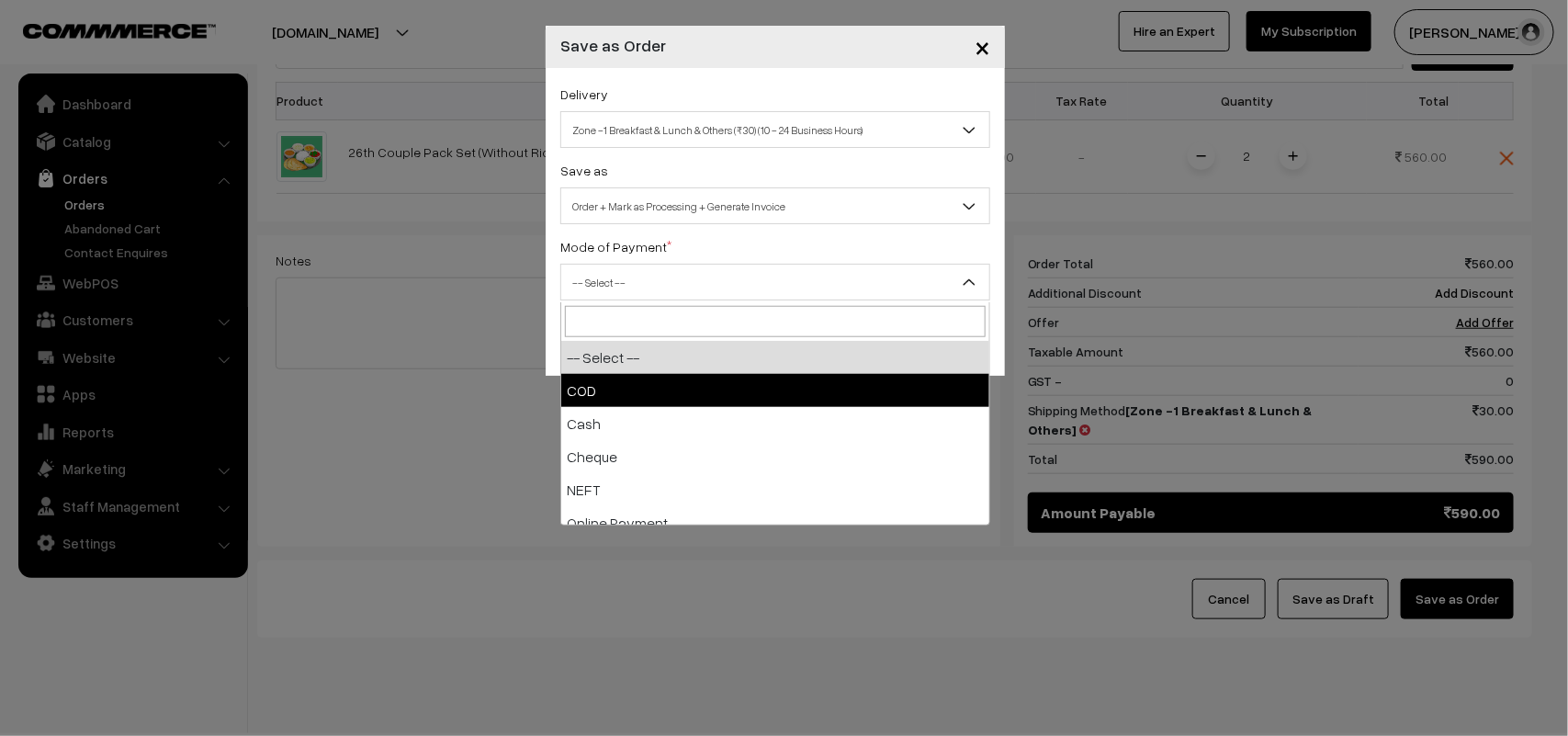
select select "1"
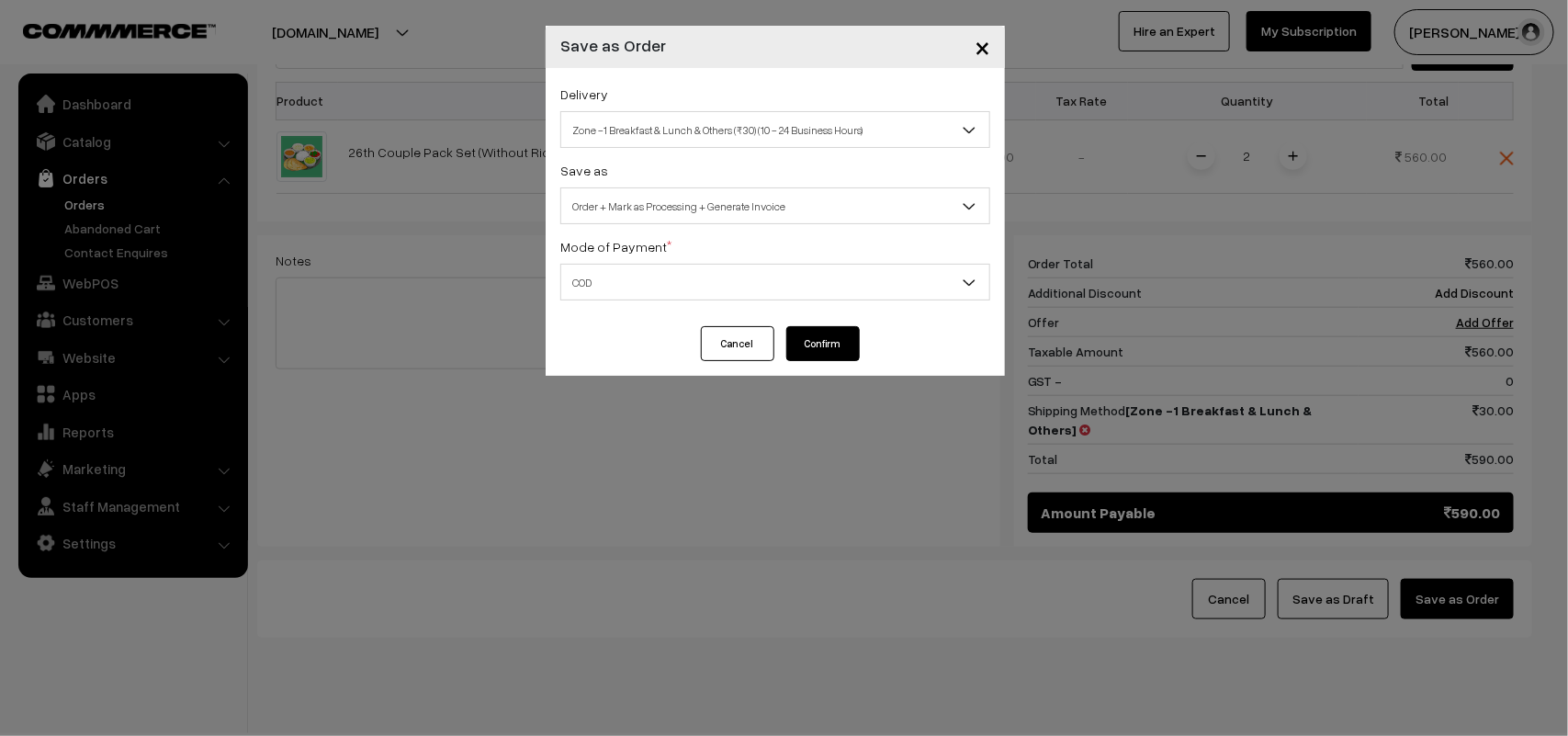
click at [854, 346] on button "Confirm" at bounding box center [823, 344] width 73 height 35
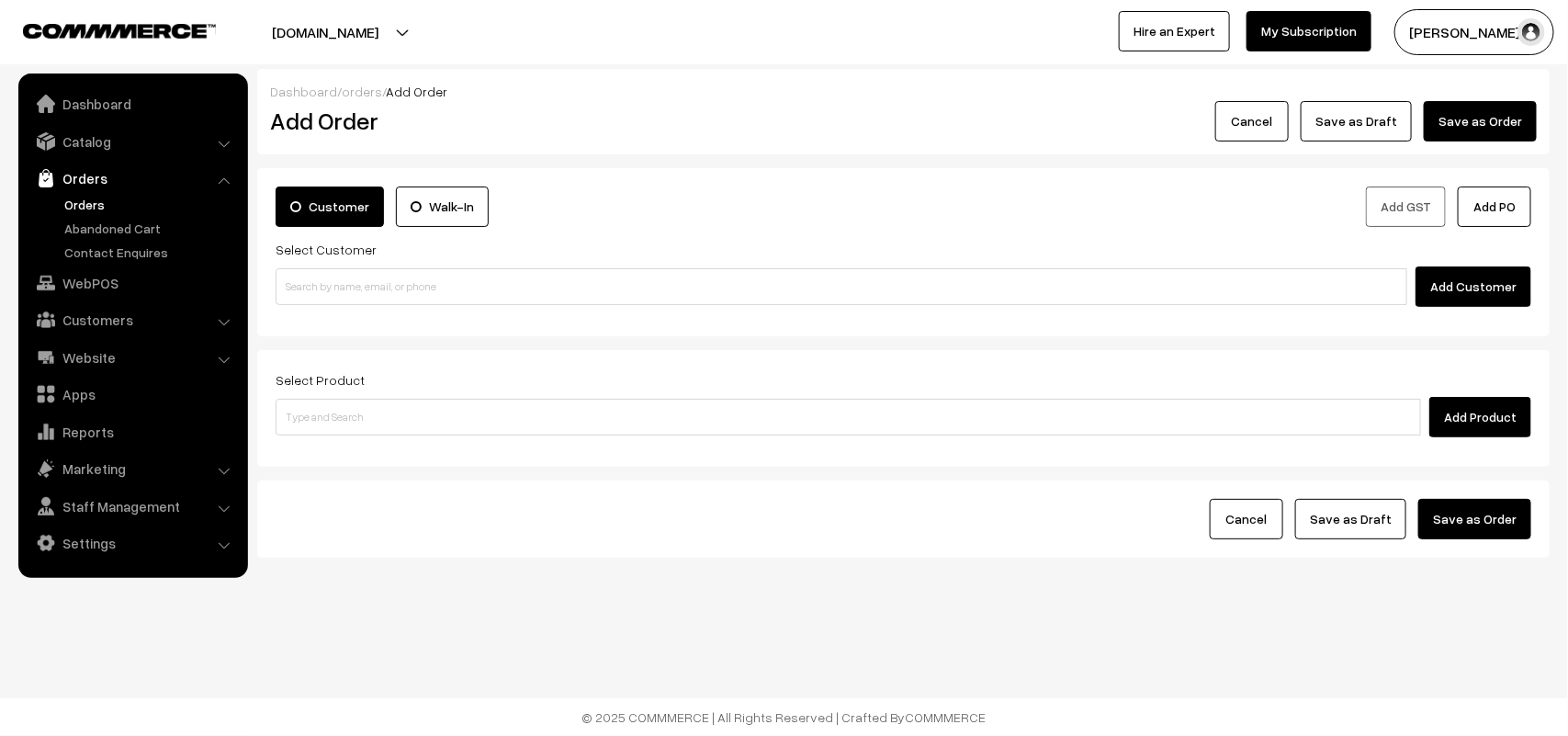
click at [103, 208] on link "Orders" at bounding box center [151, 205] width 182 height 20
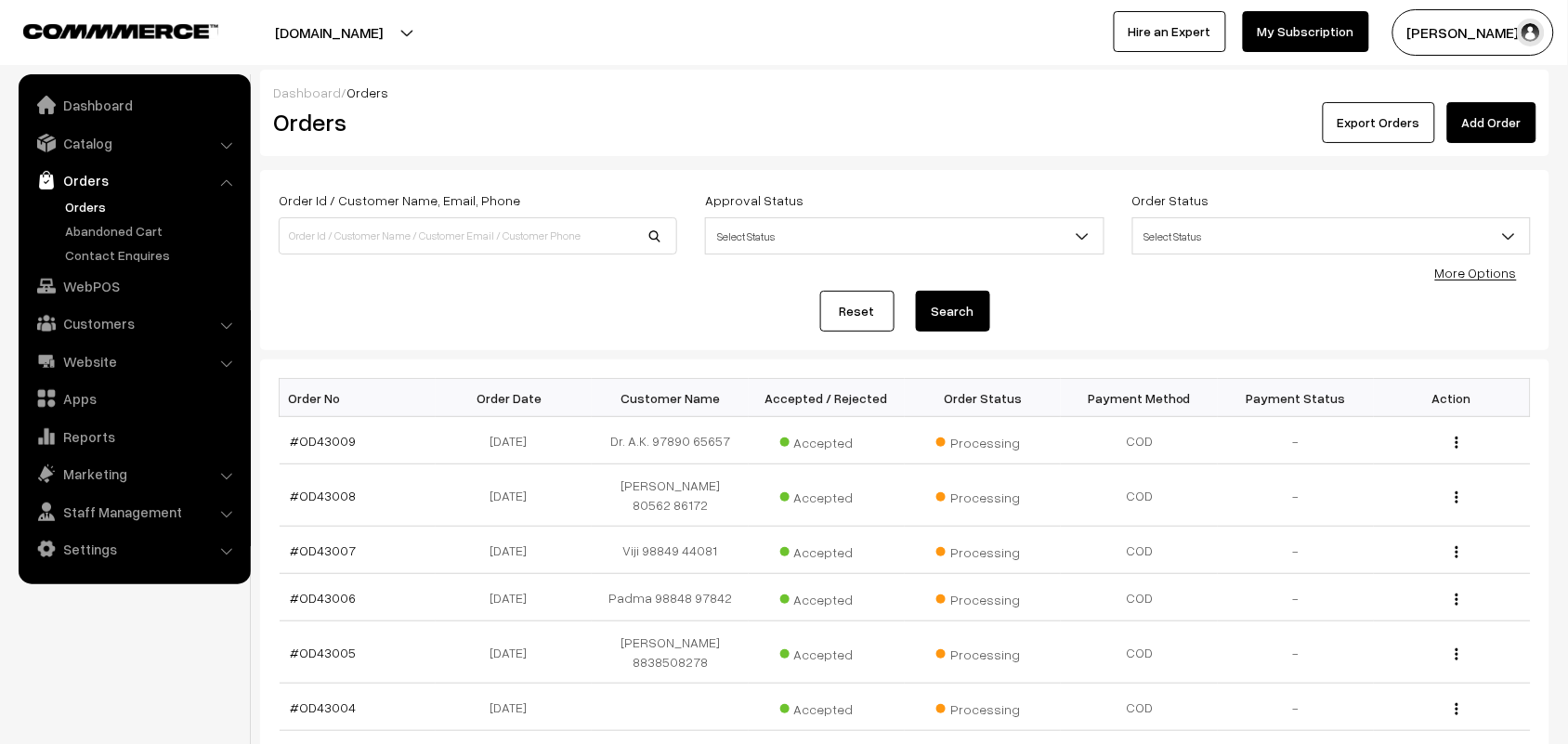
click at [335, 434] on link "#OD43009" at bounding box center [323, 441] width 66 height 16
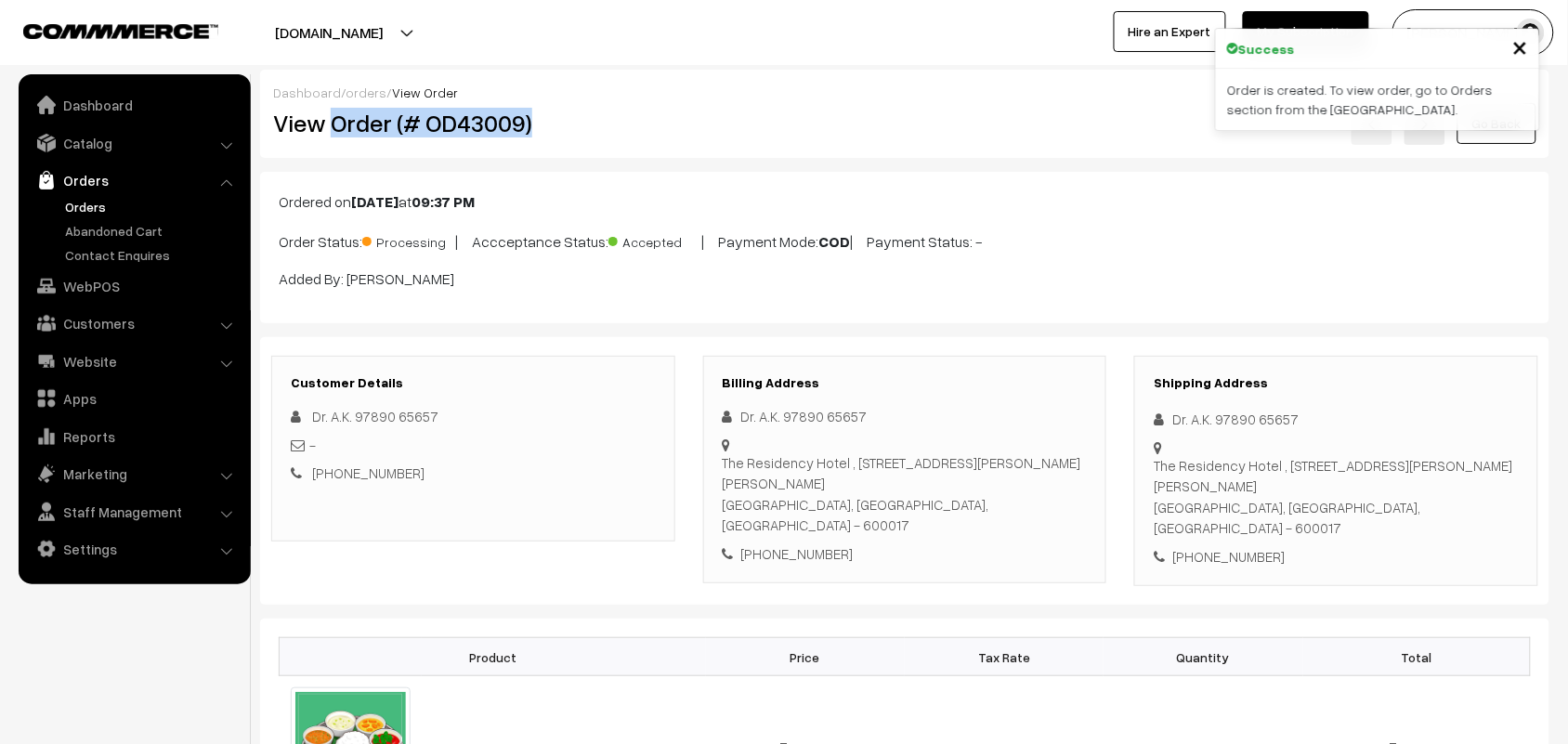
drag, startPoint x: 331, startPoint y: 118, endPoint x: 591, endPoint y: 102, distance: 260.5
click at [591, 102] on div "View Order (# OD43009)" at bounding box center [474, 123] width 430 height 43
copy h2 "Order (# OD43009)"
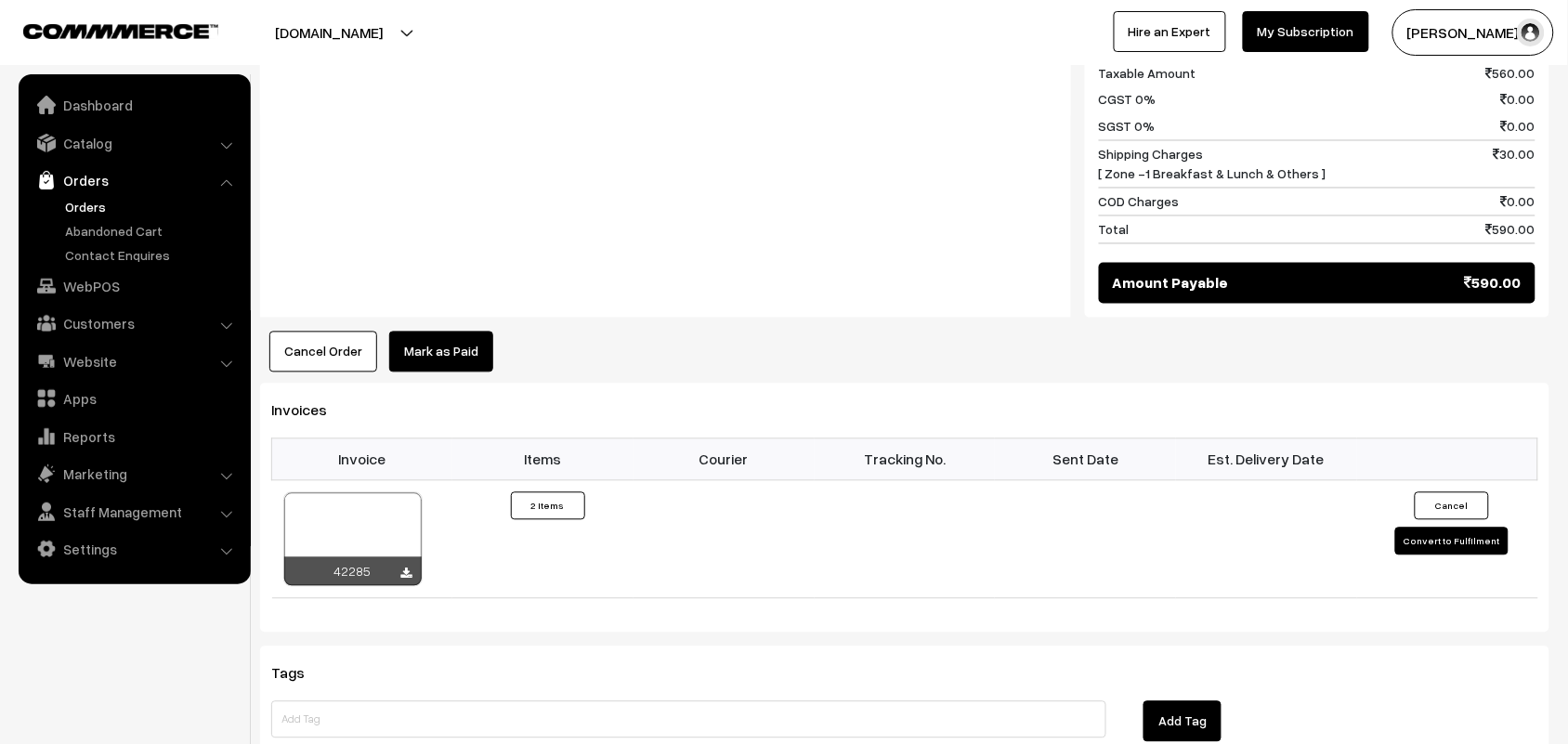
scroll to position [1060, 0]
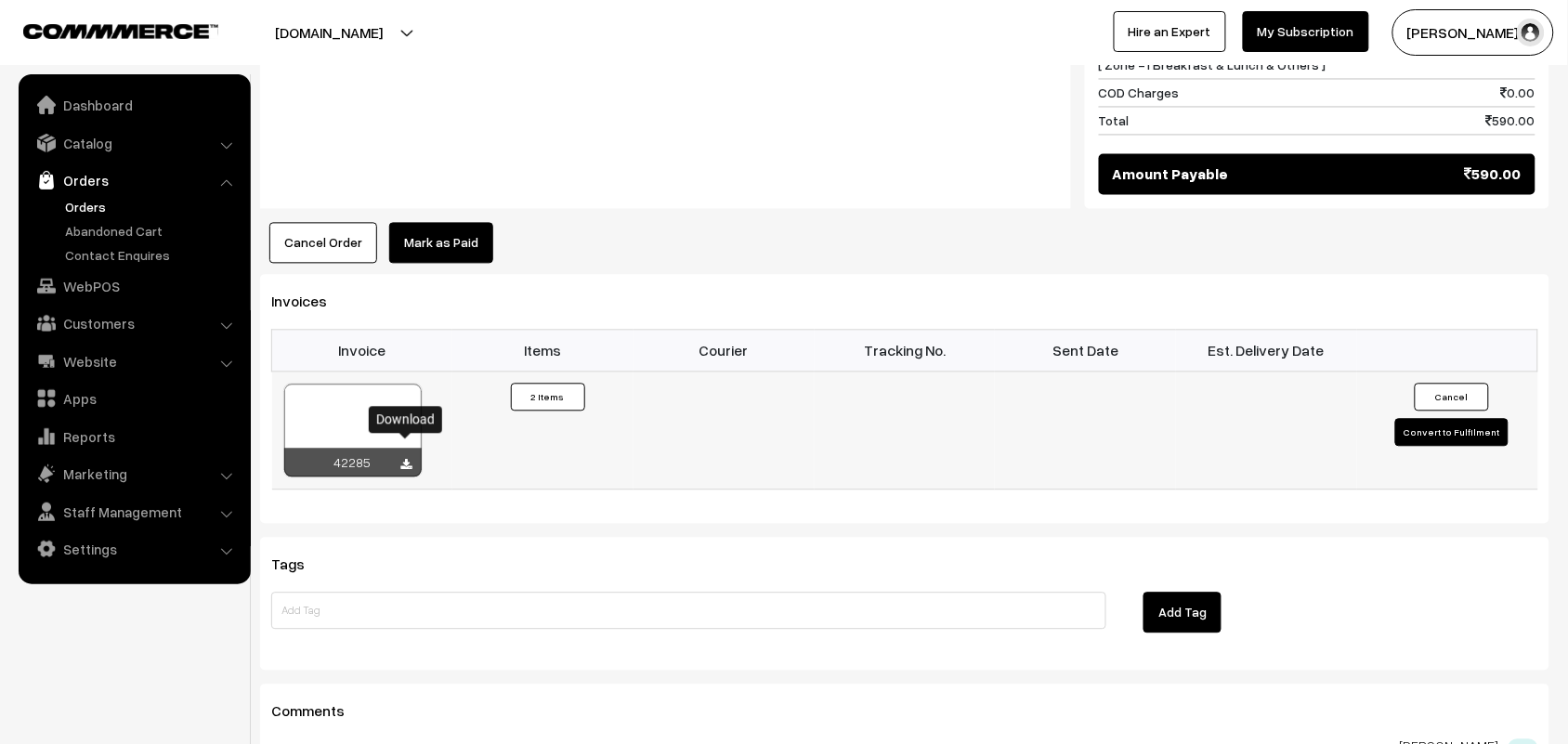
click at [402, 459] on icon at bounding box center [406, 465] width 11 height 12
click at [75, 190] on link "Orders" at bounding box center [133, 180] width 221 height 34
click at [82, 201] on link "Orders" at bounding box center [153, 207] width 184 height 20
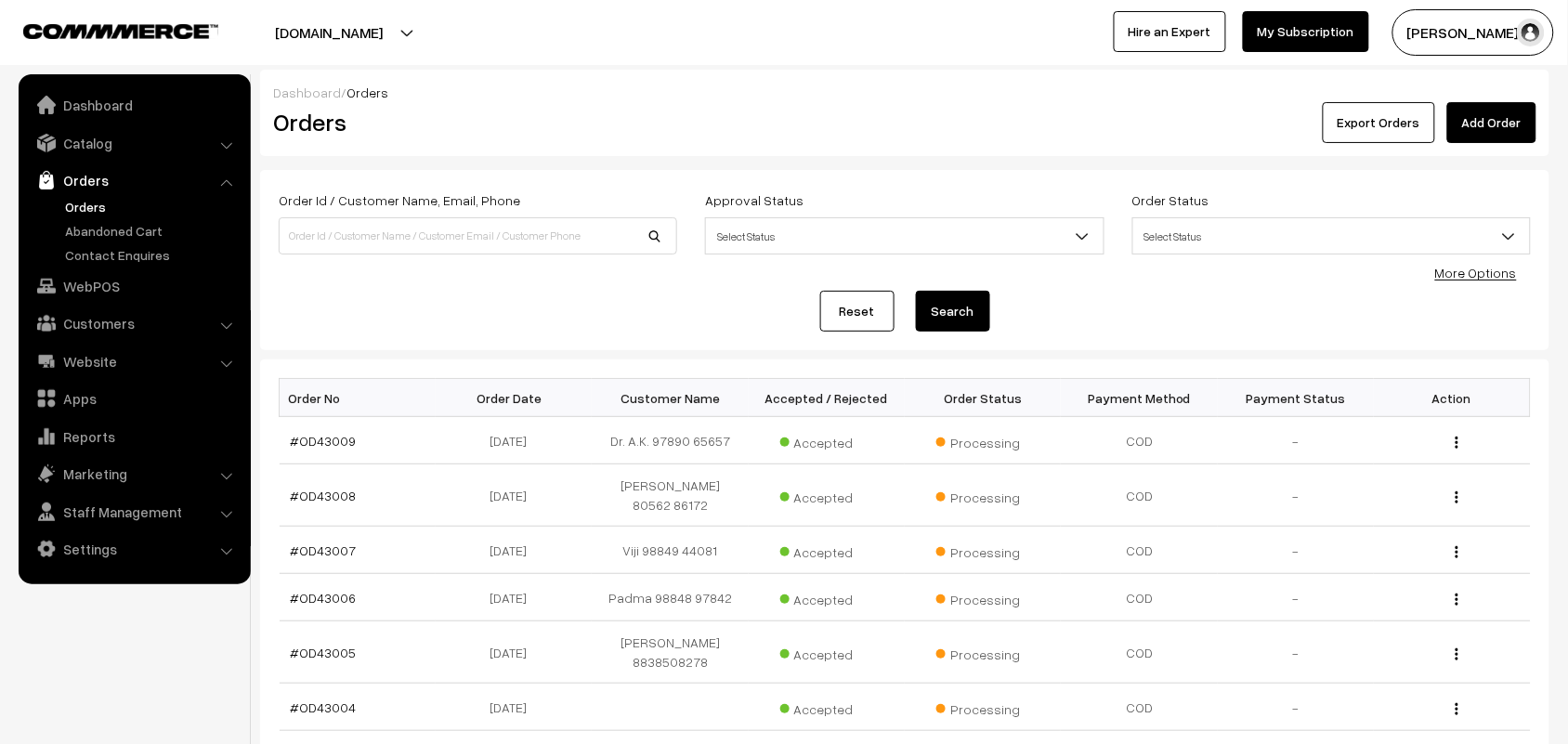
click at [96, 204] on link "Orders" at bounding box center [153, 207] width 184 height 20
click at [95, 196] on li "Orders Orders" at bounding box center [134, 214] width 223 height 101
click at [94, 202] on link "Orders" at bounding box center [153, 207] width 184 height 20
click at [97, 193] on link "Orders" at bounding box center [133, 180] width 221 height 34
click at [100, 191] on link "Orders" at bounding box center [133, 180] width 221 height 34
